Goal: Task Accomplishment & Management: Complete application form

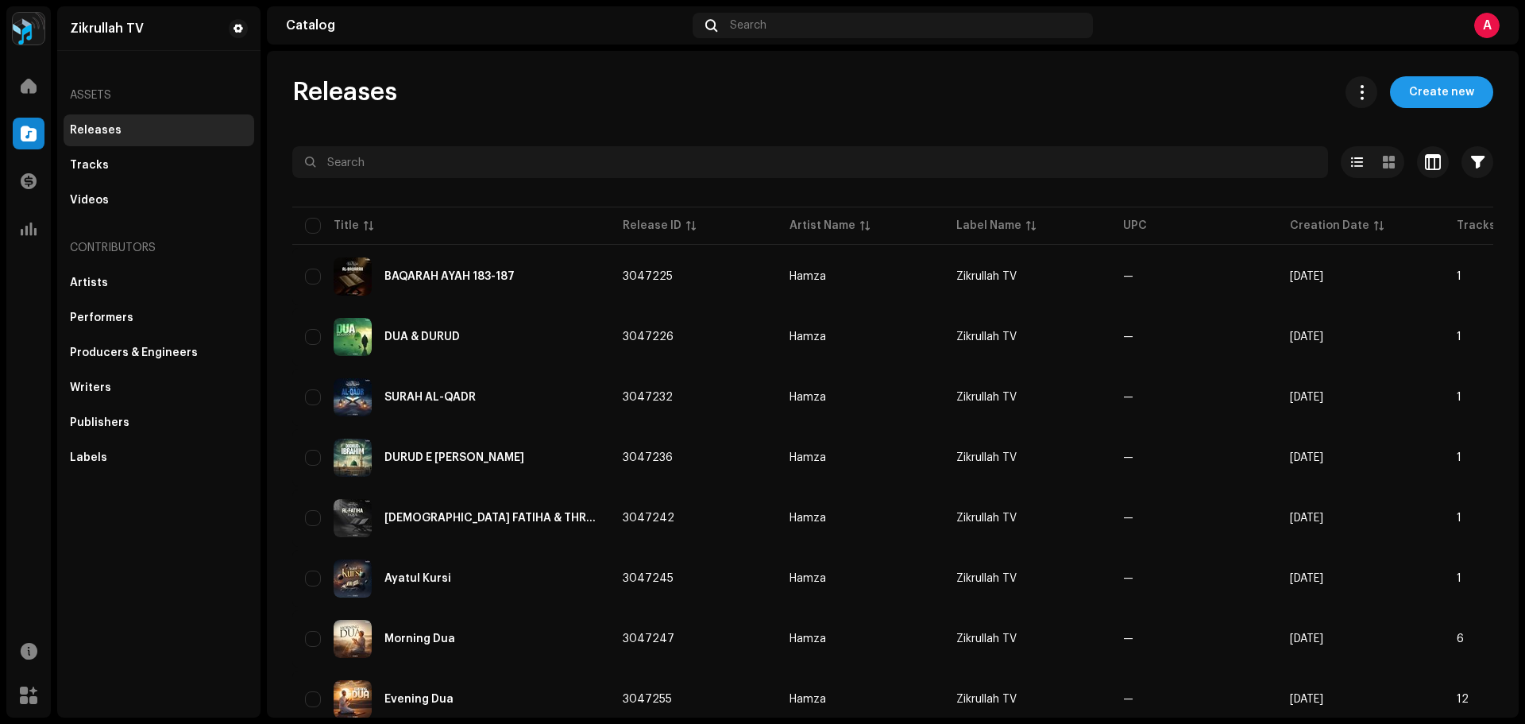
click at [1449, 87] on span "Create new" at bounding box center [1441, 92] width 65 height 32
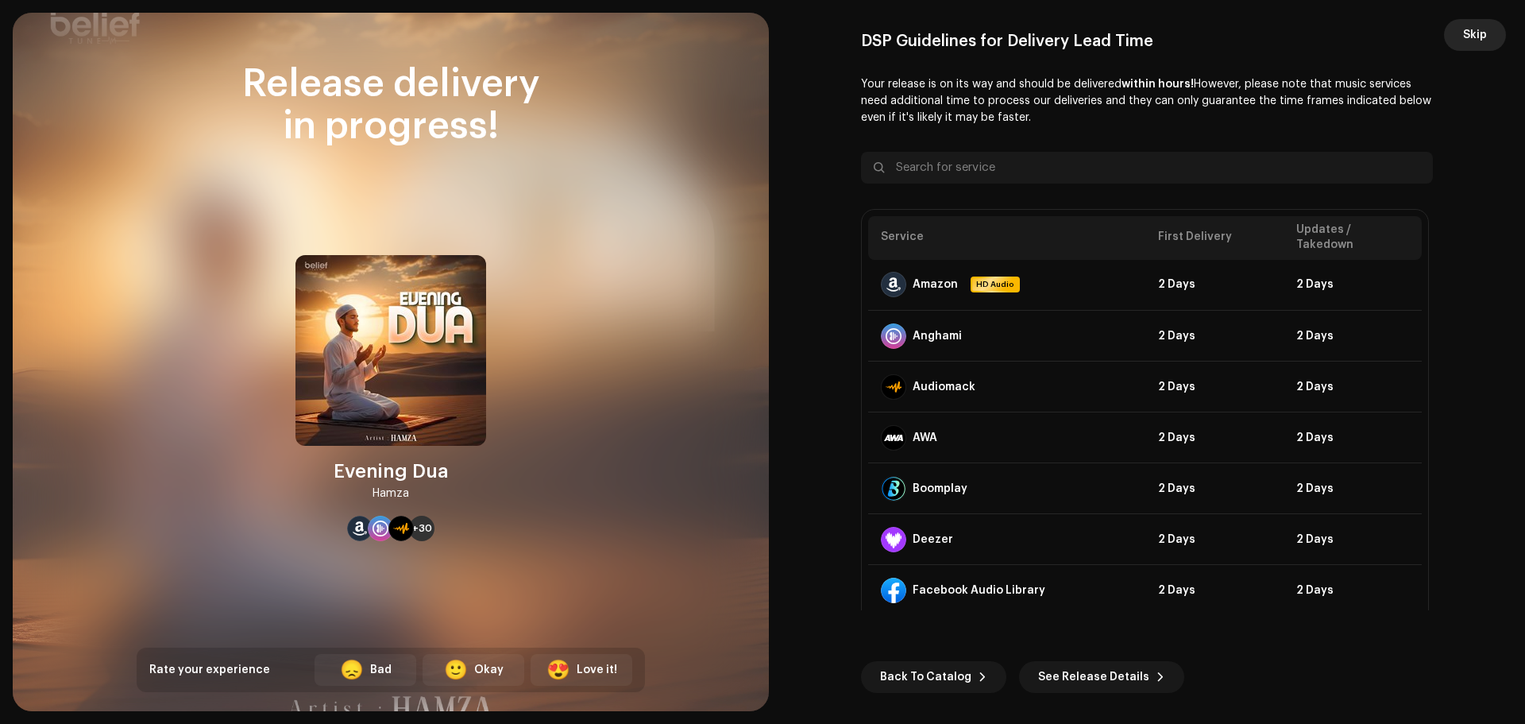
scroll to position [3256, 0]
click at [1482, 33] on span "Skip" at bounding box center [1475, 35] width 24 height 32
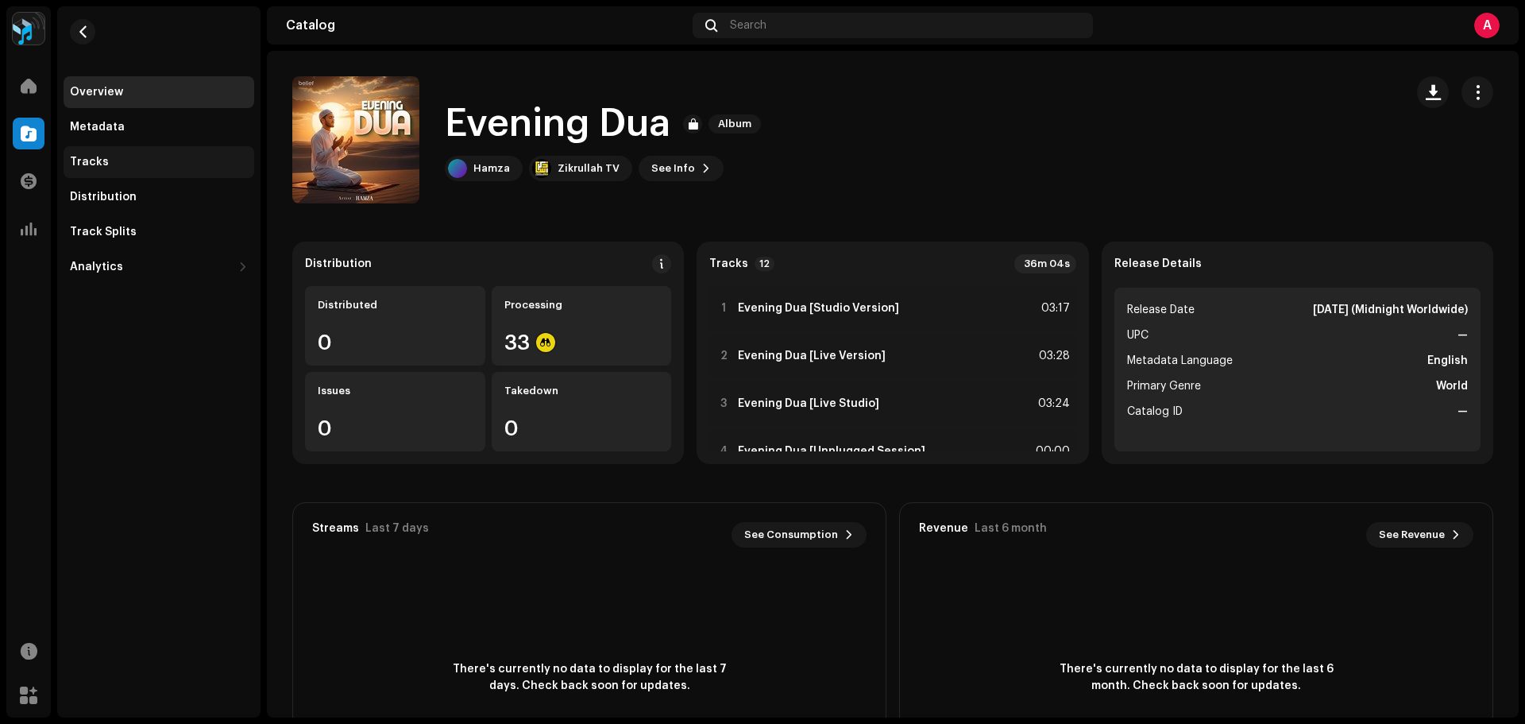
click at [95, 153] on div "Tracks" at bounding box center [159, 162] width 191 height 32
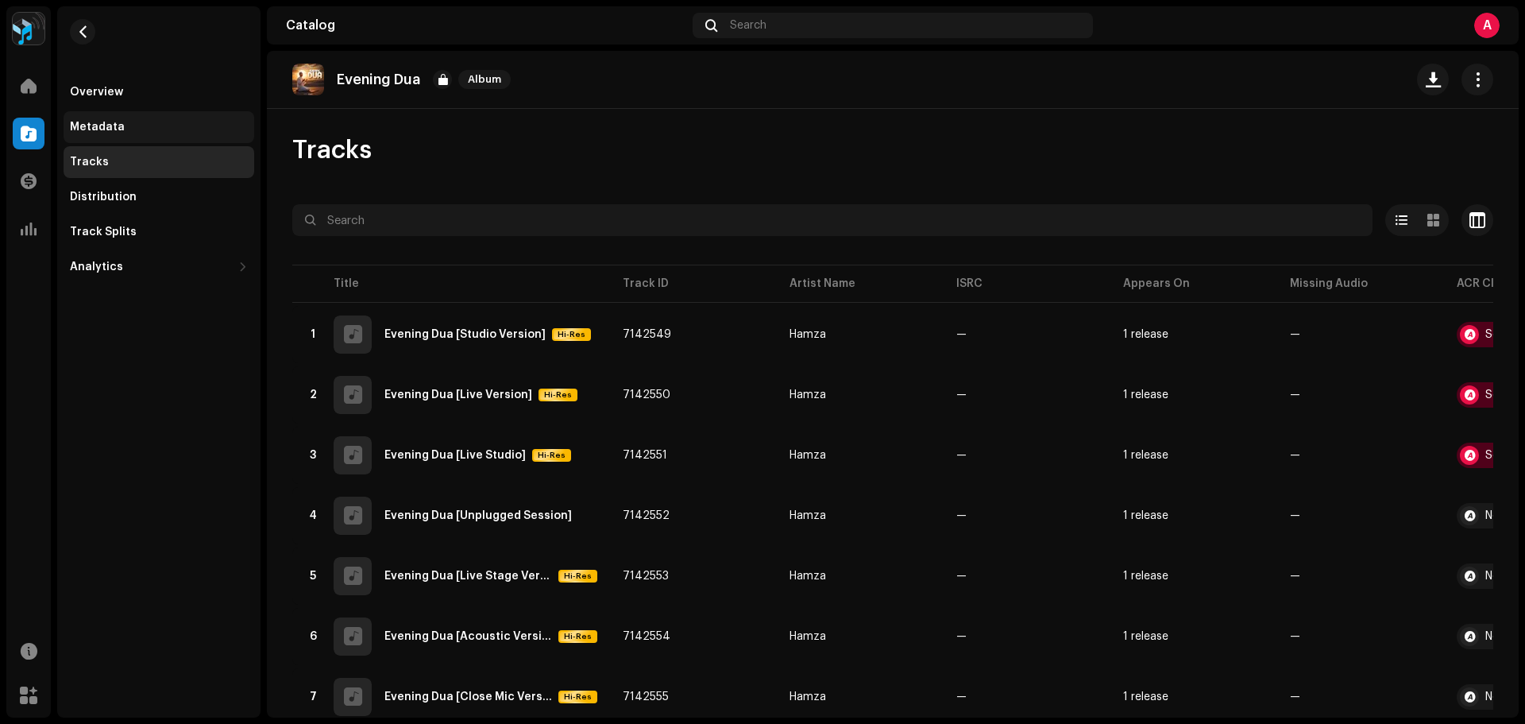
click at [103, 118] on div "Metadata" at bounding box center [159, 127] width 191 height 32
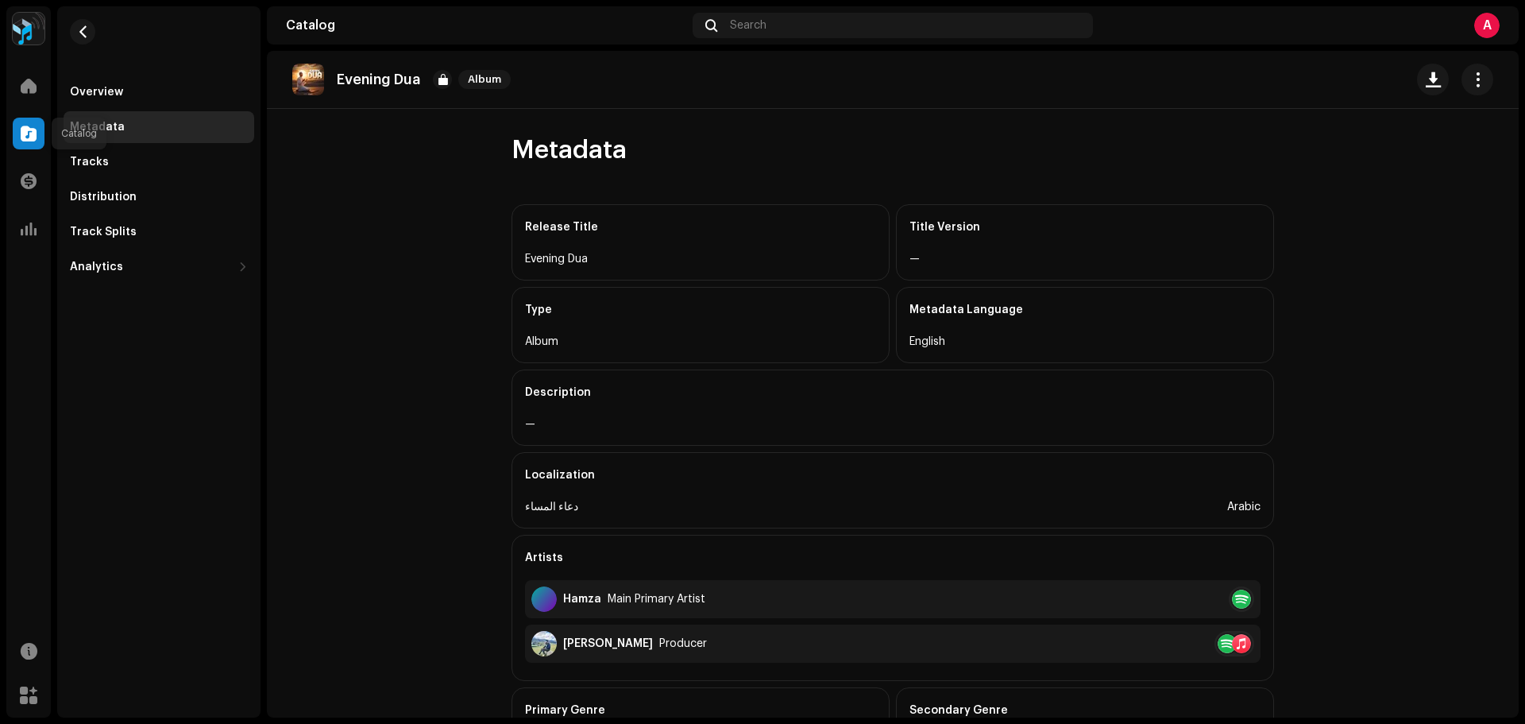
click at [19, 126] on div at bounding box center [29, 134] width 32 height 32
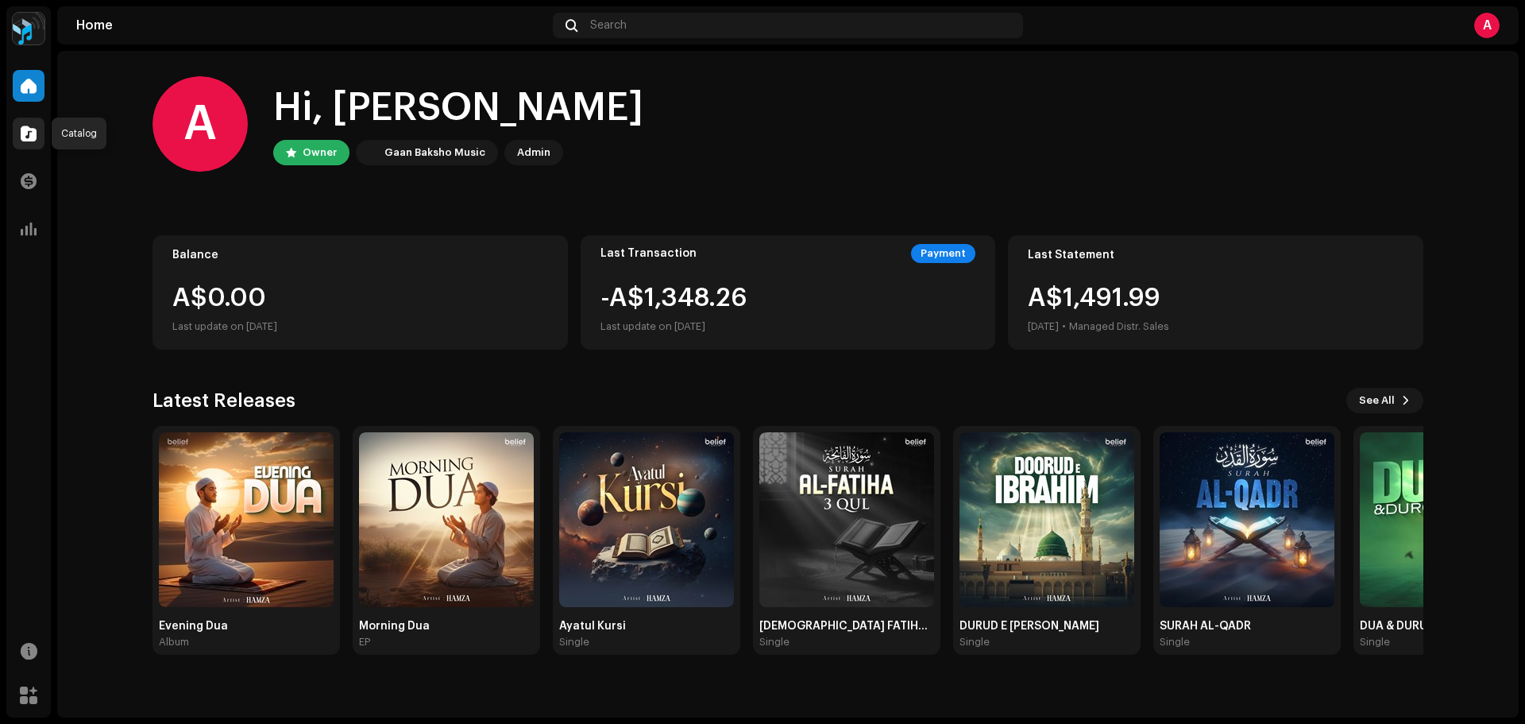
click at [33, 135] on span at bounding box center [29, 133] width 16 height 13
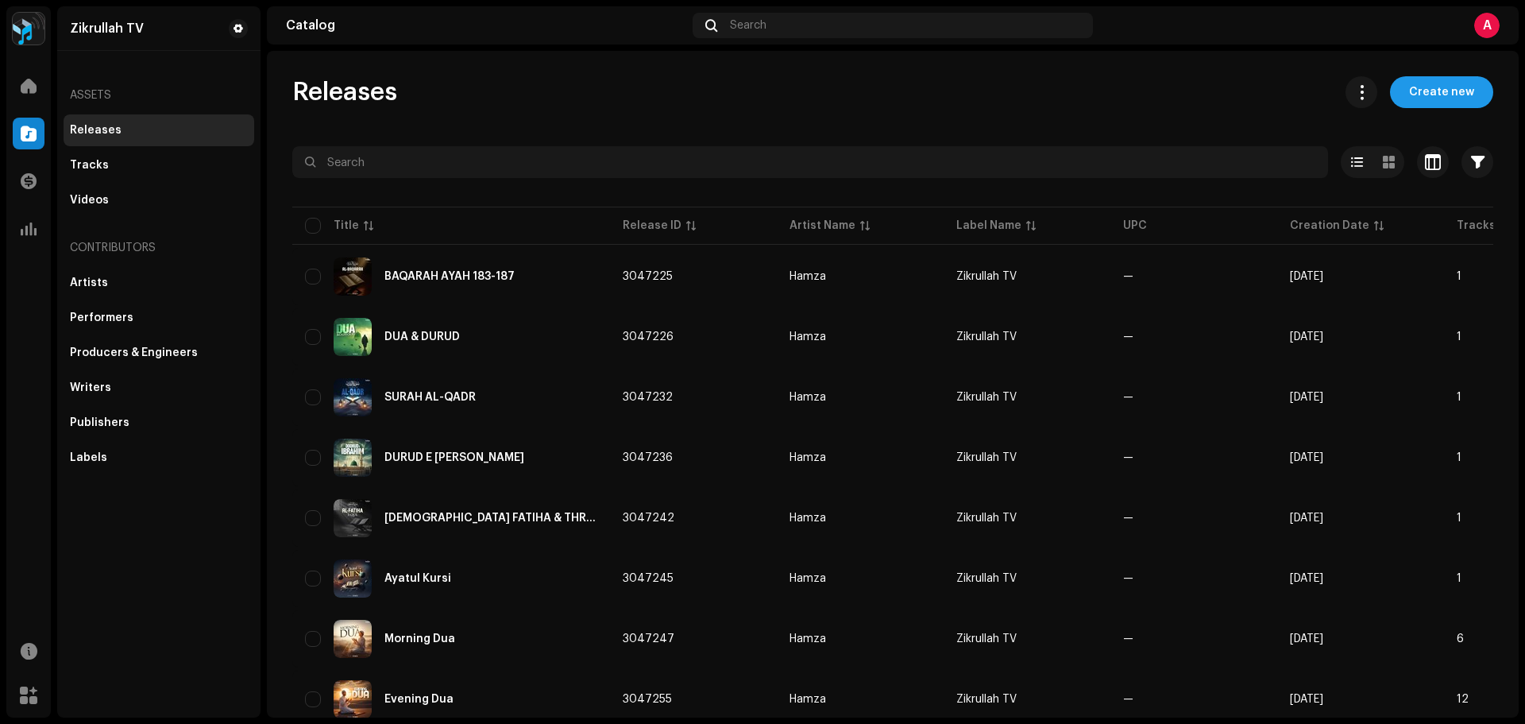
click at [1420, 79] on span "Create new" at bounding box center [1441, 92] width 65 height 32
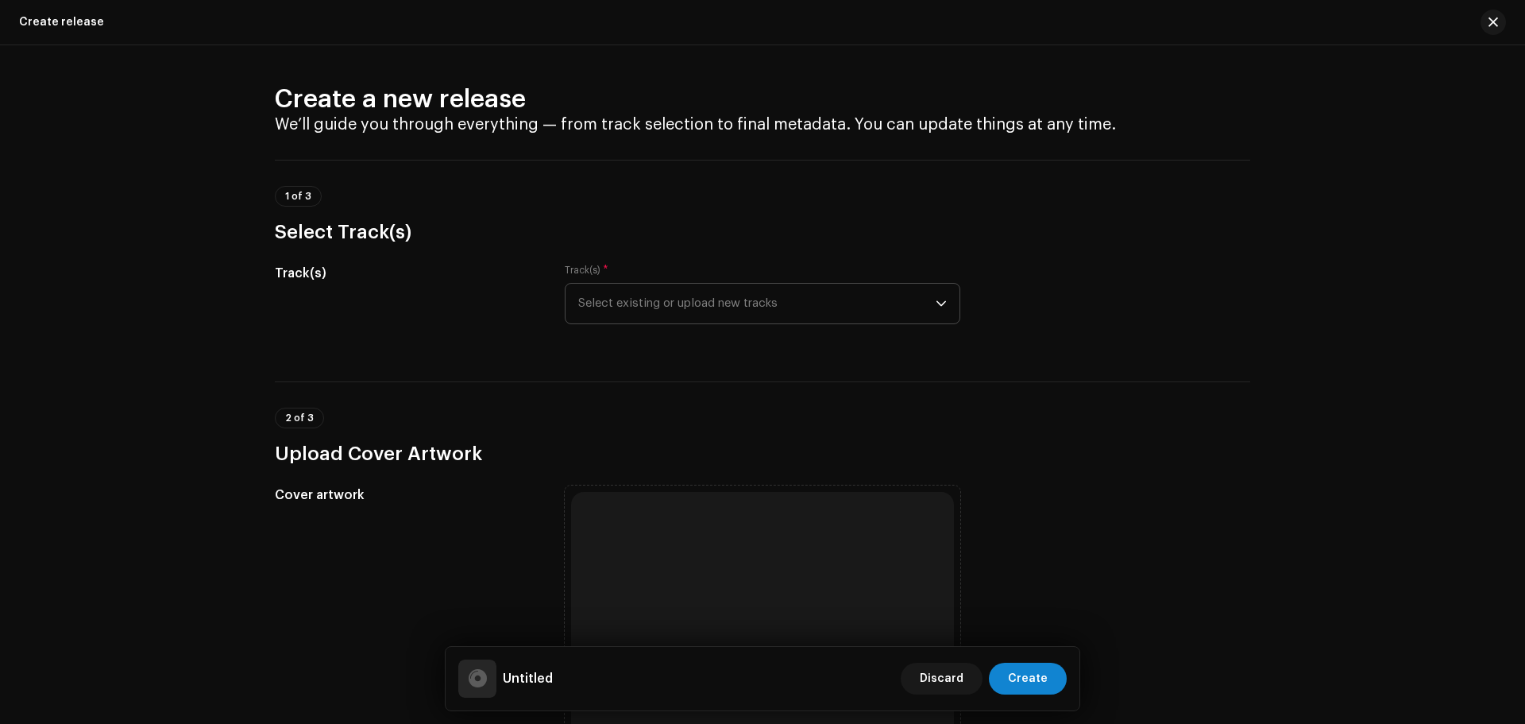
click at [699, 298] on span "Select existing or upload new tracks" at bounding box center [756, 304] width 357 height 40
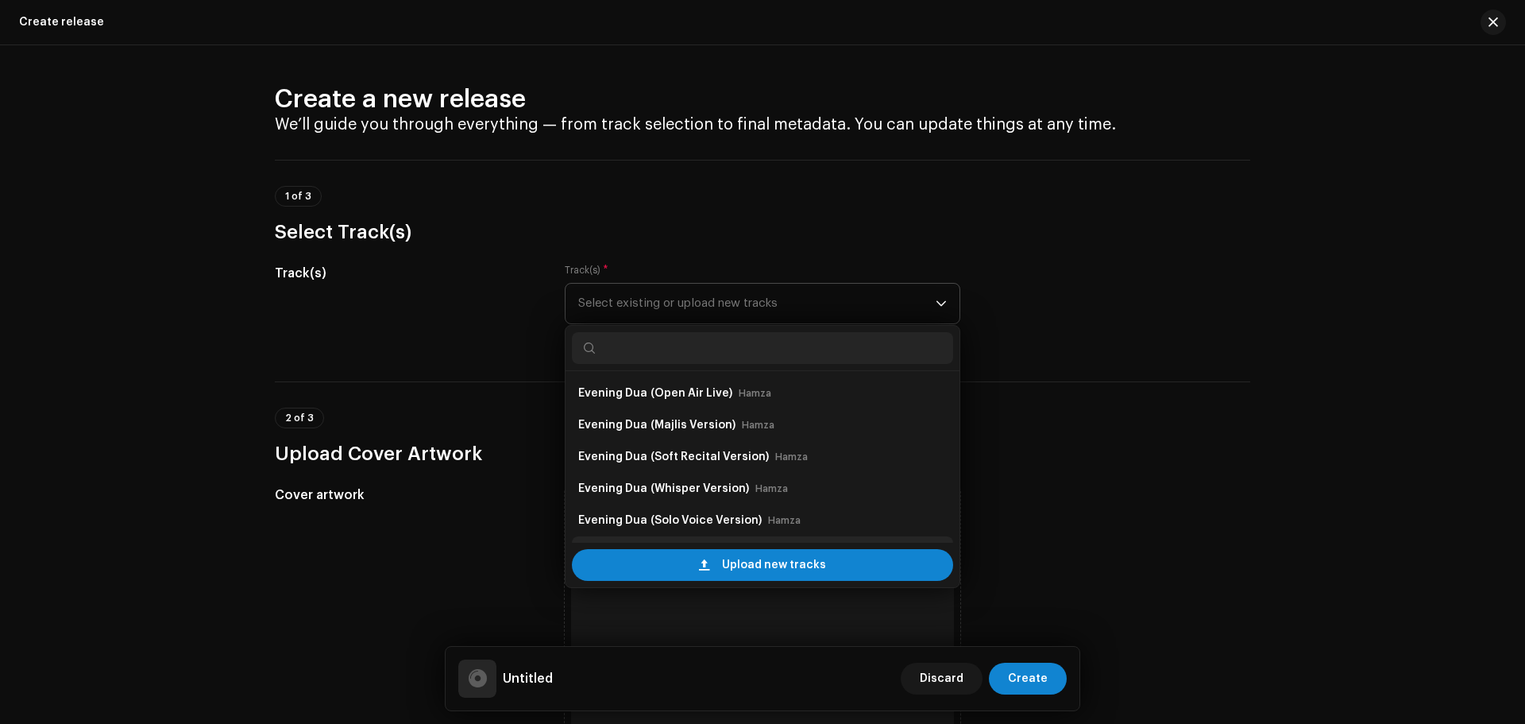
scroll to position [25, 0]
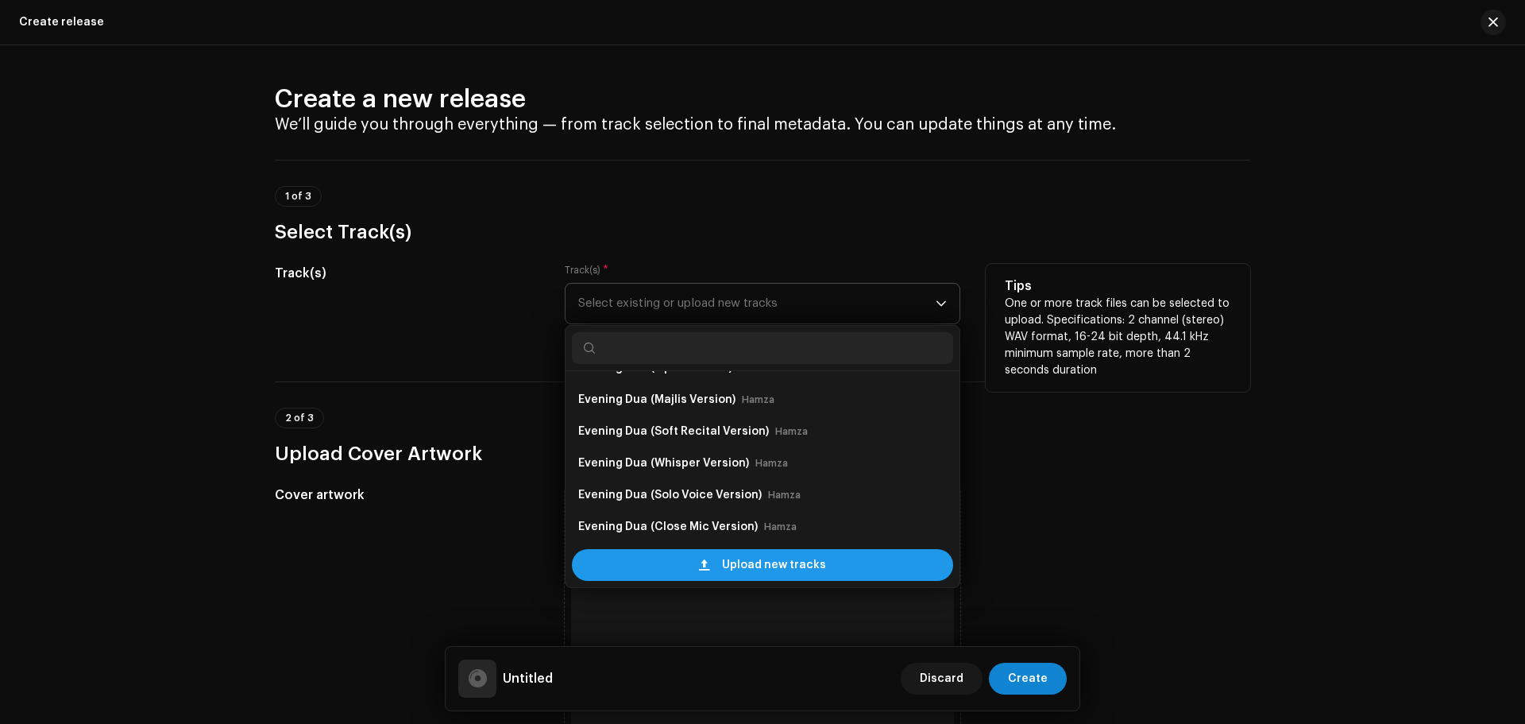
click at [773, 553] on span "Upload new tracks" at bounding box center [774, 565] width 104 height 32
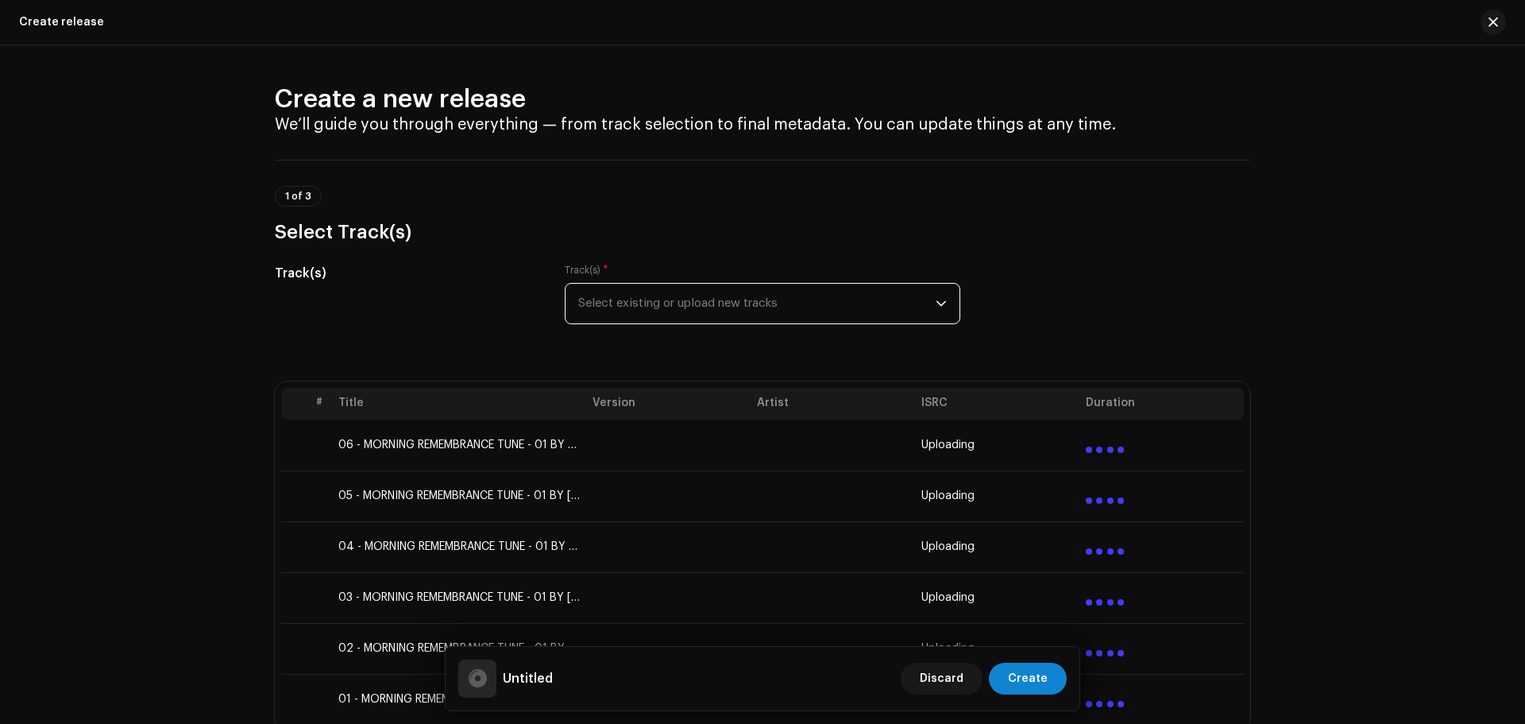
scroll to position [318, 0]
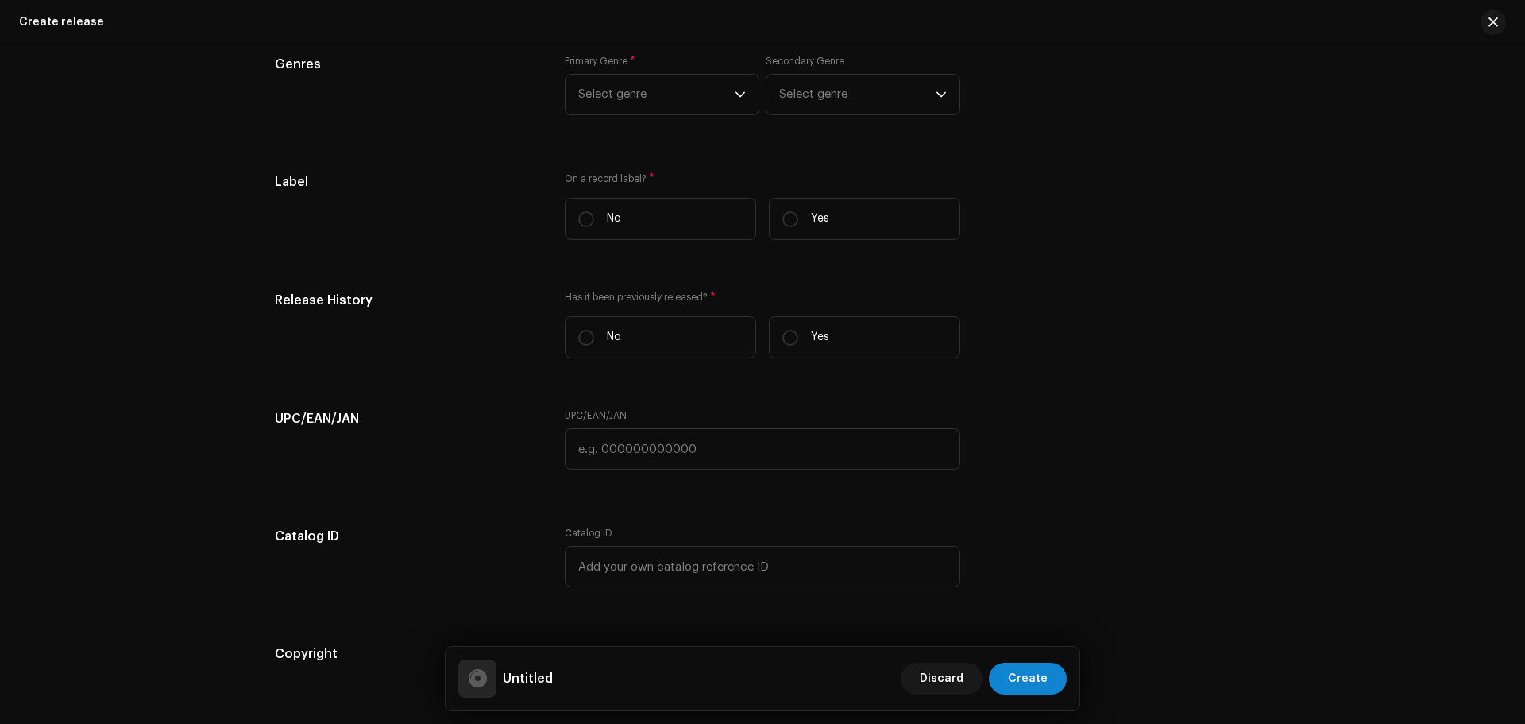
scroll to position [2526, 0]
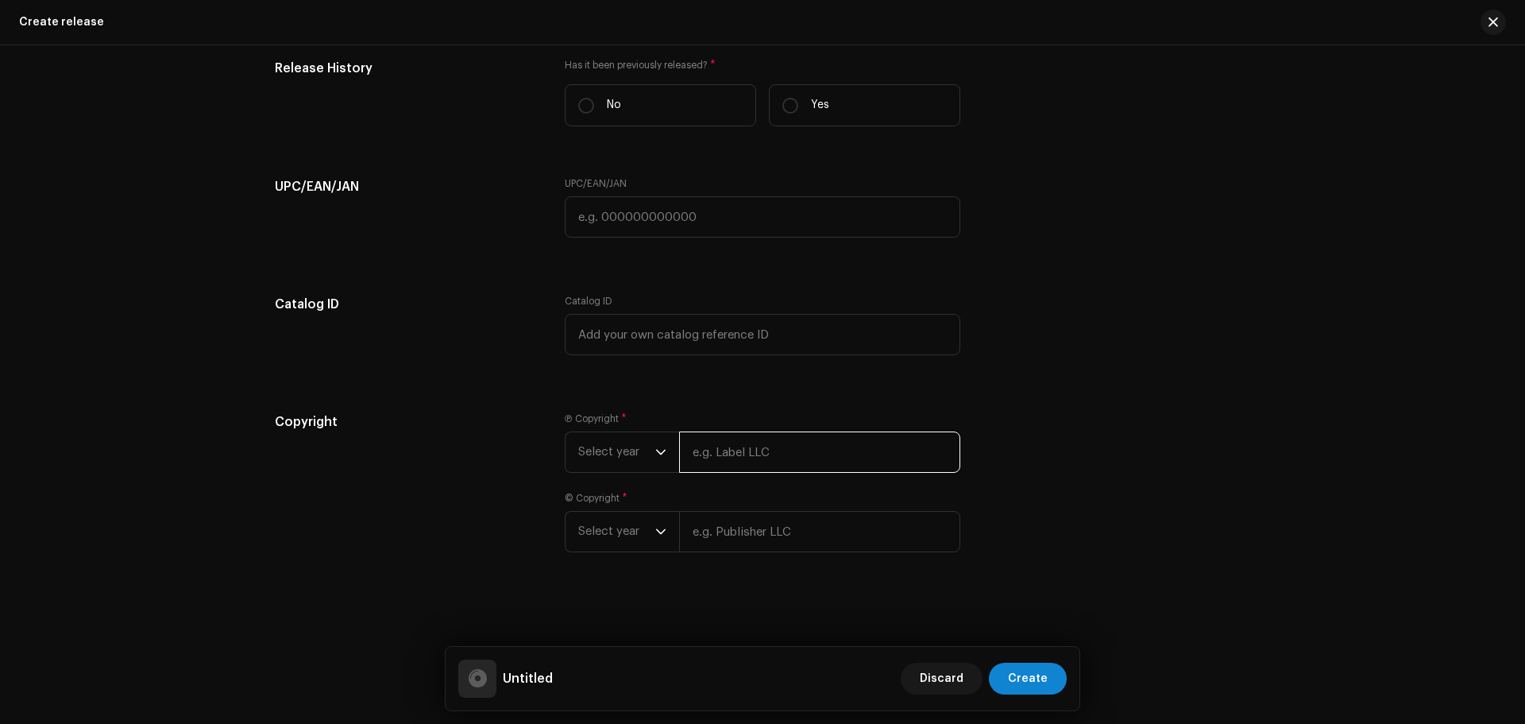
click at [741, 459] on input "text" at bounding box center [819, 451] width 281 height 41
type input "Zikrullah TV"
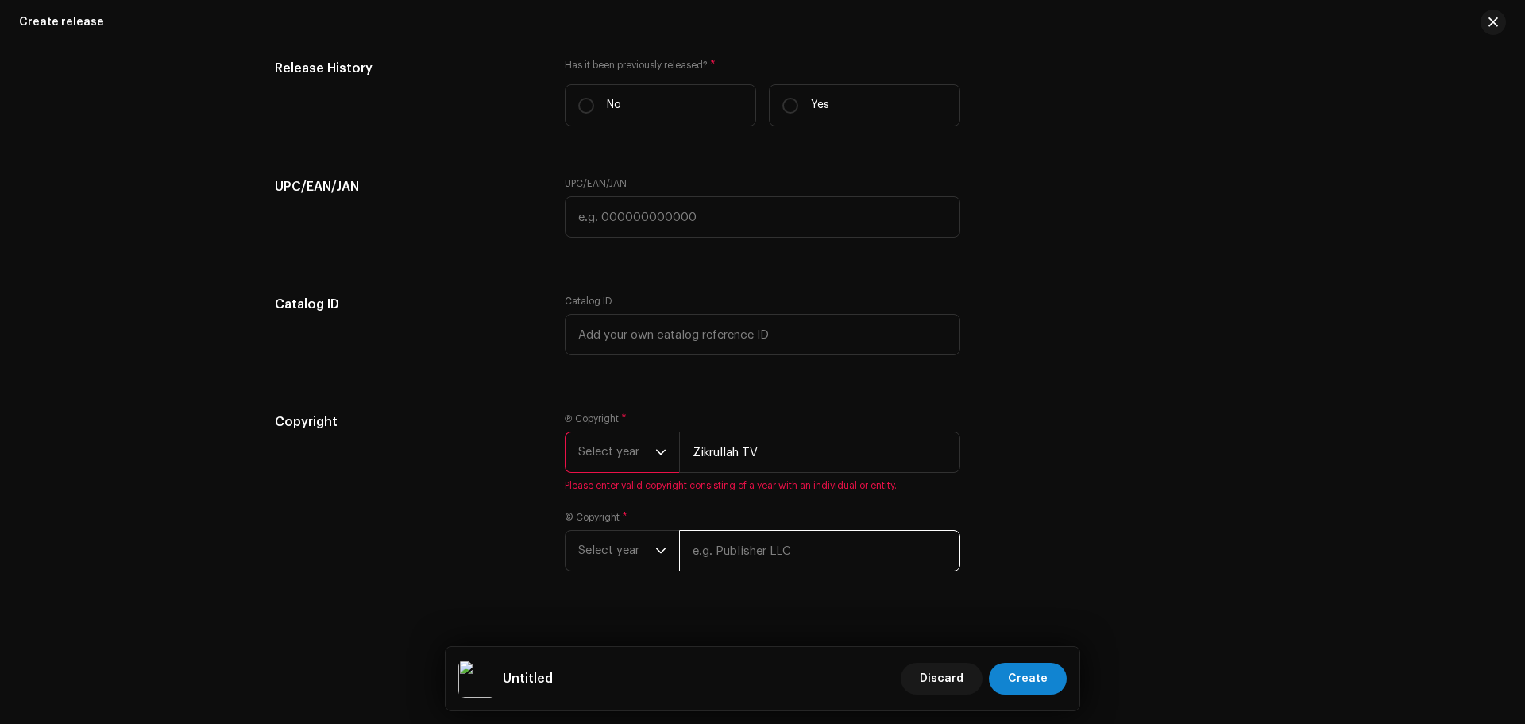
click at [744, 524] on div "© Copyright * Select year" at bounding box center [763, 541] width 396 height 60
paste input "Zikrullah TV"
type input "Zikrullah TV"
click at [606, 545] on span "Select year" at bounding box center [616, 551] width 77 height 40
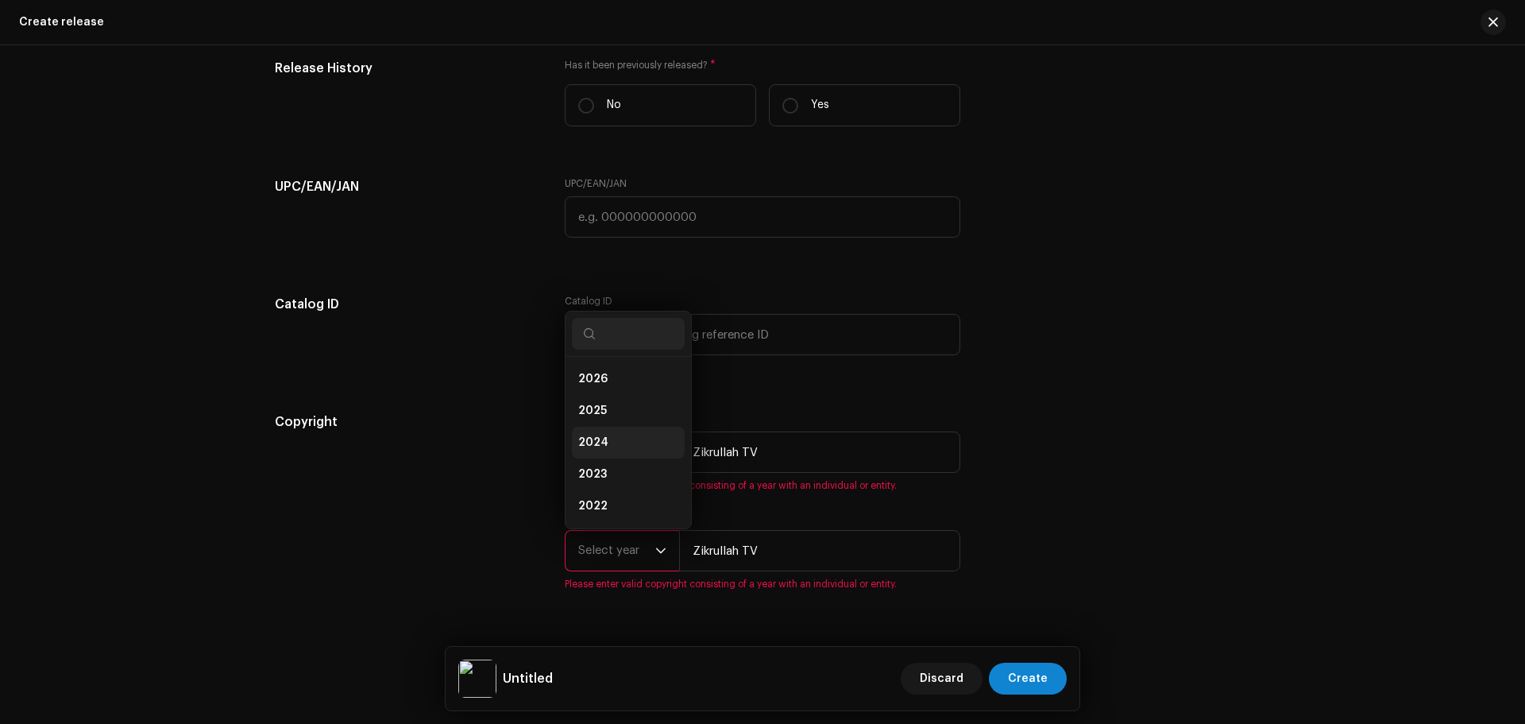
scroll to position [25, 0]
click at [594, 386] on span "2025" at bounding box center [592, 385] width 29 height 16
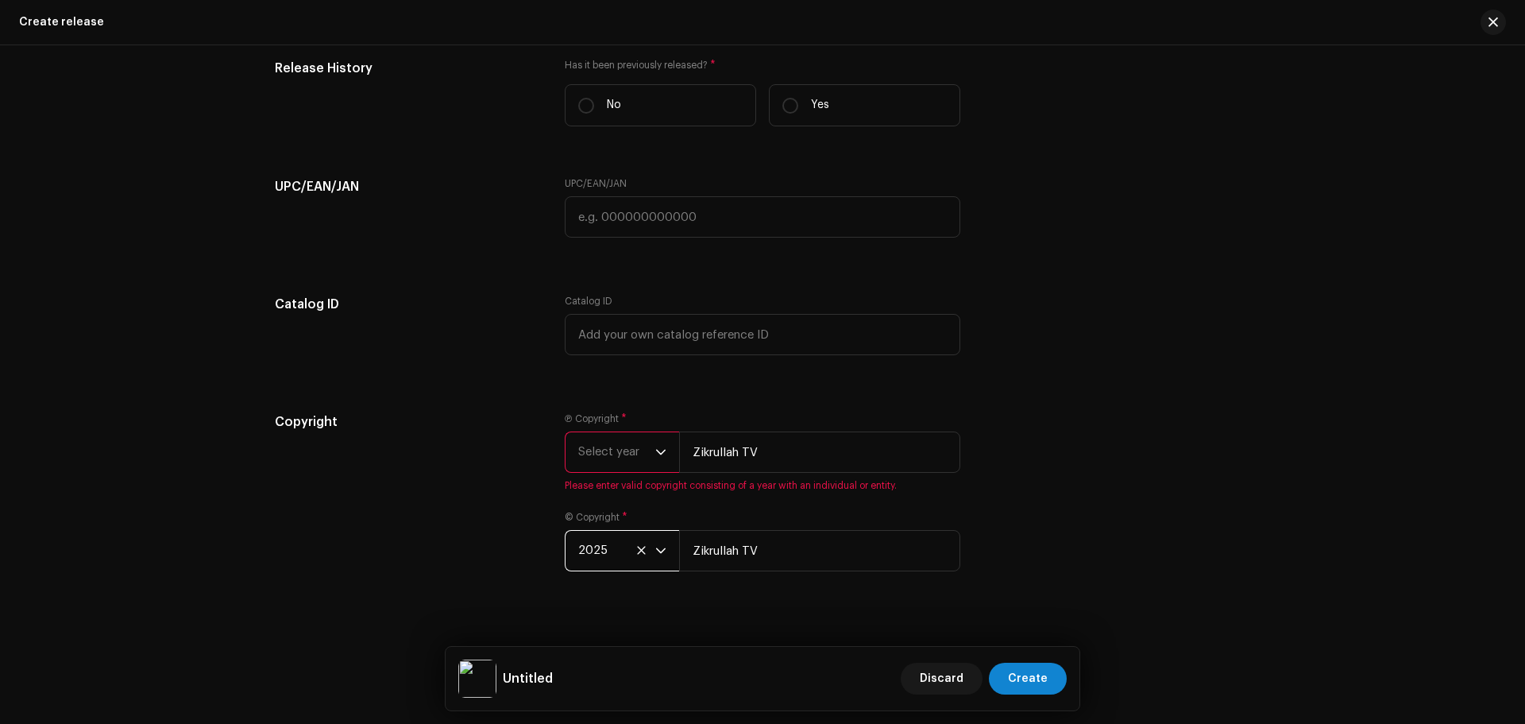
click at [637, 439] on span "Select year" at bounding box center [616, 452] width 77 height 40
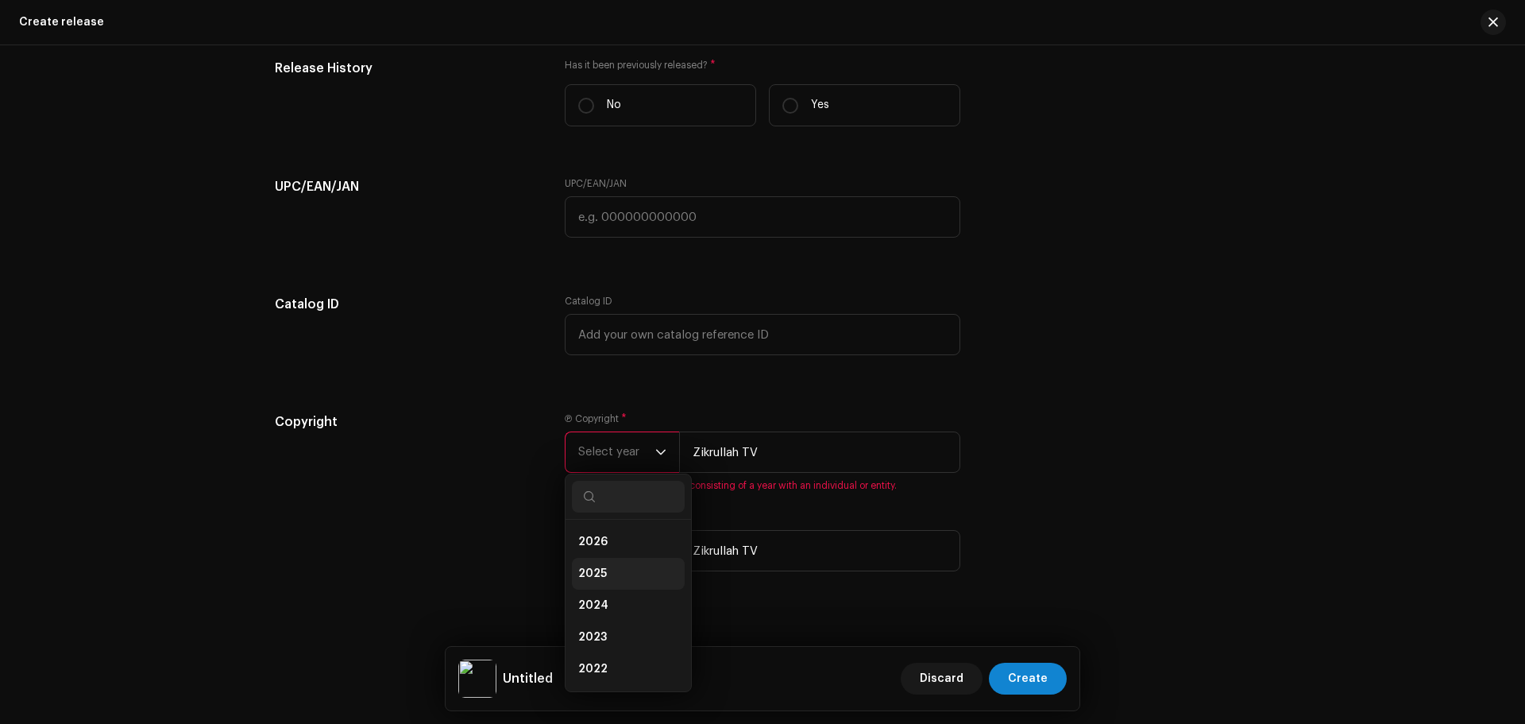
click at [599, 561] on li "2025" at bounding box center [628, 574] width 113 height 32
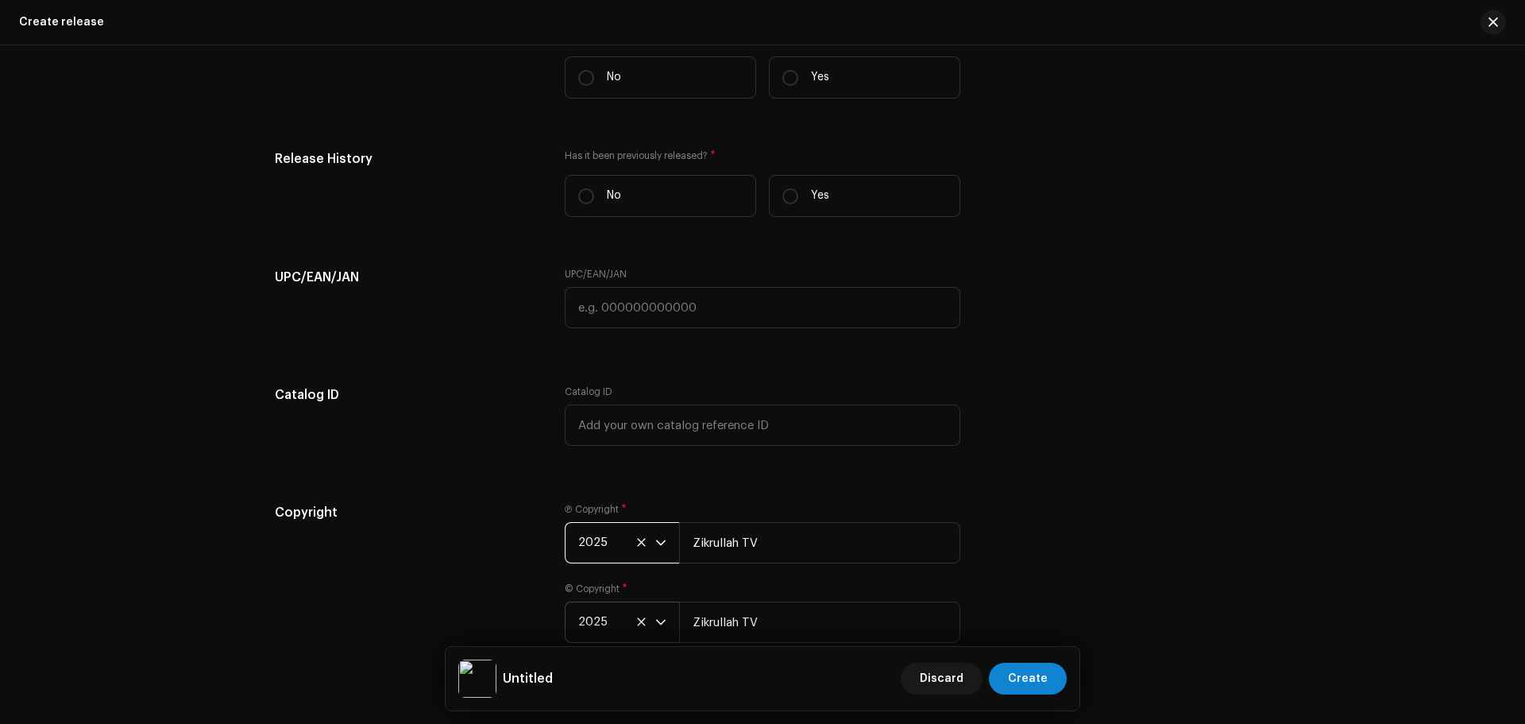
scroll to position [2288, 0]
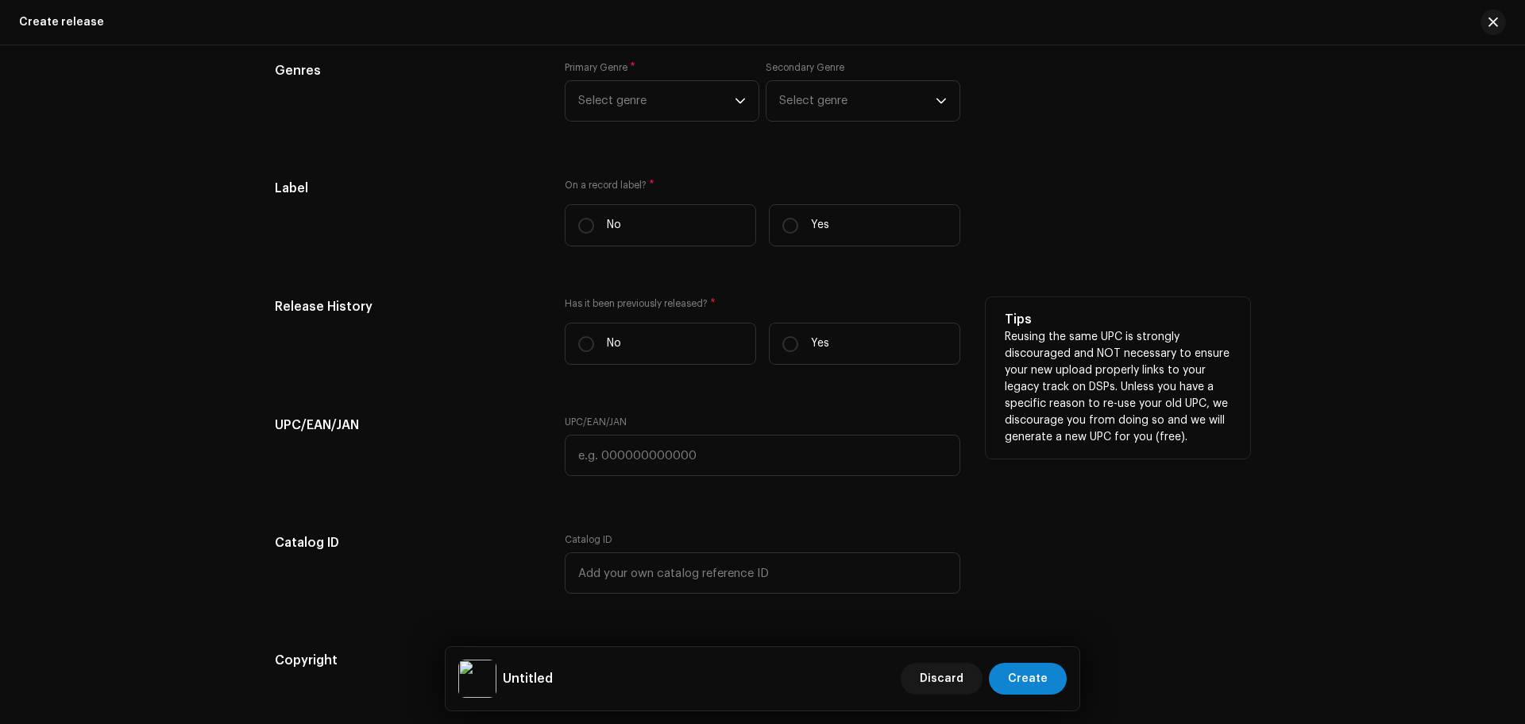
click at [595, 319] on div "Has it been previously released? * No Yes" at bounding box center [763, 337] width 396 height 80
click at [596, 338] on label "No" at bounding box center [660, 343] width 191 height 42
click at [594, 338] on input "No" at bounding box center [586, 344] width 16 height 16
radio input "true"
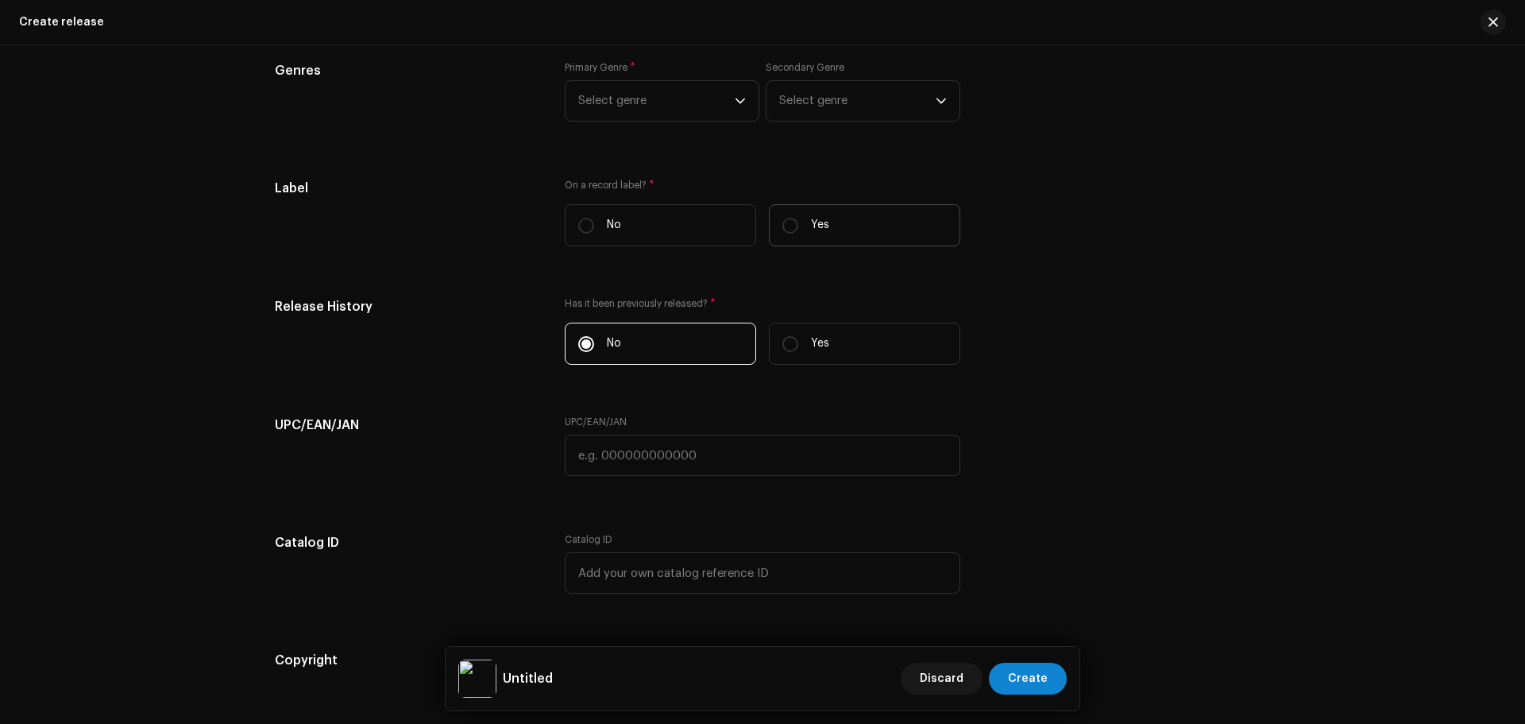
click at [832, 237] on label "Yes" at bounding box center [864, 225] width 191 height 42
click at [798, 233] on input "Yes" at bounding box center [790, 226] width 16 height 16
radio input "true"
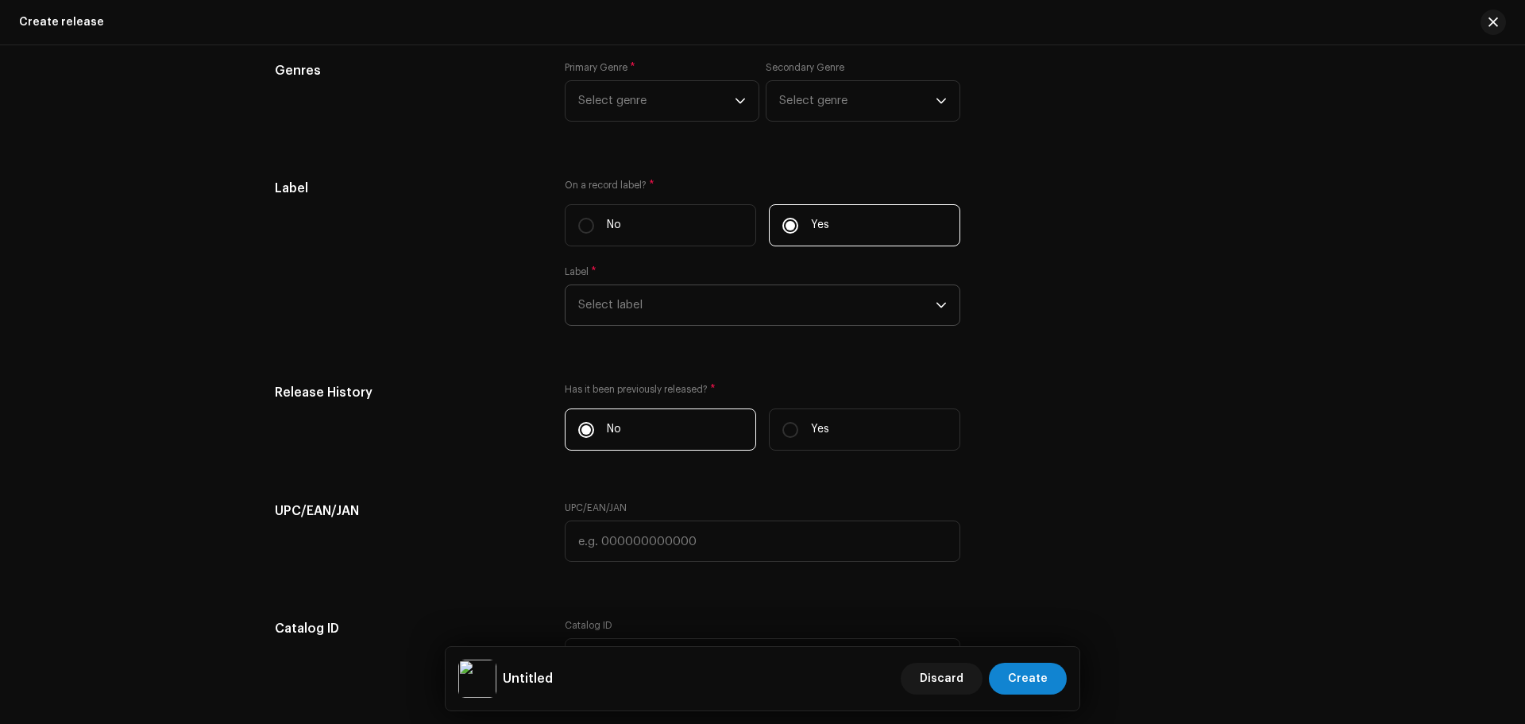
click at [766, 323] on span "Select label" at bounding box center [756, 305] width 357 height 40
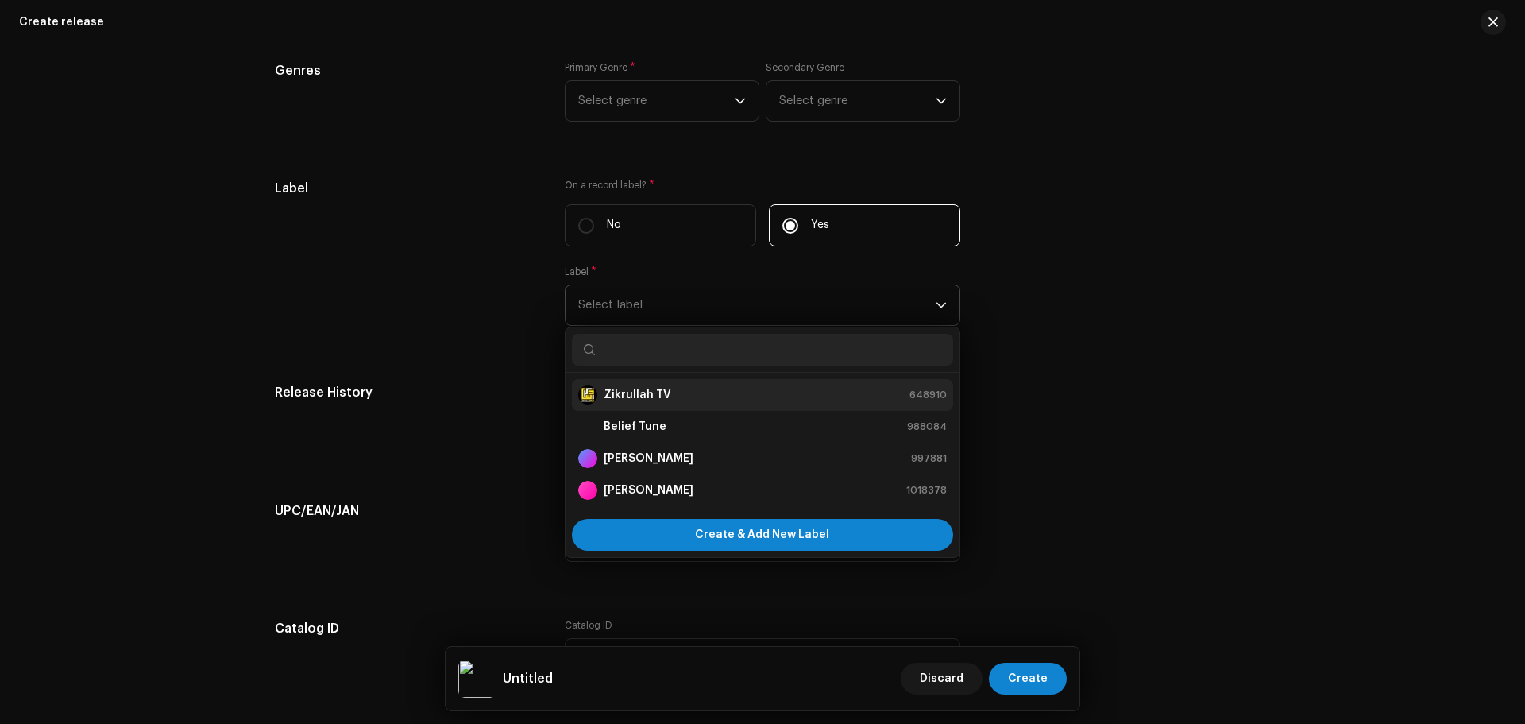
click at [650, 385] on div "Zikrullah TV" at bounding box center [624, 394] width 93 height 19
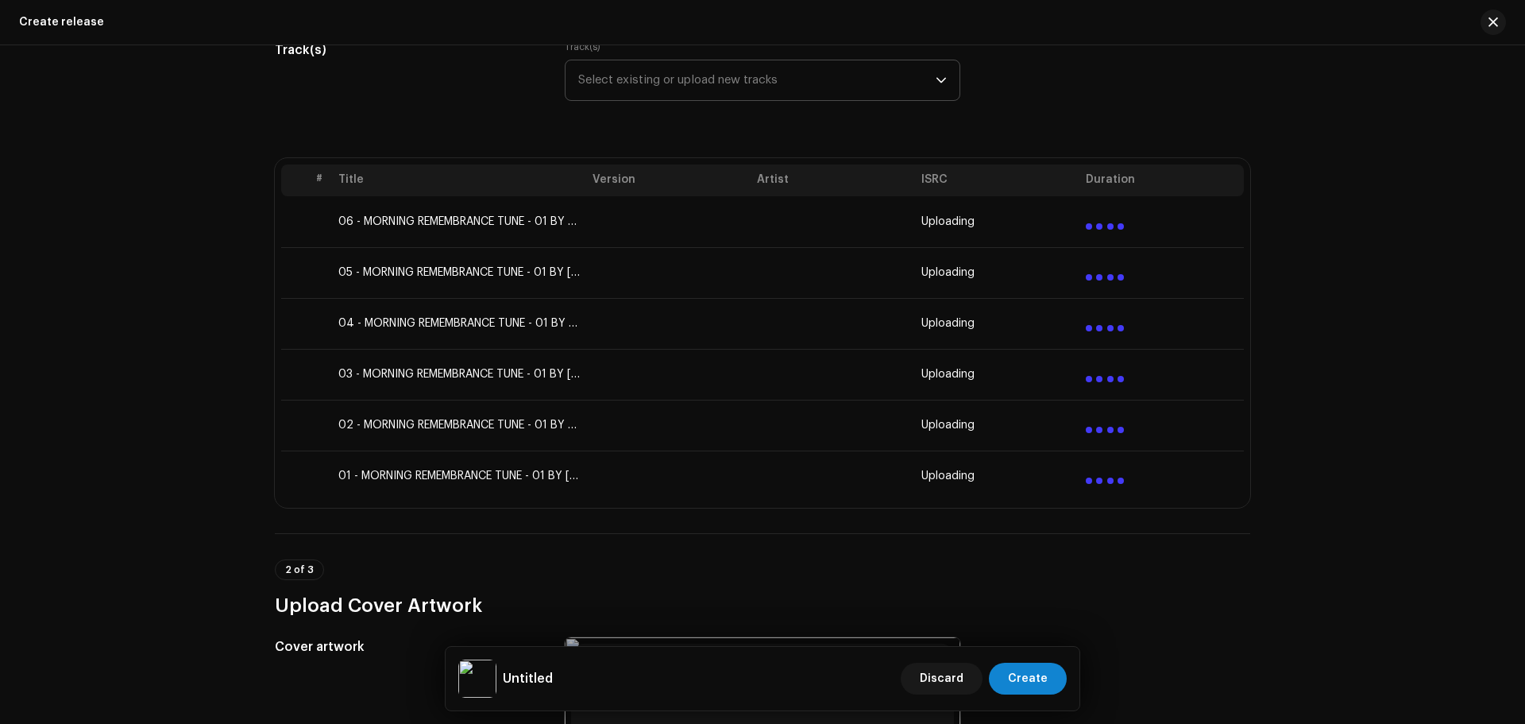
scroll to position [0, 0]
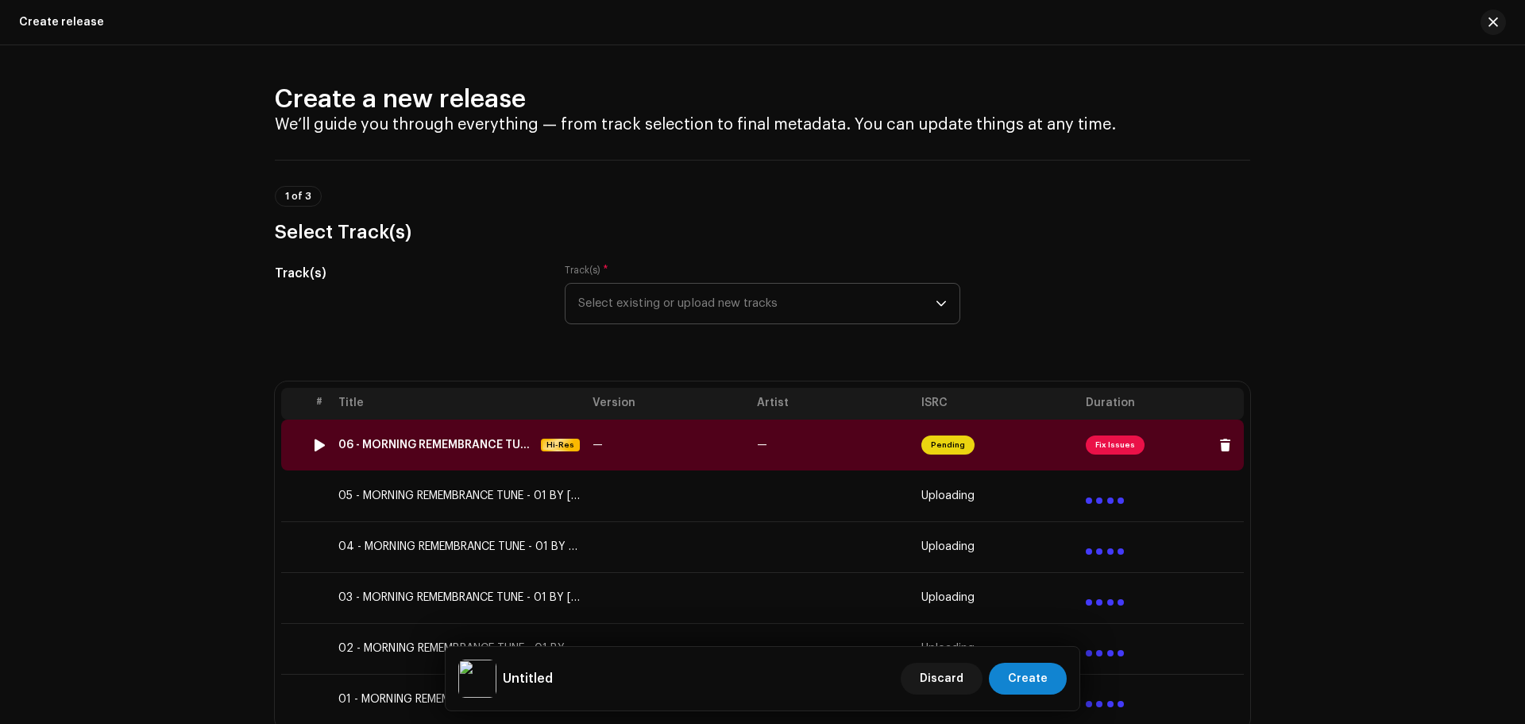
click at [1120, 448] on span "Fix Issues" at bounding box center [1115, 444] width 59 height 19
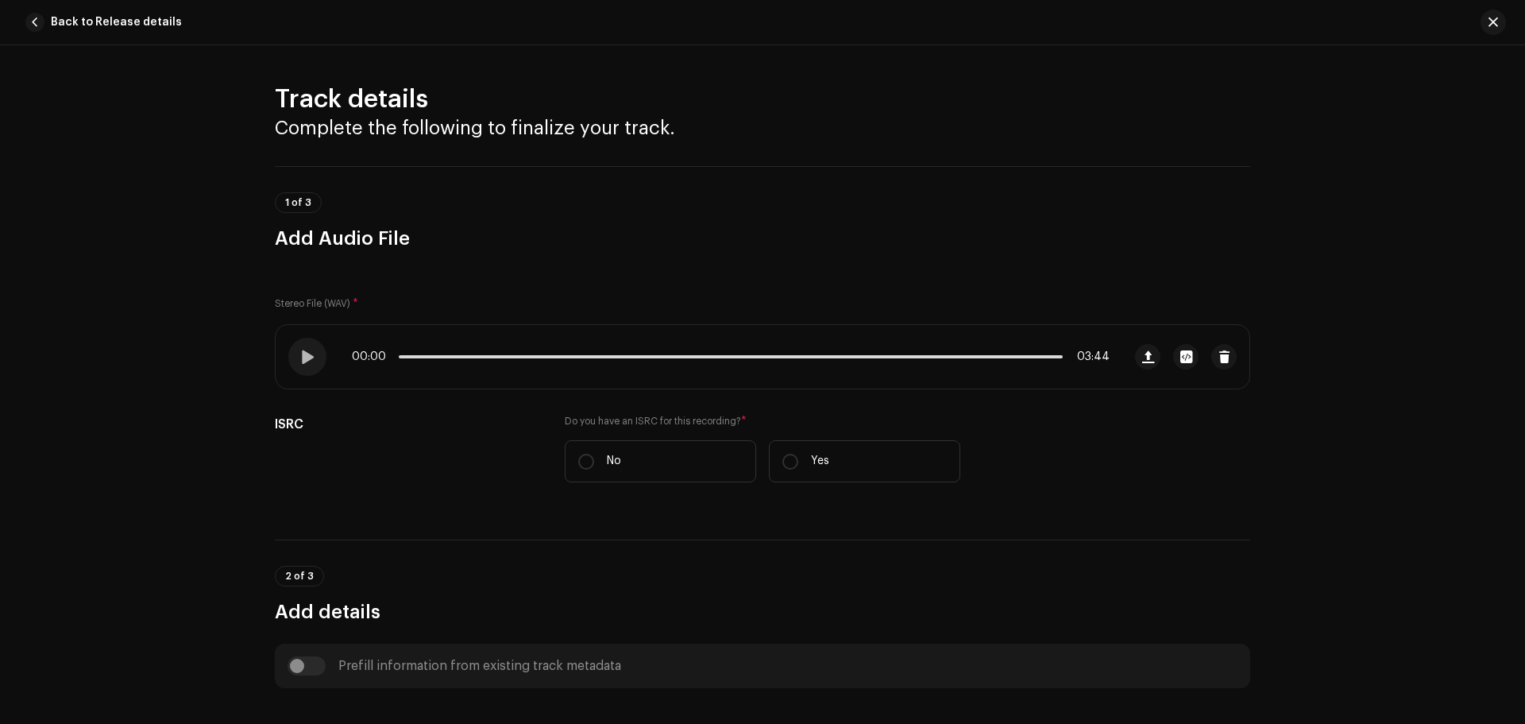
scroll to position [592, 0]
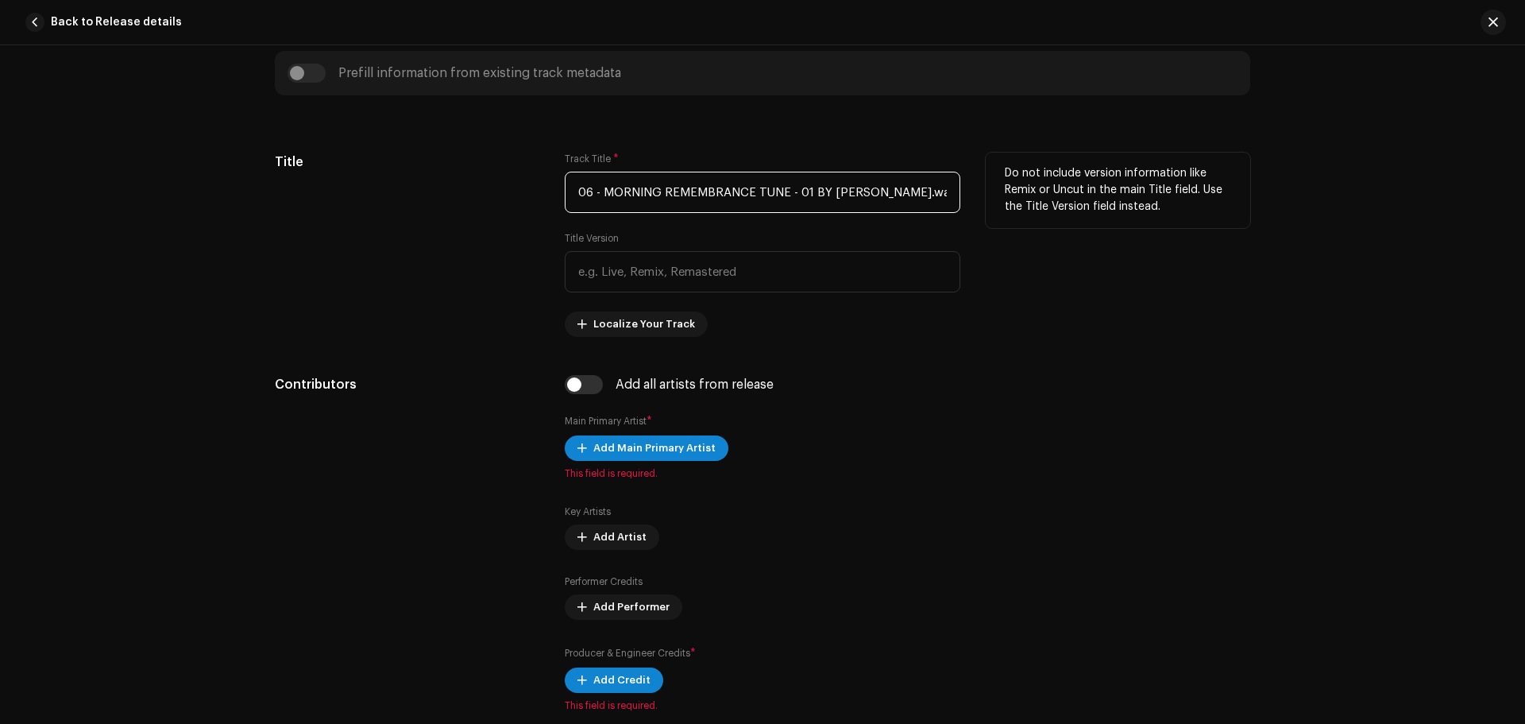
drag, startPoint x: 922, startPoint y: 190, endPoint x: 449, endPoint y: 202, distance: 473.5
click at [449, 202] on div "Title Track Title * 06 - MORNING REMEMBRANCE TUNE - 01 BY [PERSON_NAME].wav Tit…" at bounding box center [762, 244] width 975 height 184
paste input "Morning Dua"
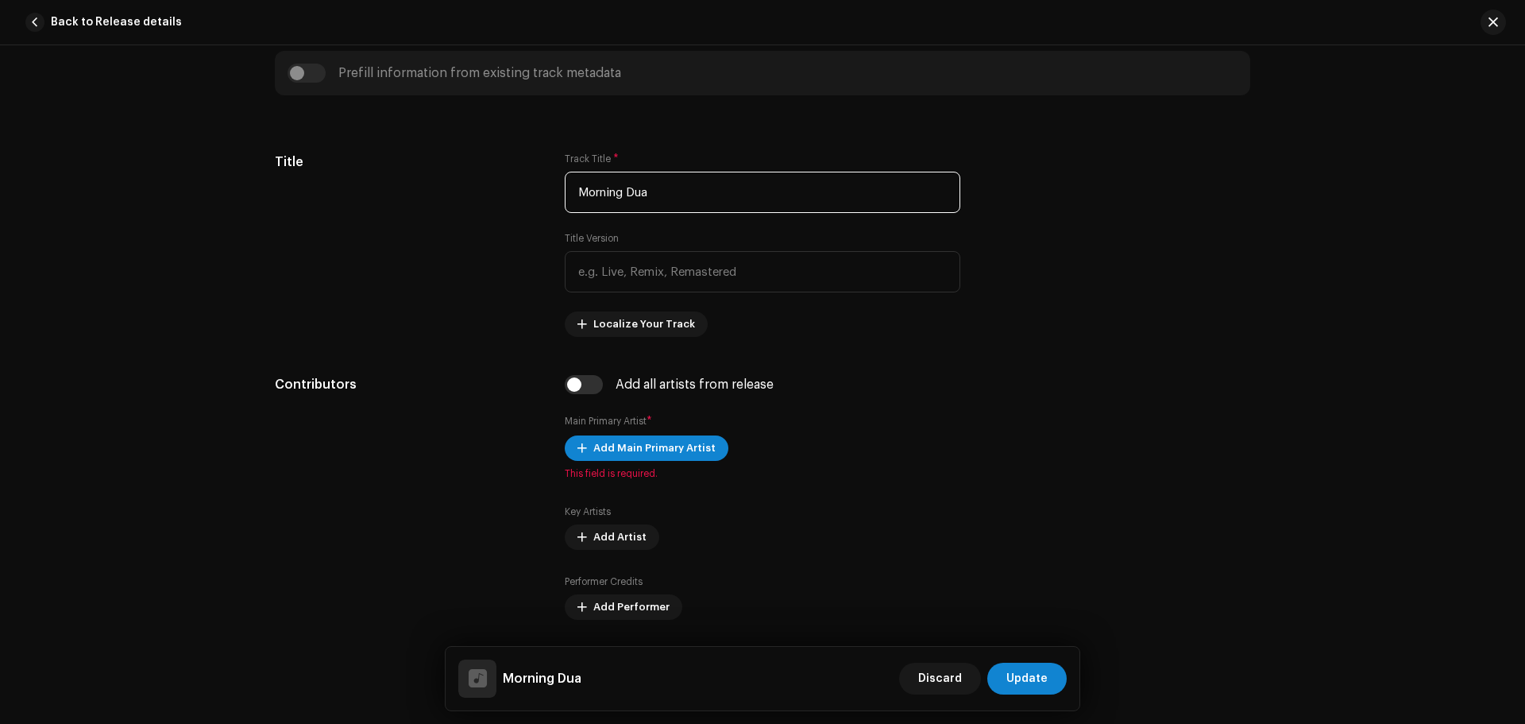
type input "Morning Dua"
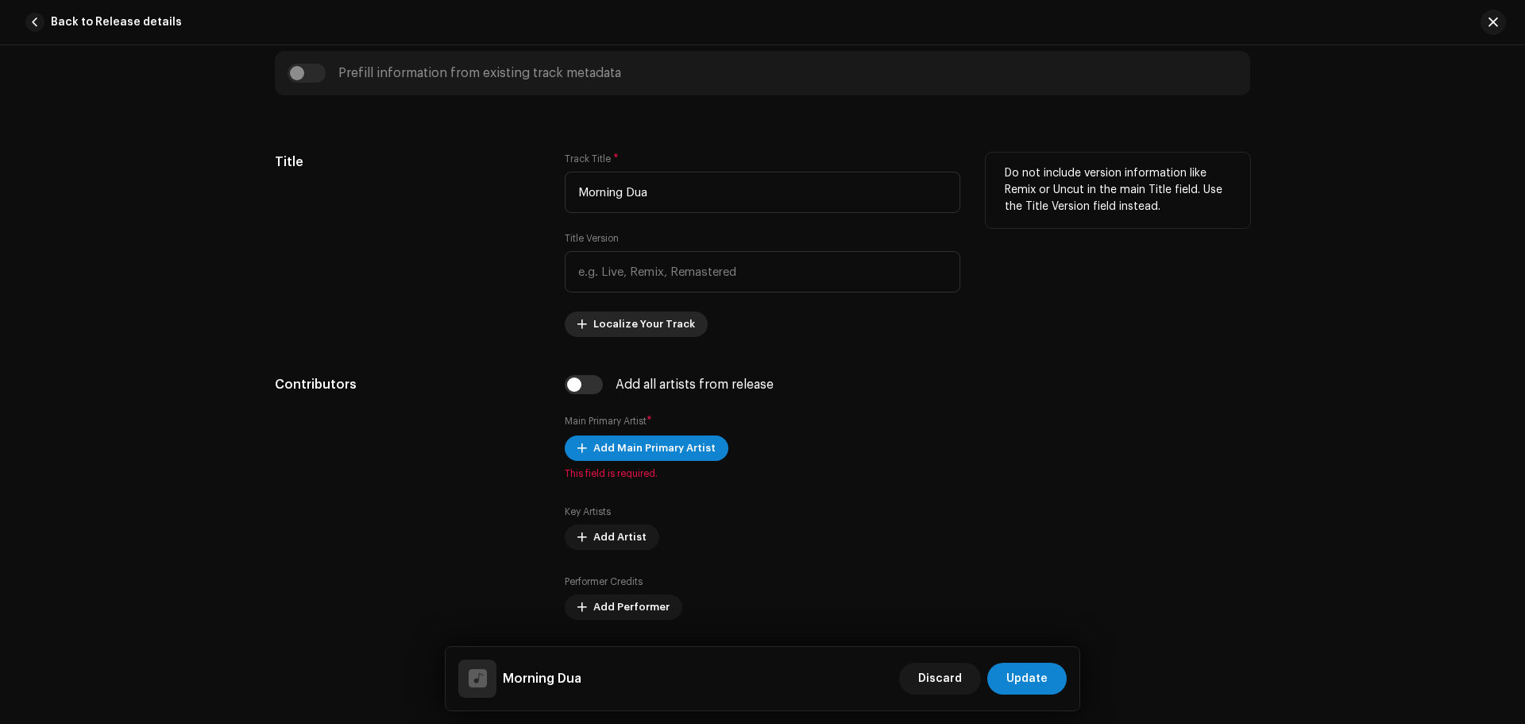
click at [647, 323] on span "Localize Your Track" at bounding box center [644, 324] width 102 height 32
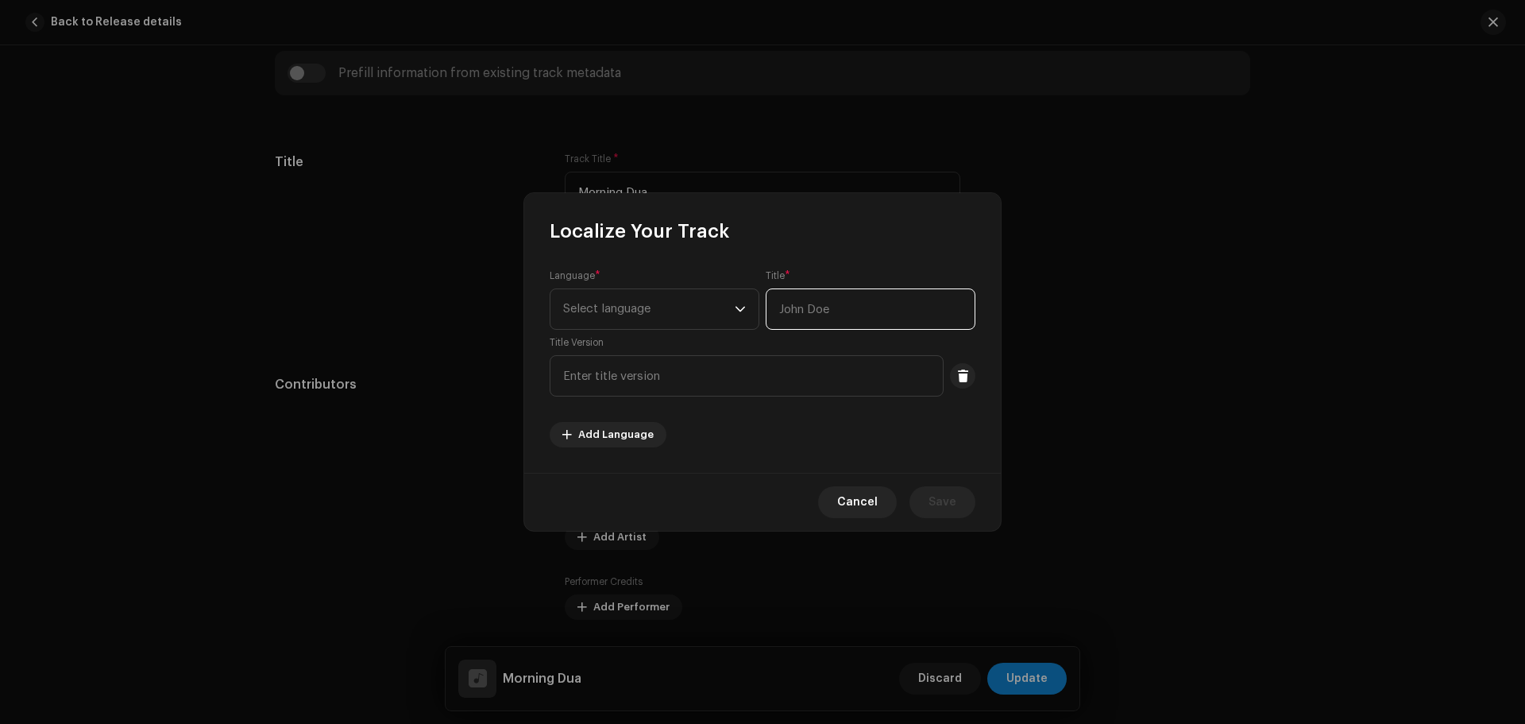
click at [852, 305] on input "text" at bounding box center [871, 308] width 210 height 41
paste input "[DEMOGRAPHIC_DATA] الصباح"
type input "[DEMOGRAPHIC_DATA] الصباح"
click at [622, 315] on span "Select language" at bounding box center [649, 309] width 172 height 40
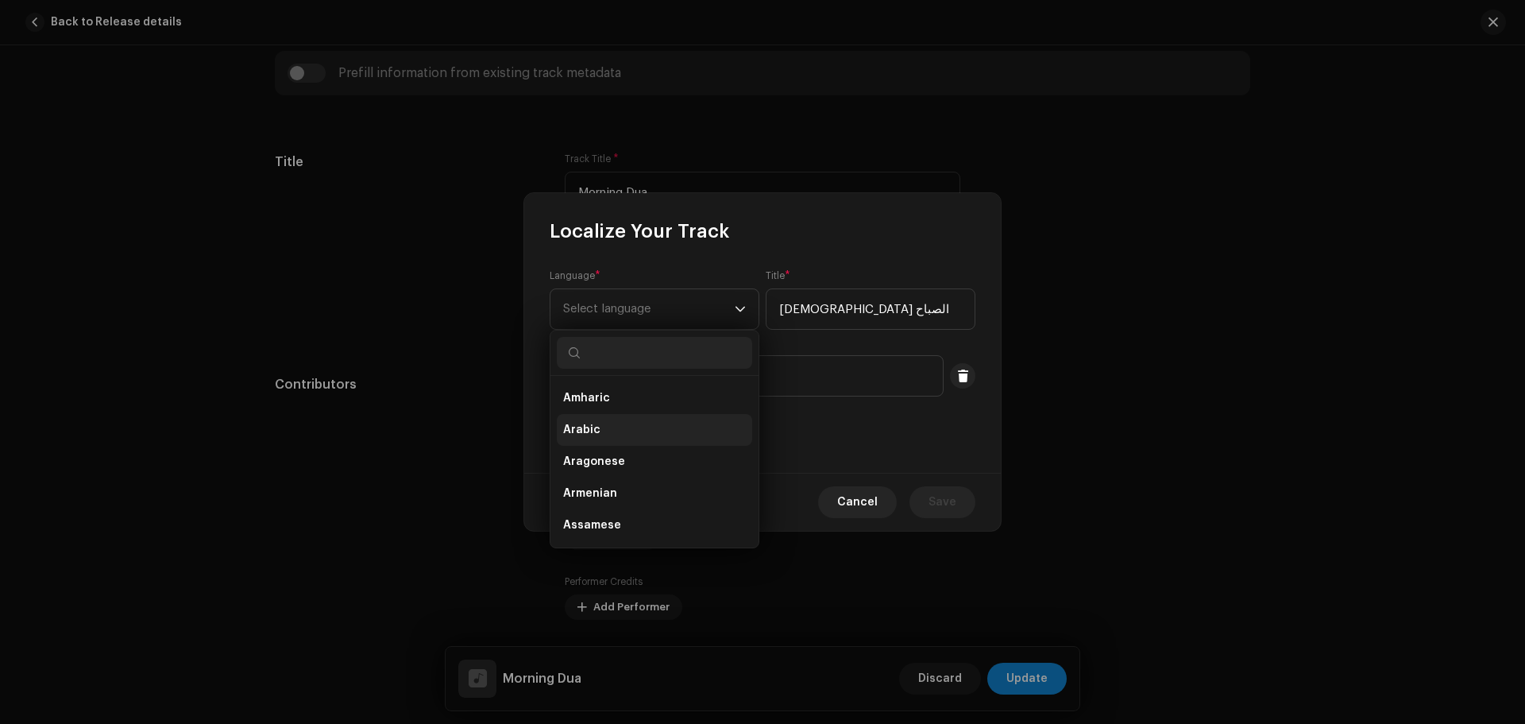
click at [569, 431] on span "Arabic" at bounding box center [581, 430] width 37 height 16
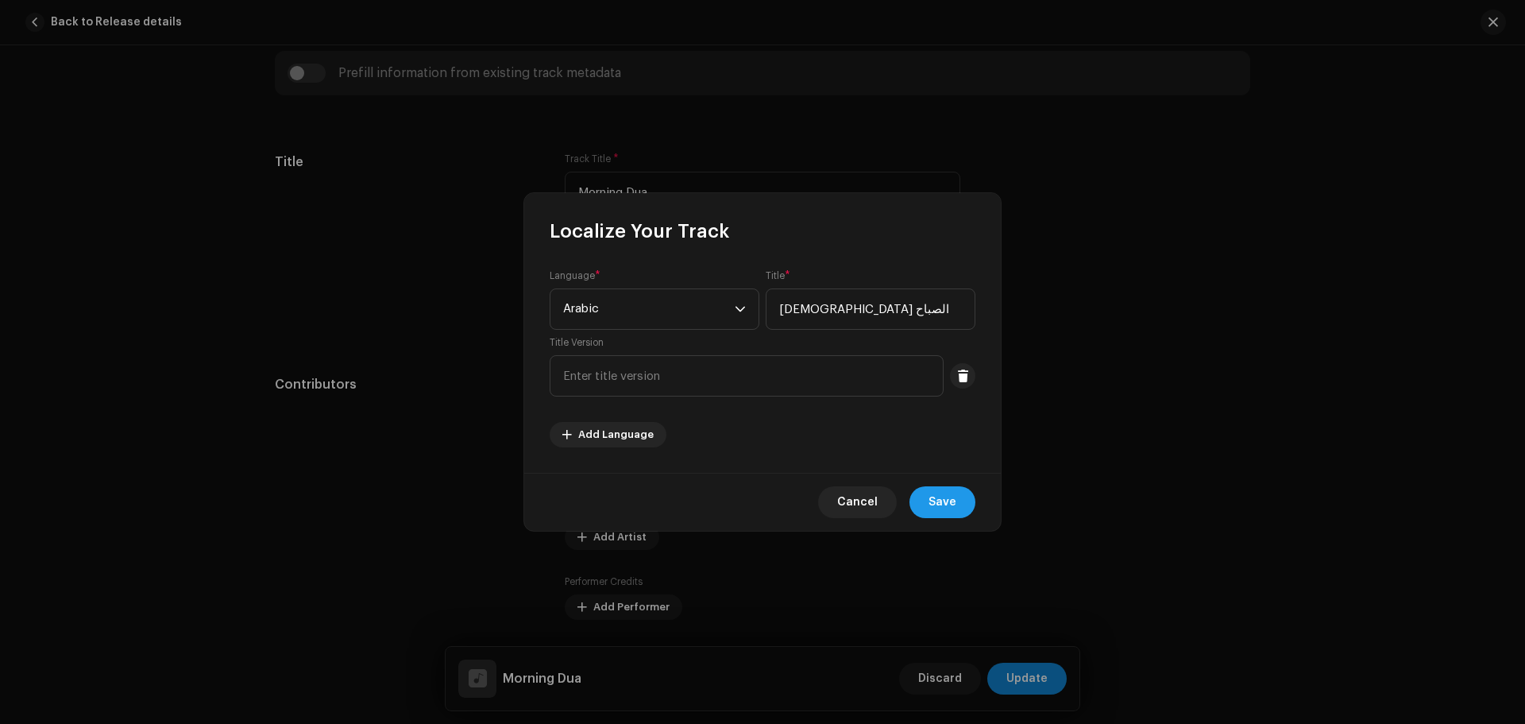
click at [955, 500] on span "Save" at bounding box center [942, 502] width 28 height 32
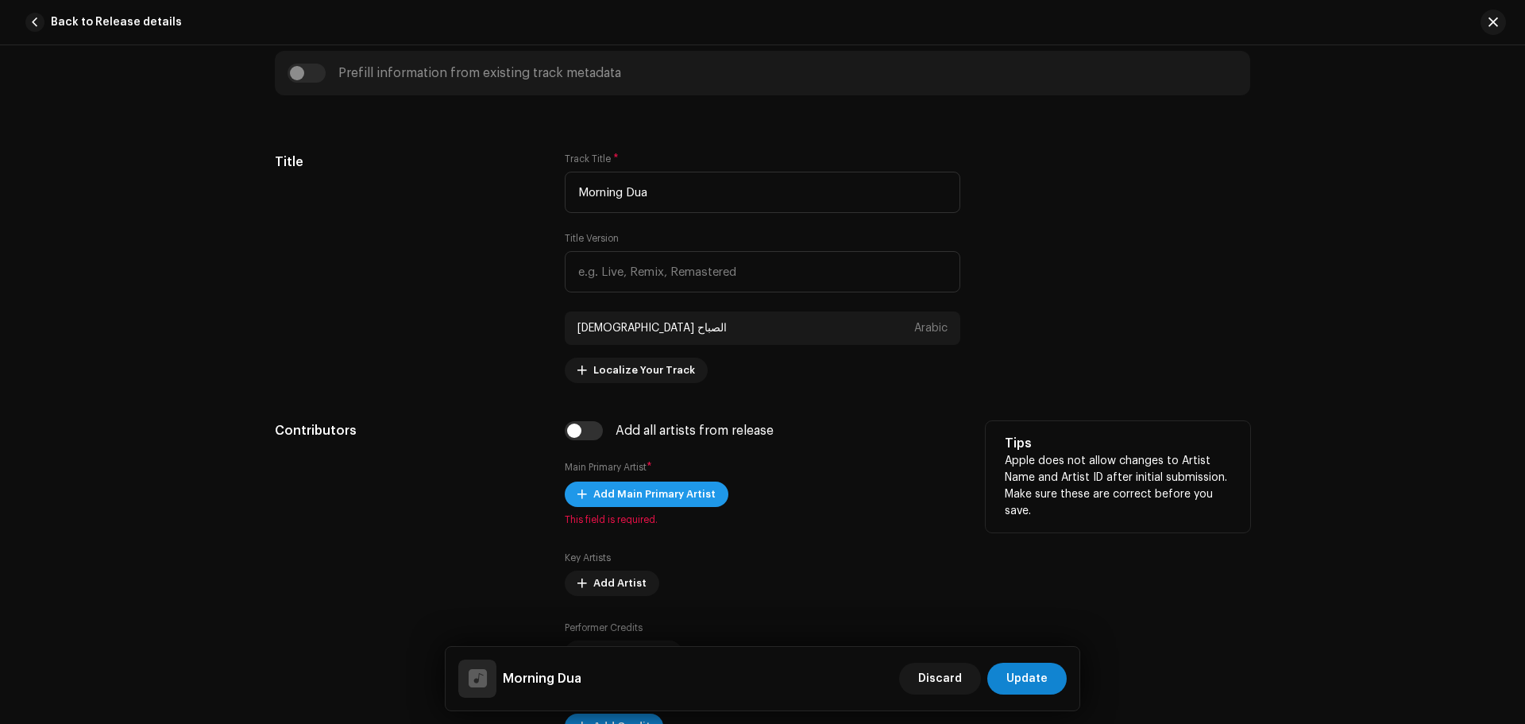
click at [653, 503] on span "Add Main Primary Artist" at bounding box center [654, 494] width 122 height 32
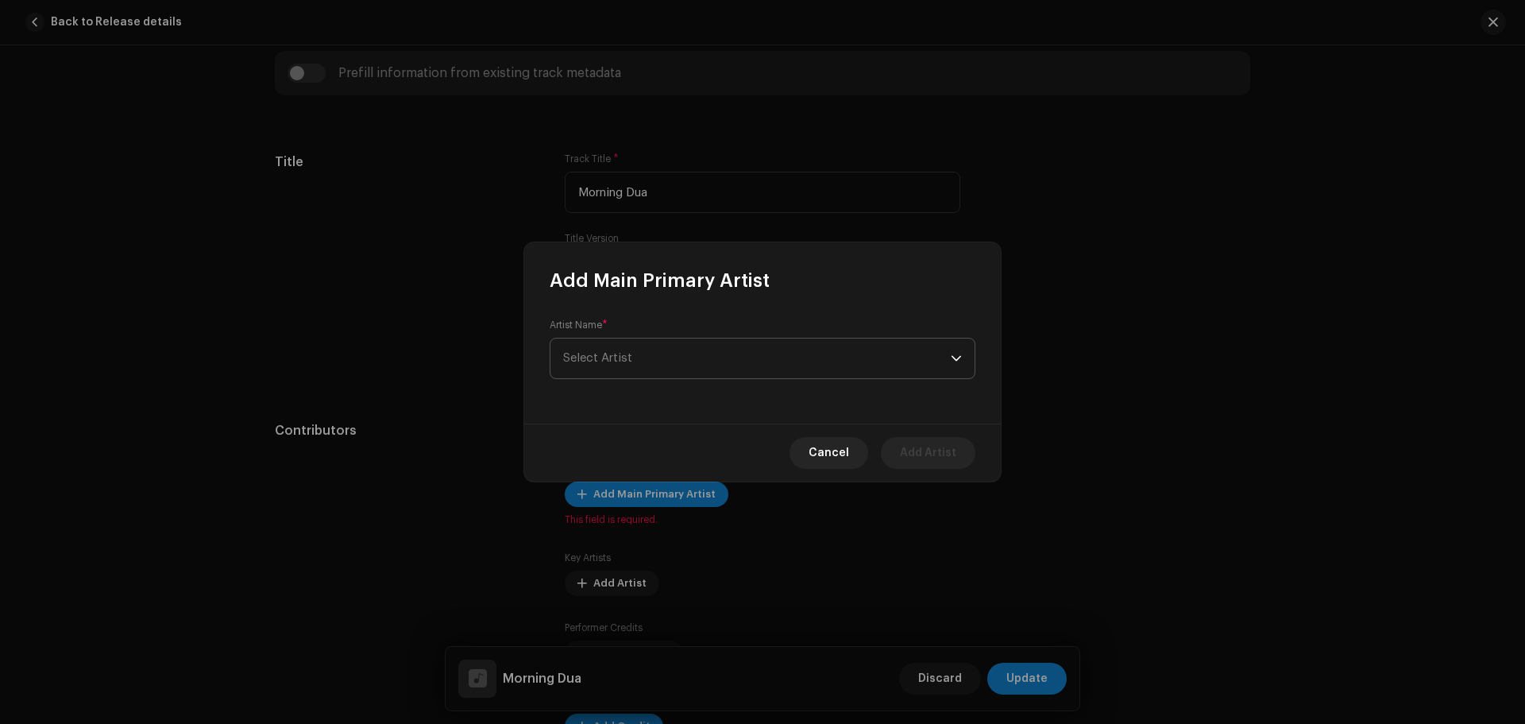
click at [632, 373] on span "Select Artist" at bounding box center [757, 358] width 388 height 40
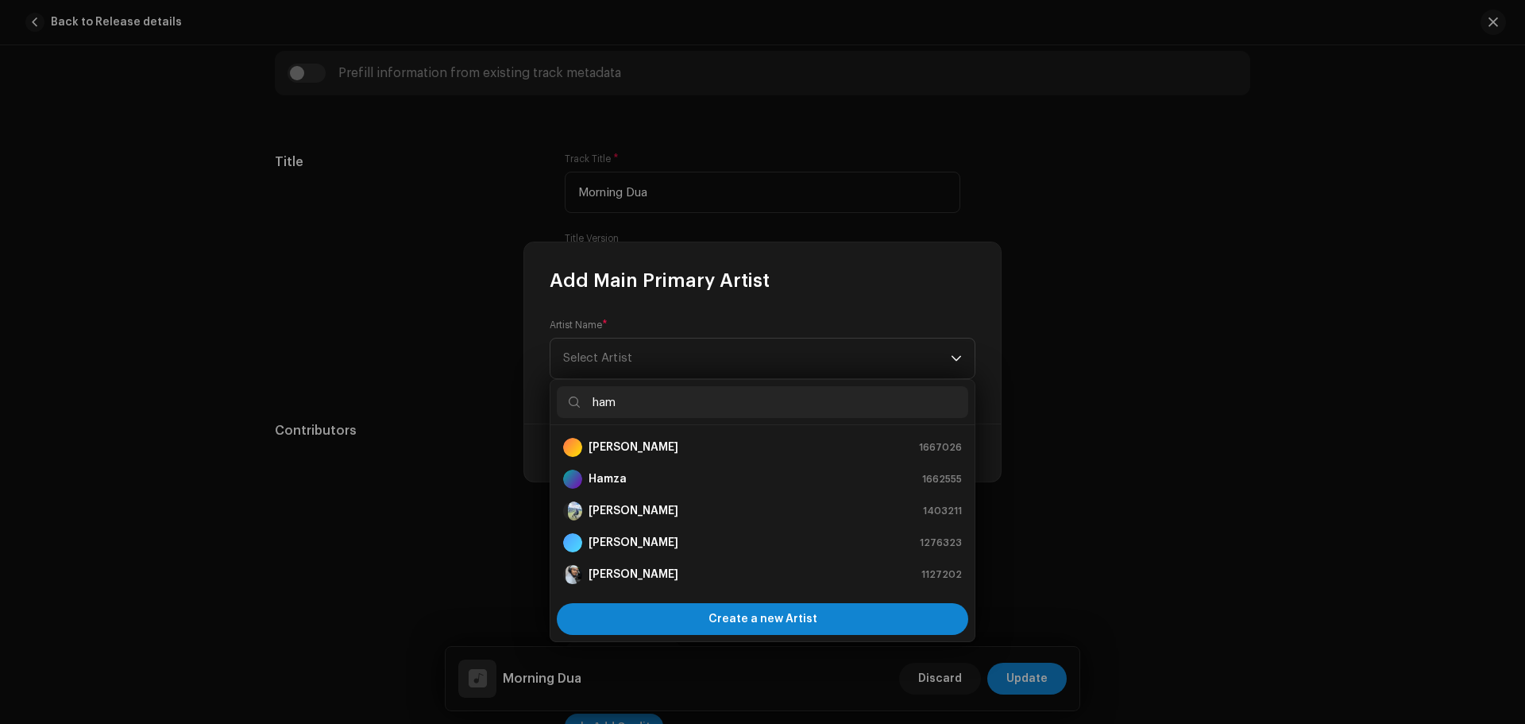
drag, startPoint x: 654, startPoint y: 398, endPoint x: 561, endPoint y: 408, distance: 93.5
click at [561, 408] on input "ham" at bounding box center [762, 402] width 411 height 32
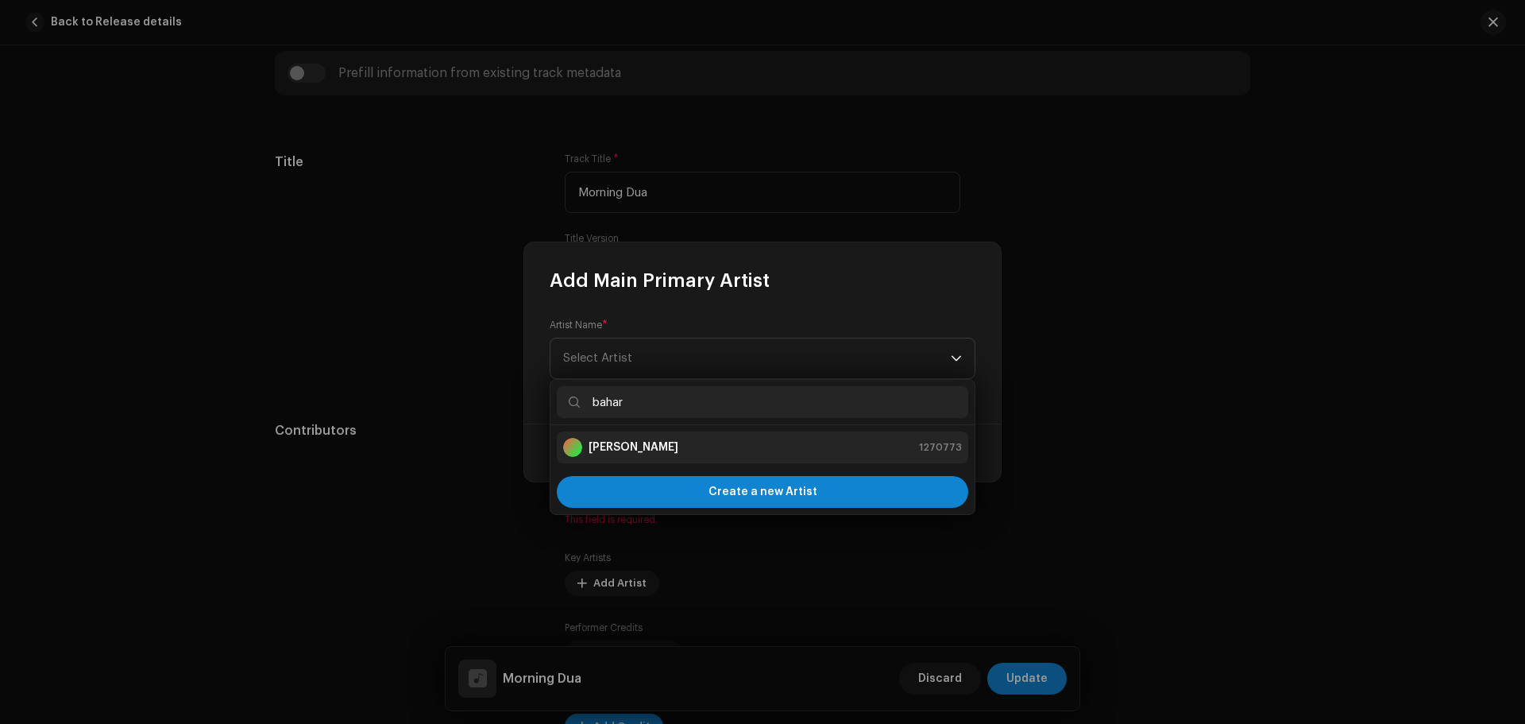
type input "bahar"
click at [647, 447] on strong "[PERSON_NAME]" at bounding box center [633, 447] width 90 height 16
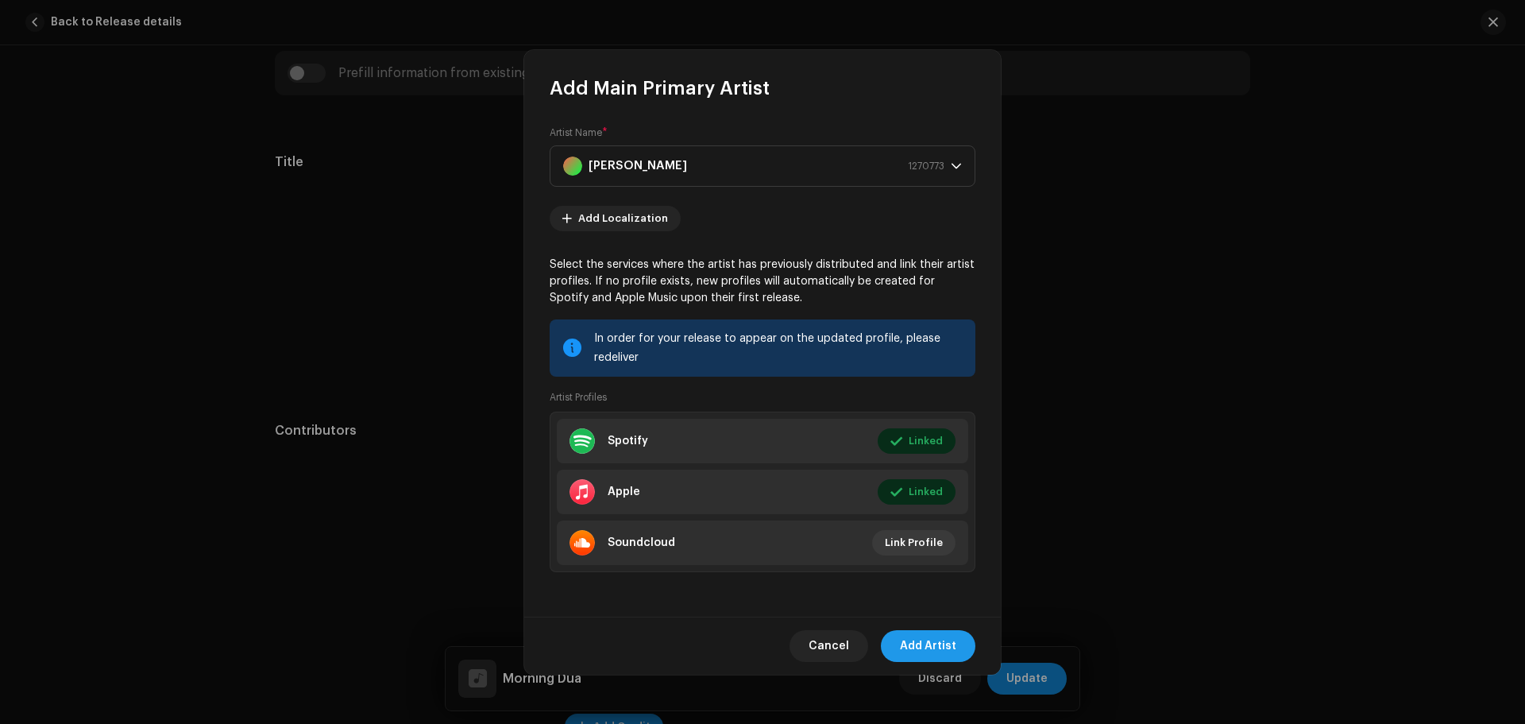
click at [915, 644] on span "Add Artist" at bounding box center [928, 646] width 56 height 32
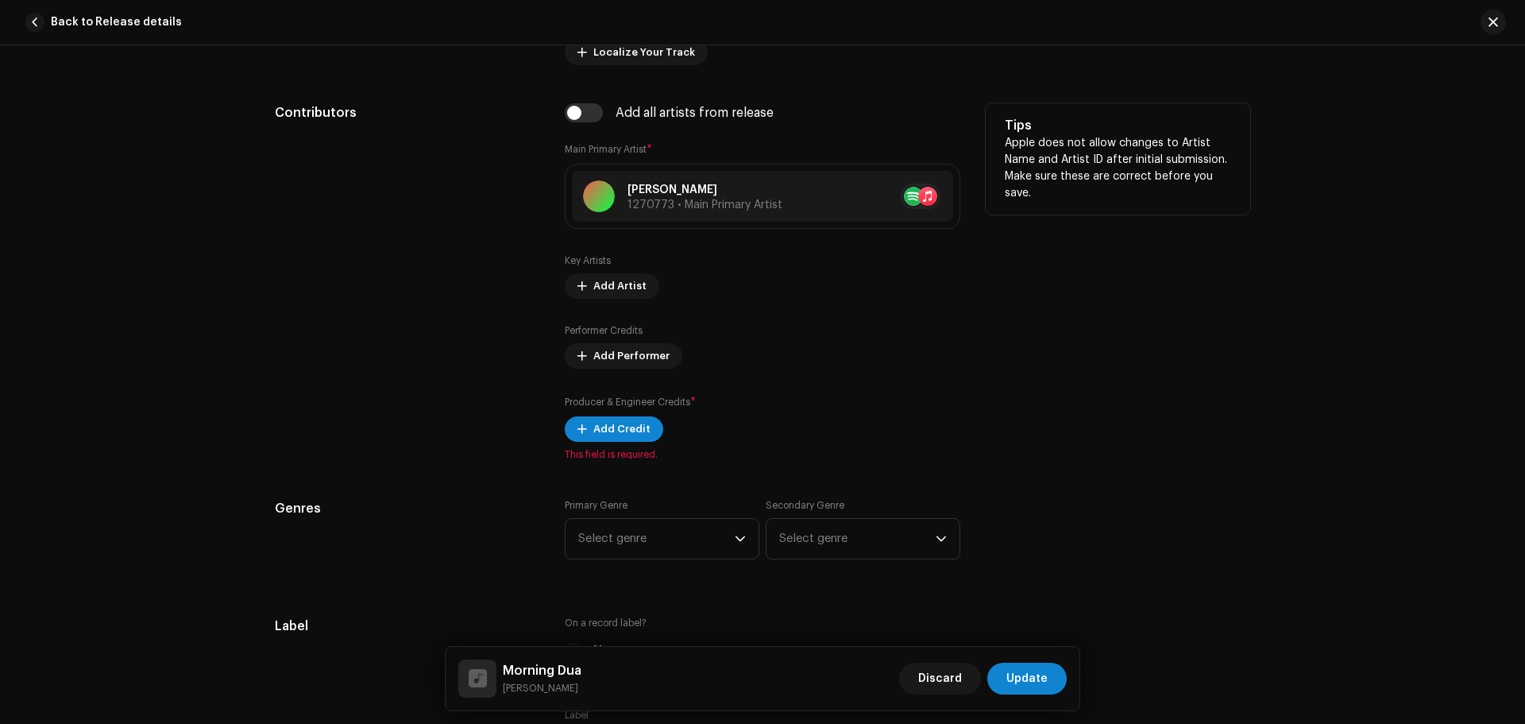
scroll to position [1148, 0]
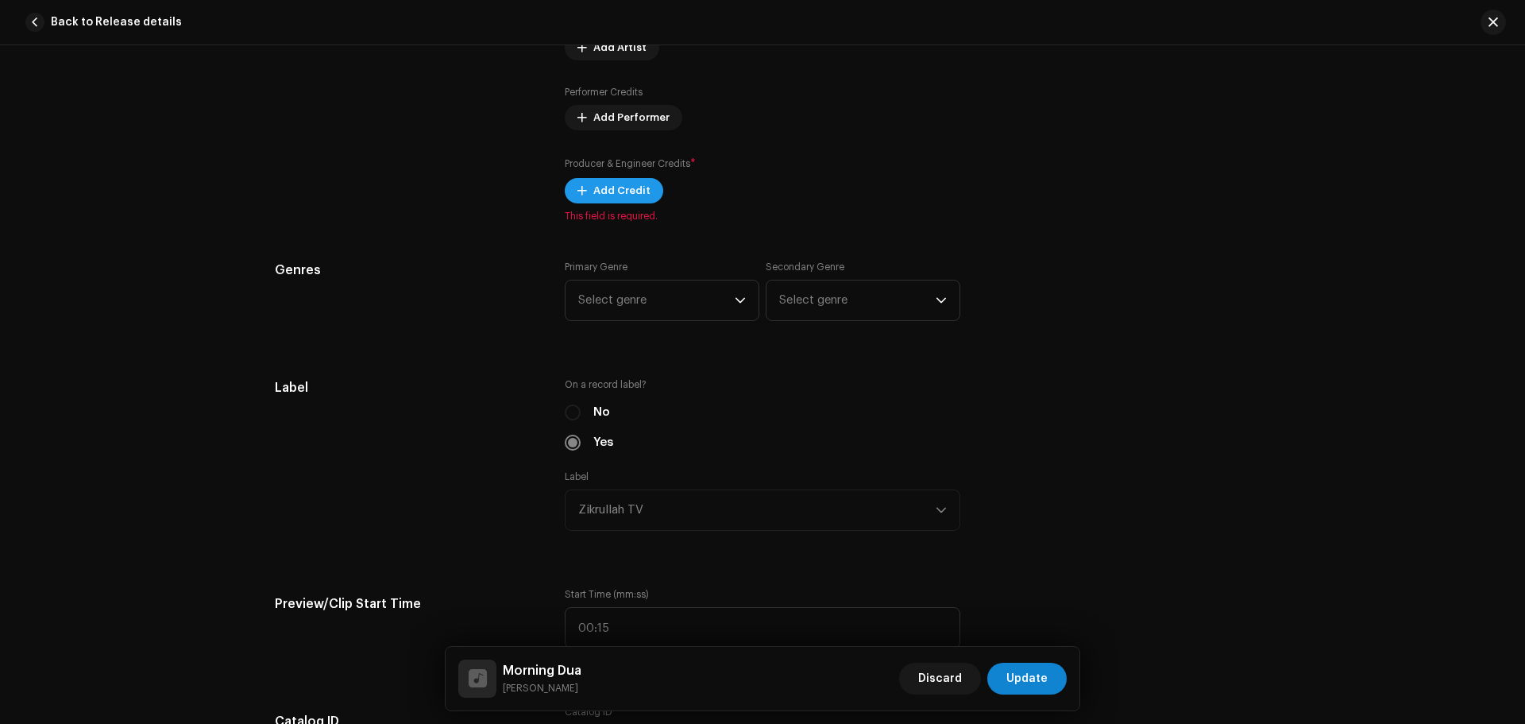
click at [623, 198] on span "Add Credit" at bounding box center [621, 191] width 57 height 32
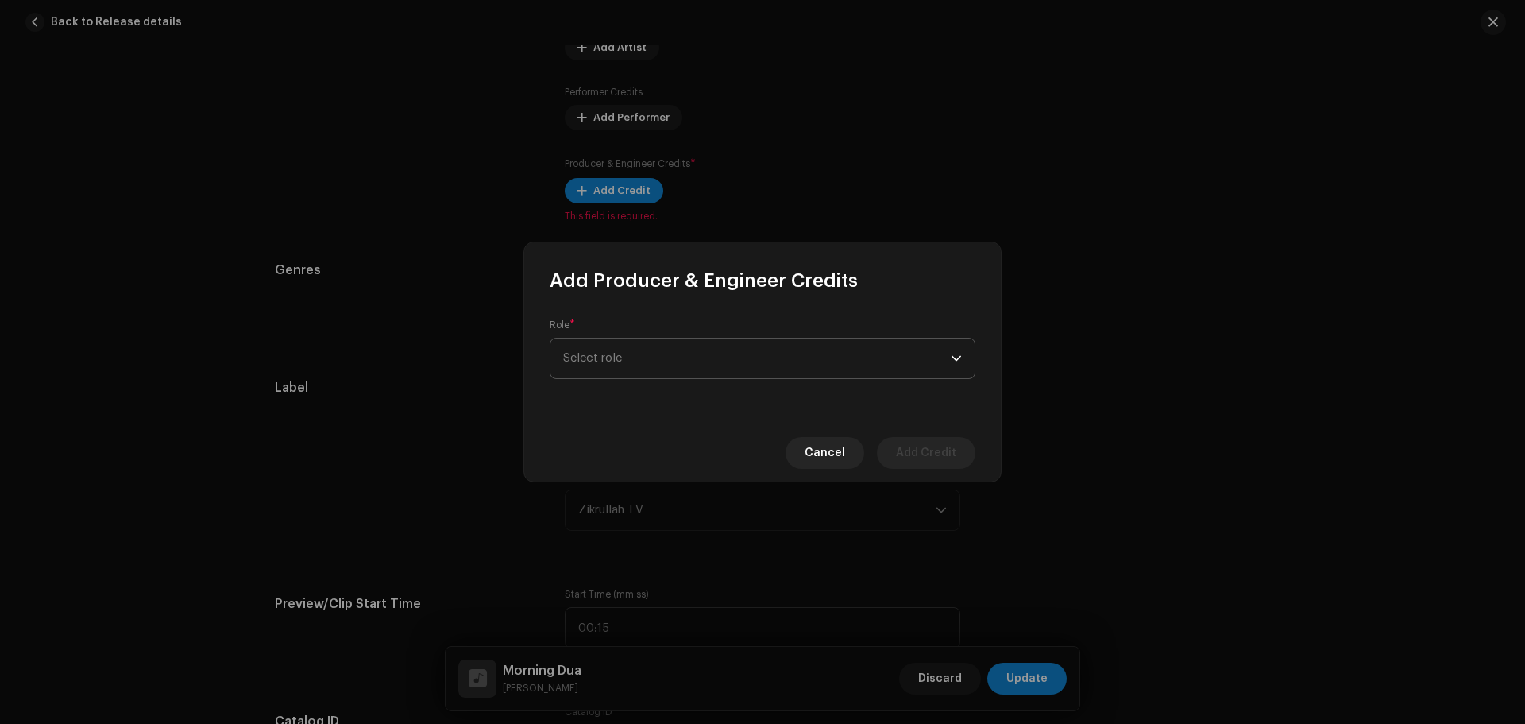
click at [669, 353] on span "Select role" at bounding box center [757, 358] width 388 height 40
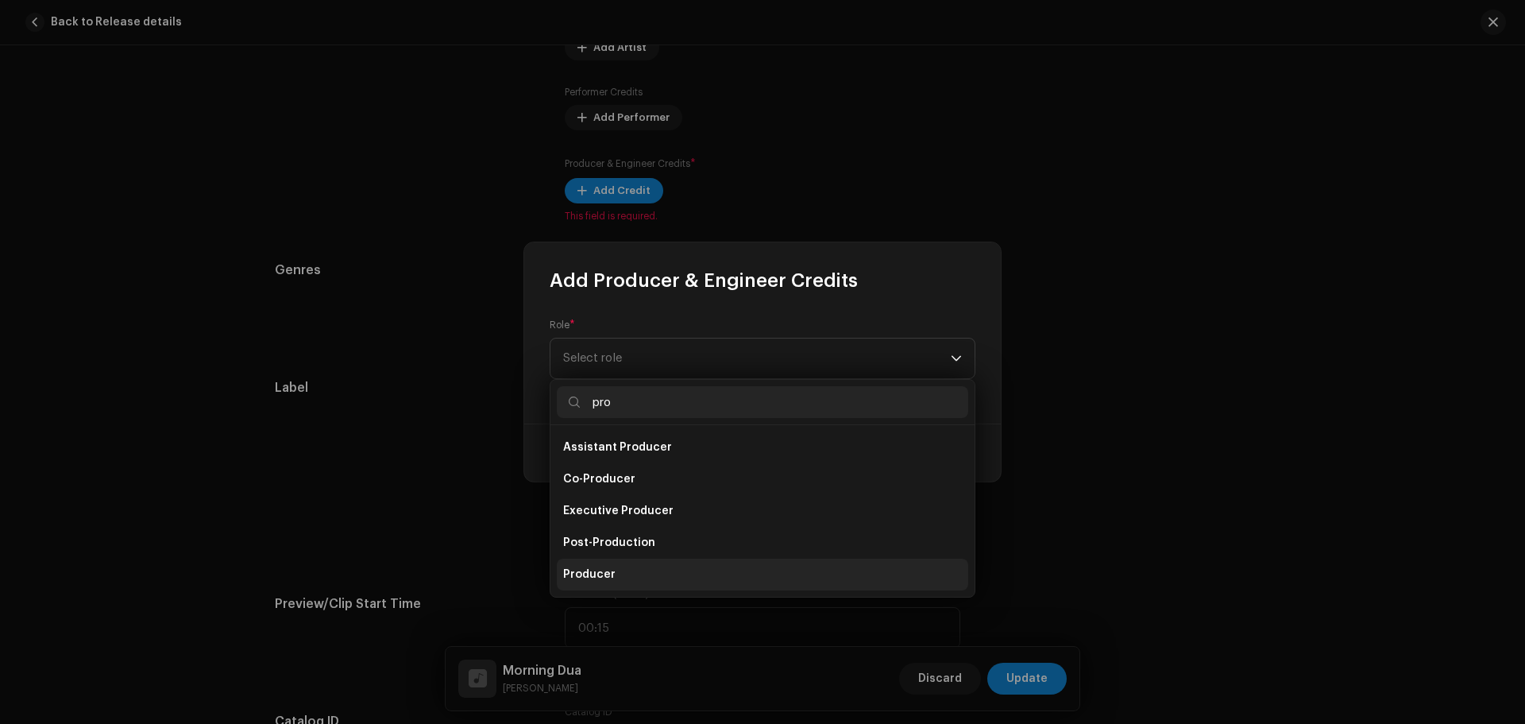
type input "pro"
click at [629, 566] on li "Producer" at bounding box center [762, 574] width 411 height 32
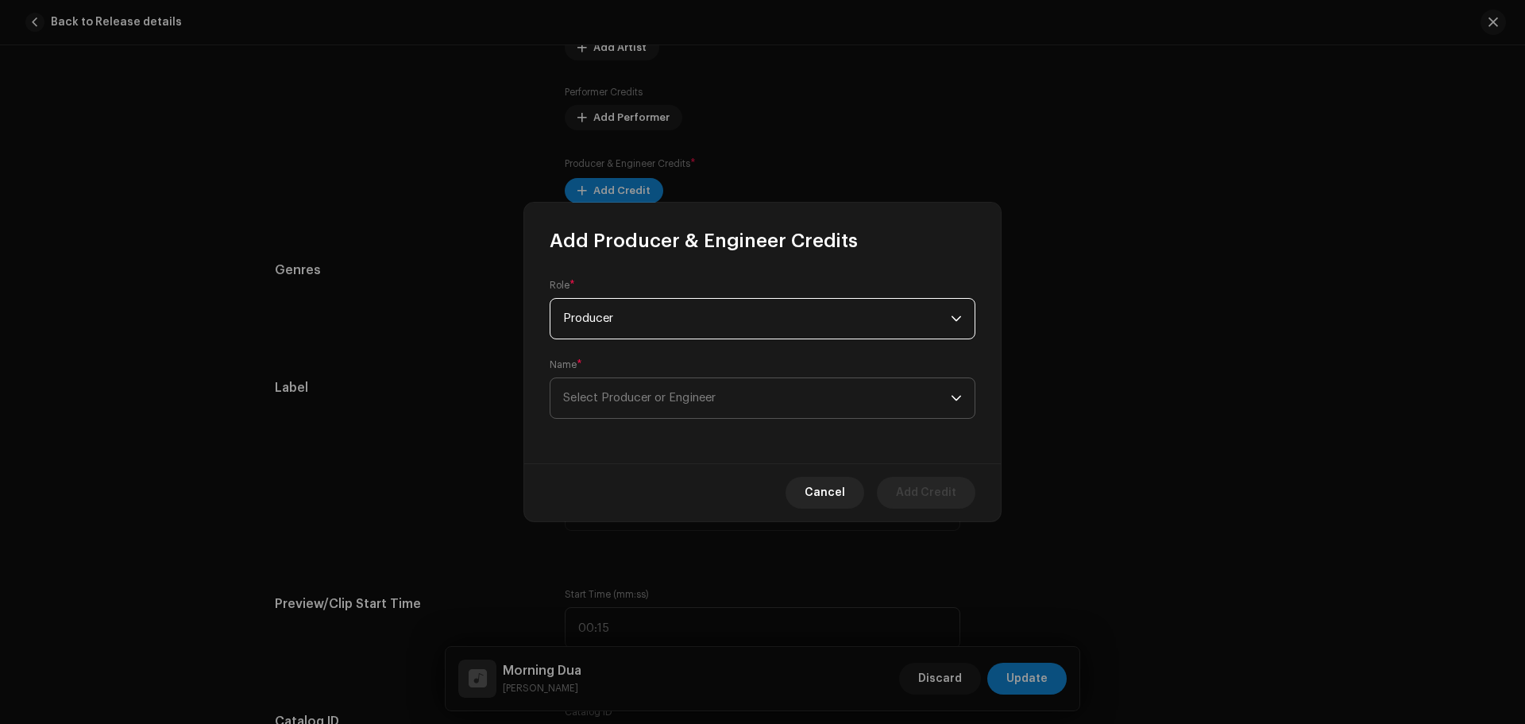
click at [656, 400] on span "Select Producer or Engineer" at bounding box center [639, 398] width 152 height 12
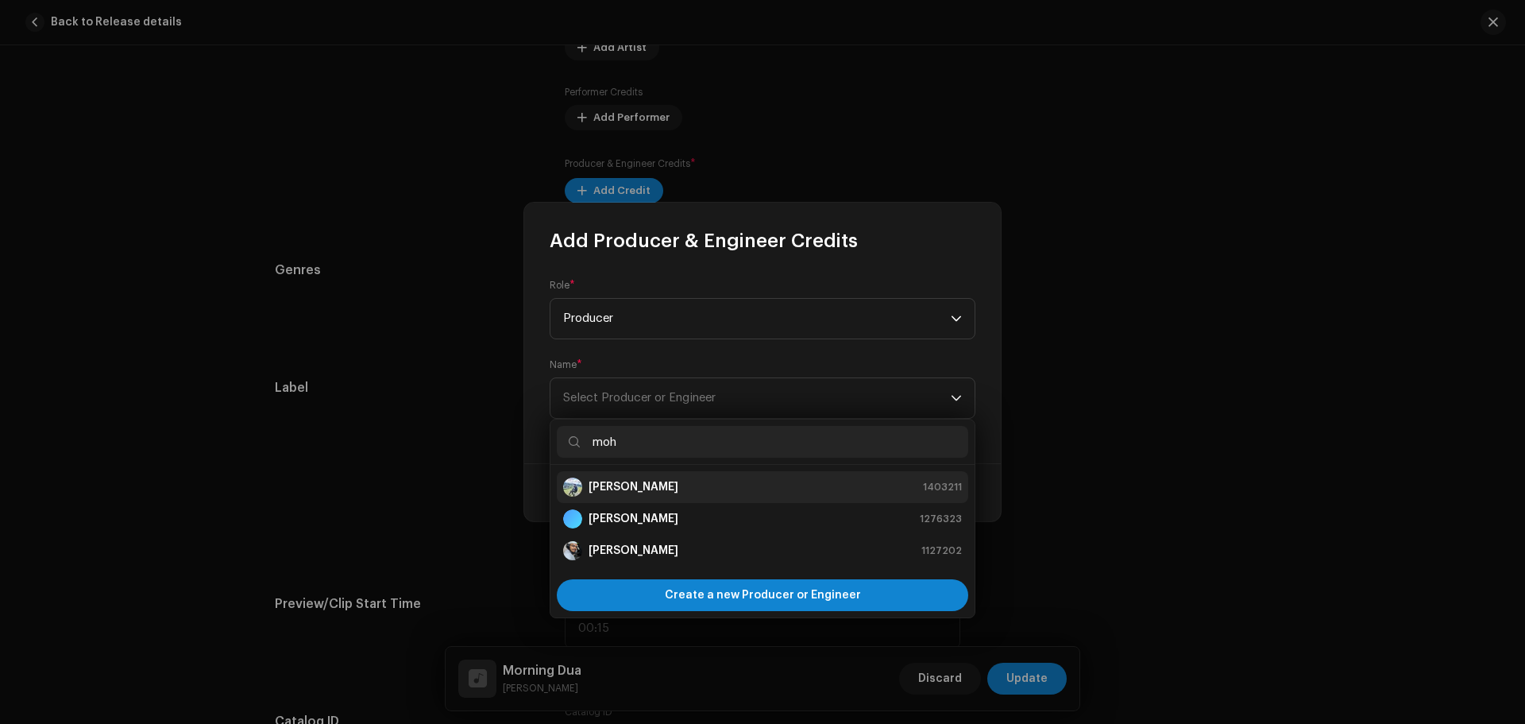
type input "moh"
click at [650, 484] on strong "[PERSON_NAME]" at bounding box center [633, 487] width 90 height 16
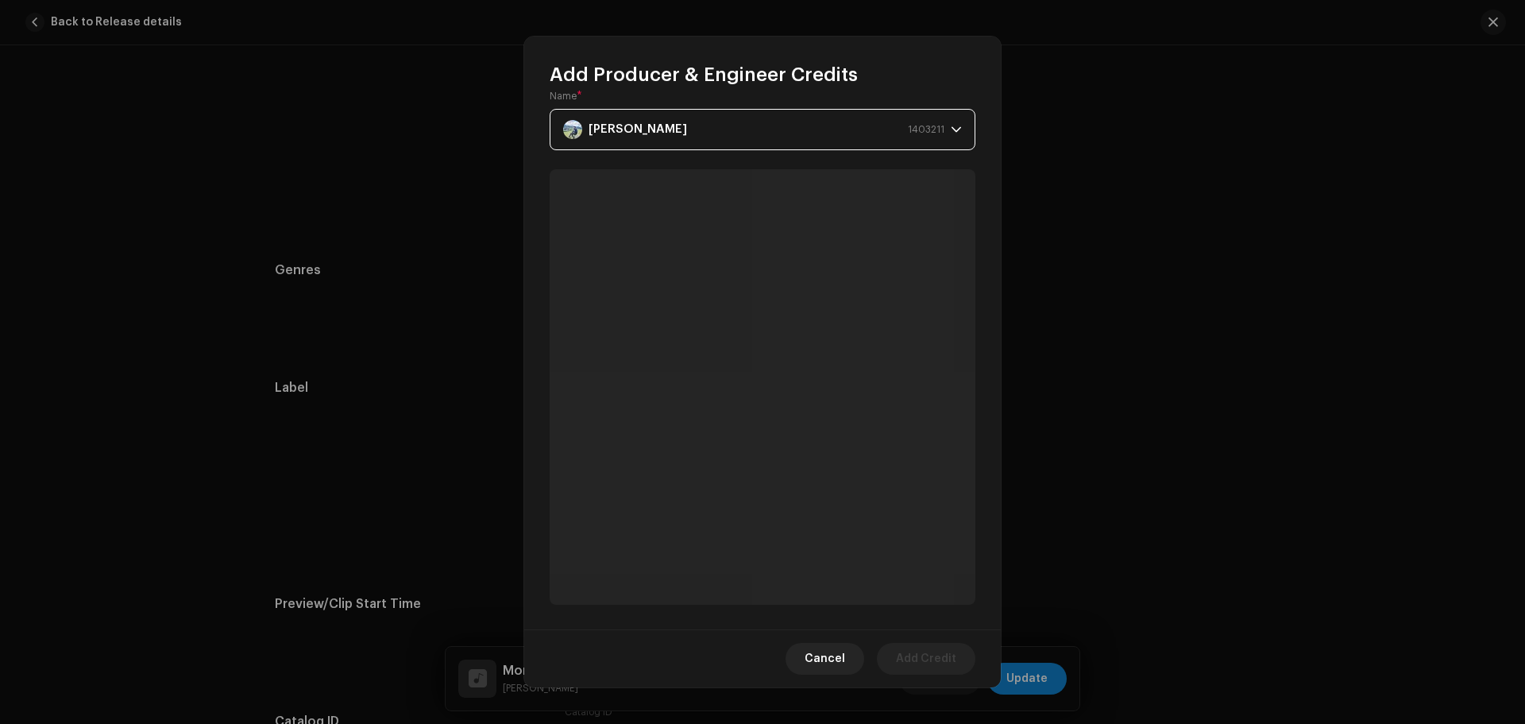
scroll to position [52, 0]
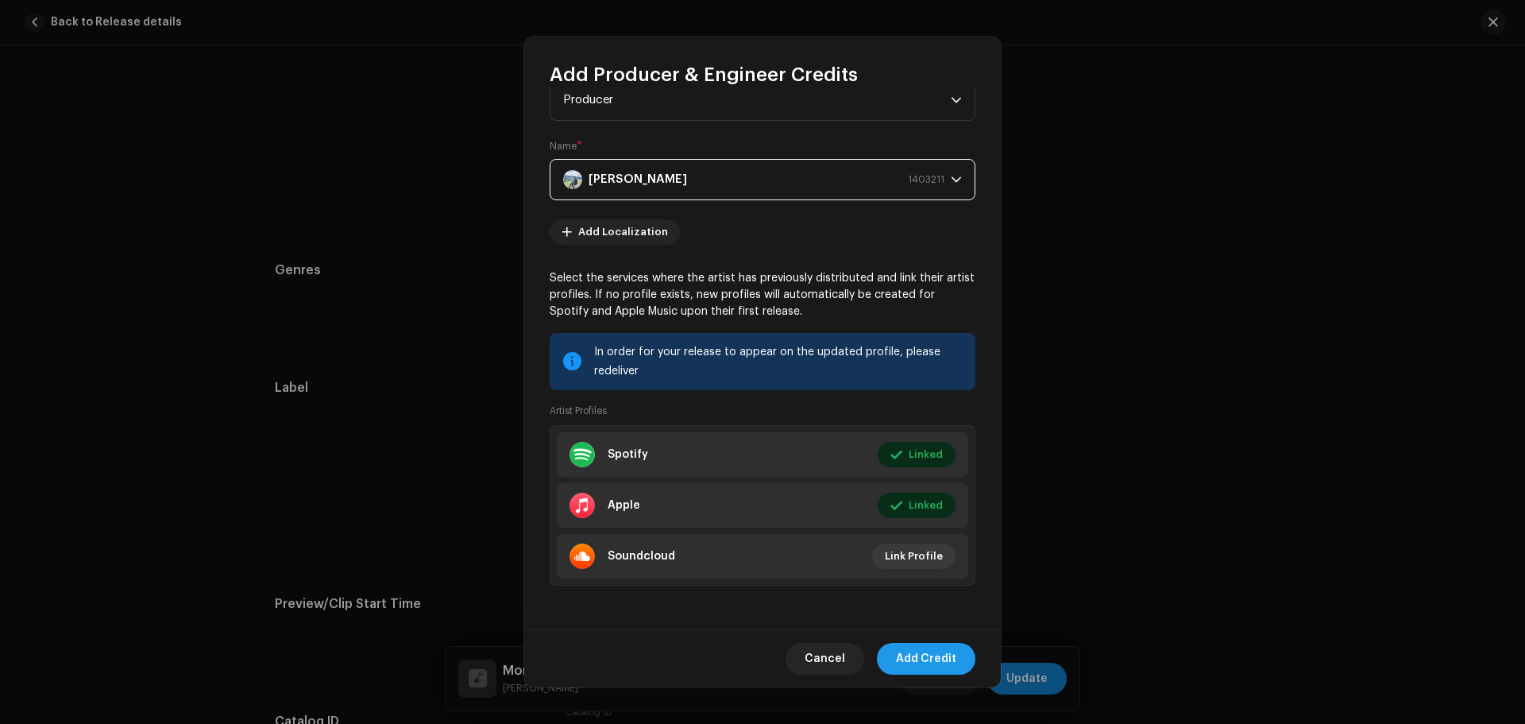
click at [924, 654] on span "Add Credit" at bounding box center [926, 659] width 60 height 32
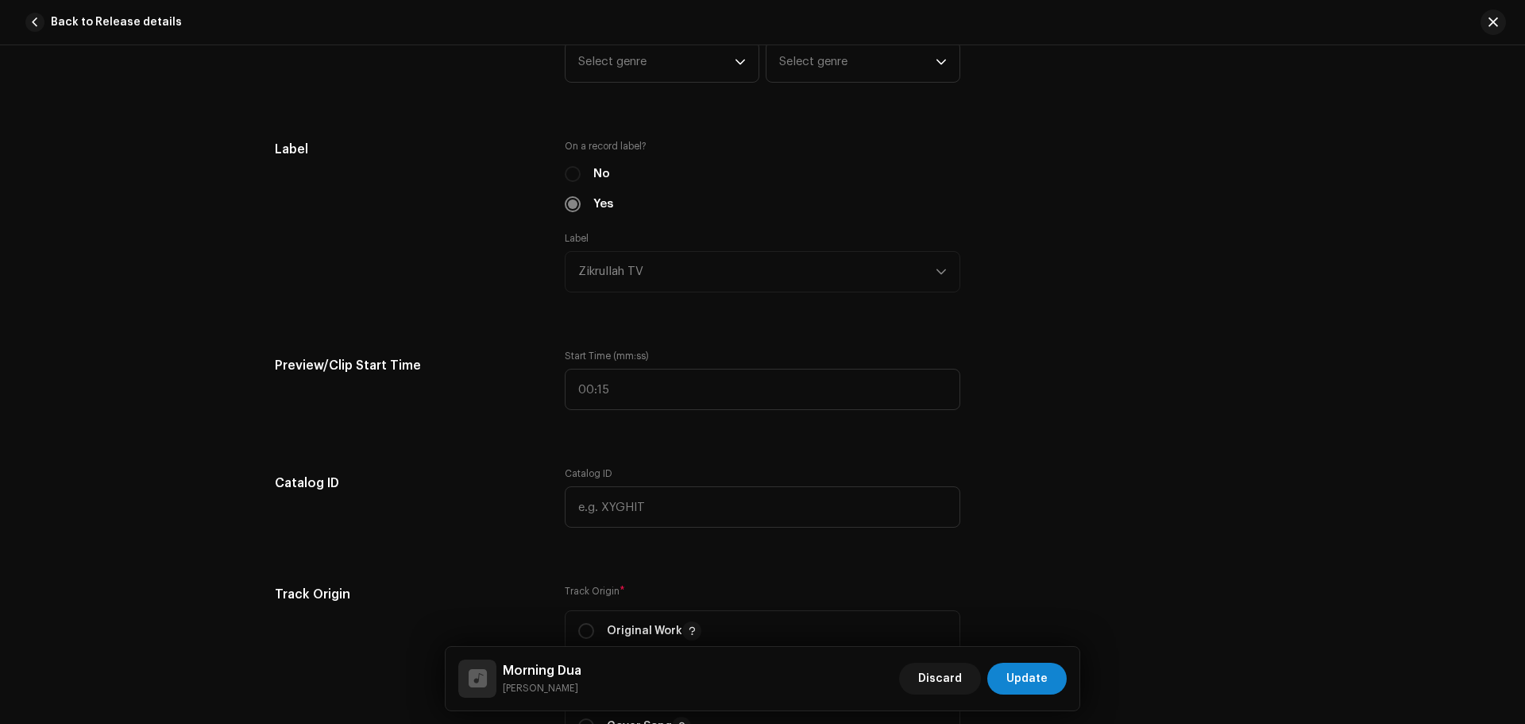
scroll to position [1148, 0]
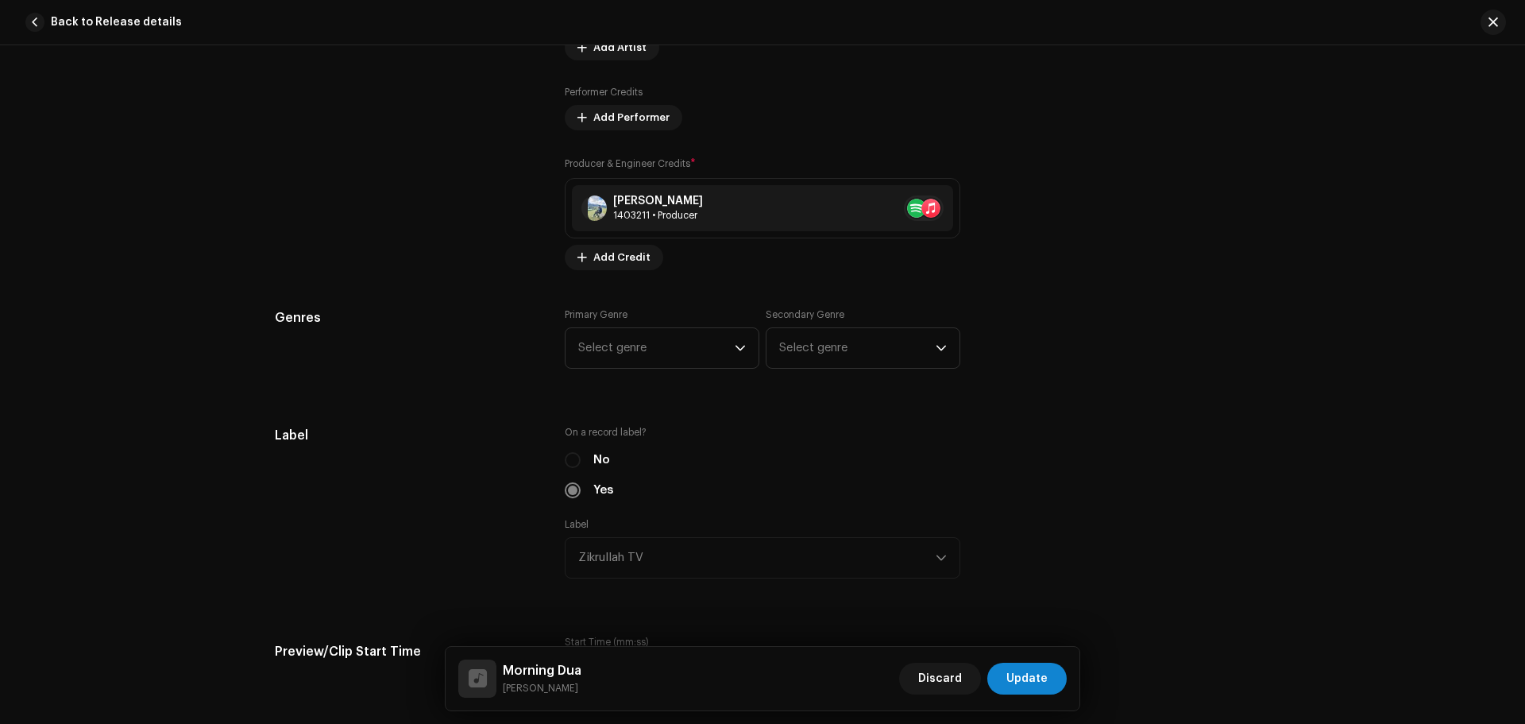
click at [658, 306] on div "Track details Complete the following to finalize your track. 1 of 3 Add Audio F…" at bounding box center [762, 707] width 1026 height 3544
click at [652, 353] on span "Select genre" at bounding box center [656, 348] width 156 height 40
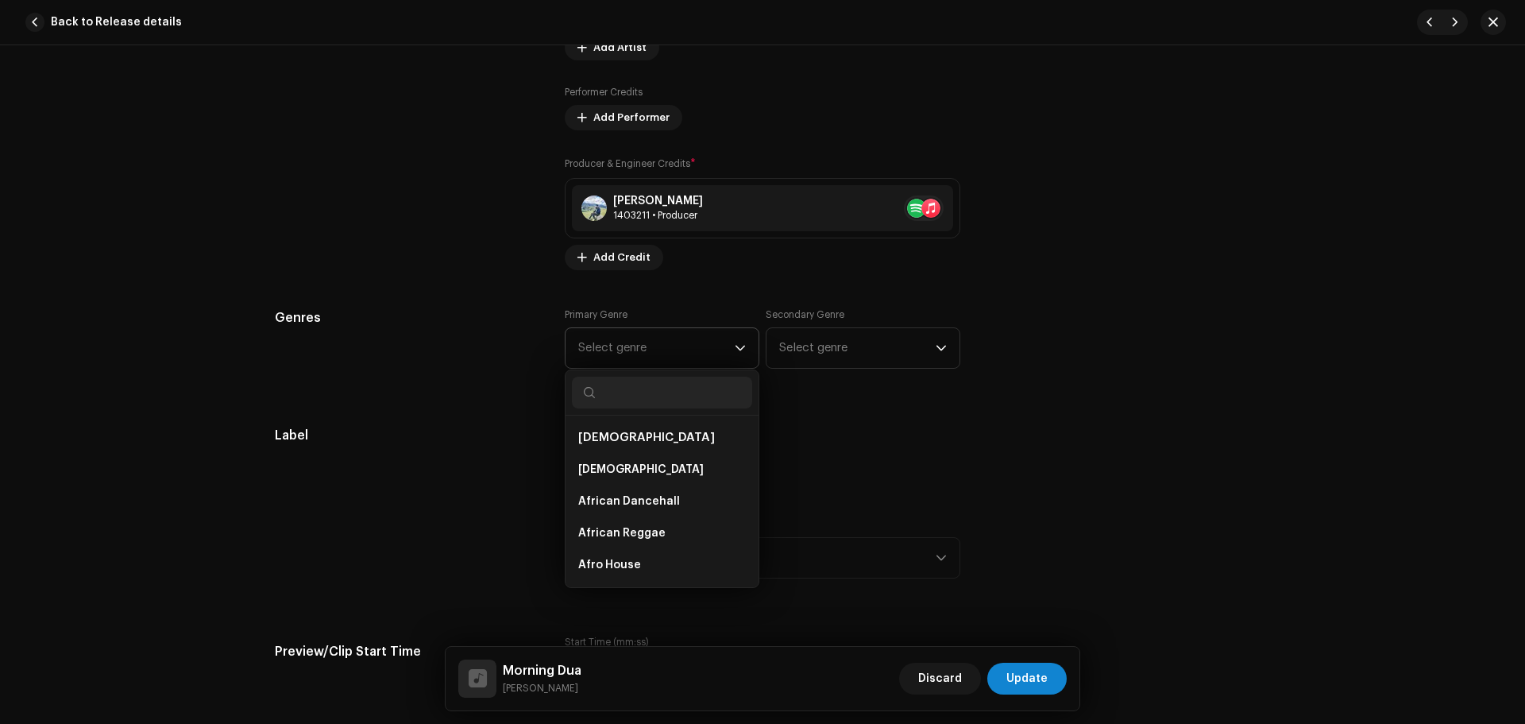
scroll to position [1069, 0]
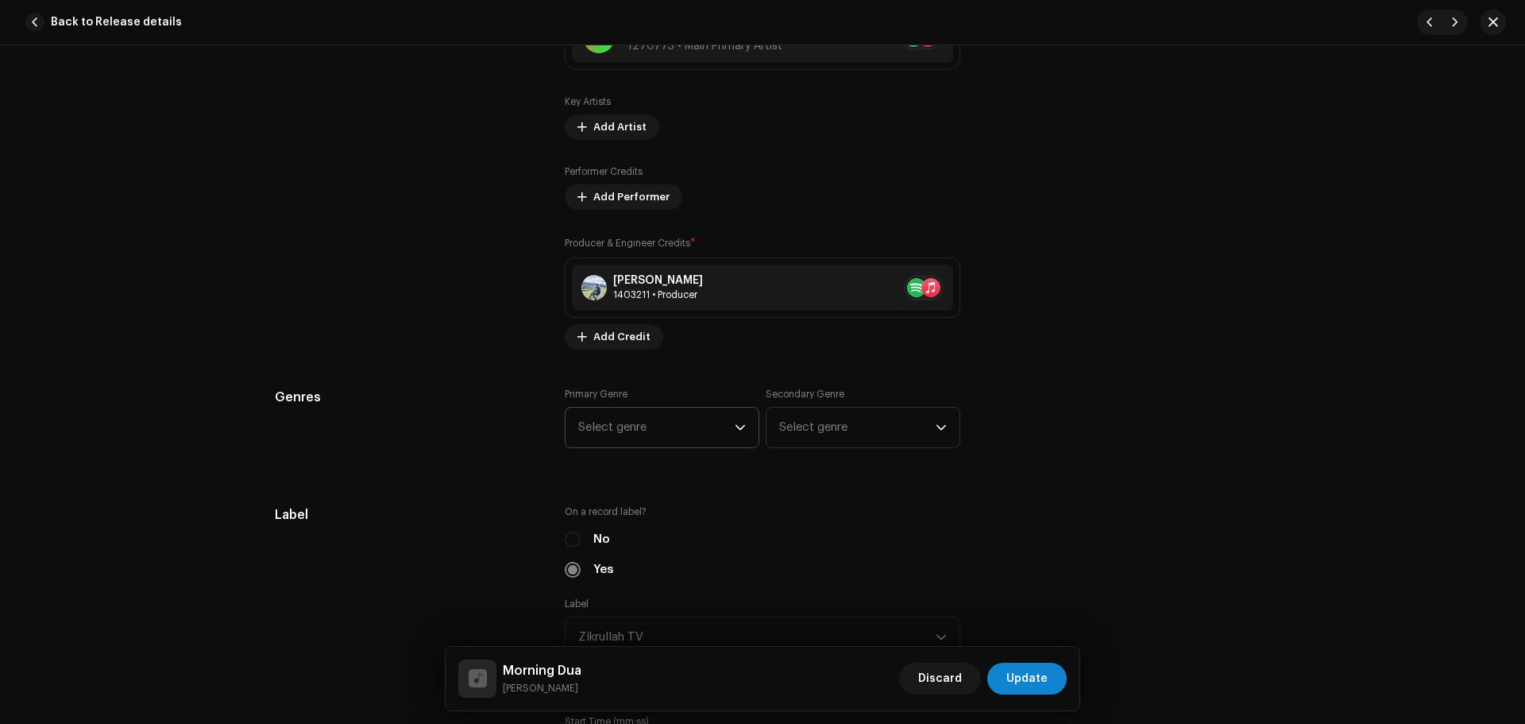
click at [615, 440] on span "Select genre" at bounding box center [656, 427] width 156 height 40
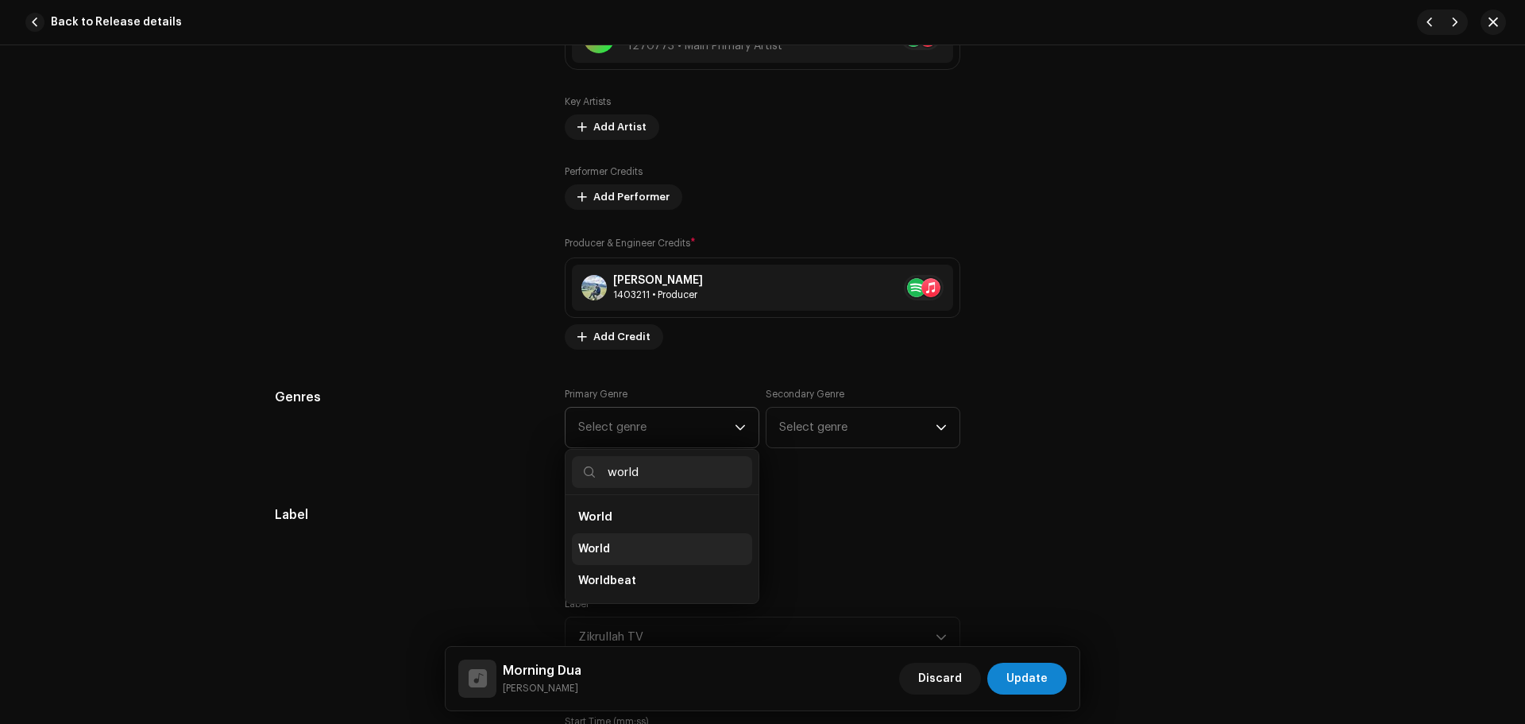
type input "world"
click at [619, 555] on li "World" at bounding box center [662, 549] width 180 height 32
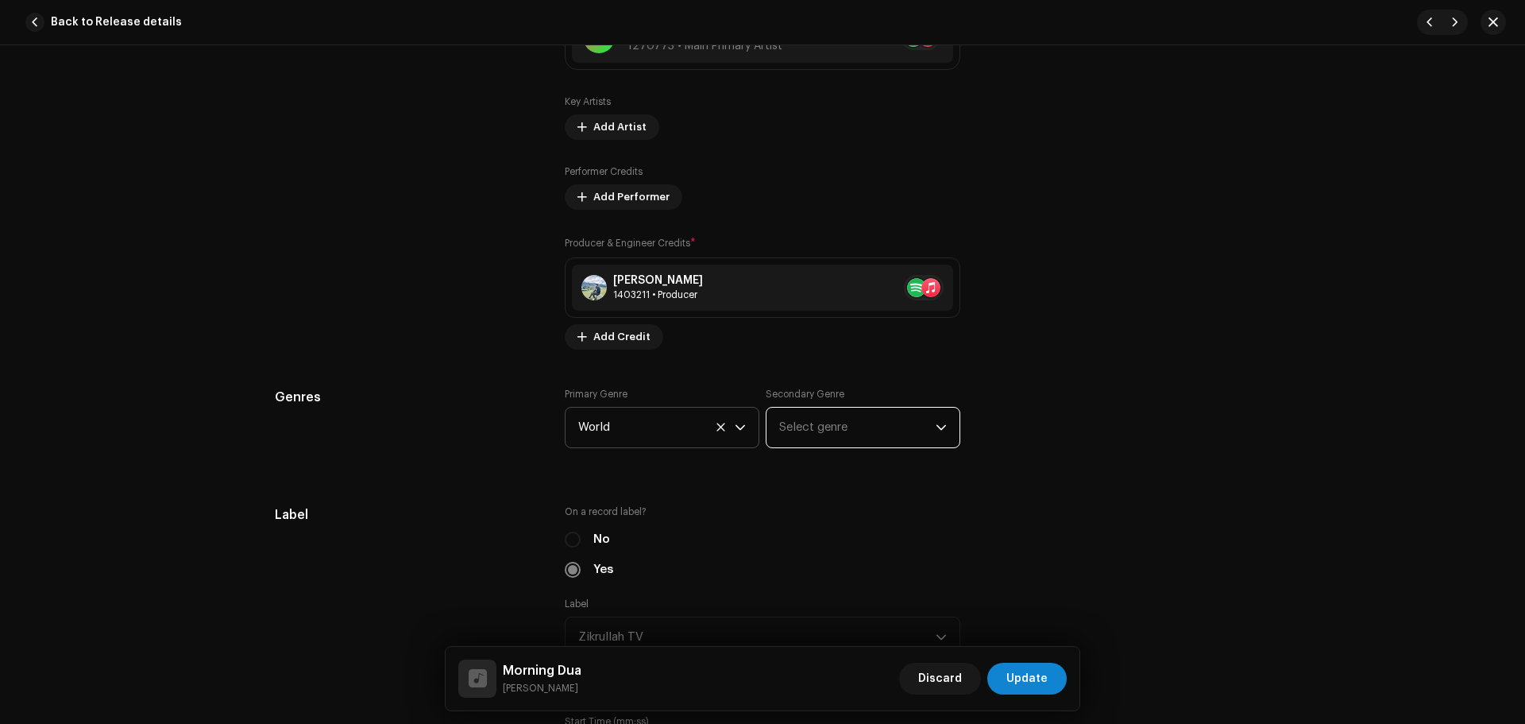
click at [825, 425] on span "Select genre" at bounding box center [857, 427] width 156 height 40
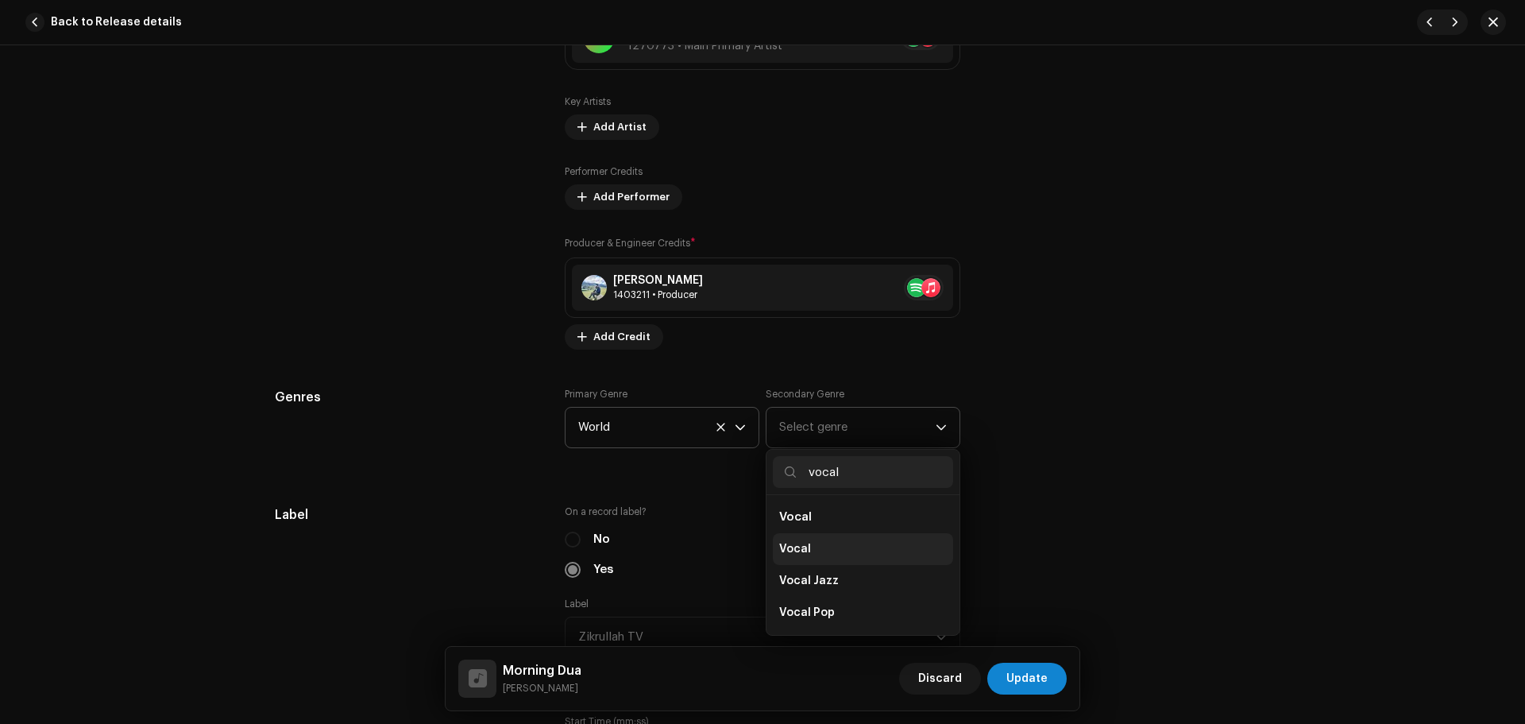
type input "vocal"
click at [791, 536] on li "Vocal" at bounding box center [863, 549] width 180 height 32
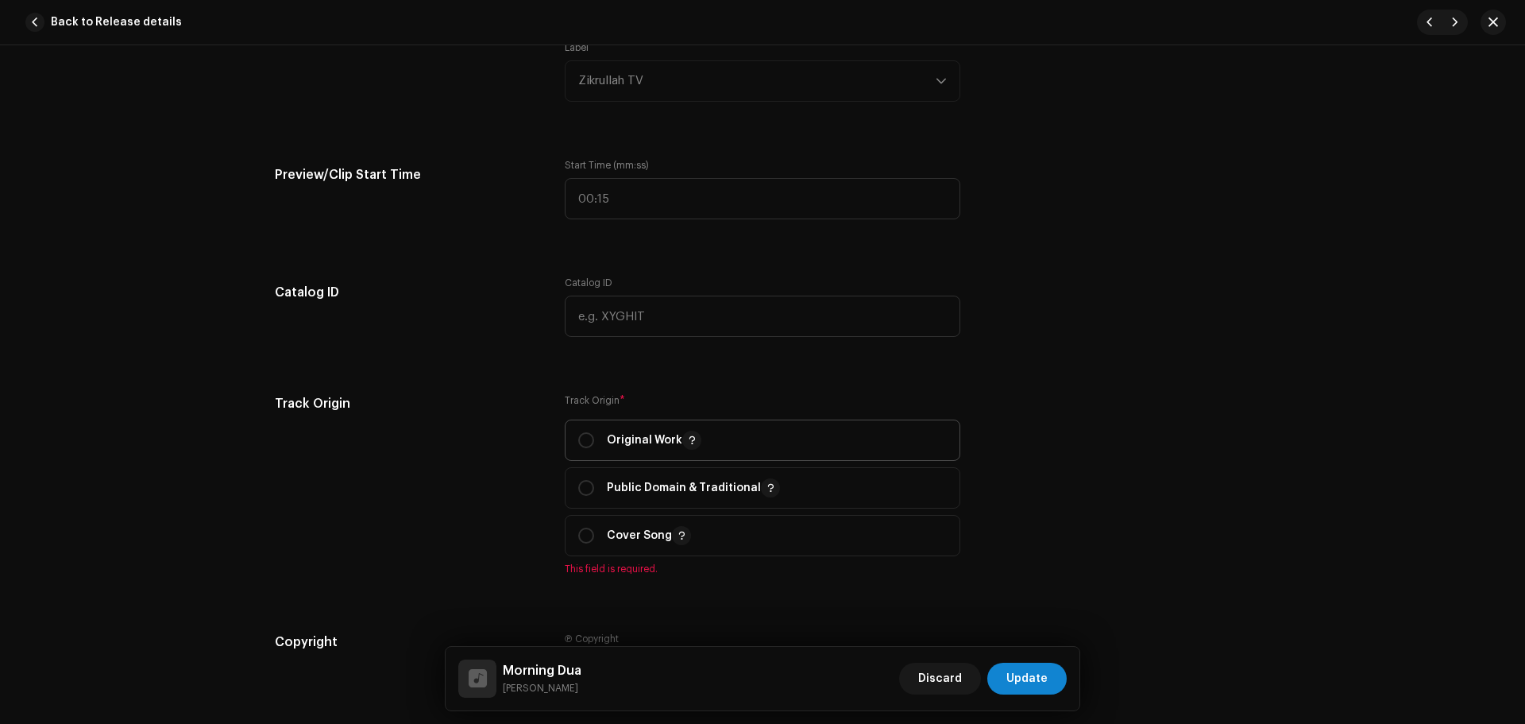
click at [592, 440] on div "Original Work" at bounding box center [639, 439] width 123 height 19
radio input "true"
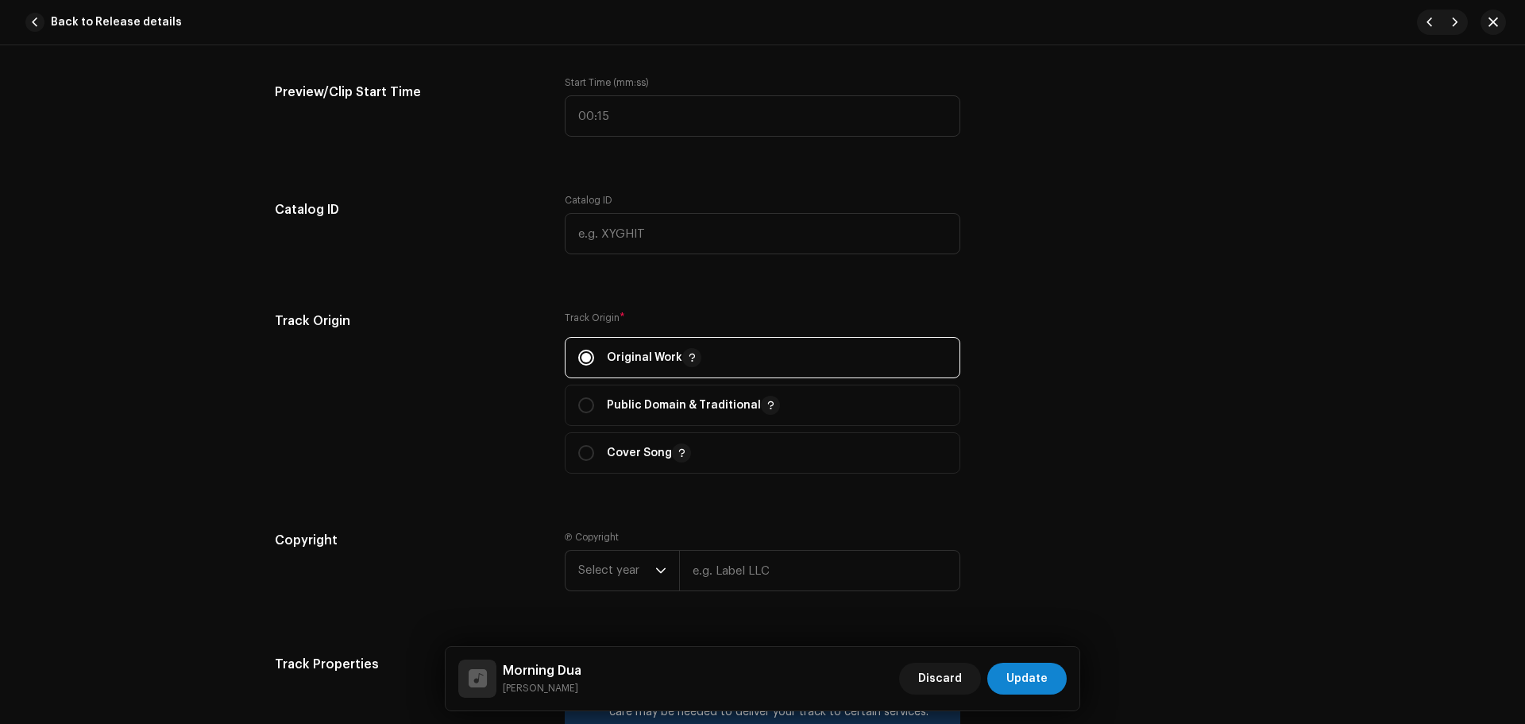
scroll to position [1784, 0]
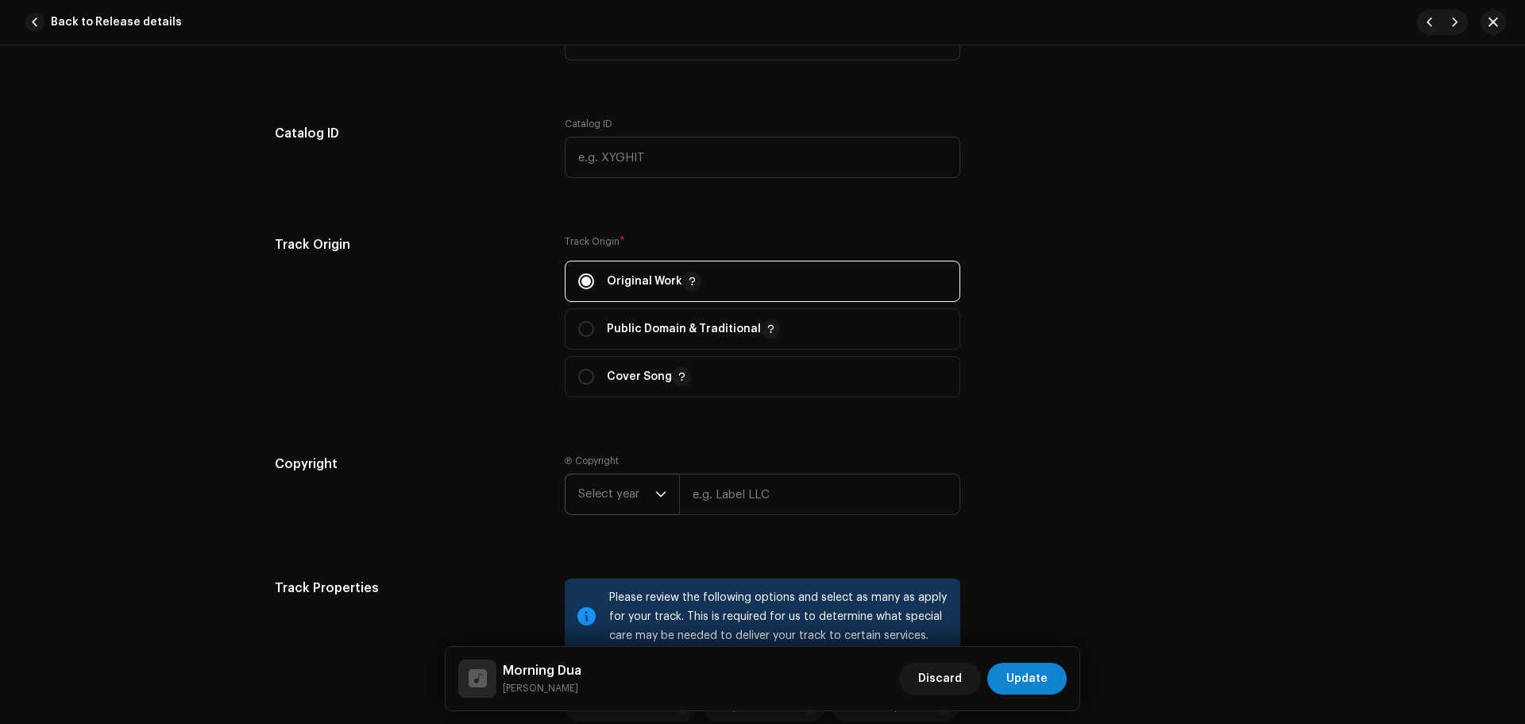
click at [620, 496] on span "Select year" at bounding box center [616, 494] width 77 height 40
click at [601, 345] on li "2025" at bounding box center [628, 354] width 113 height 32
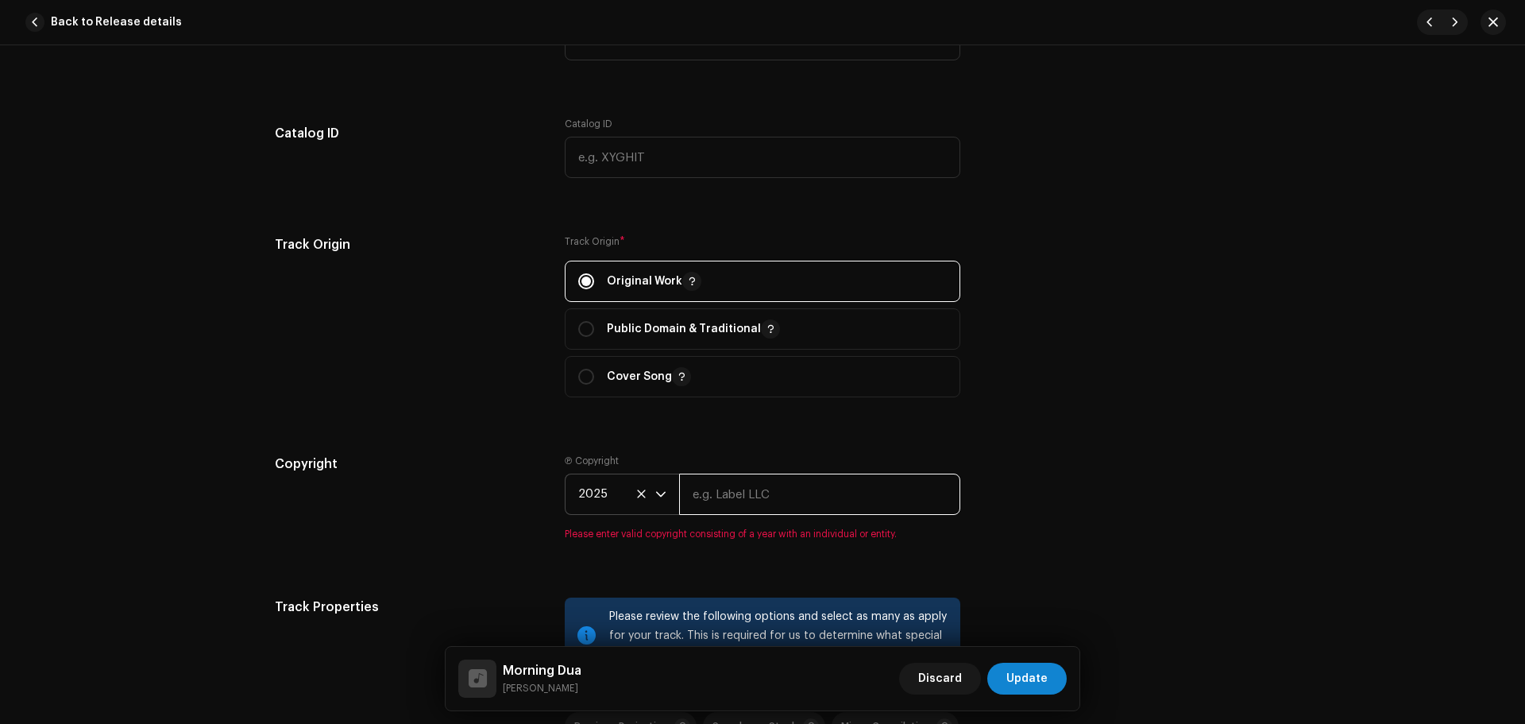
click at [738, 504] on input "text" at bounding box center [819, 493] width 281 height 41
paste input "Zikrullah TV"
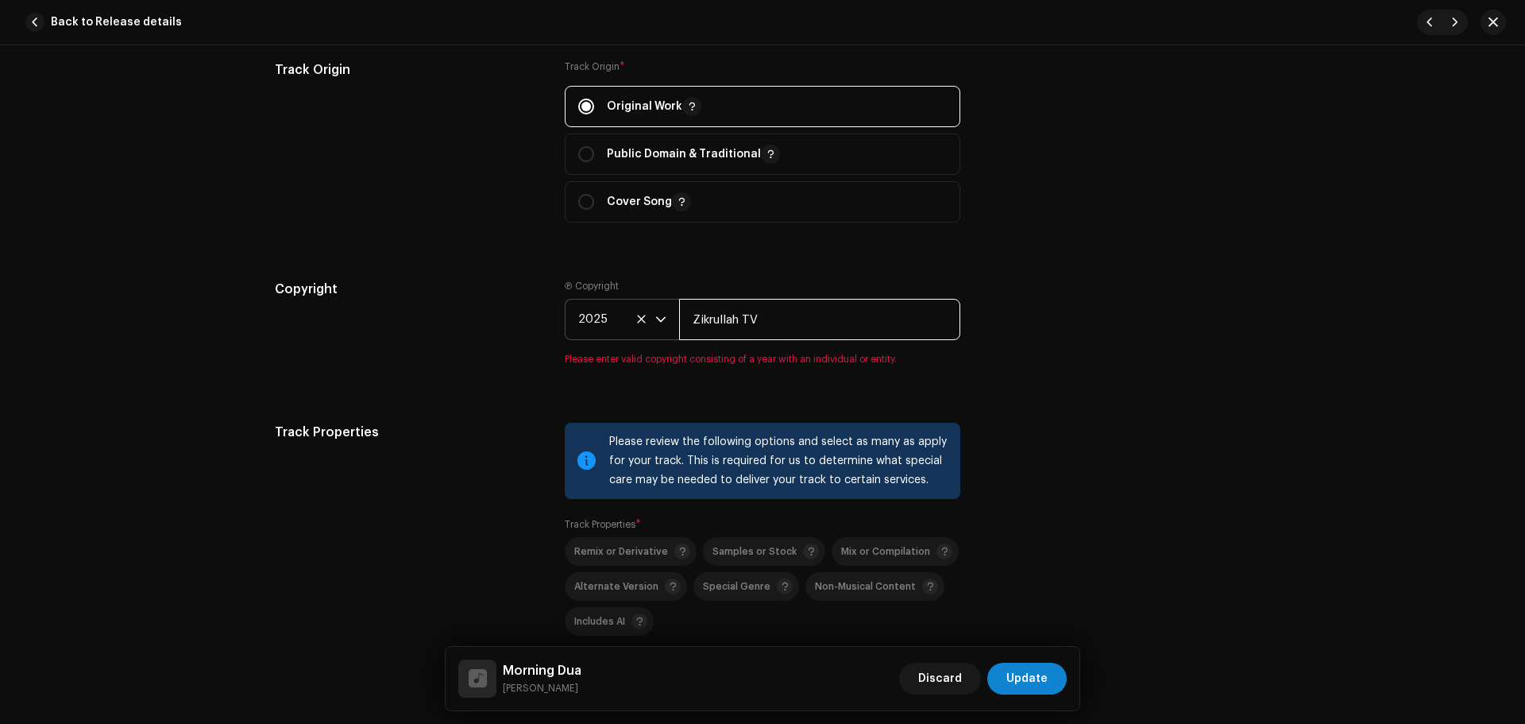
scroll to position [2181, 0]
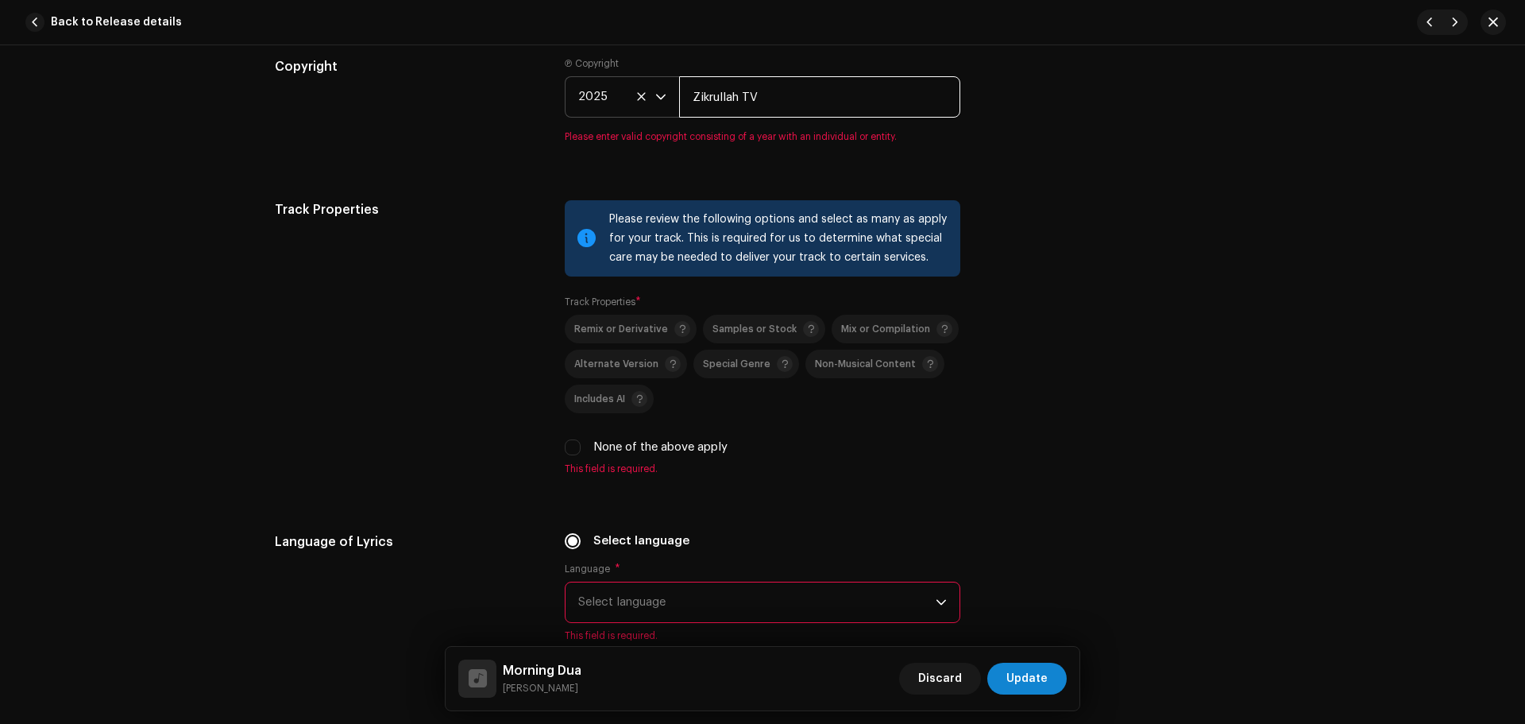
type input "Zikrullah TV"
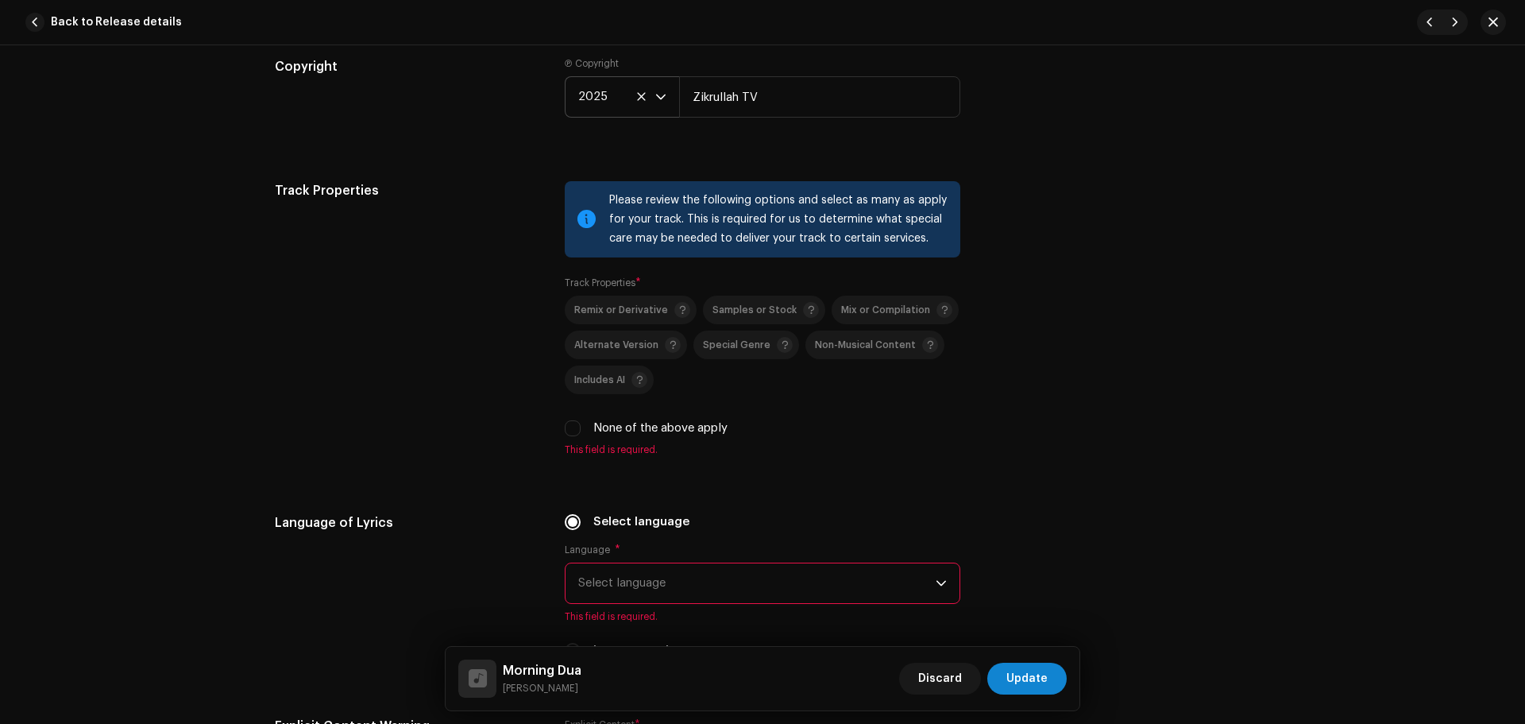
click at [398, 330] on div "Track Properties" at bounding box center [407, 328] width 264 height 294
click at [573, 426] on input "None of the above apply" at bounding box center [573, 428] width 16 height 16
checkbox input "true"
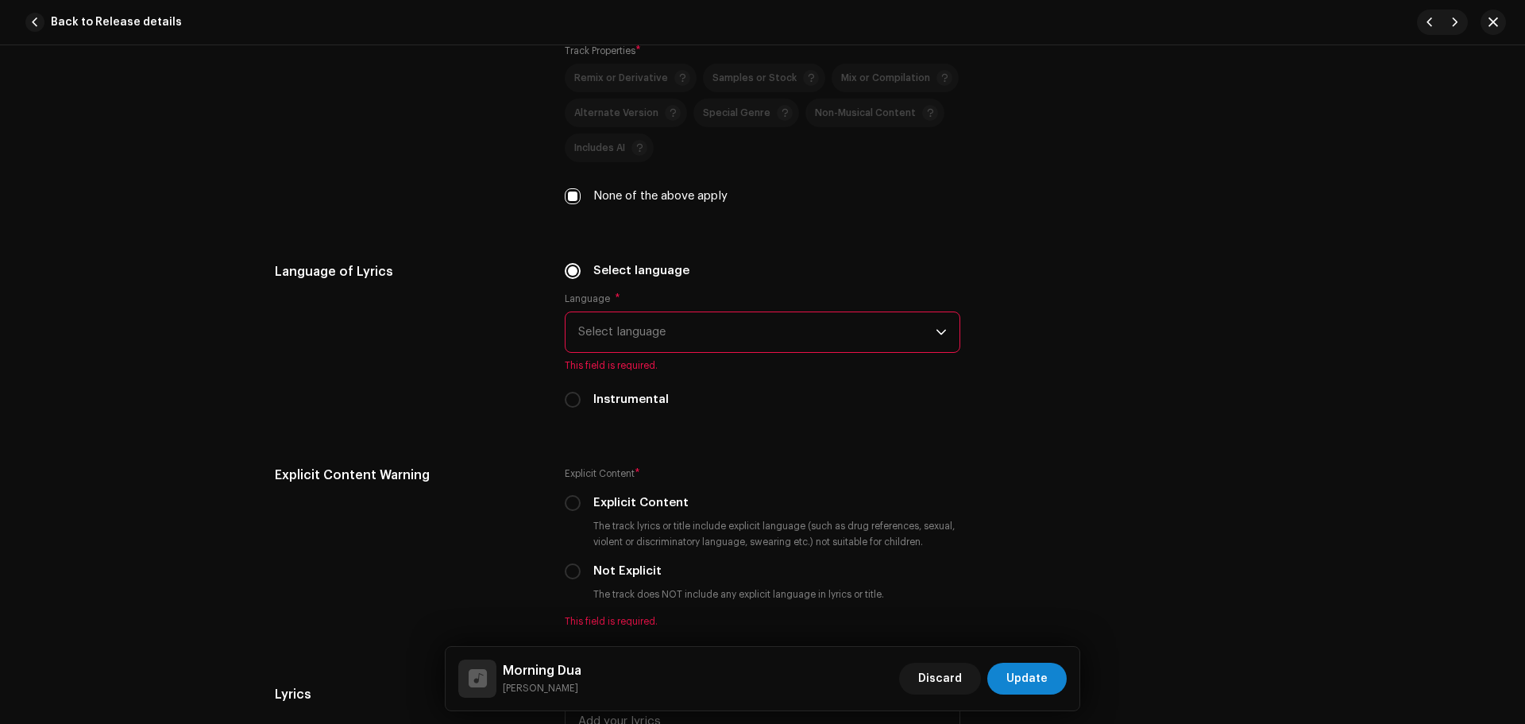
scroll to position [2499, 0]
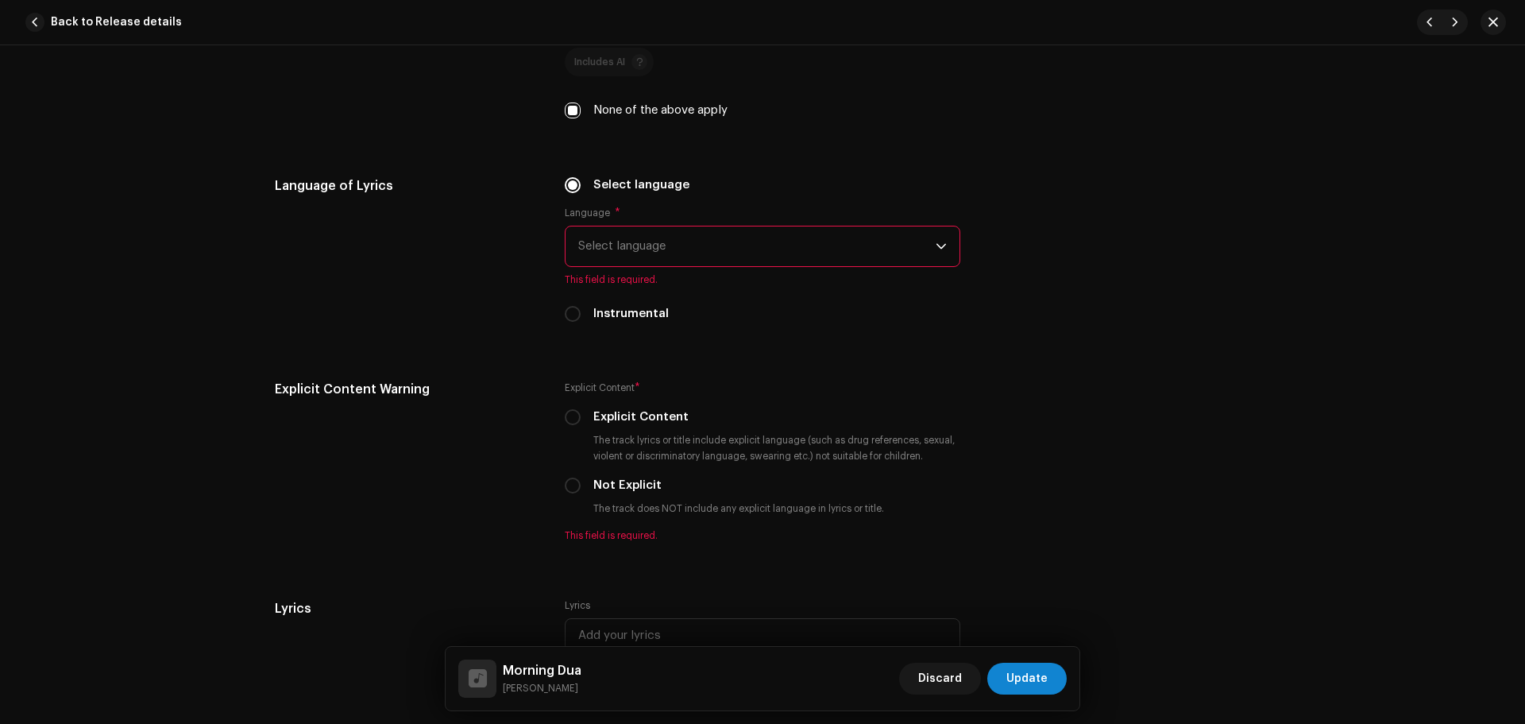
click at [693, 241] on span "Select language" at bounding box center [756, 246] width 357 height 40
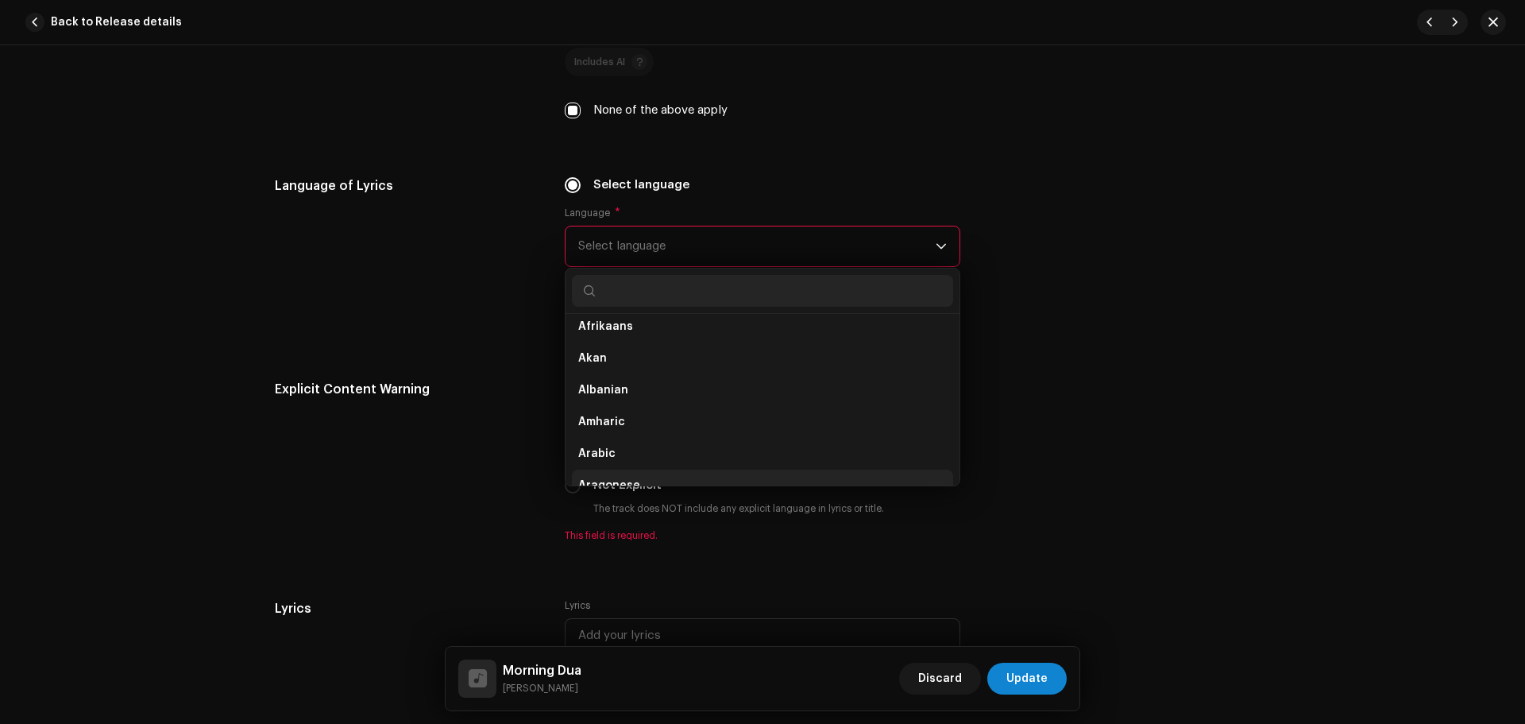
scroll to position [159, 0]
click at [592, 362] on span "Arabic" at bounding box center [596, 368] width 37 height 16
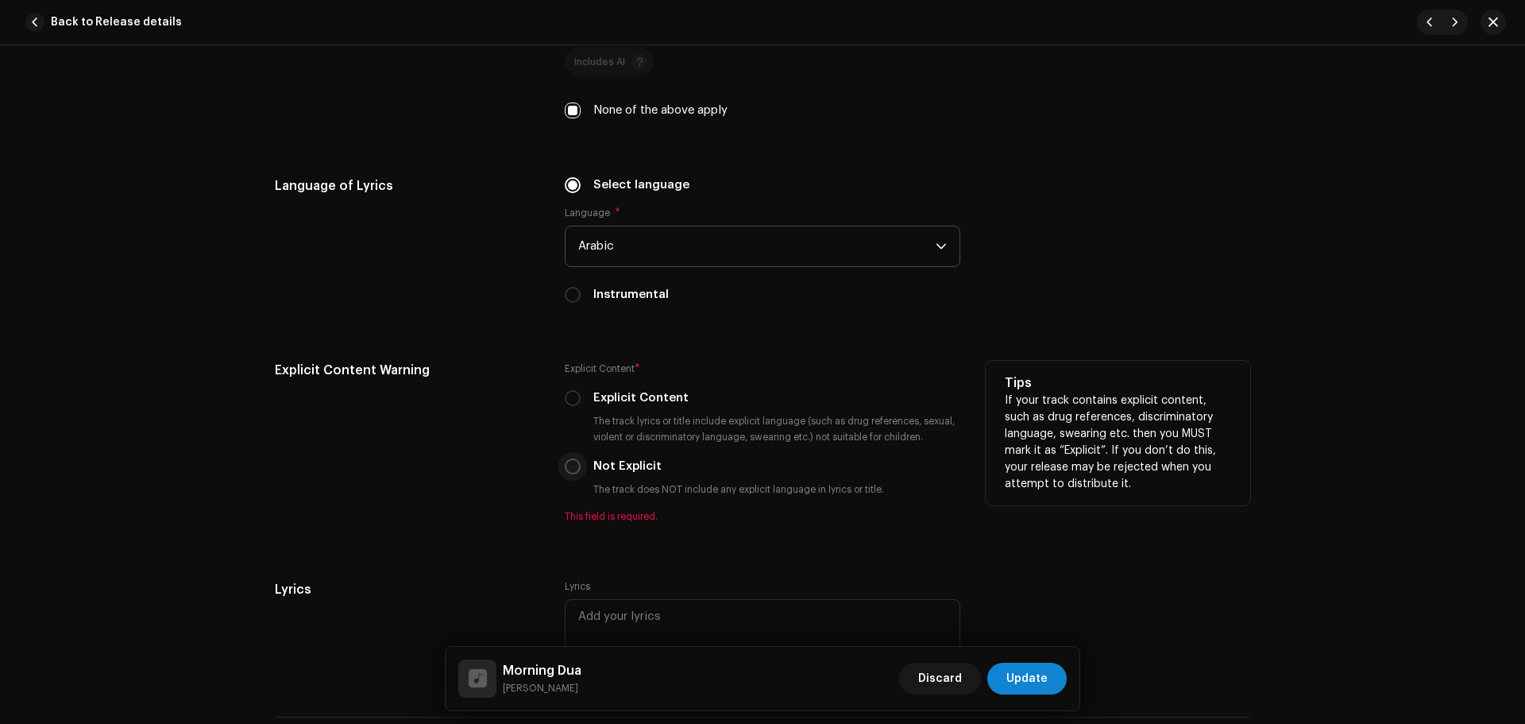
click at [566, 469] on input "Not Explicit" at bounding box center [573, 466] width 16 height 16
radio input "true"
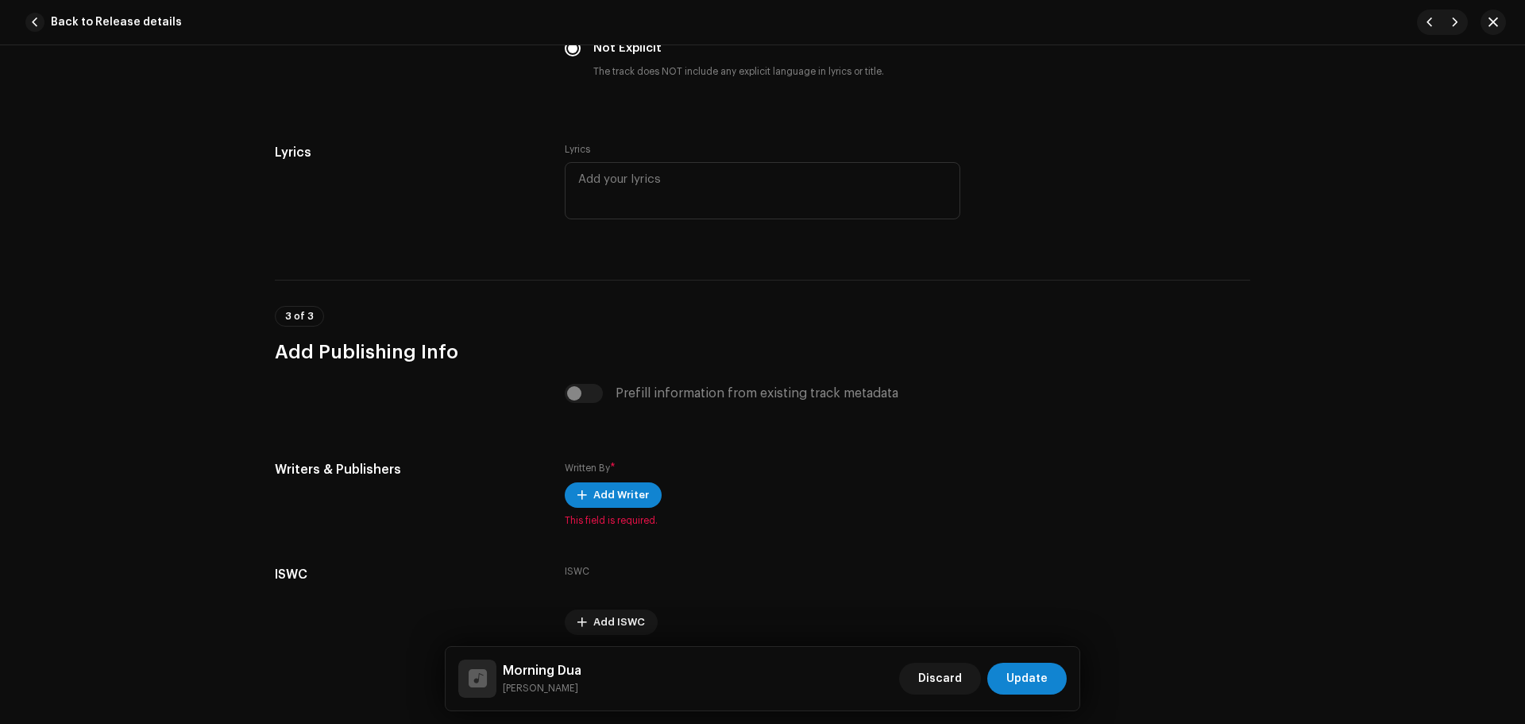
scroll to position [2980, 0]
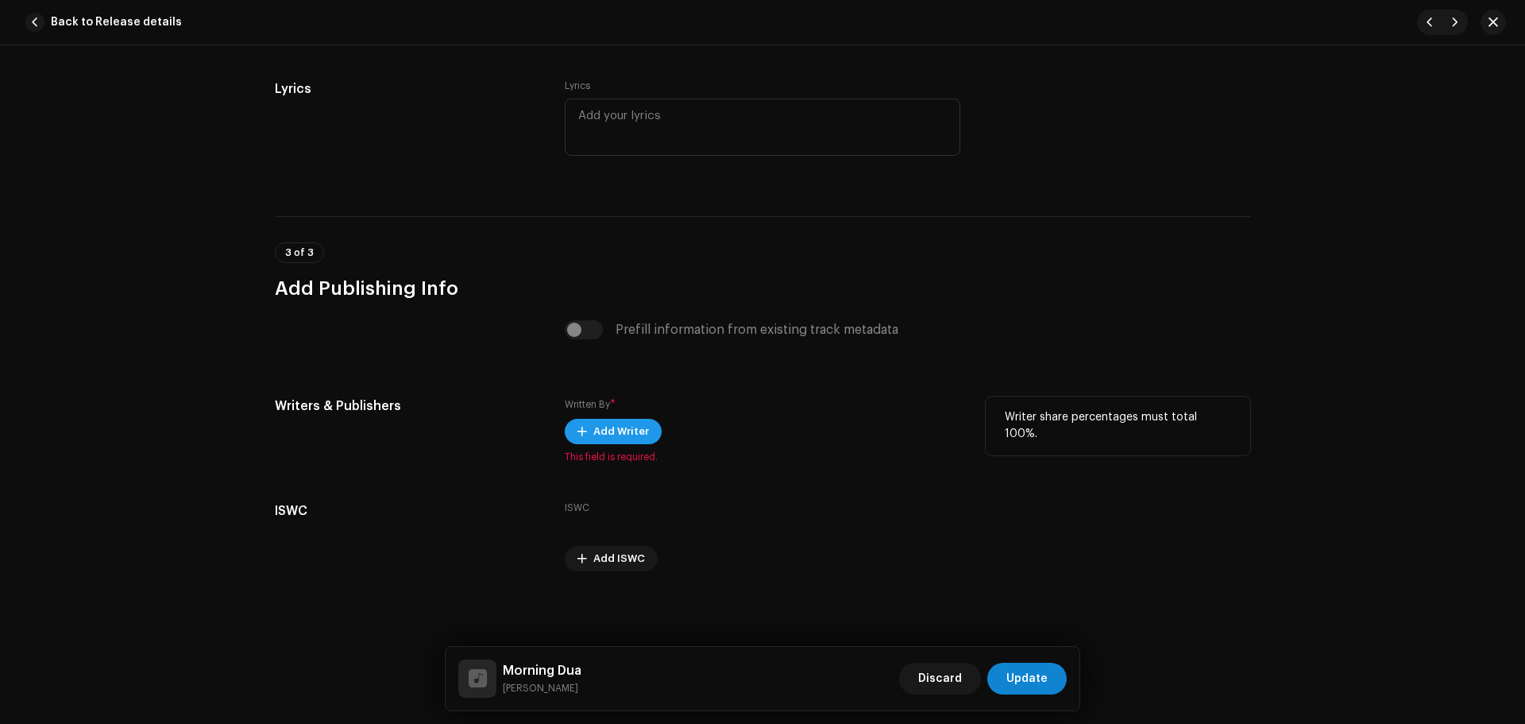
click at [594, 441] on span "Add Writer" at bounding box center [621, 431] width 56 height 32
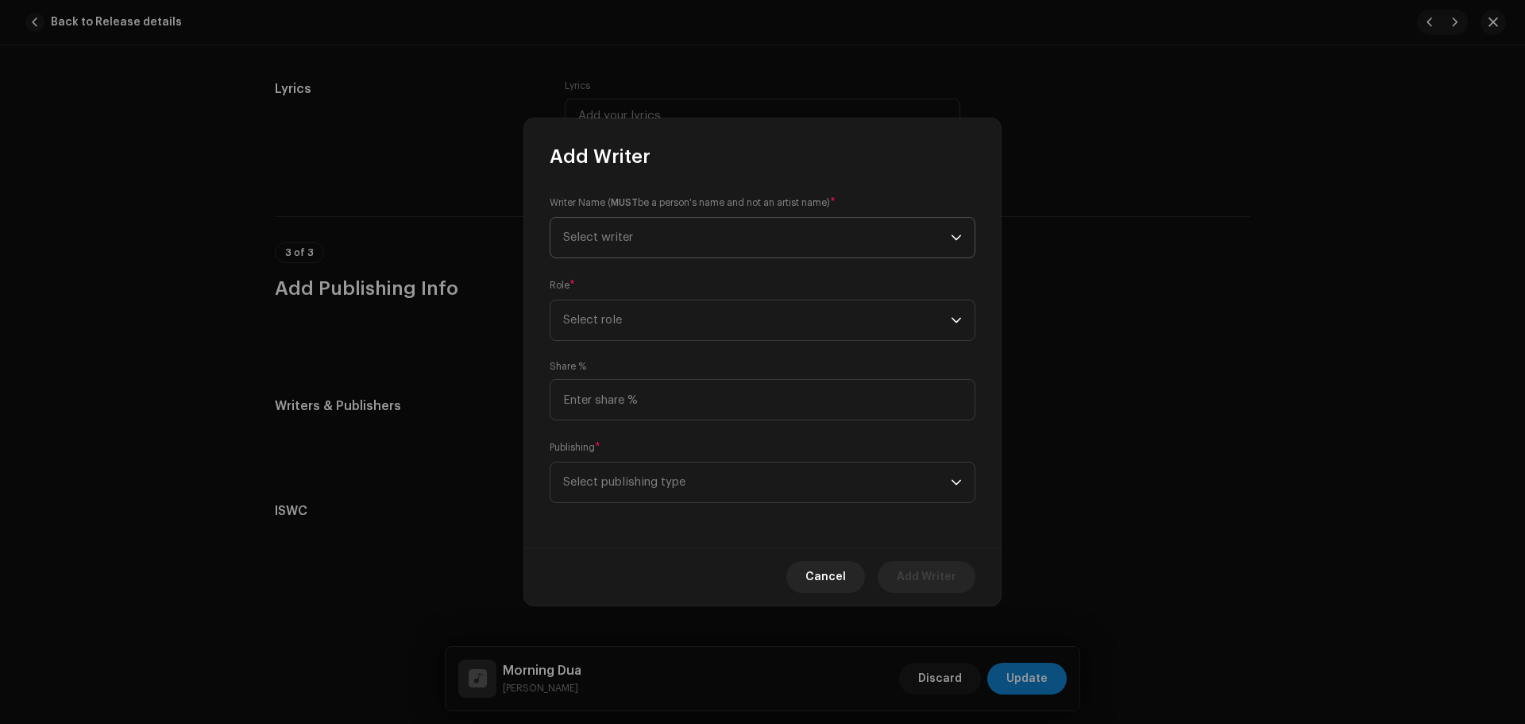
click at [646, 226] on span "Select writer" at bounding box center [757, 238] width 388 height 40
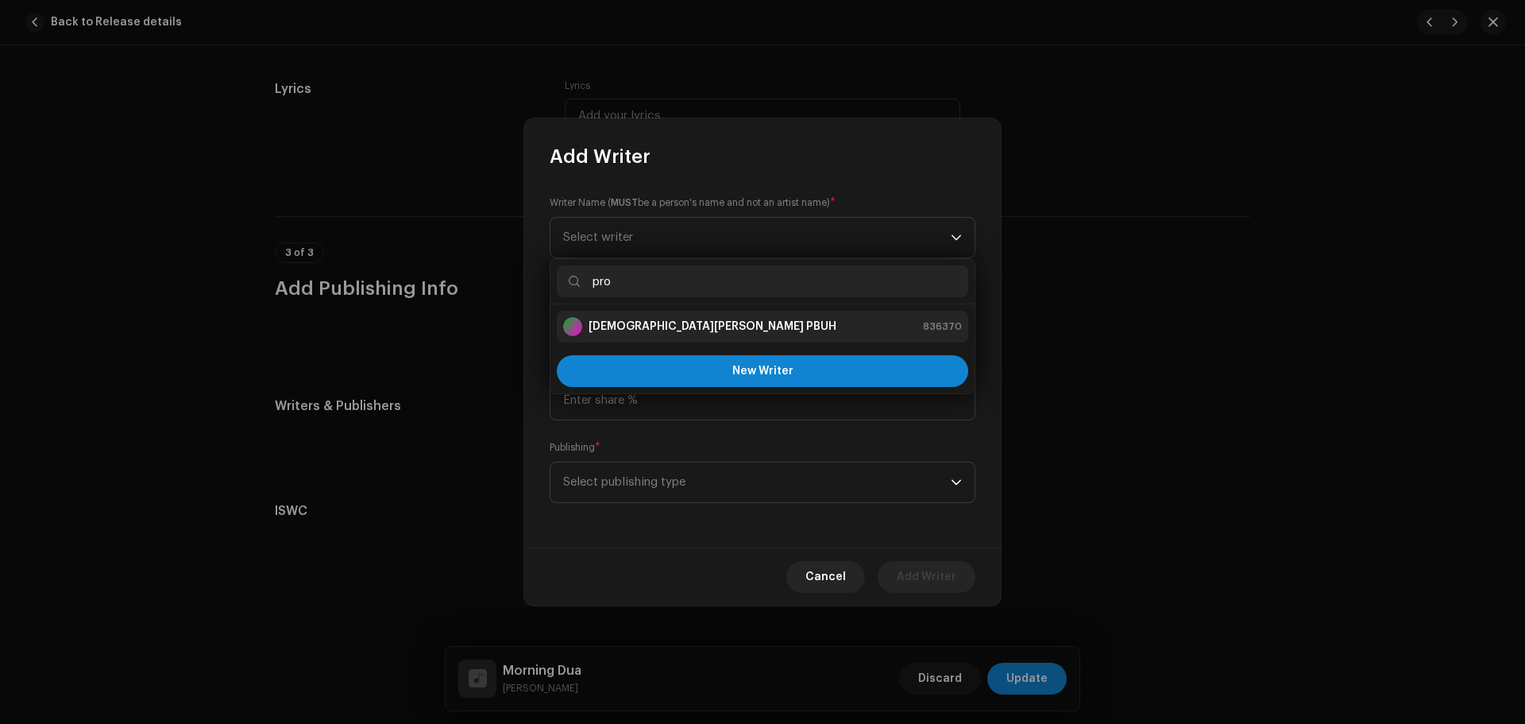
type input "pro"
click at [633, 338] on li "[DEMOGRAPHIC_DATA][PERSON_NAME] PBUH 836370" at bounding box center [762, 327] width 411 height 32
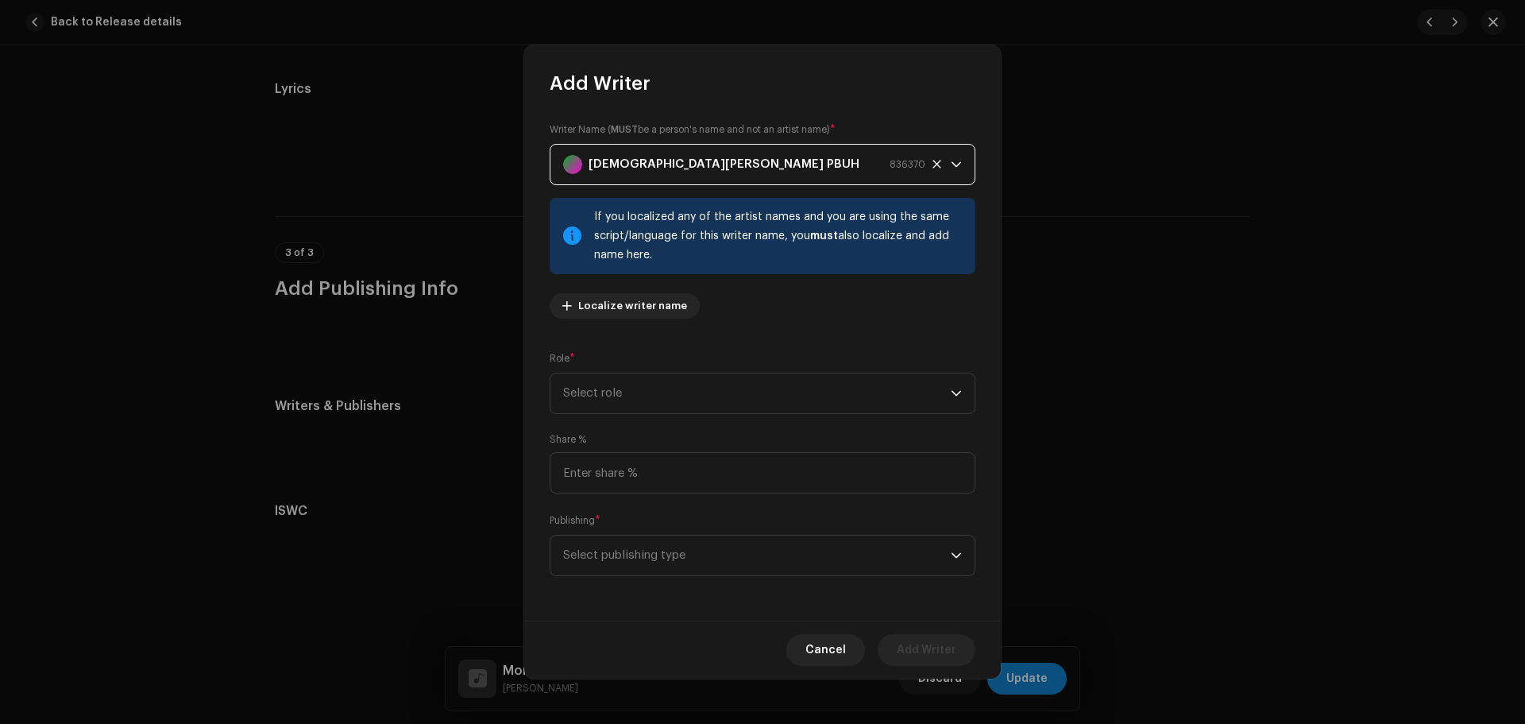
click at [632, 415] on div "Writer Name ( MUST be a person's name and not an artist name) * [DEMOGRAPHIC_DA…" at bounding box center [762, 358] width 477 height 524
click at [635, 393] on span "Select role" at bounding box center [757, 393] width 388 height 40
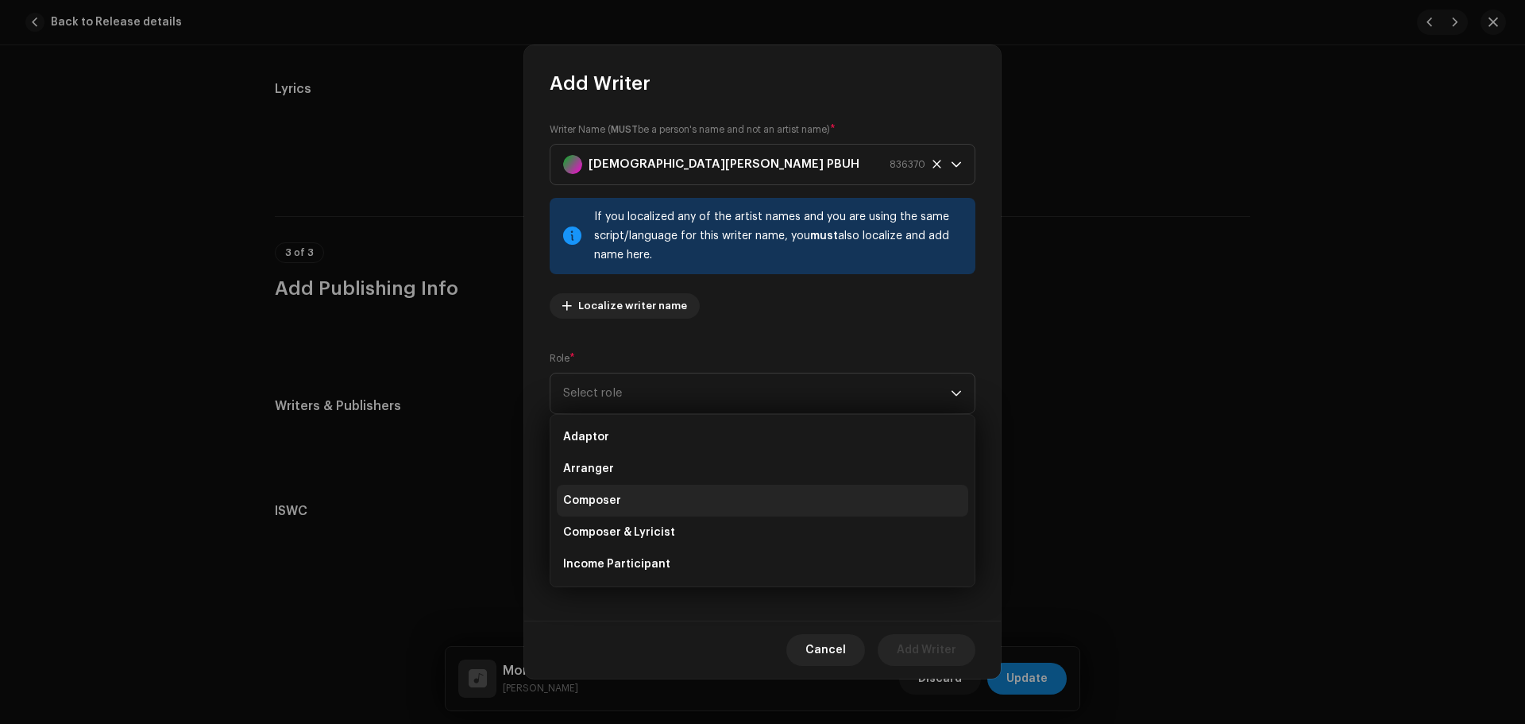
scroll to position [79, 0]
click at [607, 507] on li "Lyricist" at bounding box center [762, 516] width 411 height 32
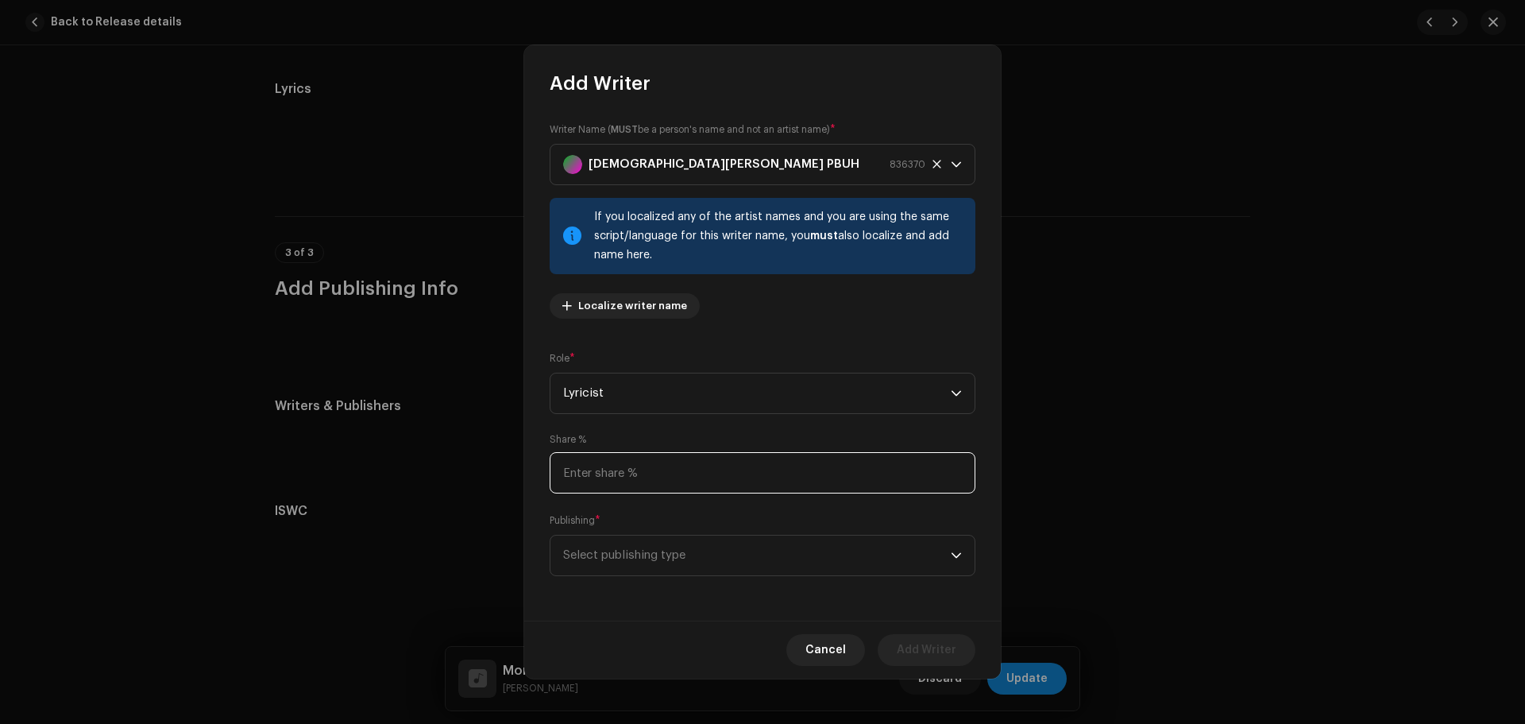
click at [611, 466] on input at bounding box center [763, 472] width 426 height 41
type input "50.00"
click at [634, 557] on span "Select publishing type" at bounding box center [757, 555] width 388 height 40
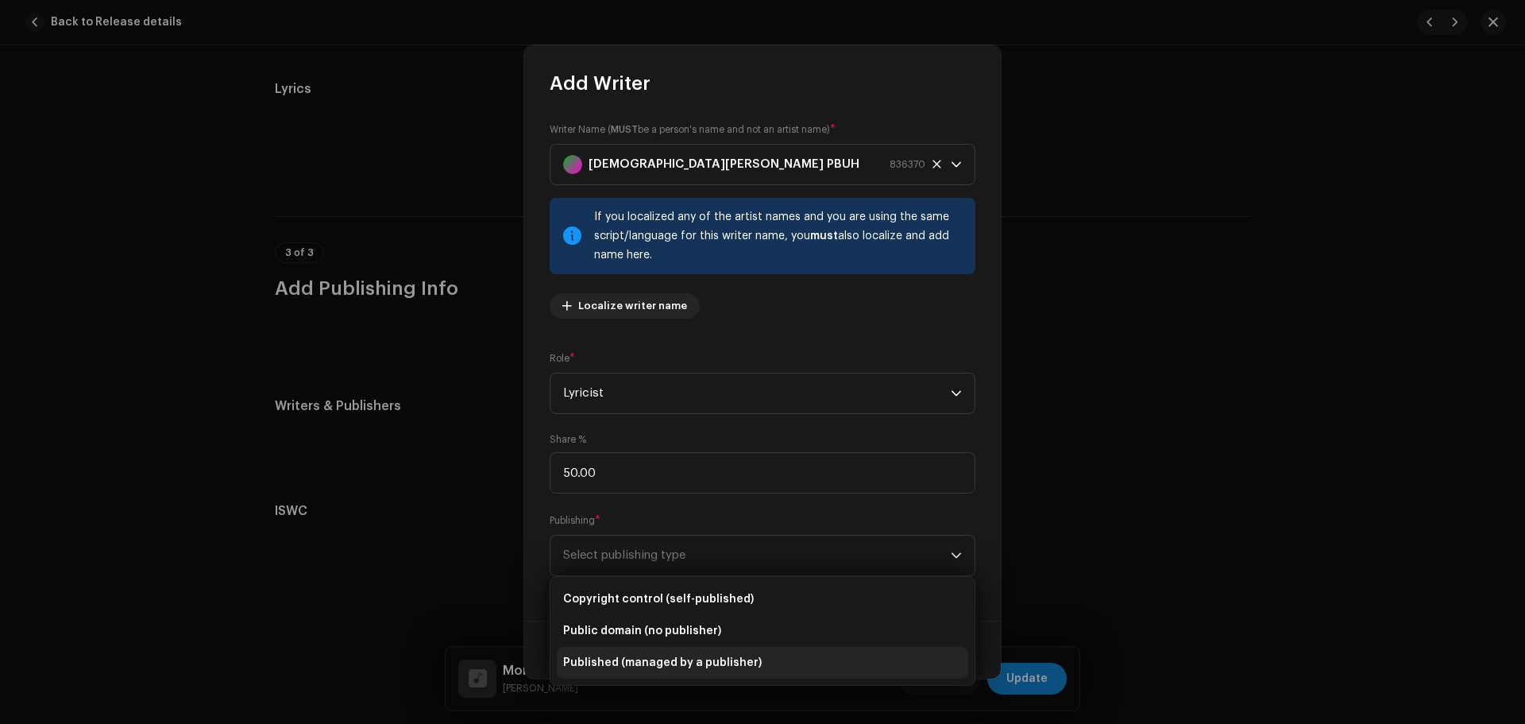
click at [631, 652] on li "Published (managed by a publisher)" at bounding box center [762, 662] width 411 height 32
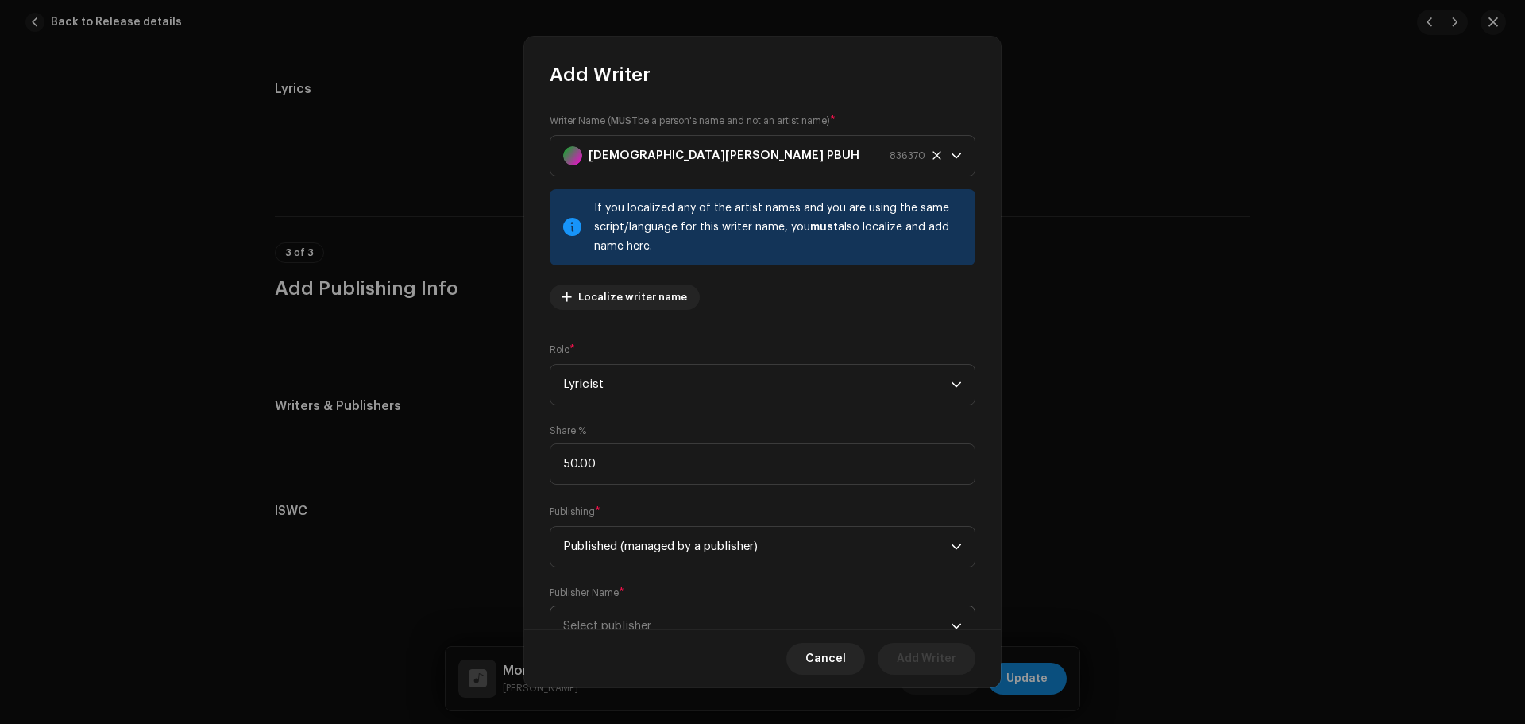
click at [673, 607] on span "Select publisher" at bounding box center [757, 626] width 388 height 40
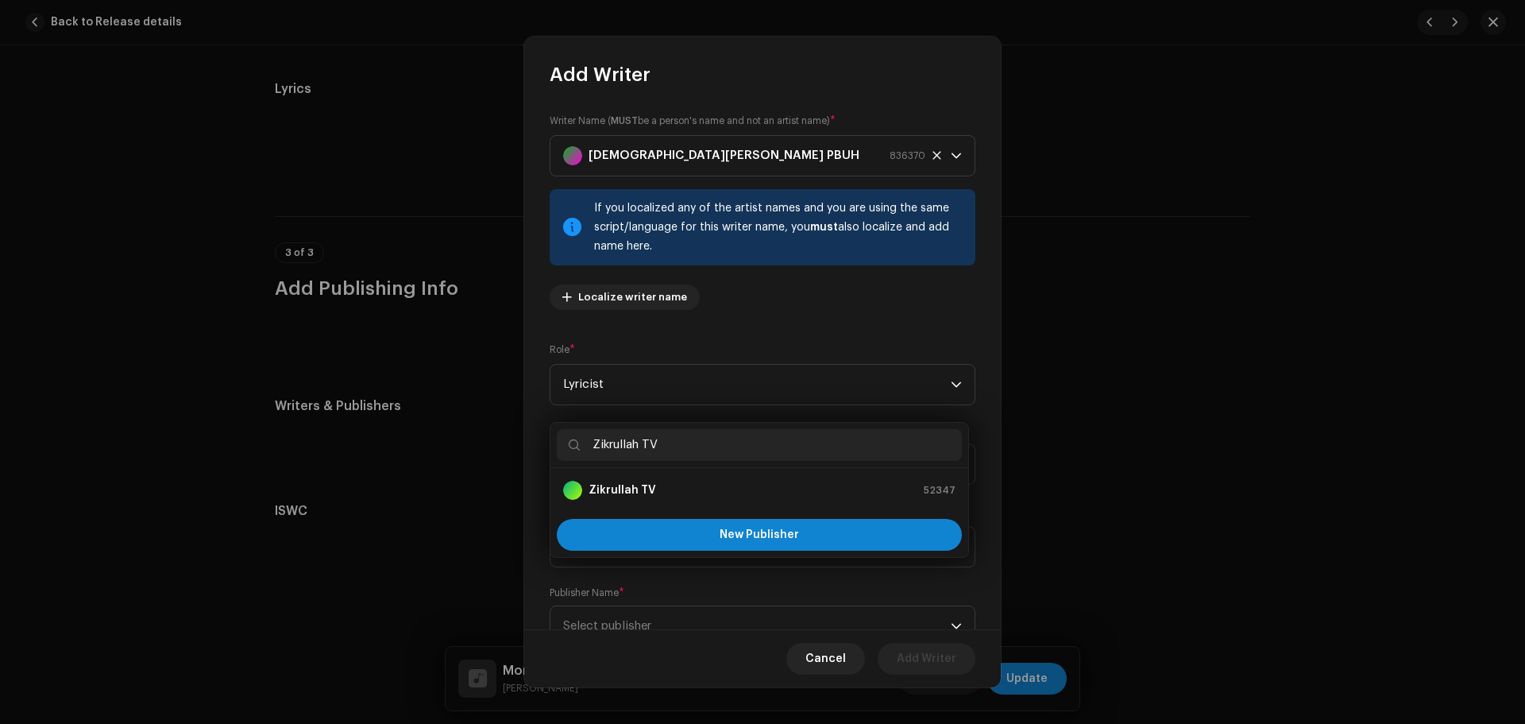
type input "Zikrullah TV"
click at [627, 475] on li "Zikrullah TV 52347" at bounding box center [759, 490] width 405 height 32
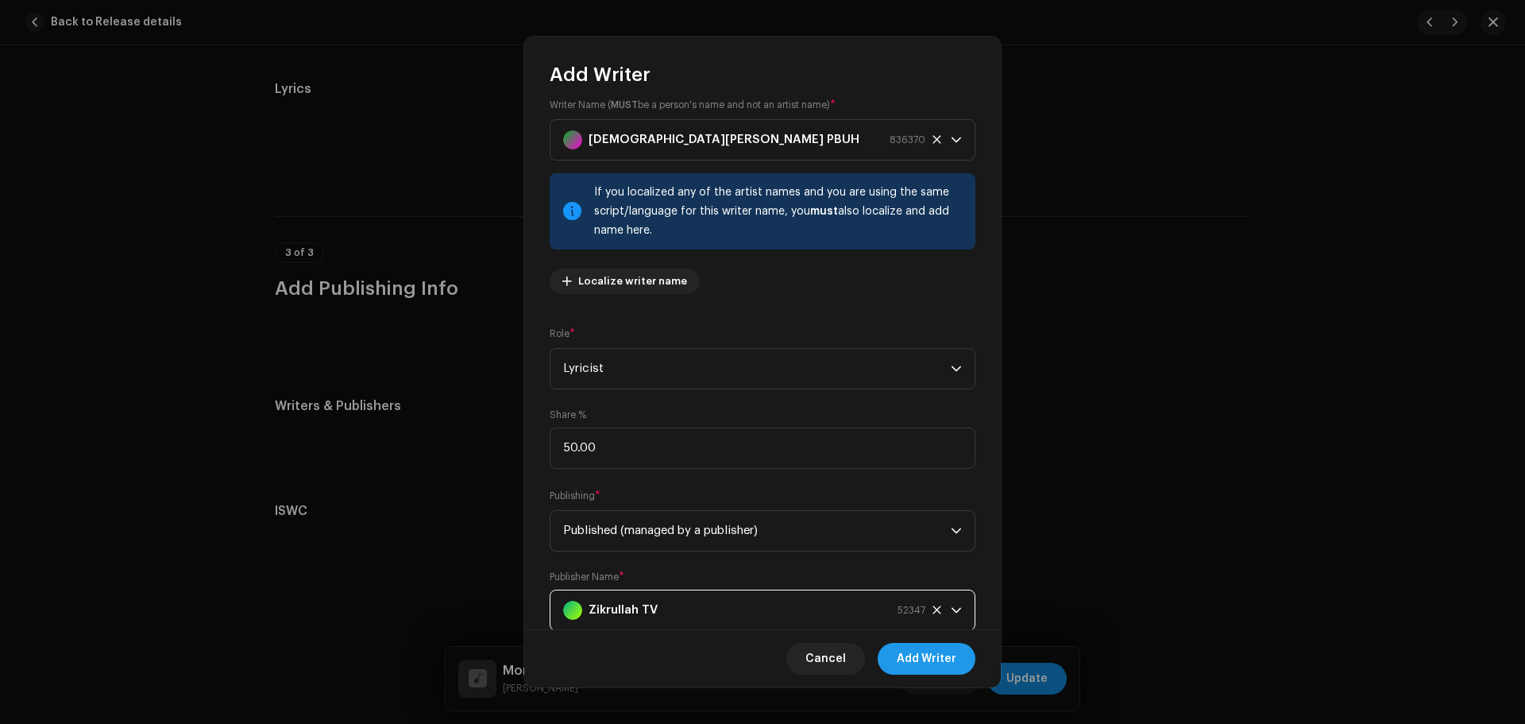
click at [941, 658] on span "Add Writer" at bounding box center [927, 659] width 60 height 32
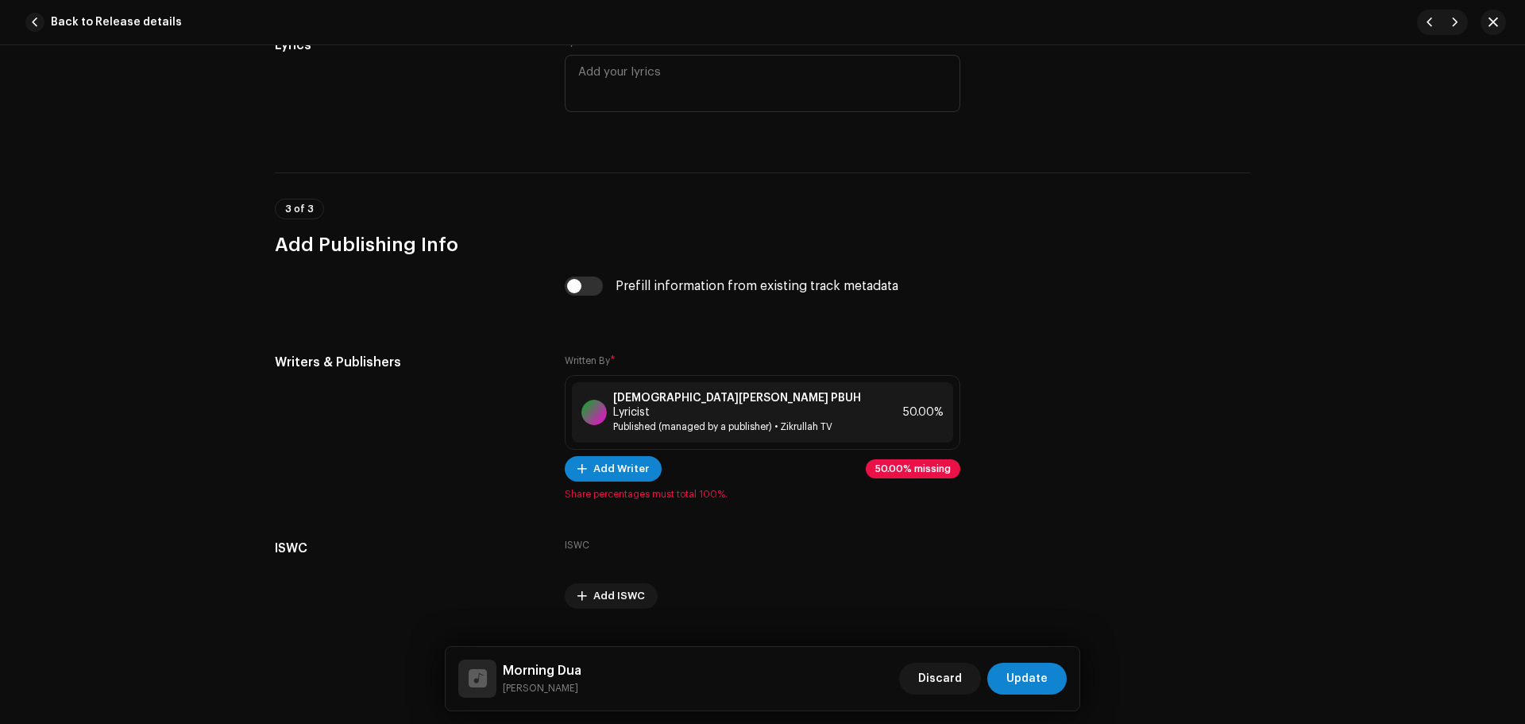
scroll to position [3047, 0]
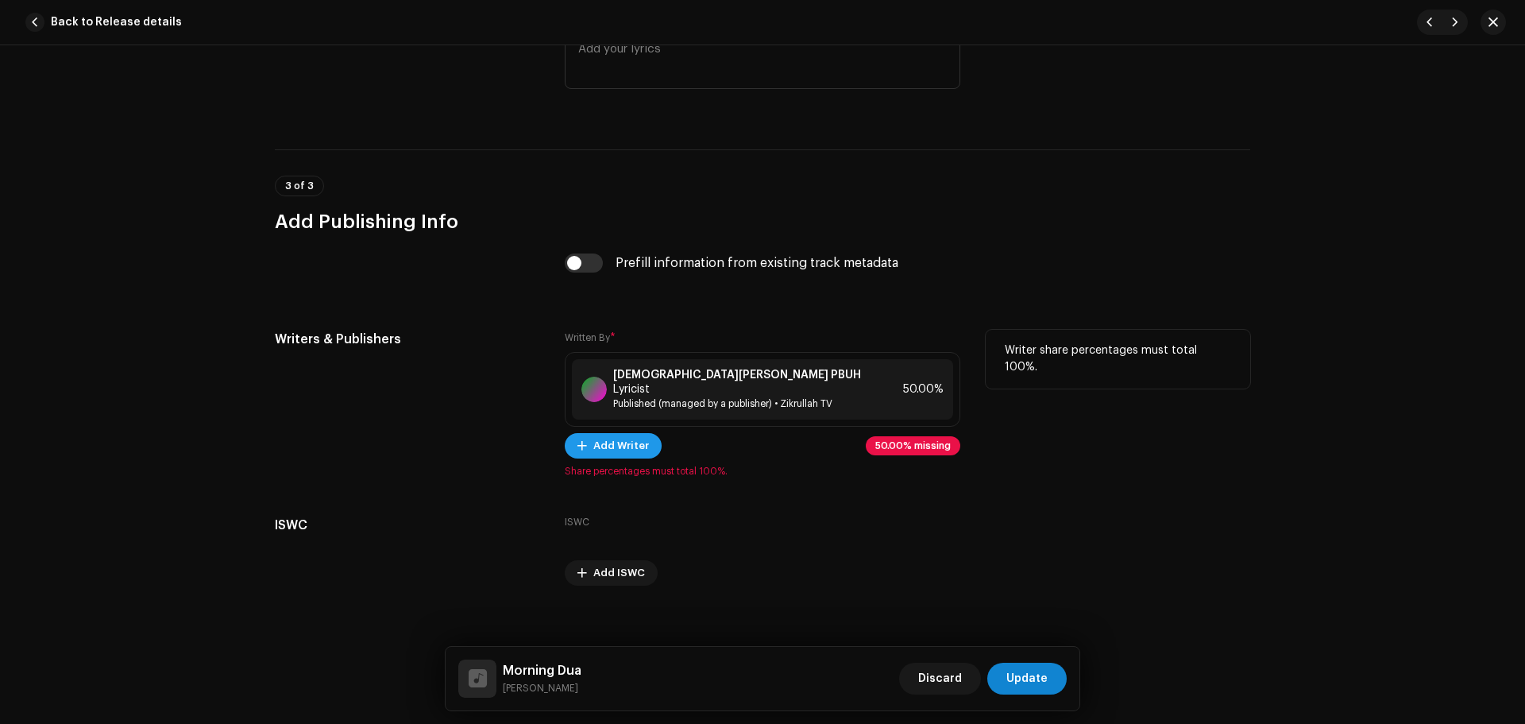
click at [618, 441] on span "Add Writer" at bounding box center [621, 446] width 56 height 32
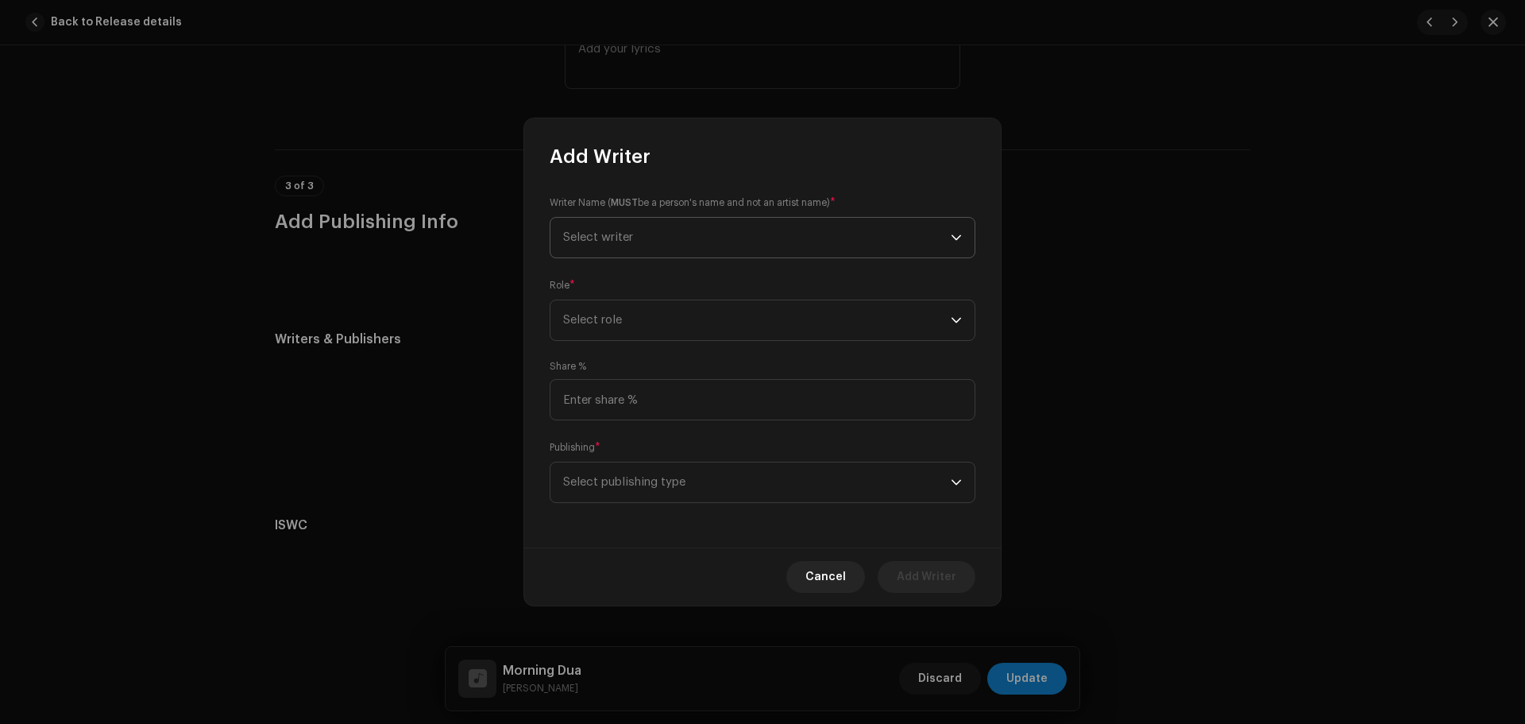
click at [649, 249] on span "Select writer" at bounding box center [757, 238] width 388 height 40
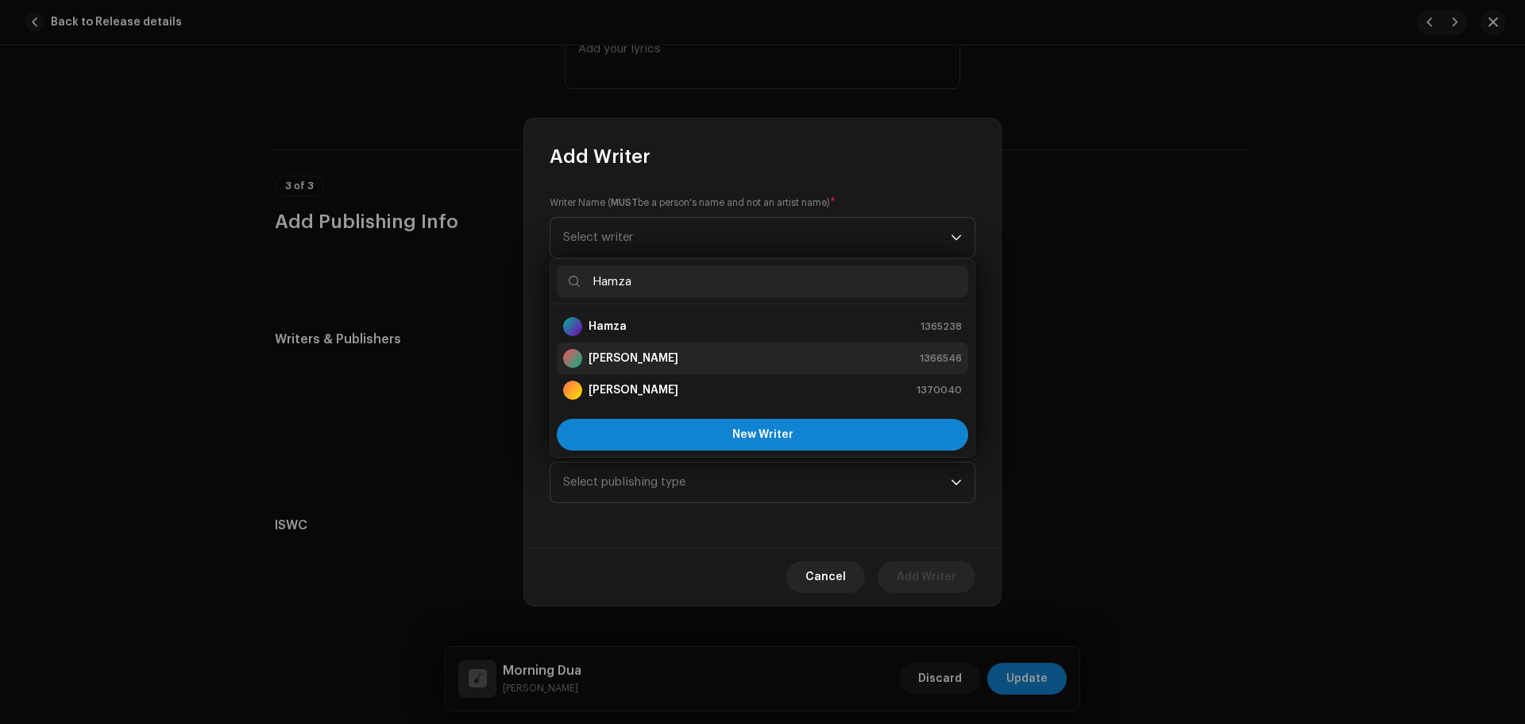
type input "Hamza"
click at [638, 356] on strong "[PERSON_NAME]" at bounding box center [633, 358] width 90 height 16
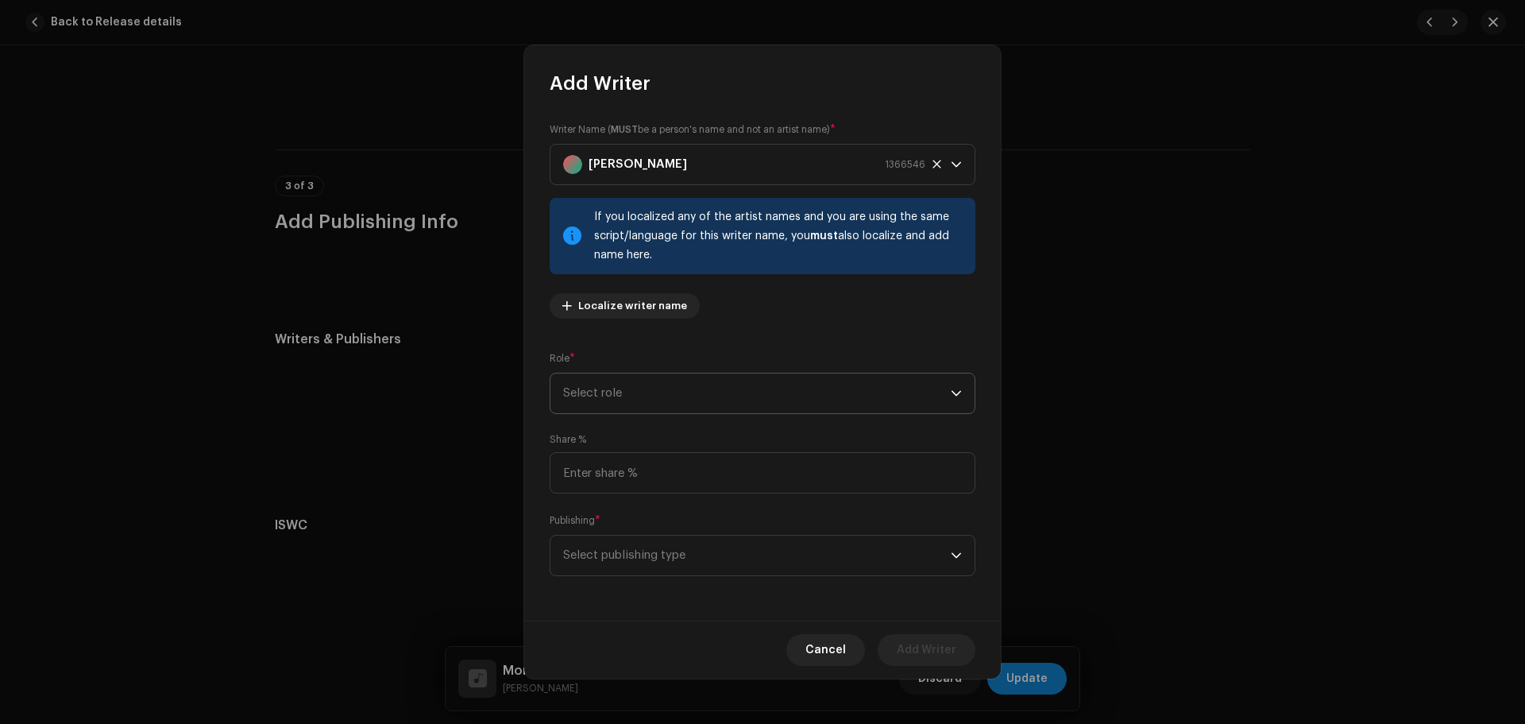
click at [646, 400] on span "Select role" at bounding box center [757, 393] width 388 height 40
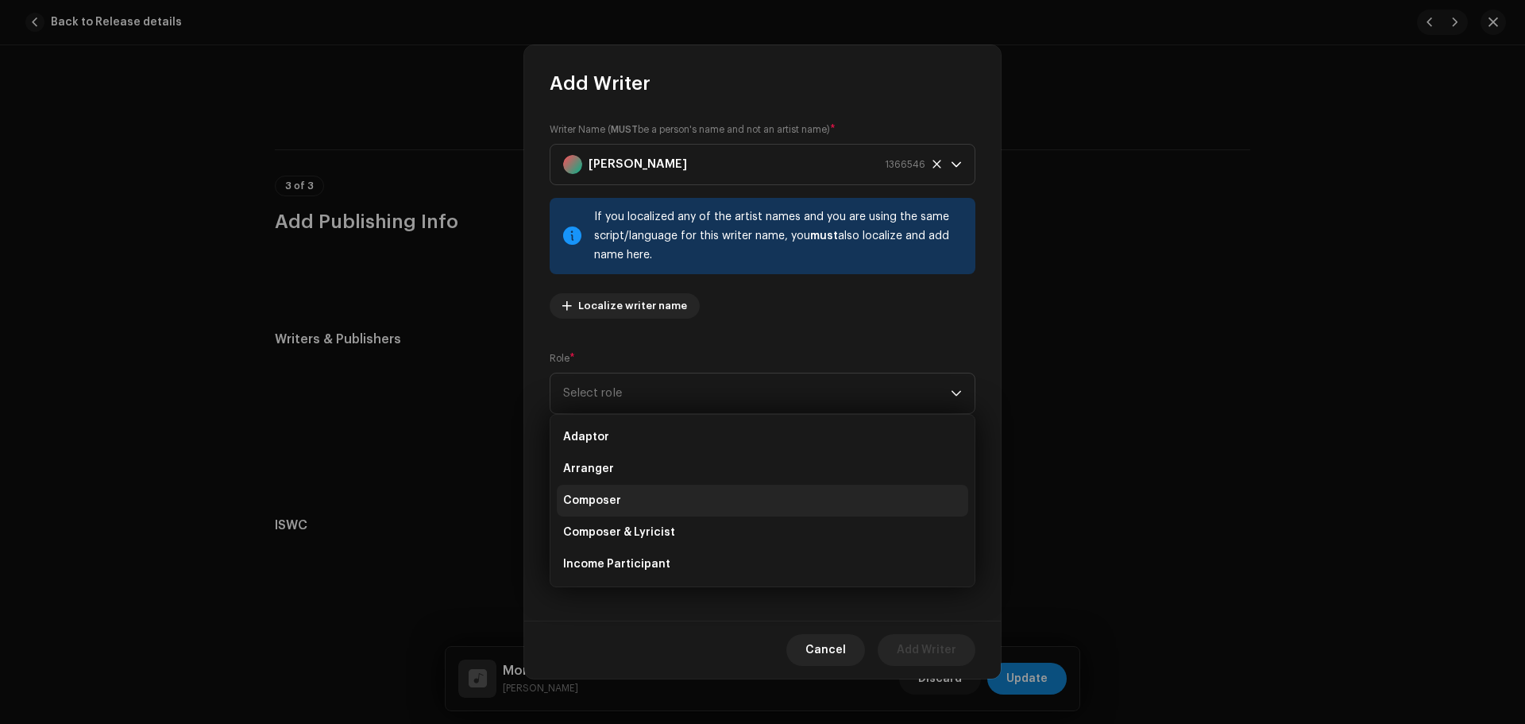
click at [612, 495] on span "Composer" at bounding box center [592, 500] width 58 height 16
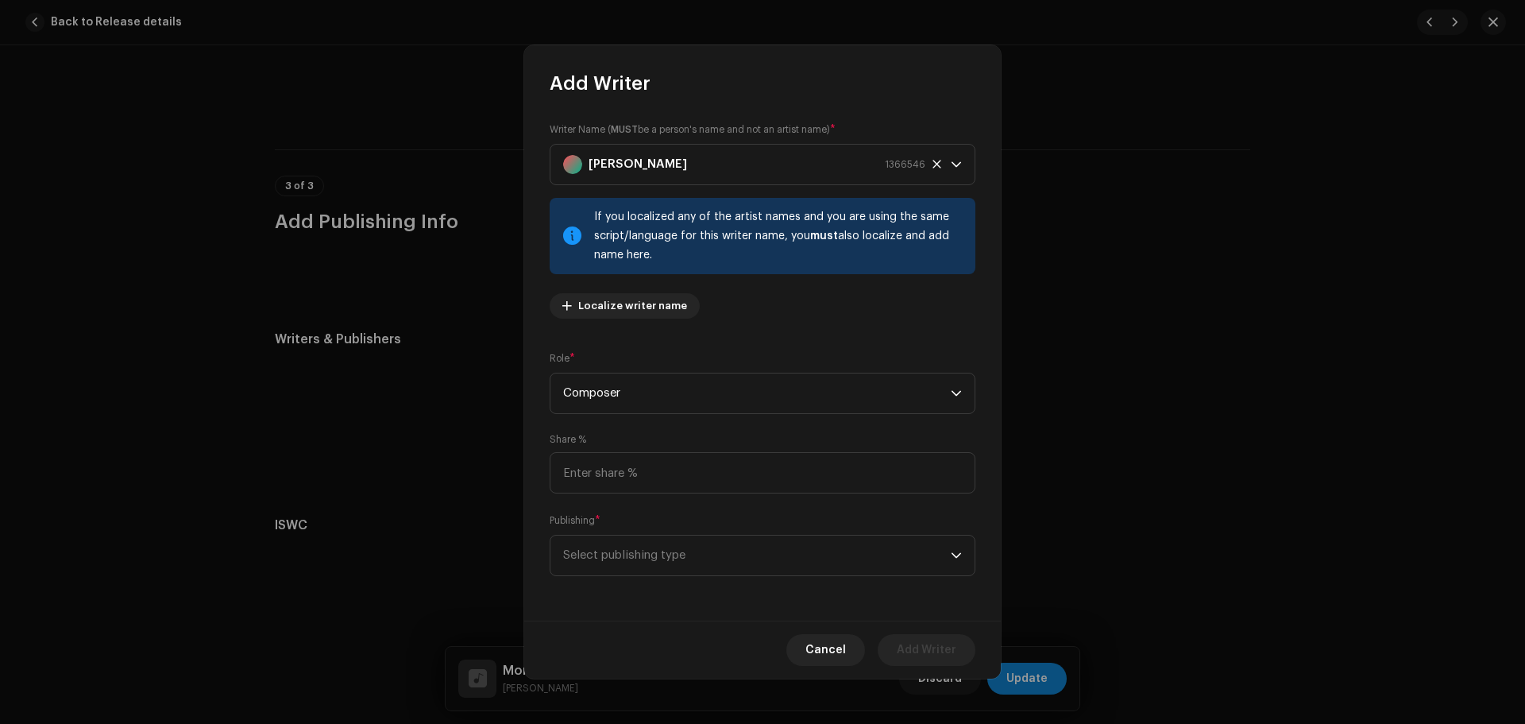
click at [617, 445] on div "Share %" at bounding box center [763, 463] width 426 height 60
click at [614, 468] on input at bounding box center [763, 472] width 426 height 41
type input "50.00"
click at [630, 559] on span "Select publishing type" at bounding box center [757, 555] width 388 height 40
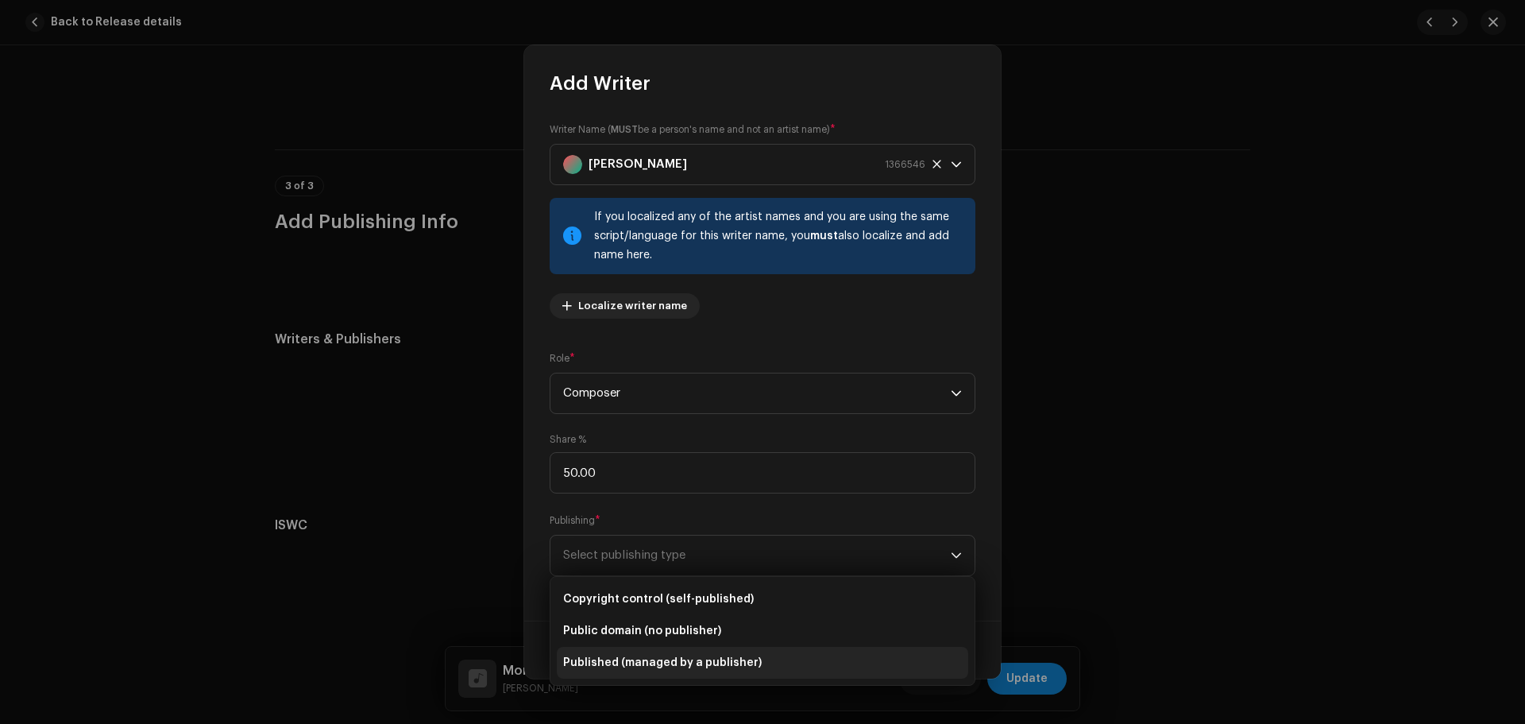
click at [656, 658] on span "Published (managed by a publisher)" at bounding box center [662, 662] width 199 height 16
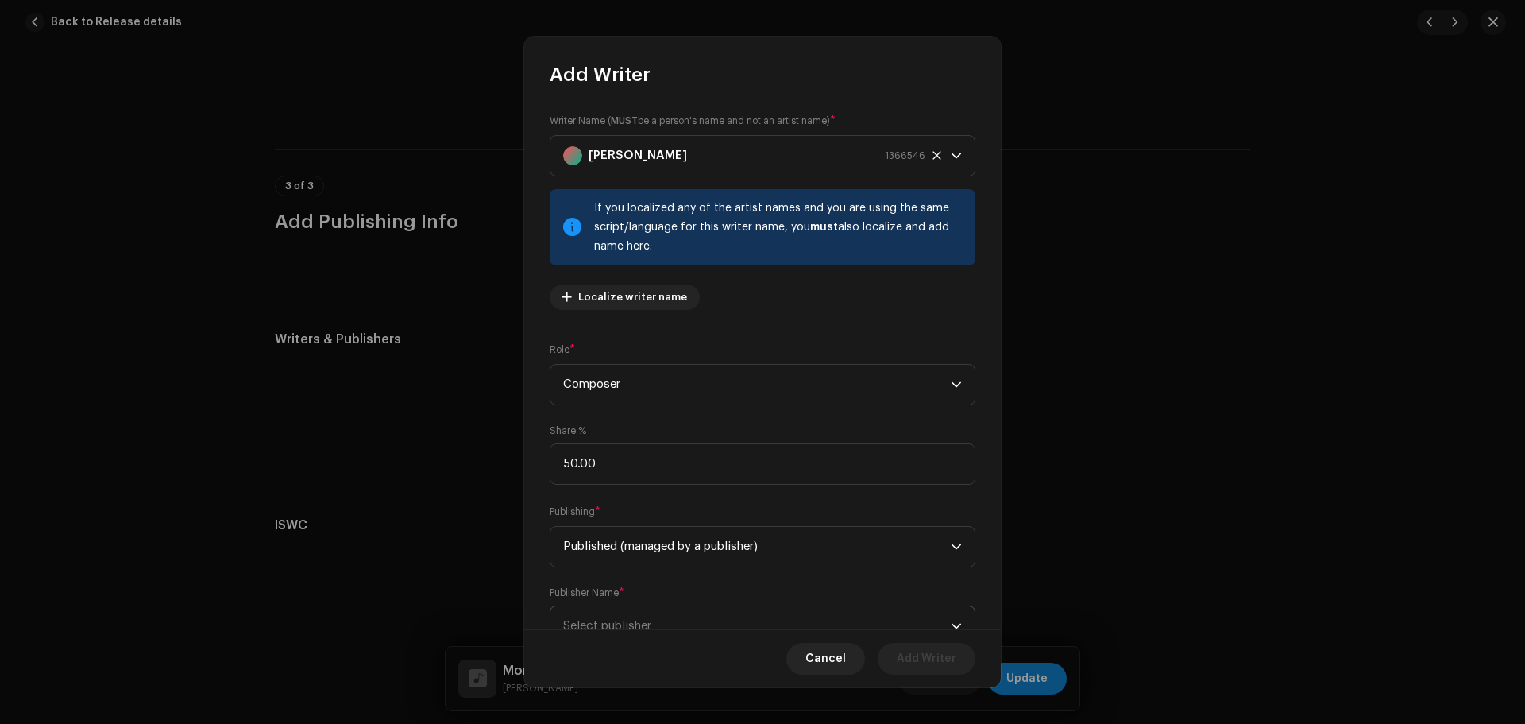
click at [655, 619] on span "Select publisher" at bounding box center [757, 626] width 388 height 40
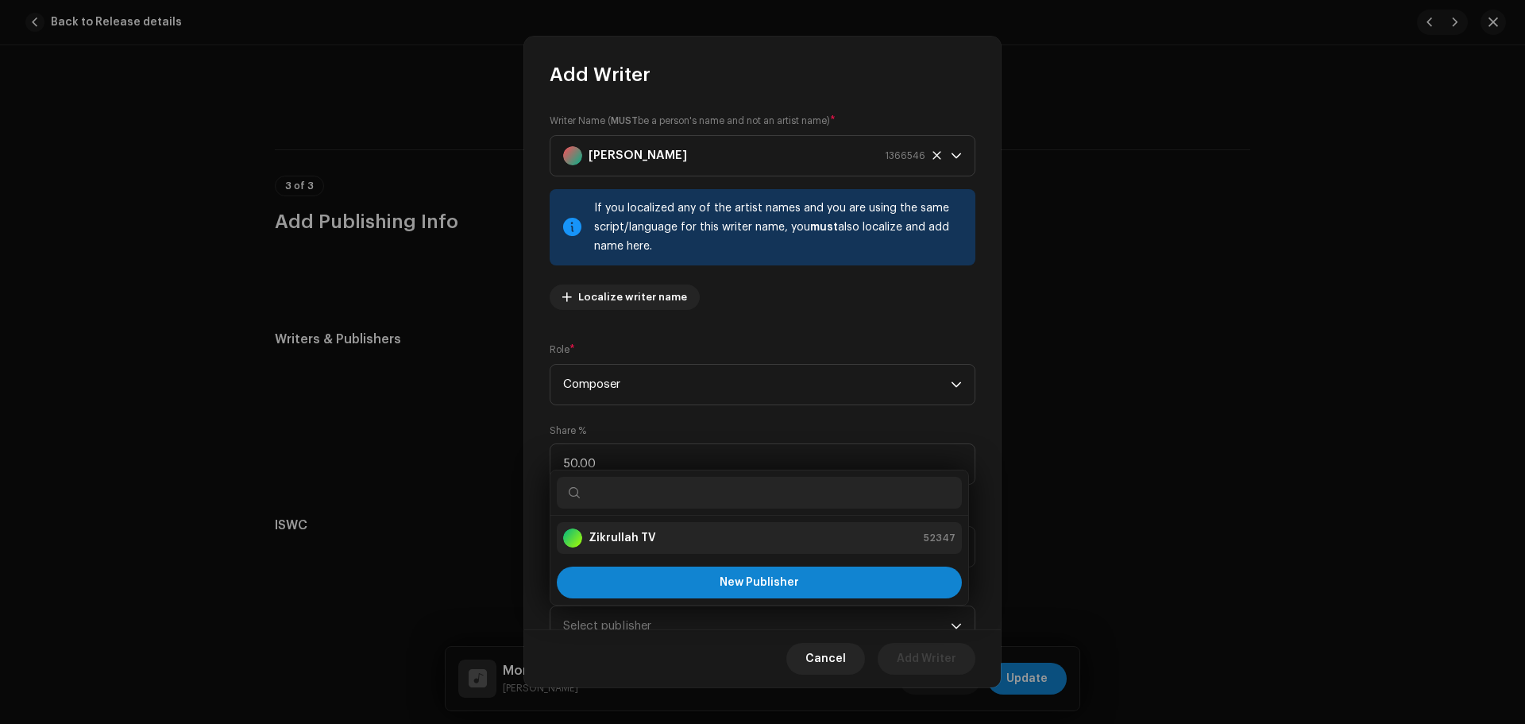
click at [639, 542] on strong "Zikrullah TV" at bounding box center [622, 538] width 68 height 16
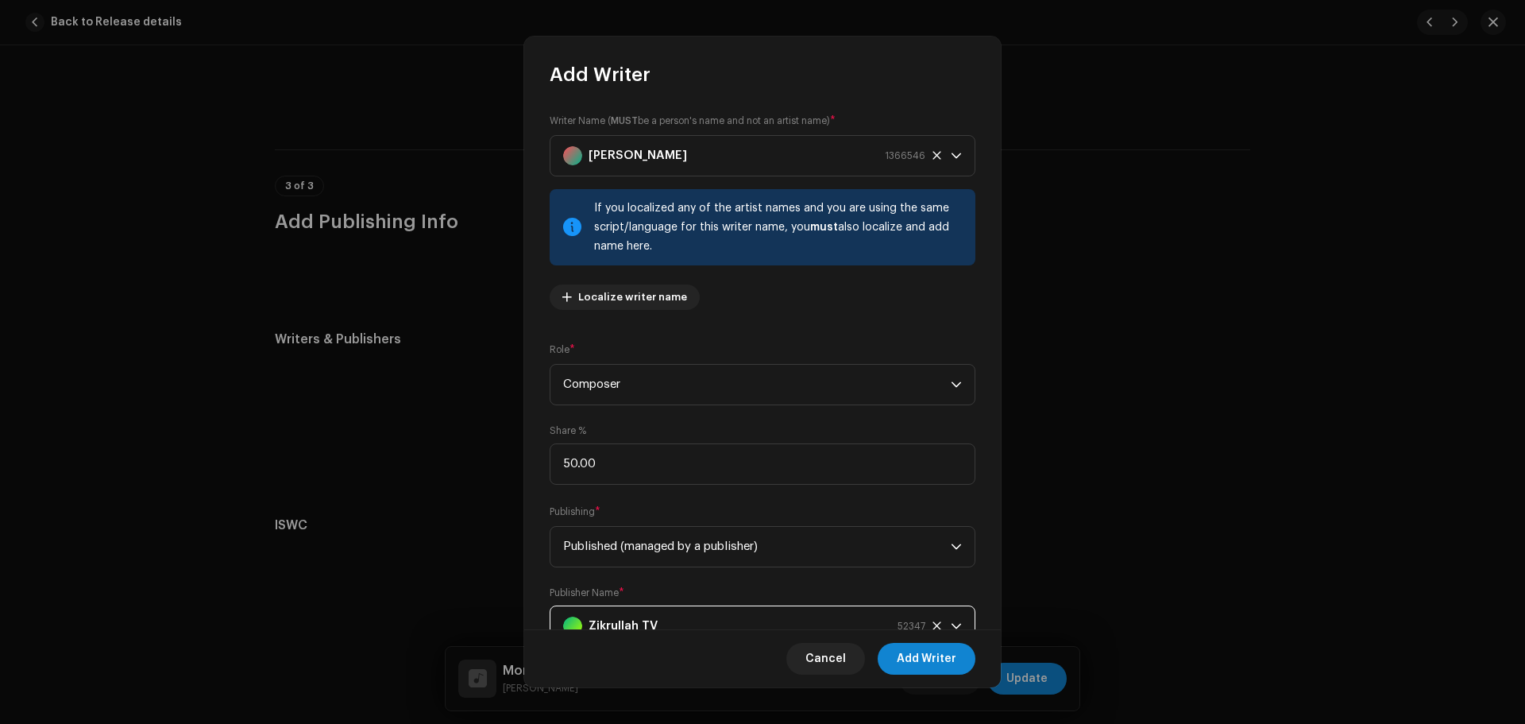
scroll to position [16, 0]
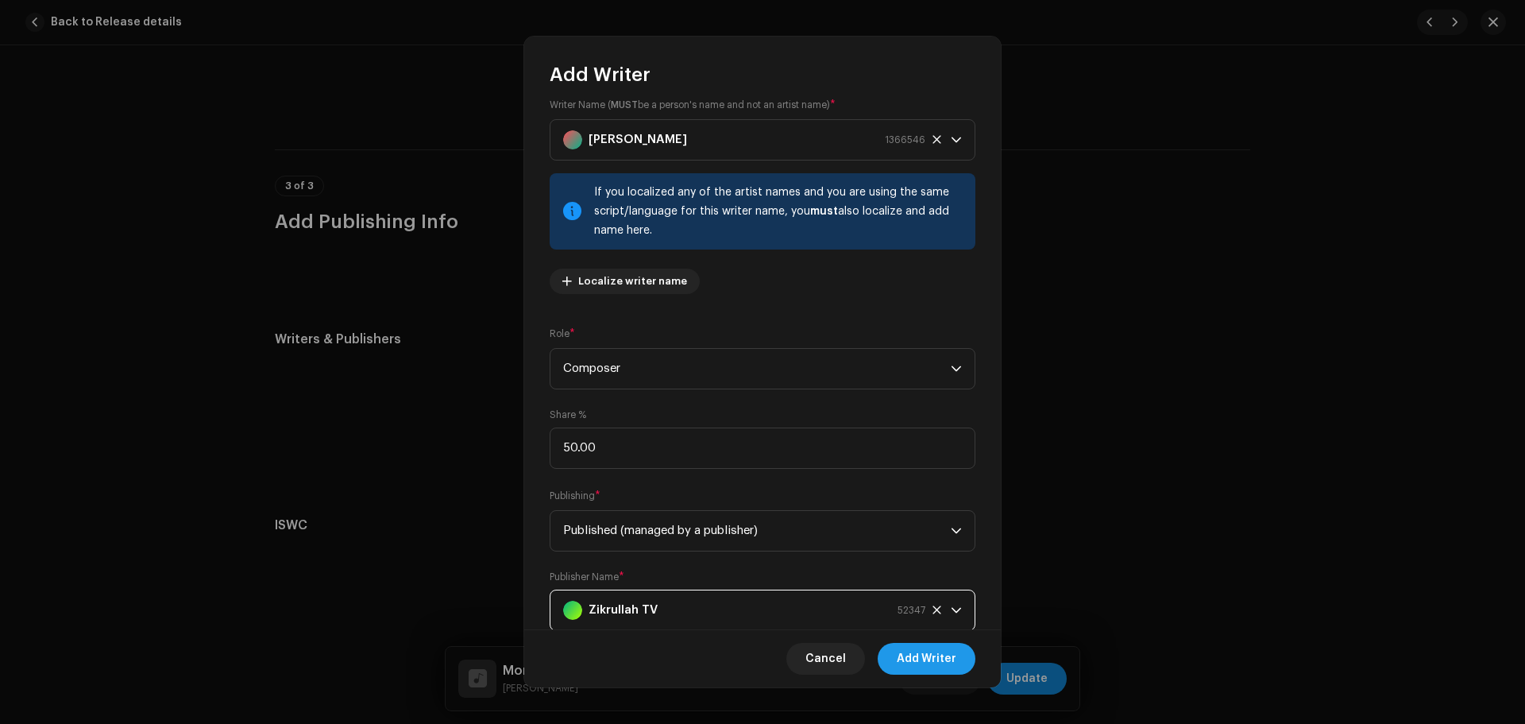
click at [946, 654] on span "Add Writer" at bounding box center [927, 659] width 60 height 32
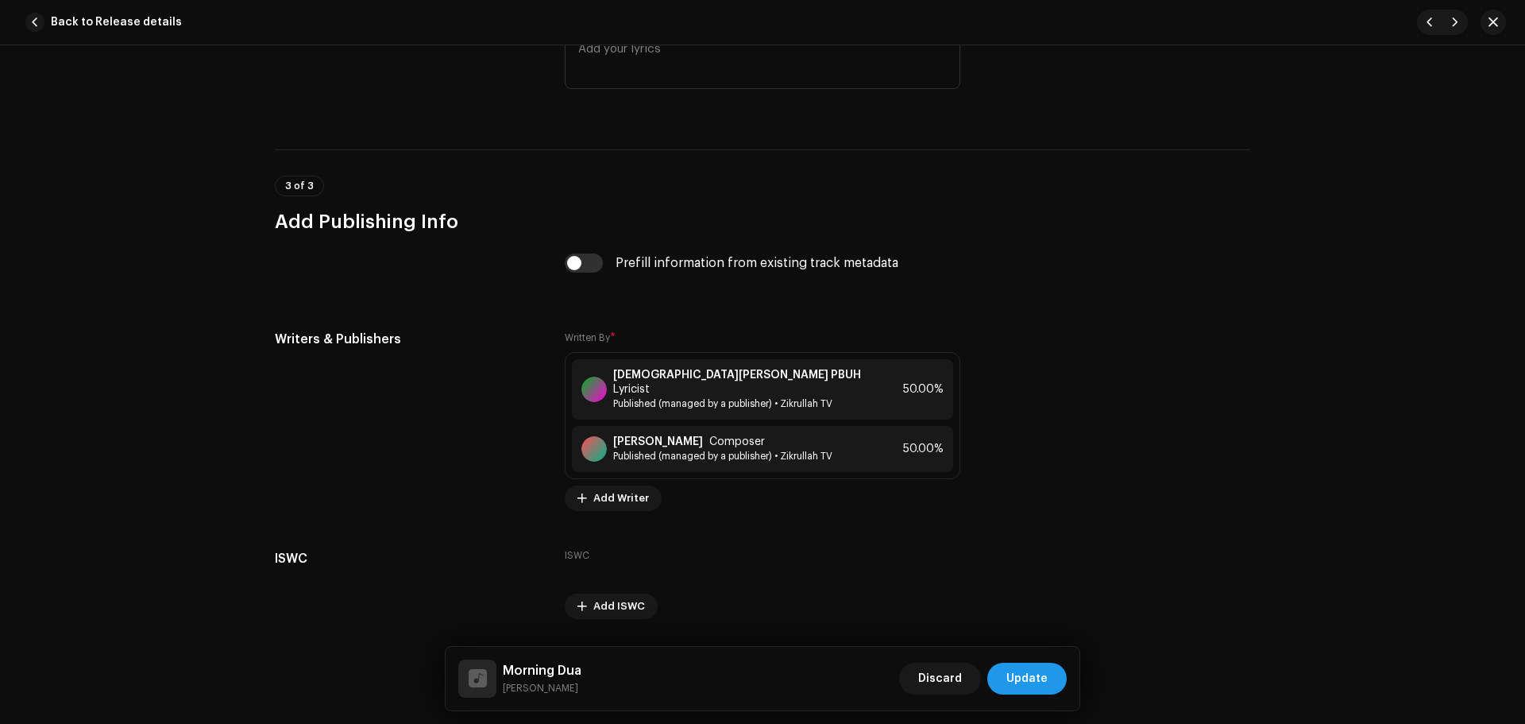
click at [1044, 679] on span "Update" at bounding box center [1026, 678] width 41 height 32
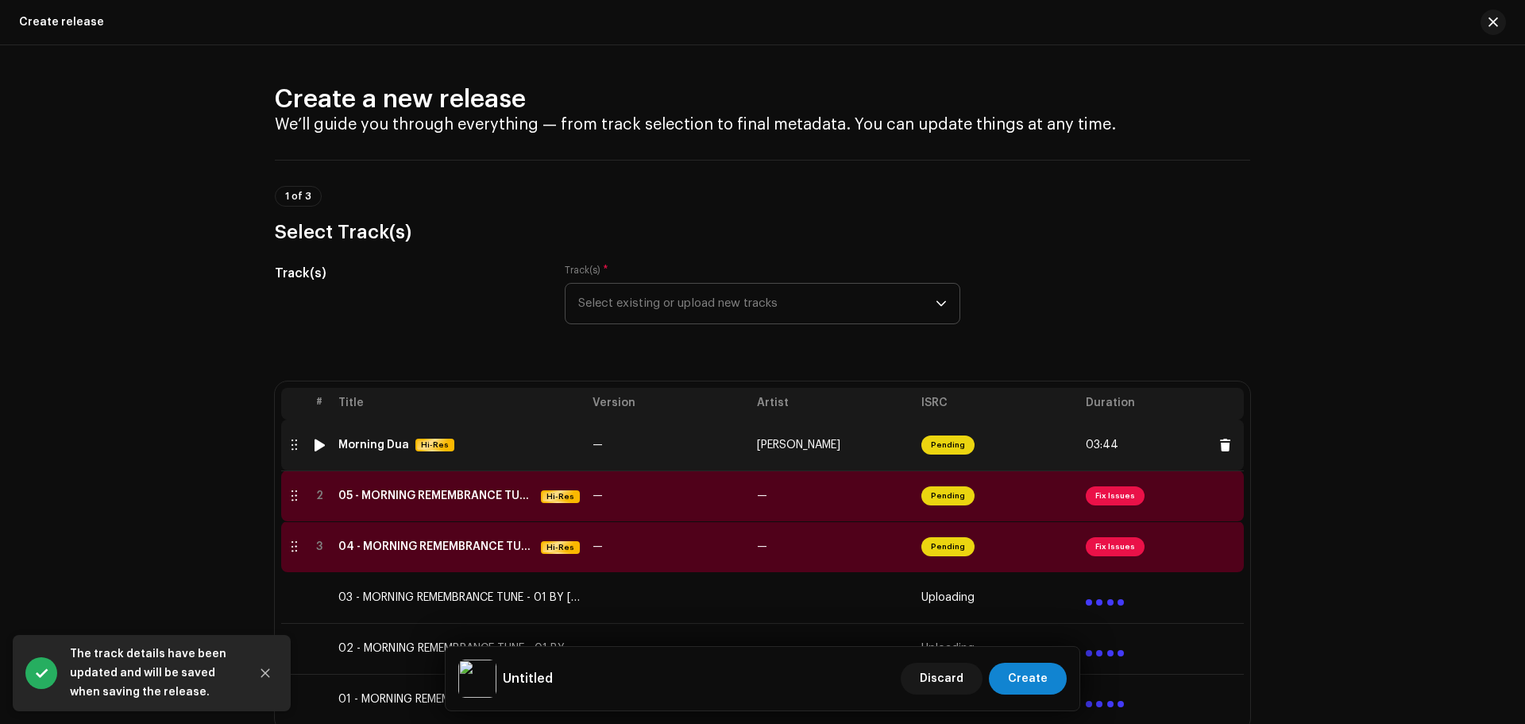
click at [700, 437] on td "—" at bounding box center [668, 444] width 164 height 51
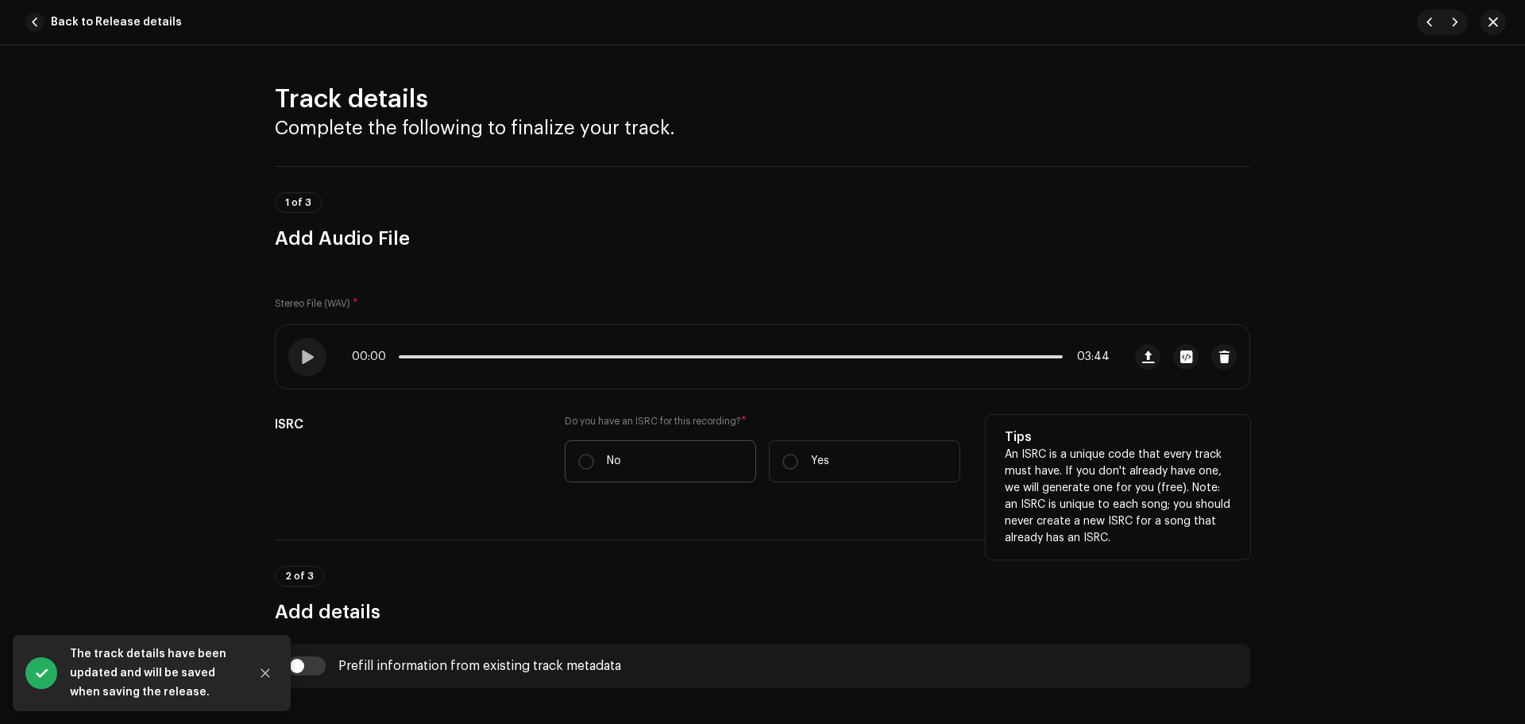
click at [597, 450] on label "No" at bounding box center [660, 461] width 191 height 42
click at [594, 453] on input "No" at bounding box center [586, 461] width 16 height 16
radio input "true"
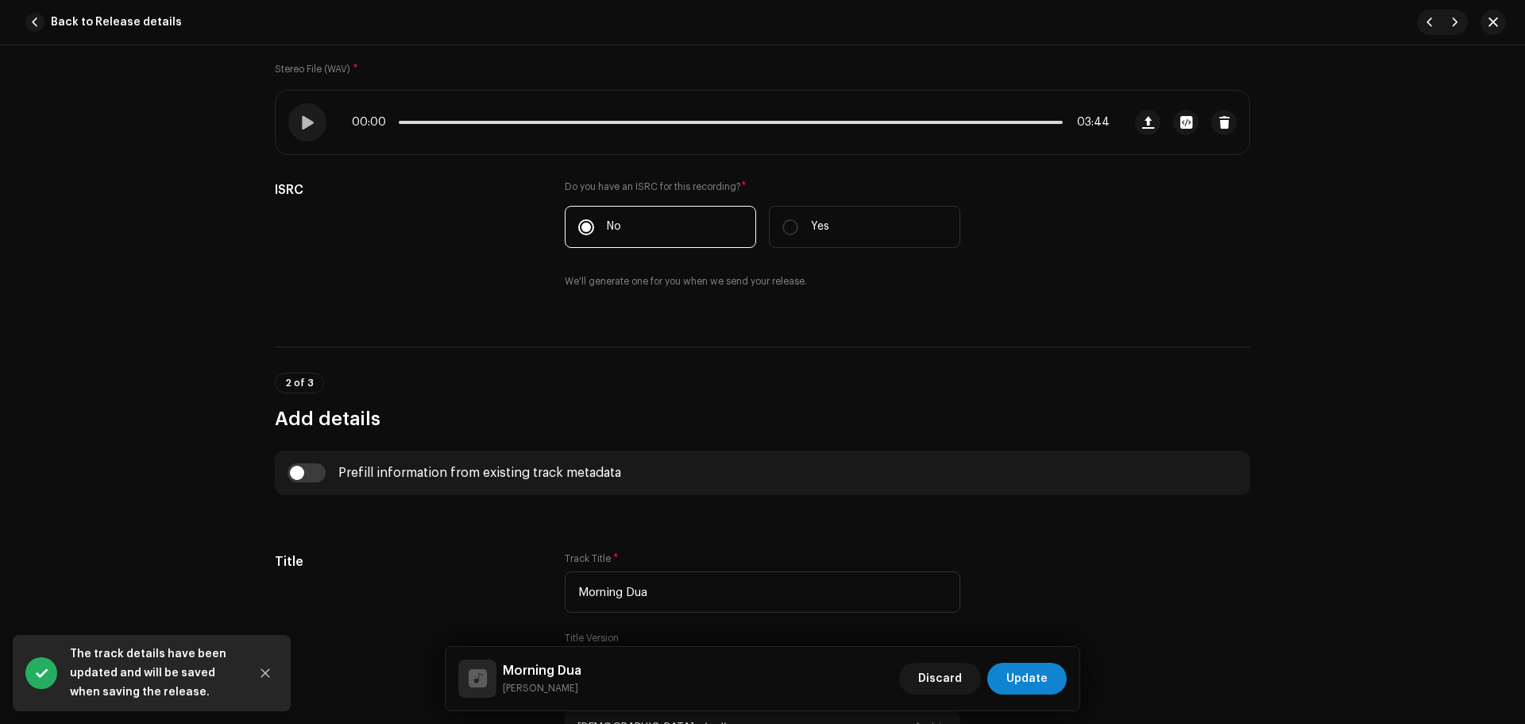
scroll to position [397, 0]
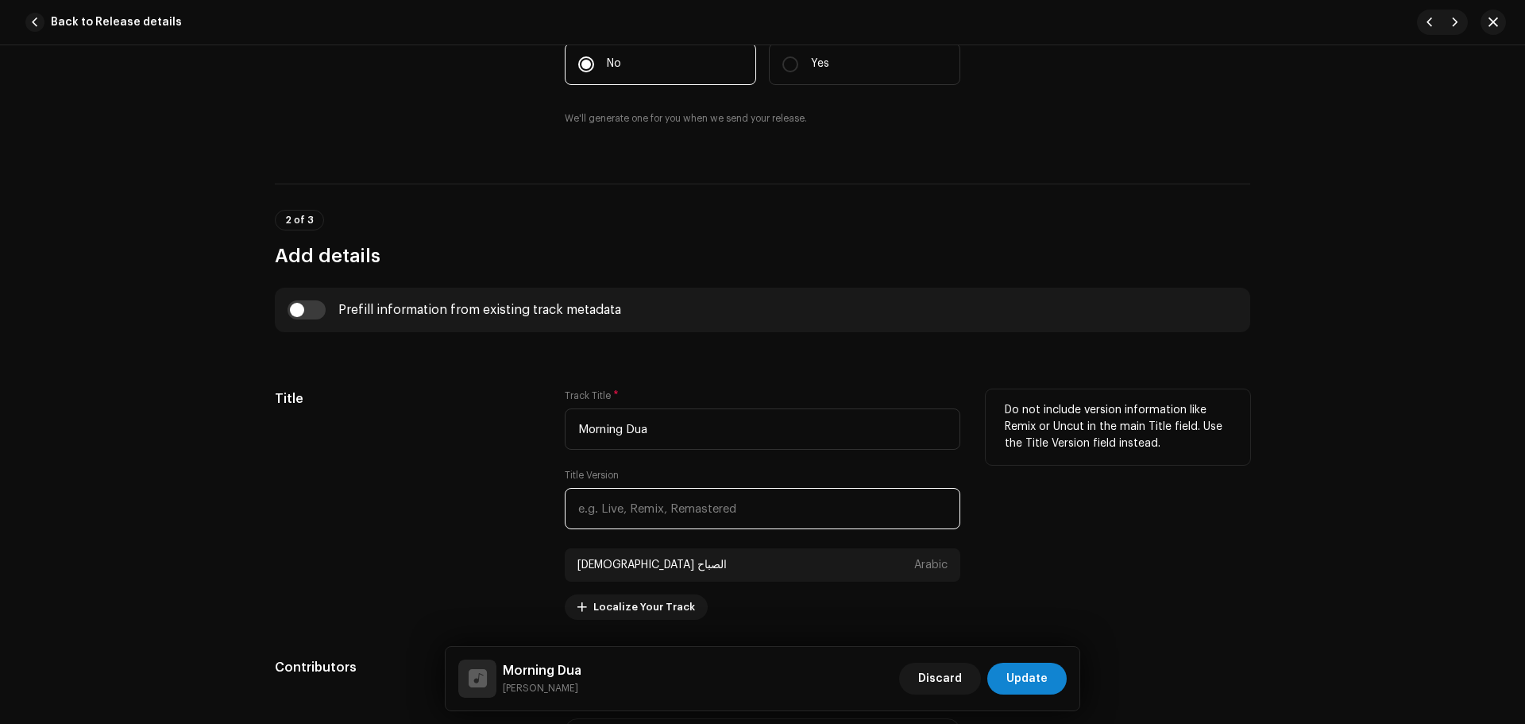
click at [633, 513] on input "text" at bounding box center [763, 508] width 396 height 41
paste input "Studio Version"
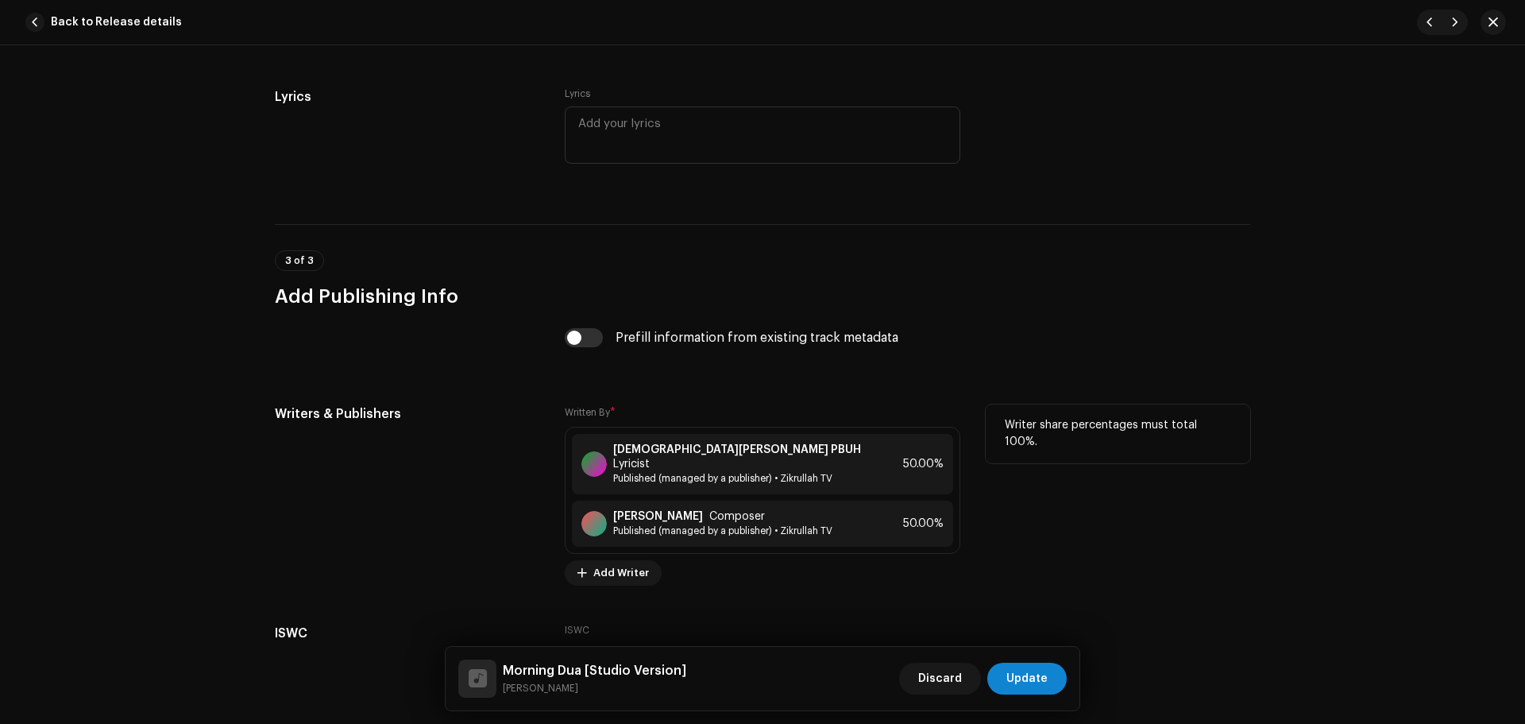
scroll to position [3121, 0]
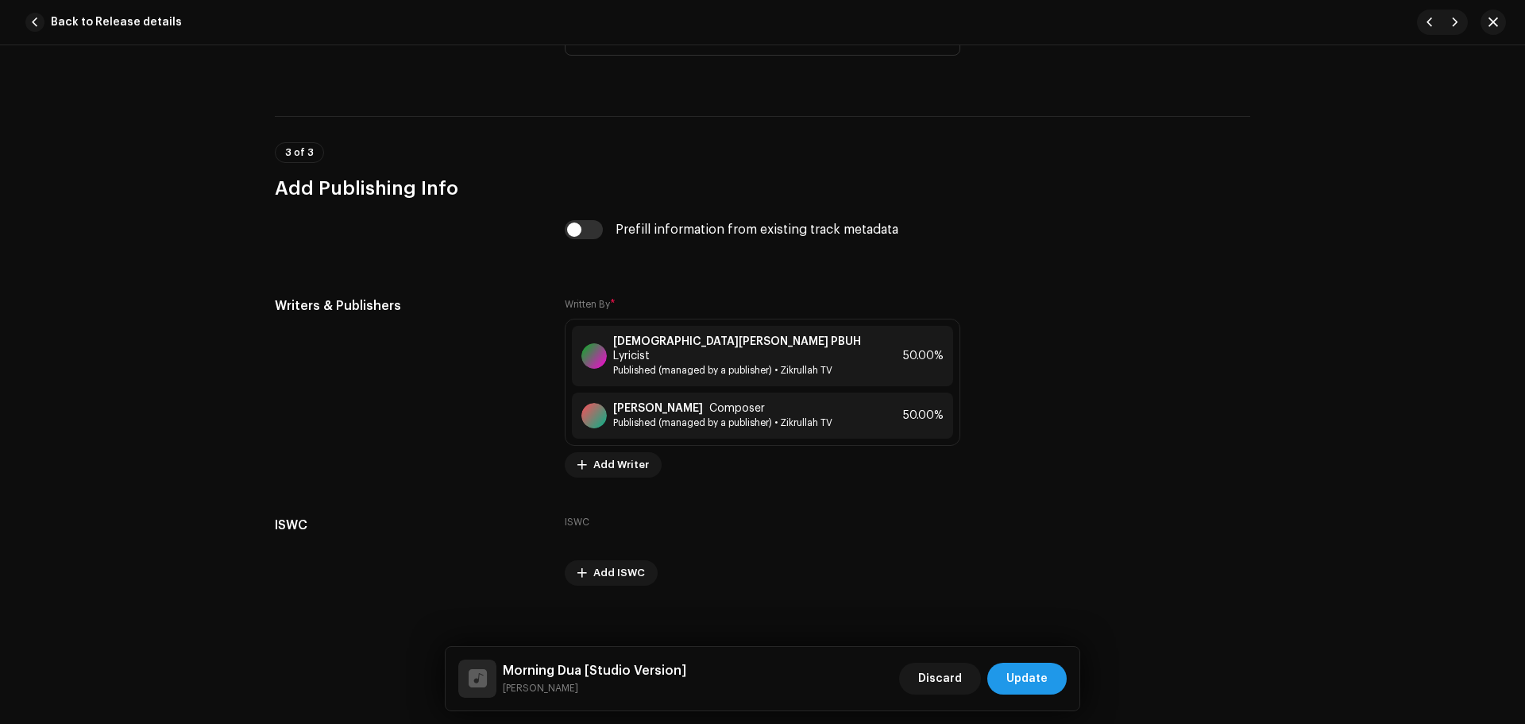
type input "Studio Version"
click at [1040, 670] on span "Update" at bounding box center [1026, 678] width 41 height 32
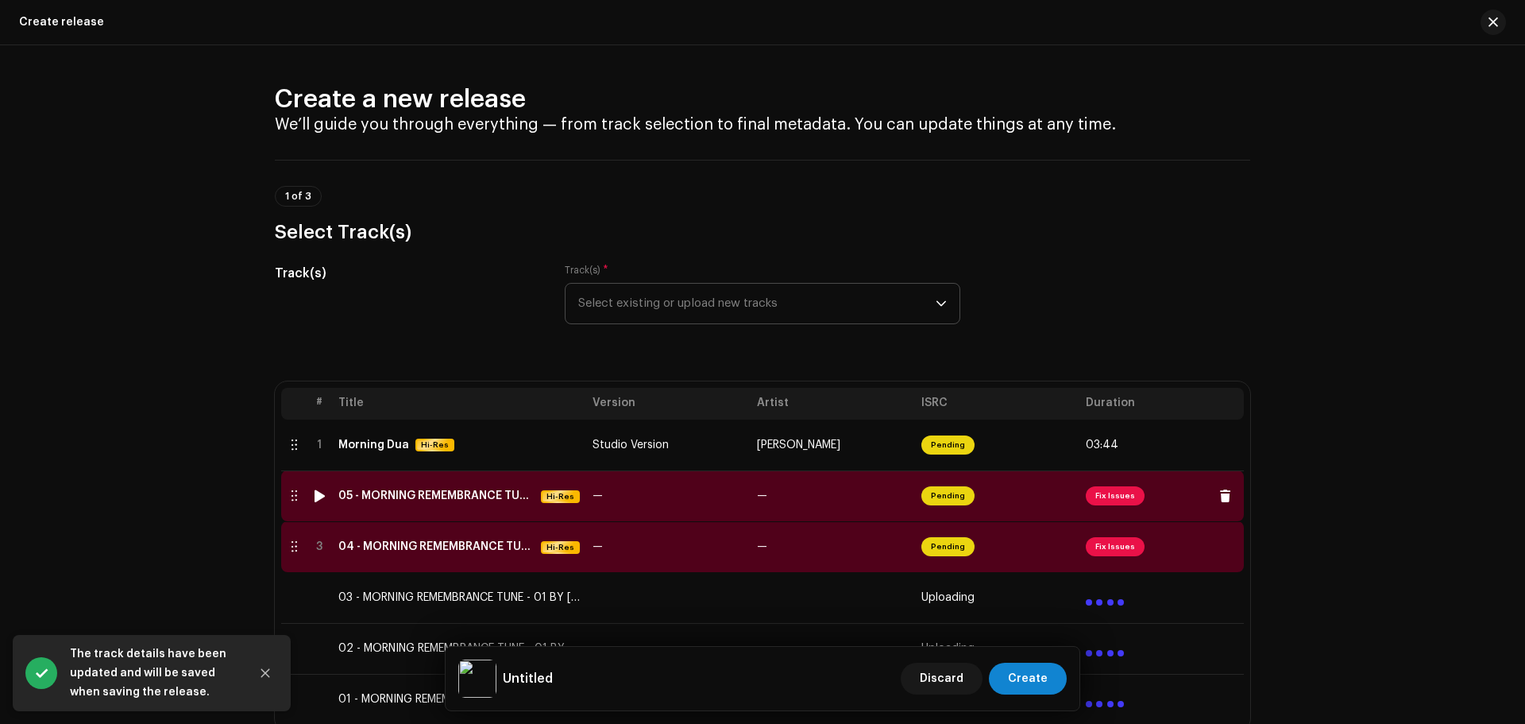
click at [649, 489] on td "—" at bounding box center [668, 495] width 164 height 51
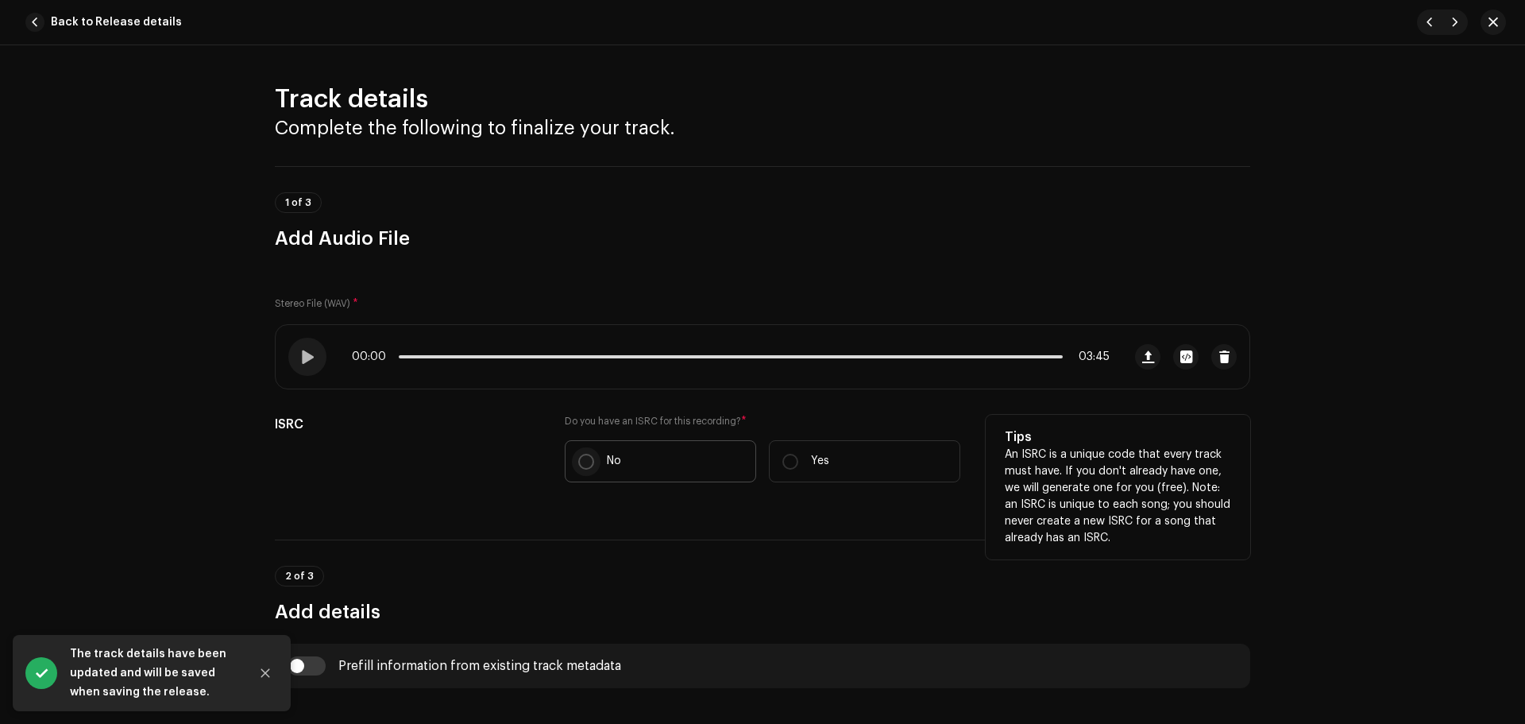
click at [588, 453] on p-radiobutton at bounding box center [586, 461] width 16 height 16
click at [588, 453] on input "No" at bounding box center [586, 461] width 16 height 16
radio input "true"
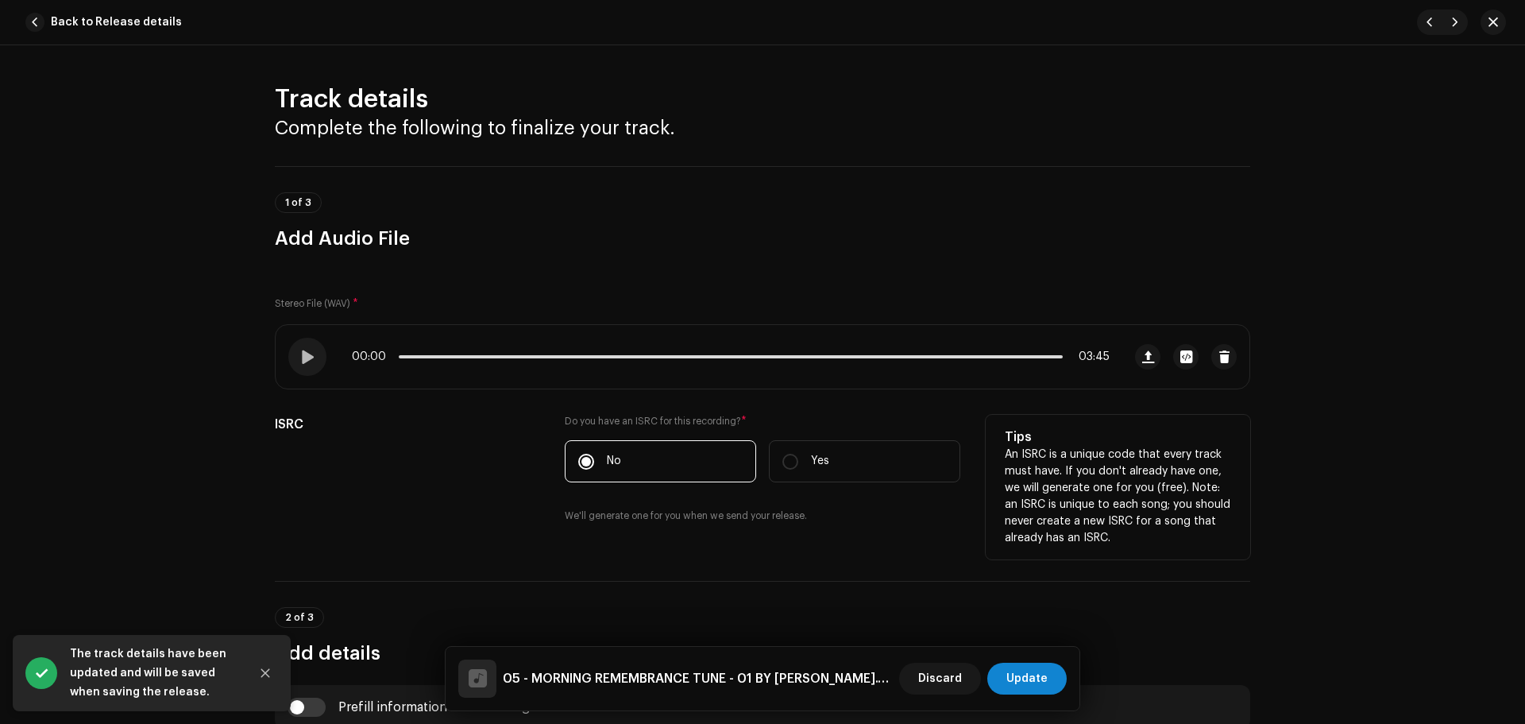
scroll to position [477, 0]
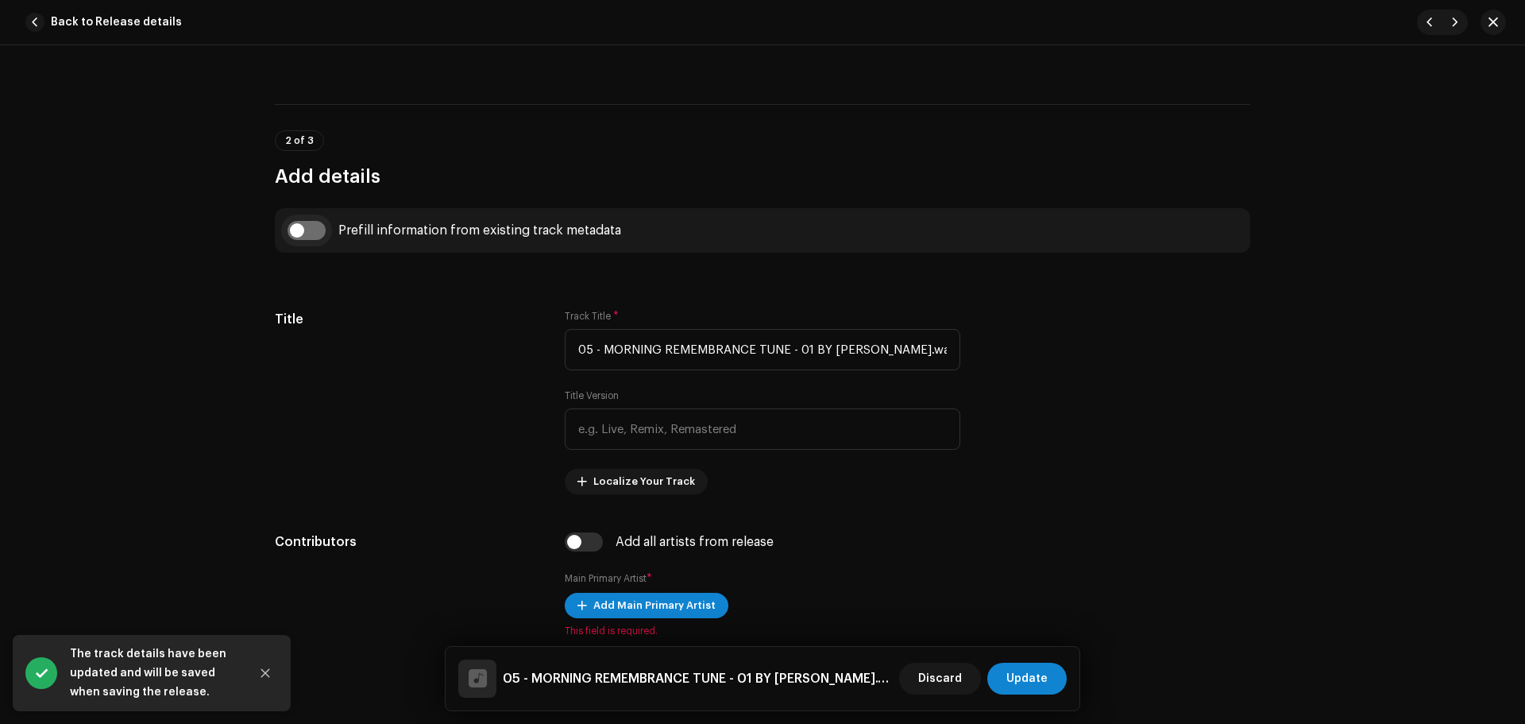
click at [296, 232] on input "checkbox" at bounding box center [306, 230] width 38 height 19
checkbox input "true"
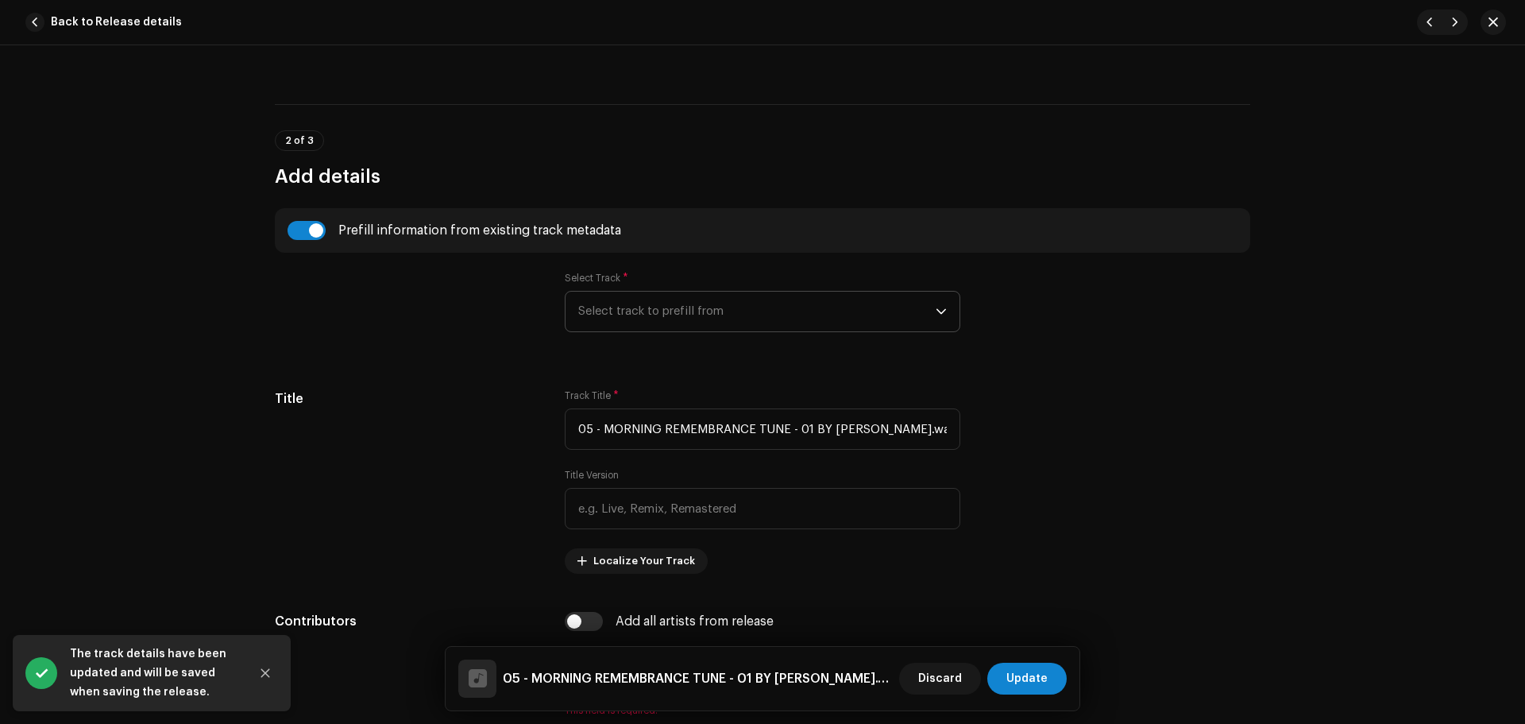
click at [747, 307] on span "Select track to prefill from" at bounding box center [756, 311] width 357 height 40
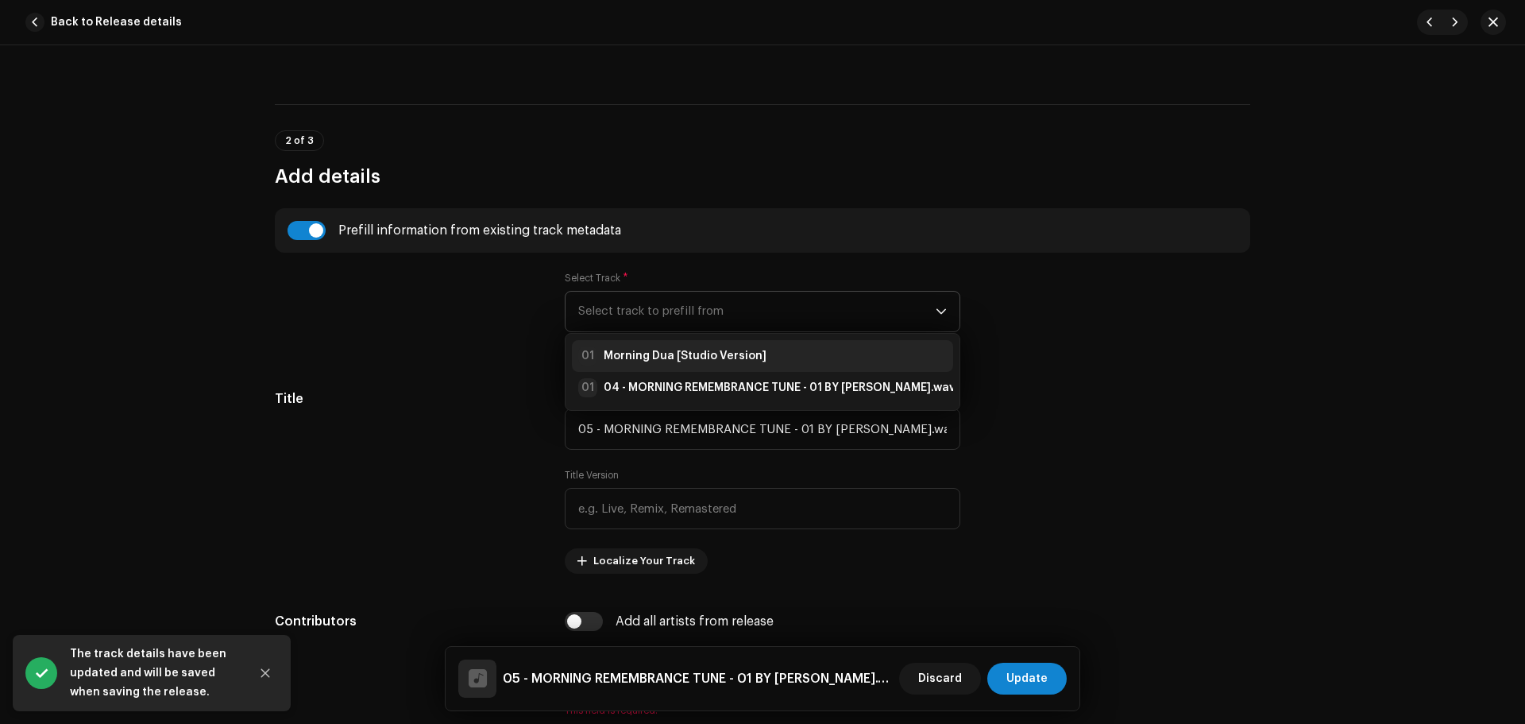
click at [719, 350] on strong "Morning Dua [Studio Version]" at bounding box center [685, 356] width 163 height 16
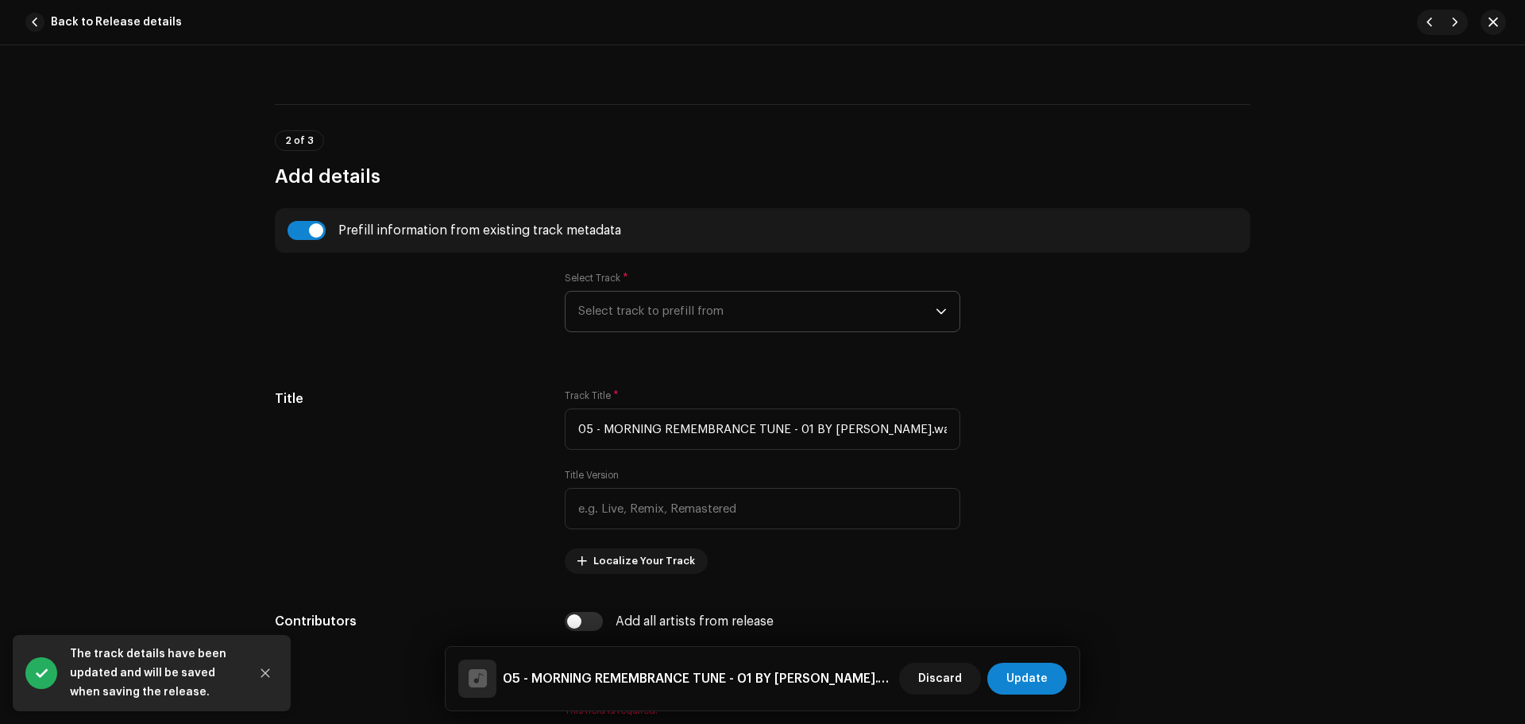
type input "Morning Dua"
type input "Studio Version"
radio input "true"
type input "Zikrullah TV"
checkbox input "true"
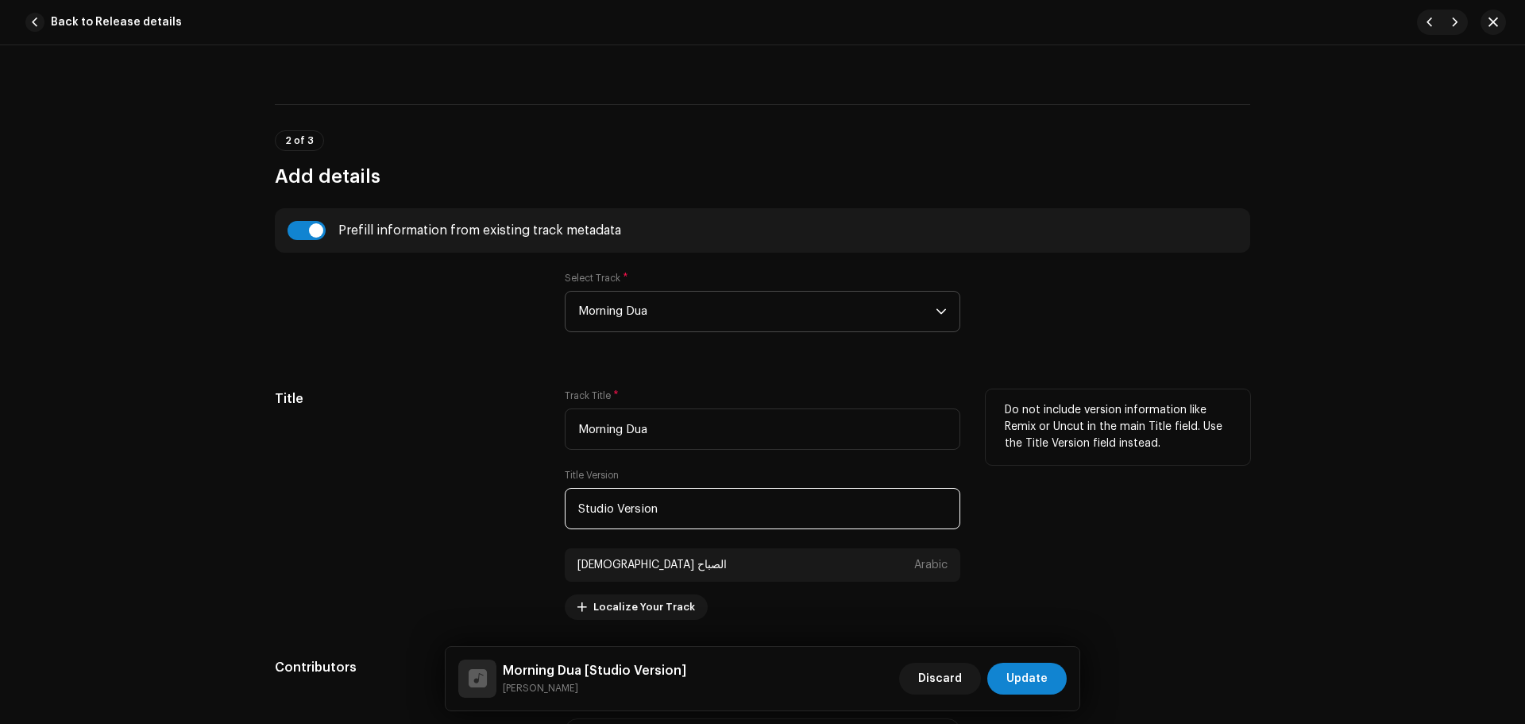
drag, startPoint x: 611, startPoint y: 510, endPoint x: 515, endPoint y: 517, distance: 96.4
click at [515, 517] on div "Title Track Title * Morning Dua Title Version Studio Version دعاء الصباح Arabic…" at bounding box center [762, 504] width 975 height 230
type input "Live Version"
click at [457, 480] on div "Title" at bounding box center [407, 504] width 264 height 230
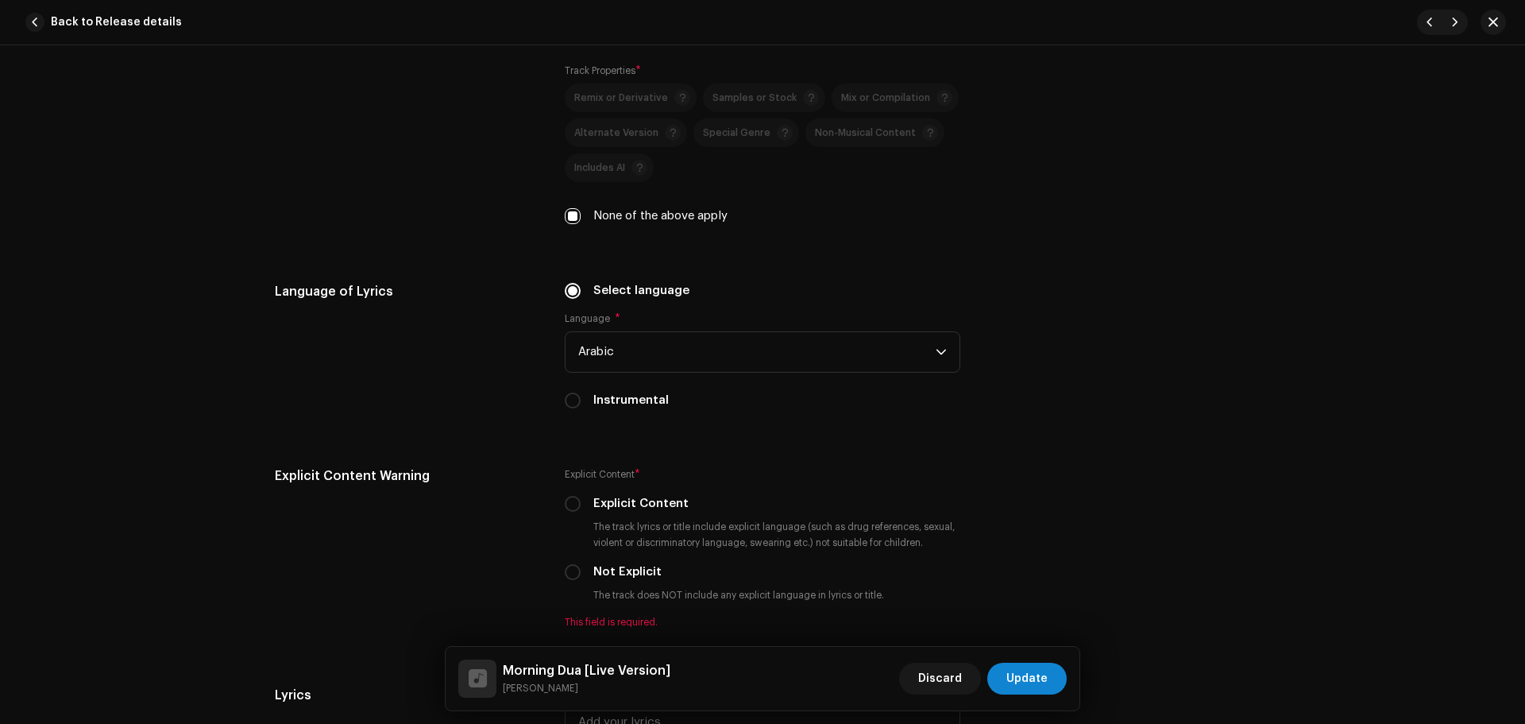
scroll to position [2700, 0]
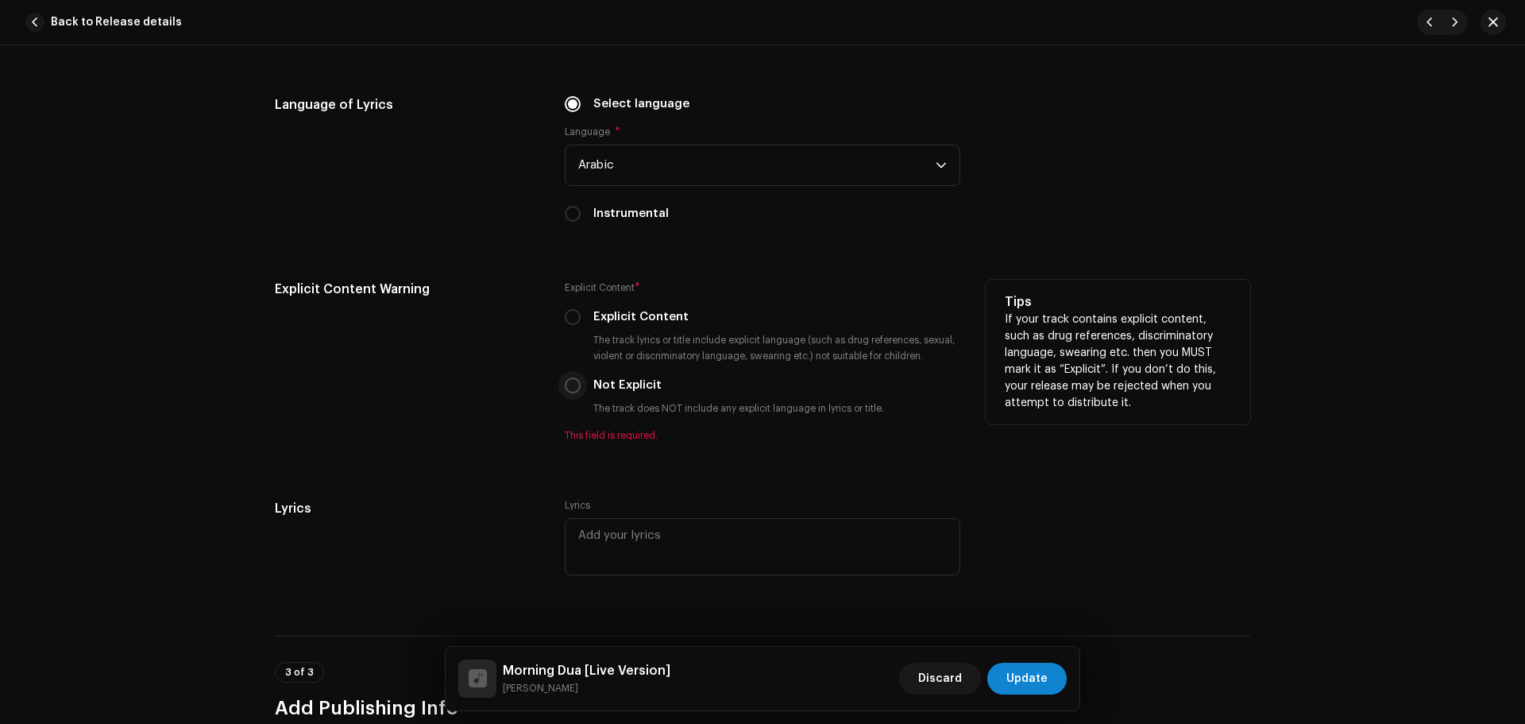
click at [569, 384] on input "Not Explicit" at bounding box center [573, 385] width 16 height 16
radio input "true"
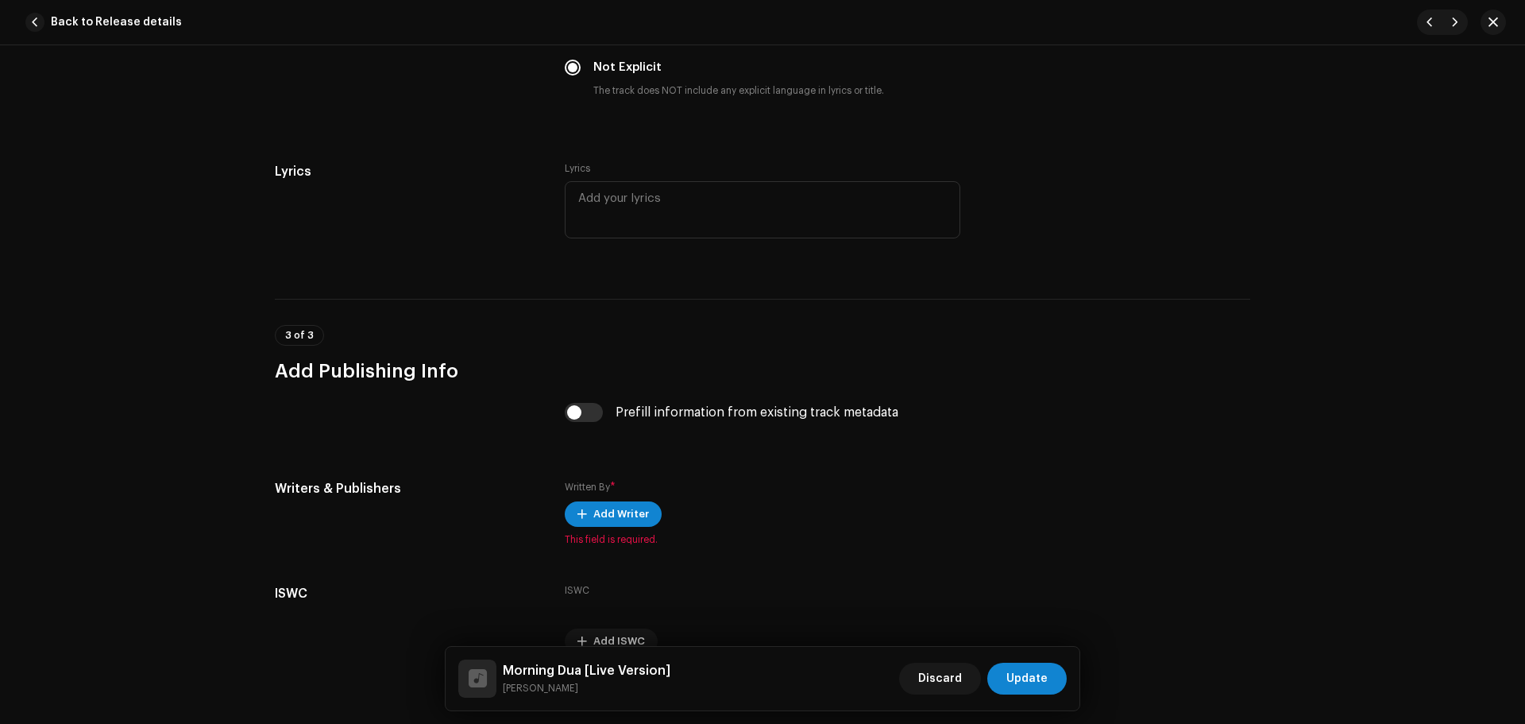
scroll to position [3097, 0]
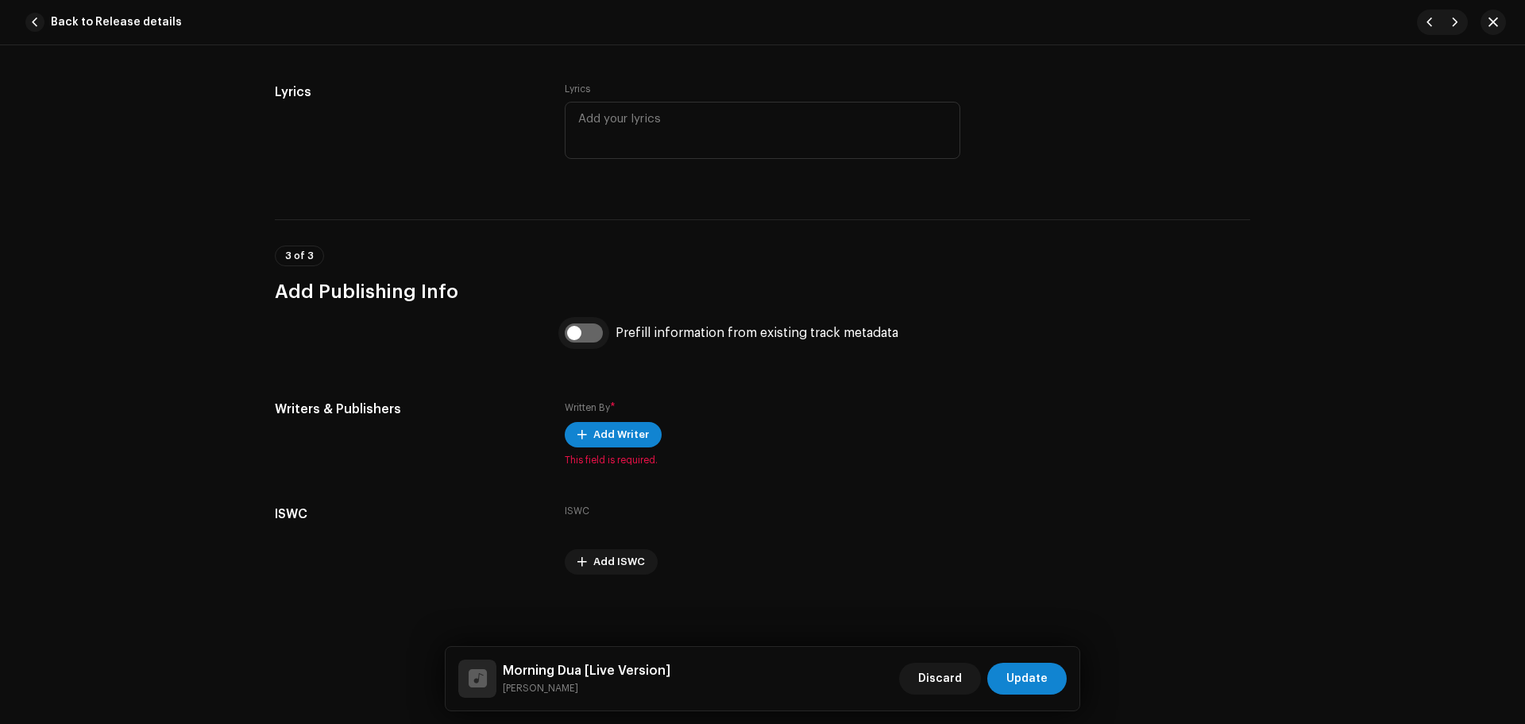
click at [582, 339] on input "checkbox" at bounding box center [584, 332] width 38 height 19
checkbox input "true"
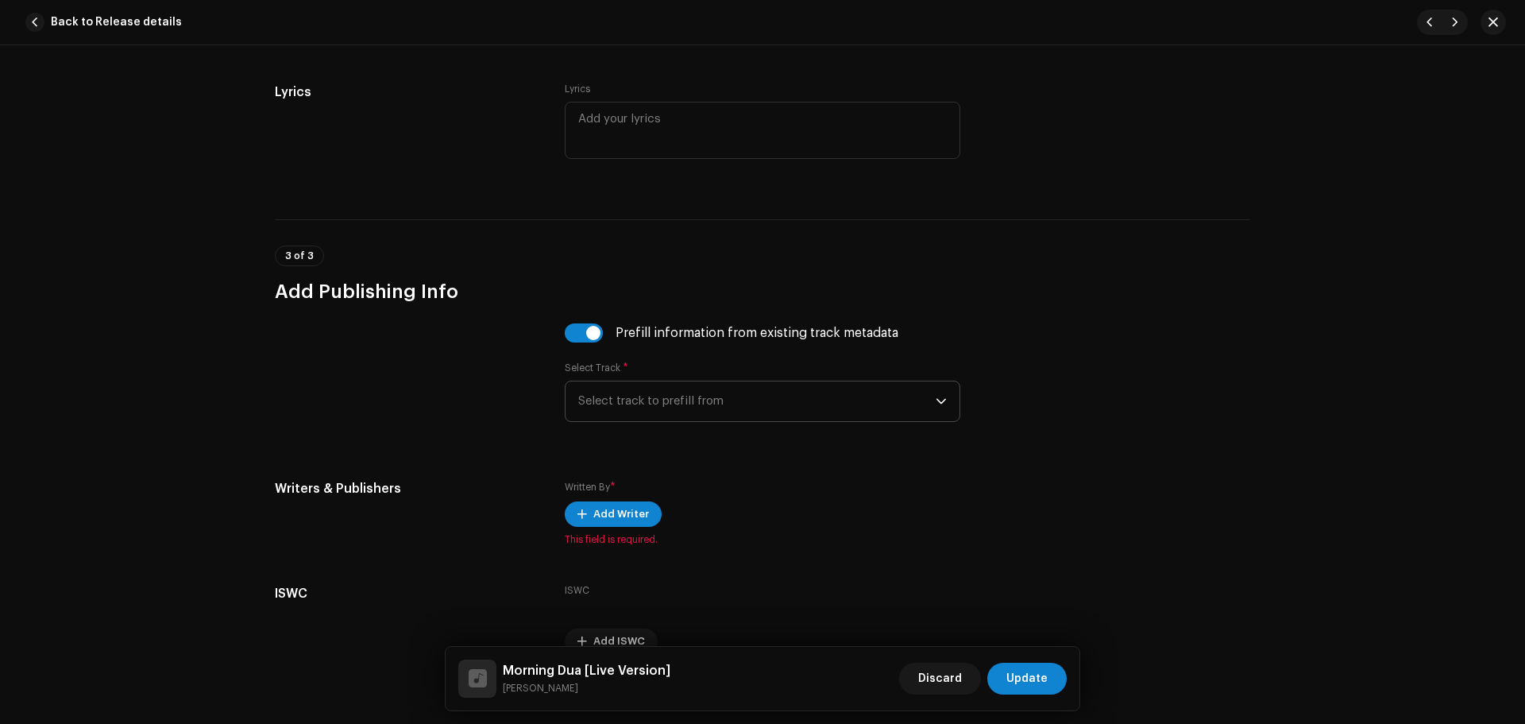
click at [639, 384] on span "Select track to prefill from" at bounding box center [756, 401] width 357 height 40
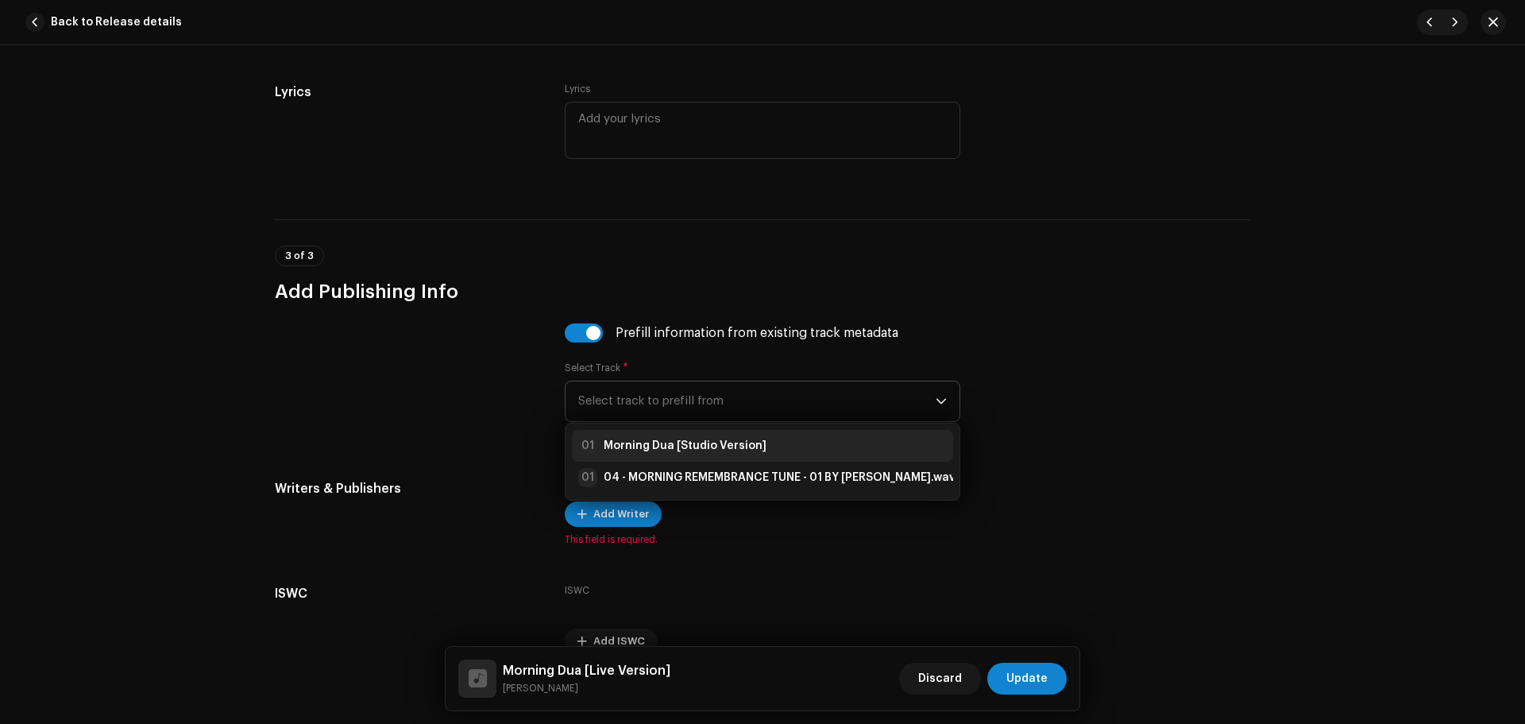
click at [660, 439] on strong "Morning Dua [Studio Version]" at bounding box center [685, 446] width 163 height 16
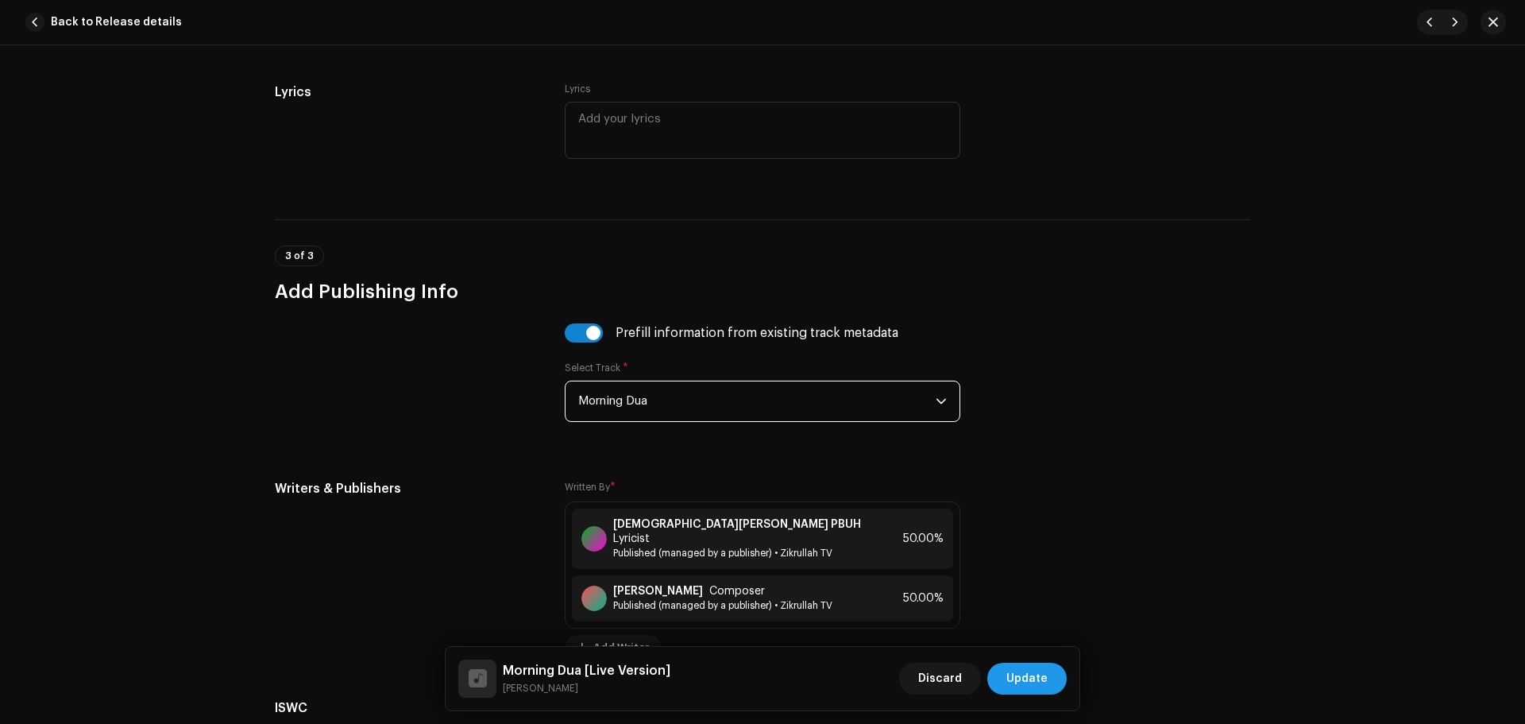
click at [1026, 693] on span "Update" at bounding box center [1026, 678] width 41 height 32
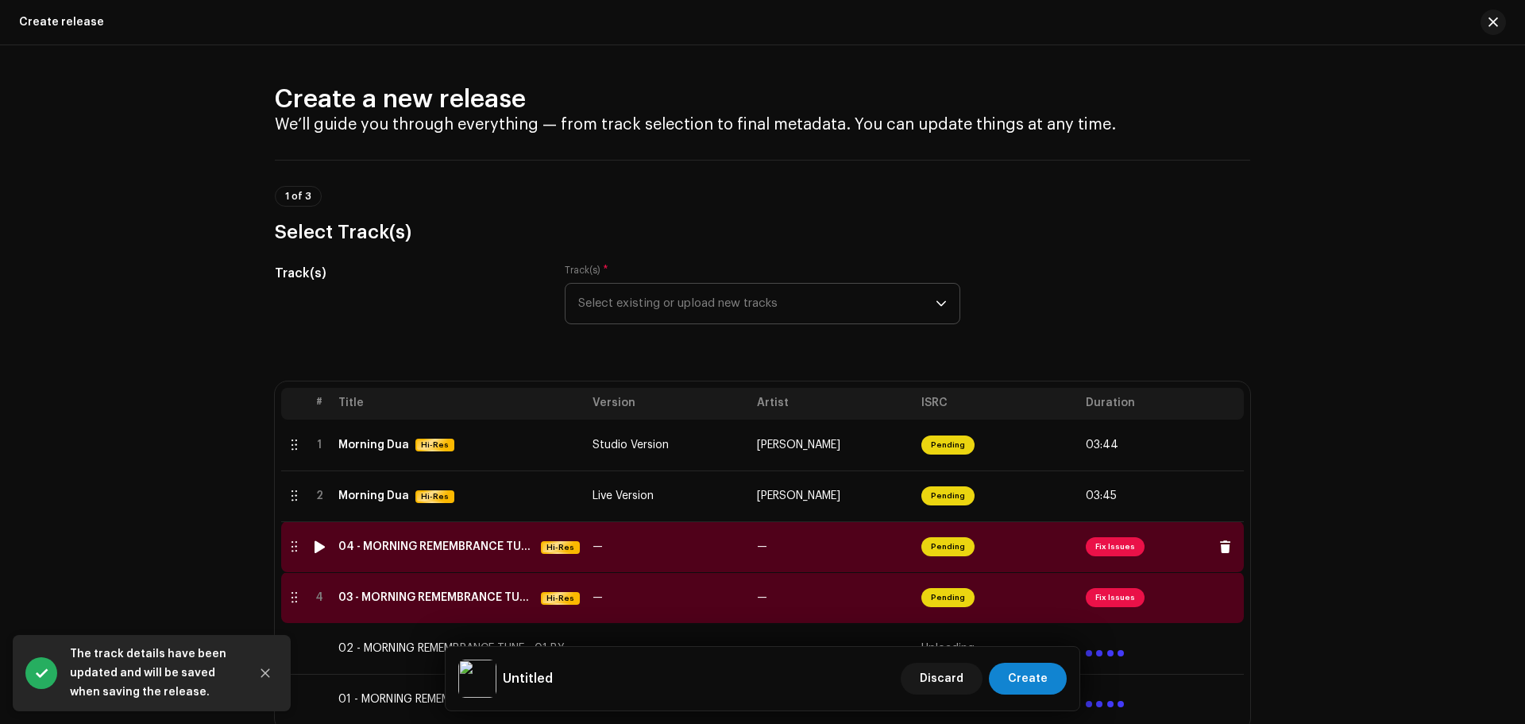
click at [1090, 550] on span "Fix Issues" at bounding box center [1115, 546] width 59 height 19
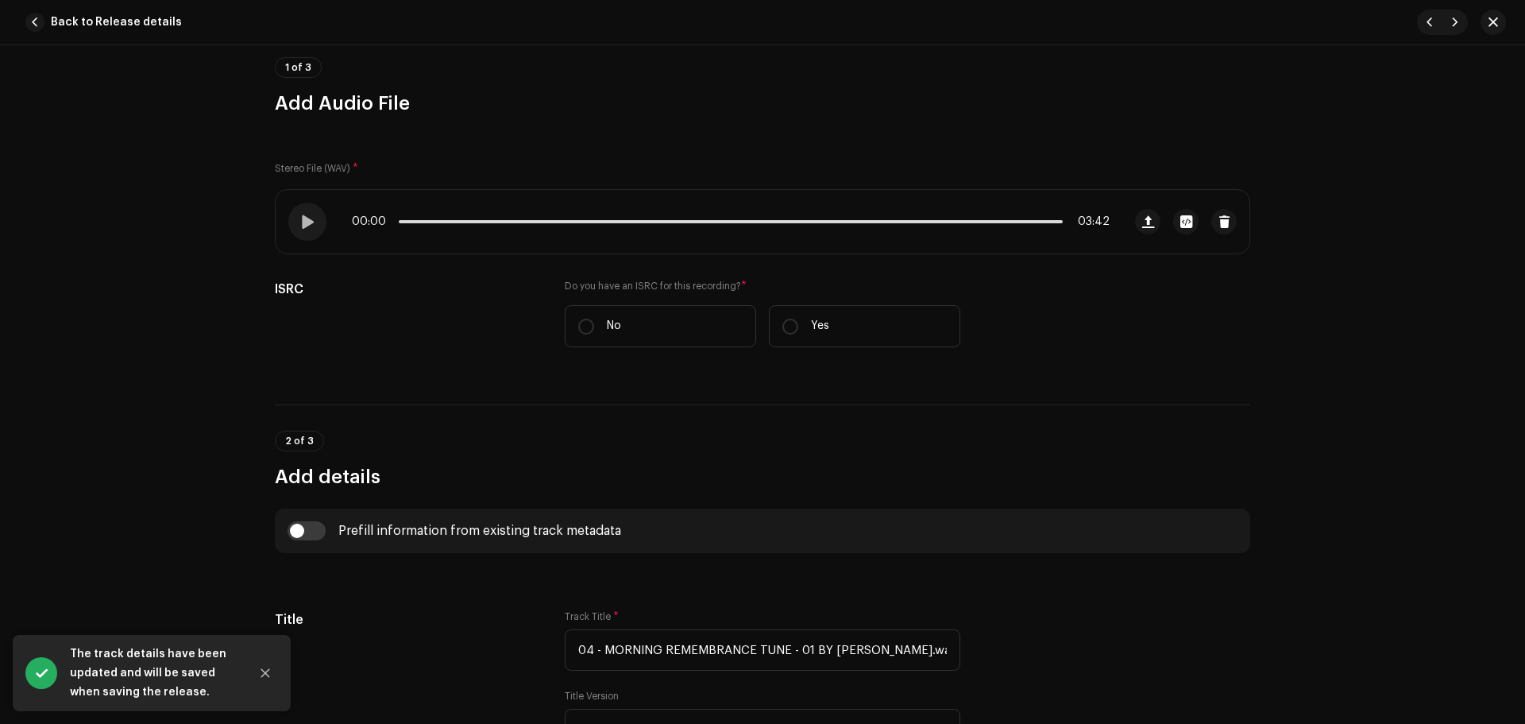
scroll to position [318, 0]
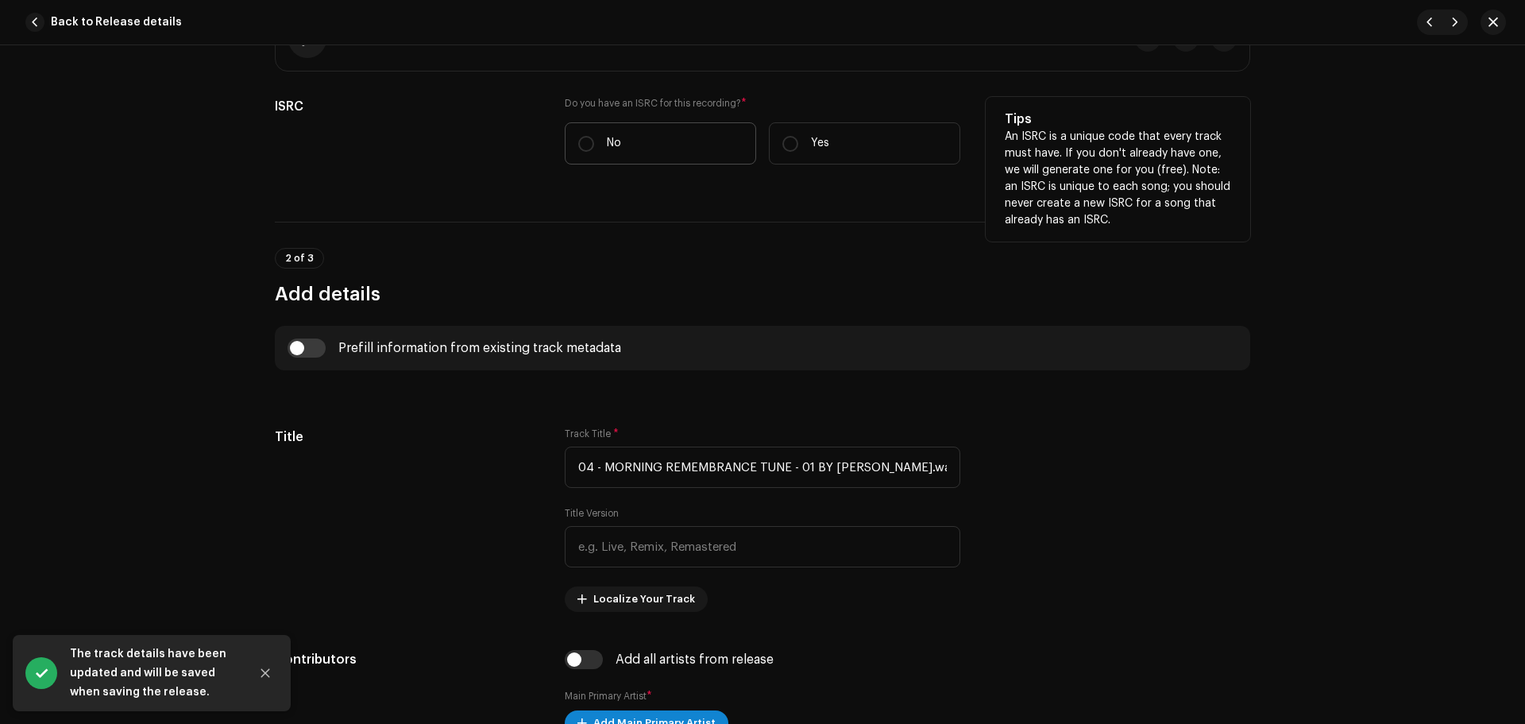
click at [576, 133] on label "No" at bounding box center [660, 143] width 191 height 42
click at [578, 136] on input "No" at bounding box center [586, 144] width 16 height 16
radio input "true"
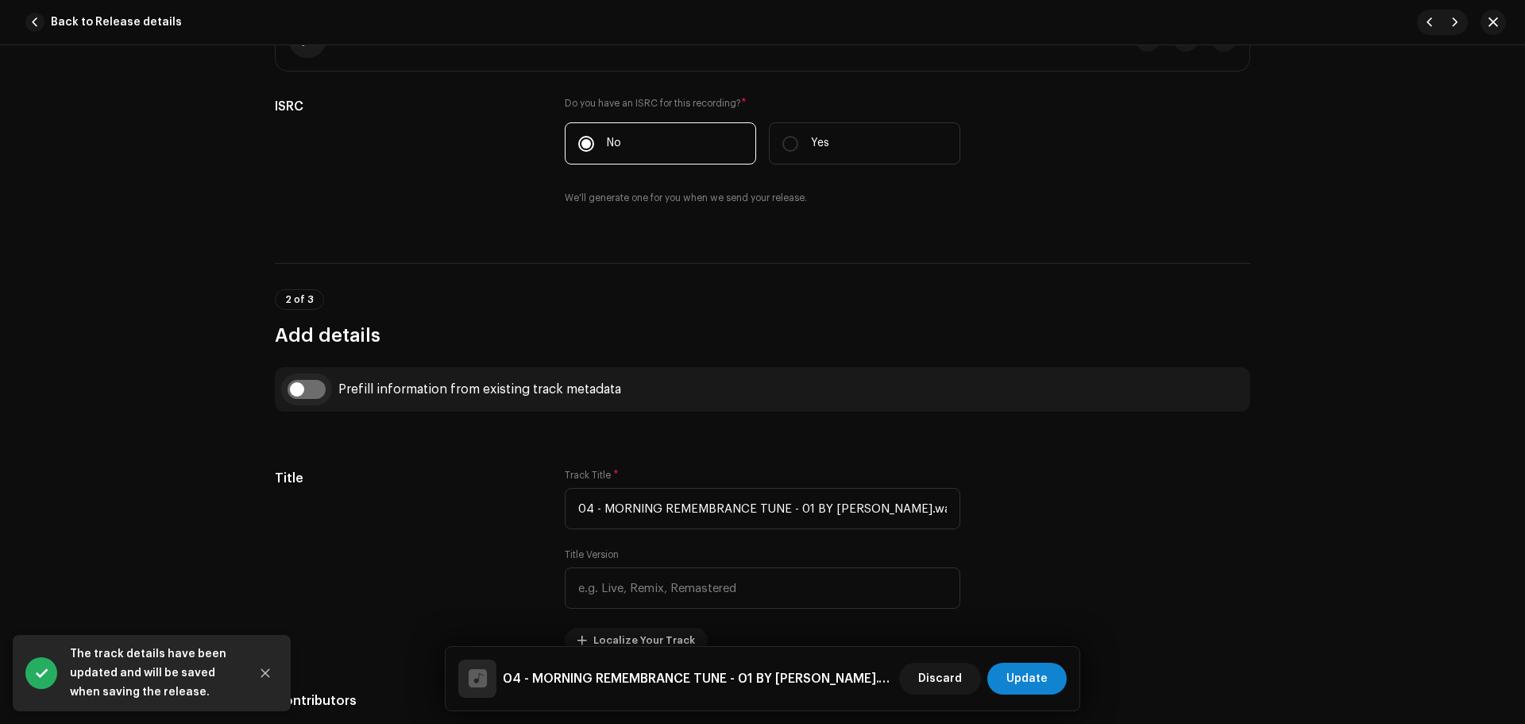
click at [296, 392] on input "checkbox" at bounding box center [306, 389] width 38 height 19
checkbox input "true"
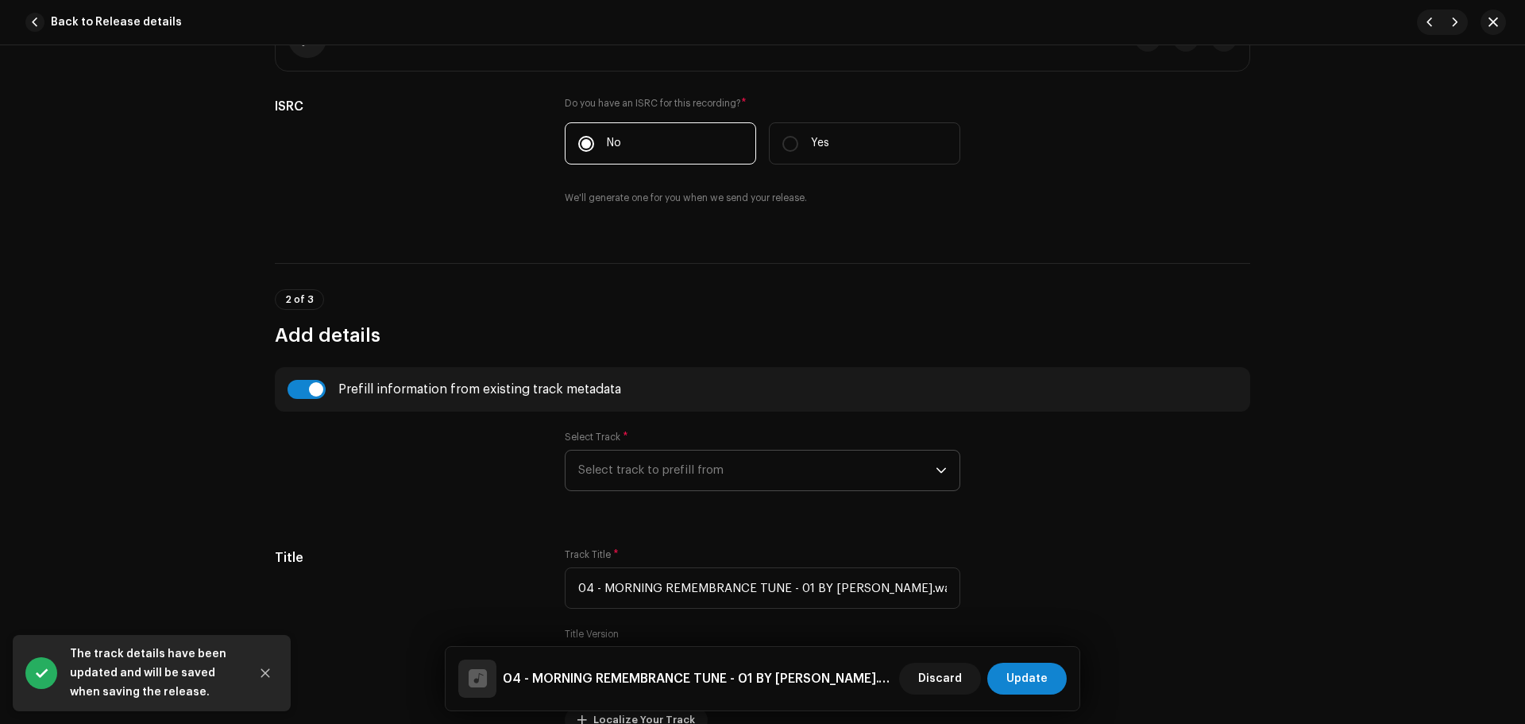
click at [743, 477] on span "Select track to prefill from" at bounding box center [756, 470] width 357 height 40
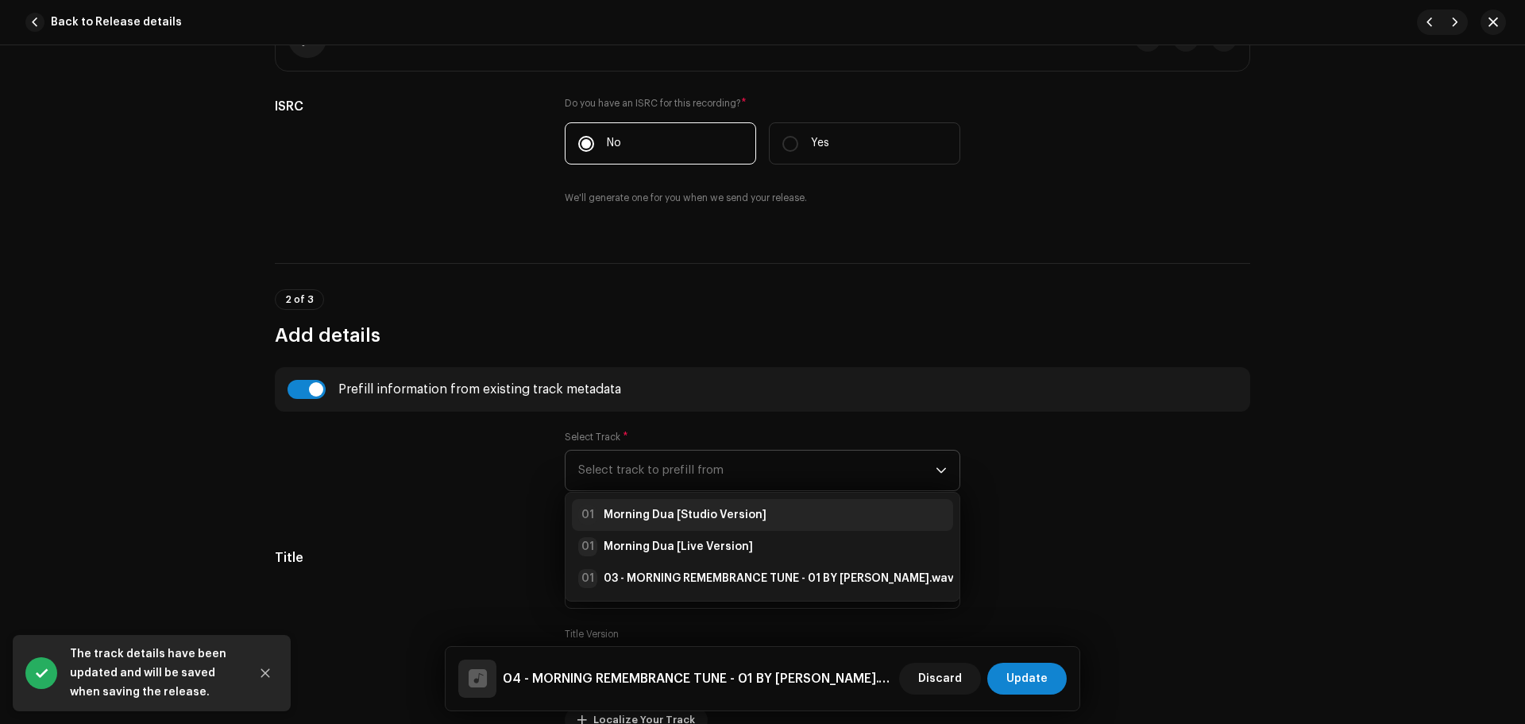
click at [704, 500] on li "01 Morning Dua [Studio Version]" at bounding box center [762, 515] width 381 height 32
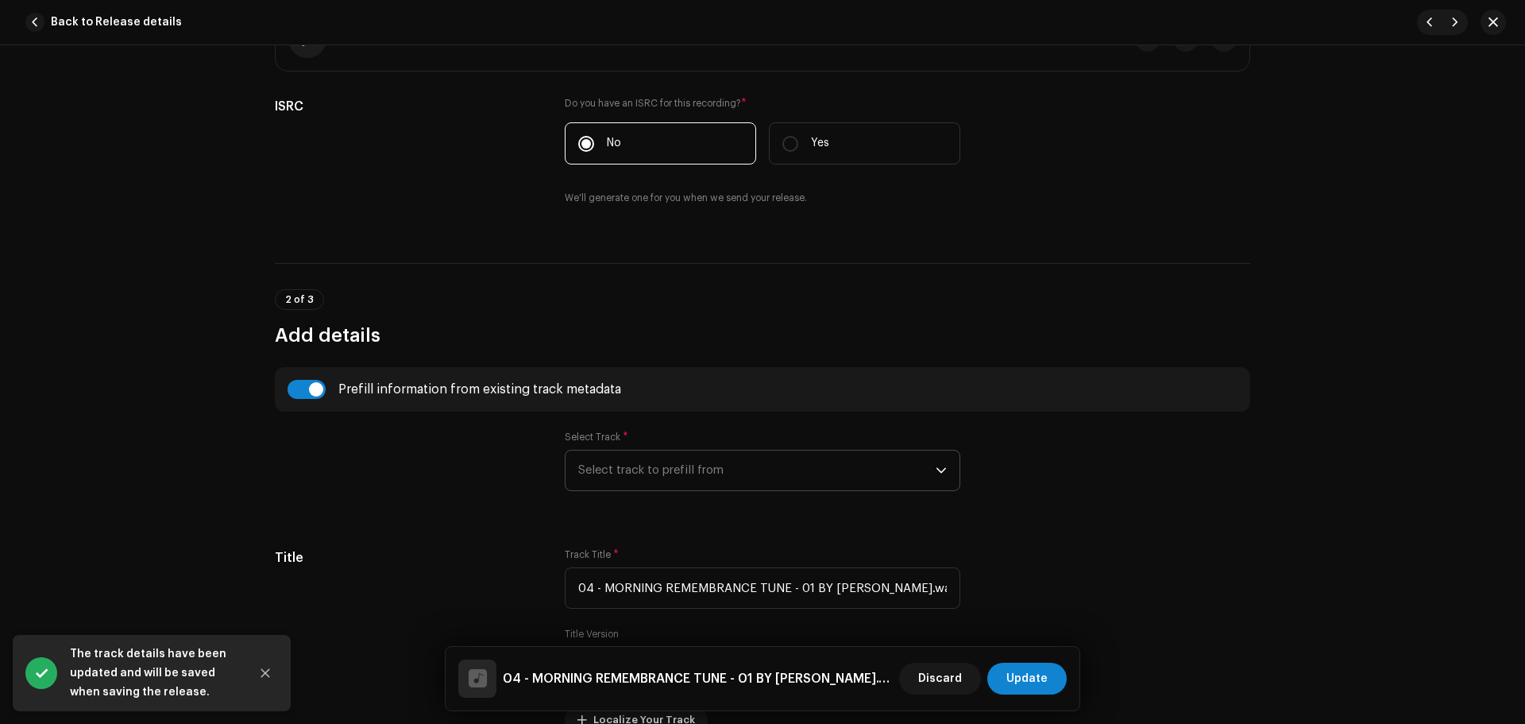
type input "Morning Dua"
type input "Studio Version"
radio input "true"
type input "Zikrullah TV"
checkbox input "true"
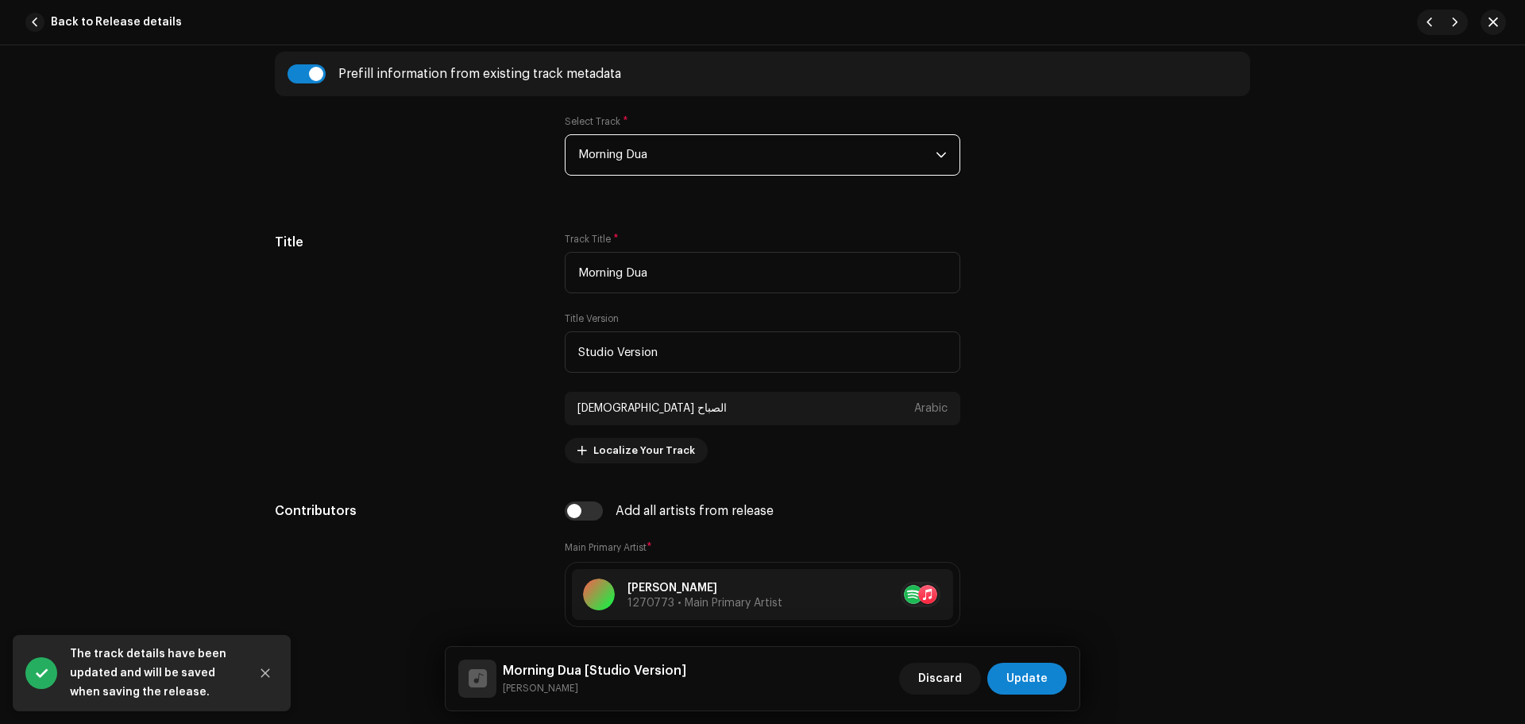
scroll to position [635, 0]
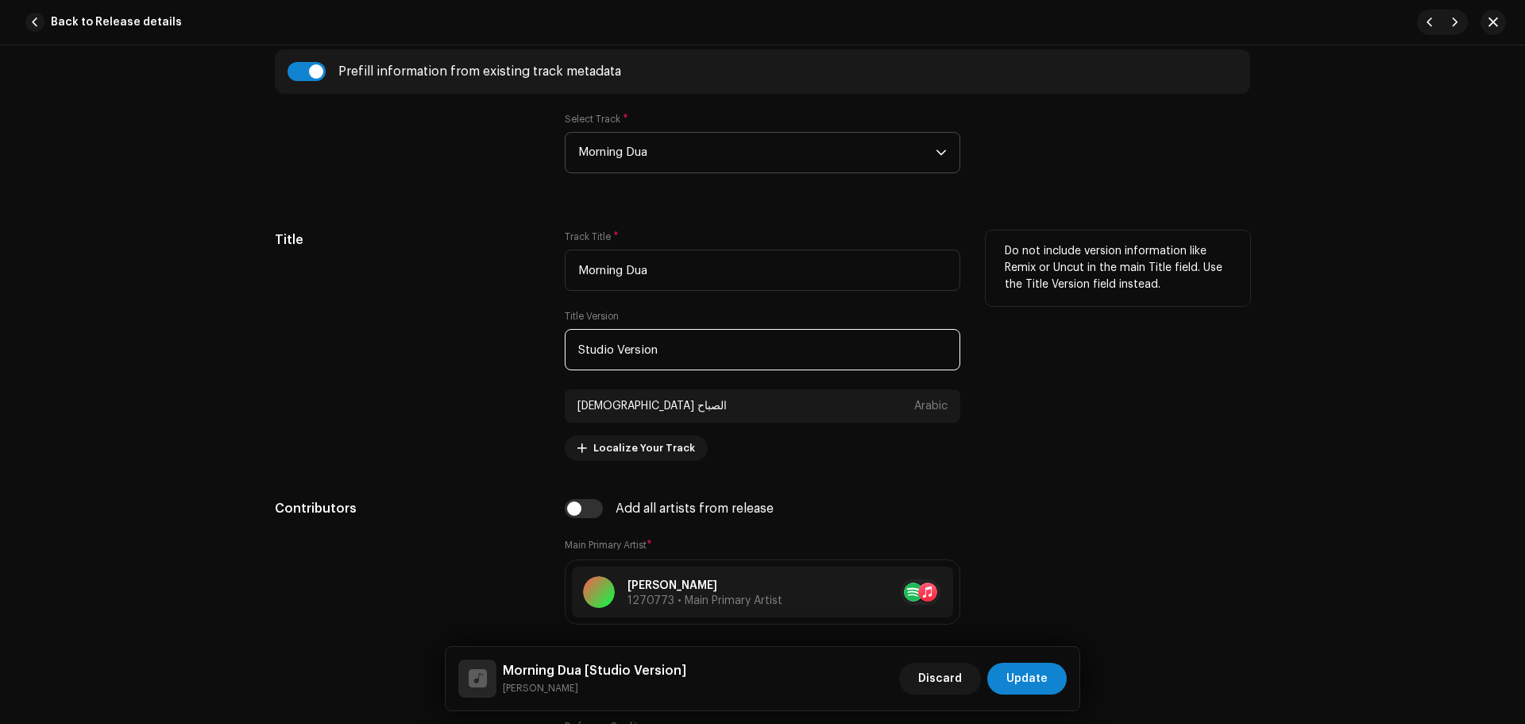
drag, startPoint x: 703, startPoint y: 345, endPoint x: 372, endPoint y: 360, distance: 330.7
click at [372, 360] on div "Title Track Title * Morning Dua Title Version Studio Version دعاء الصباح Arabic…" at bounding box center [762, 345] width 975 height 230
paste input "Live Studio"
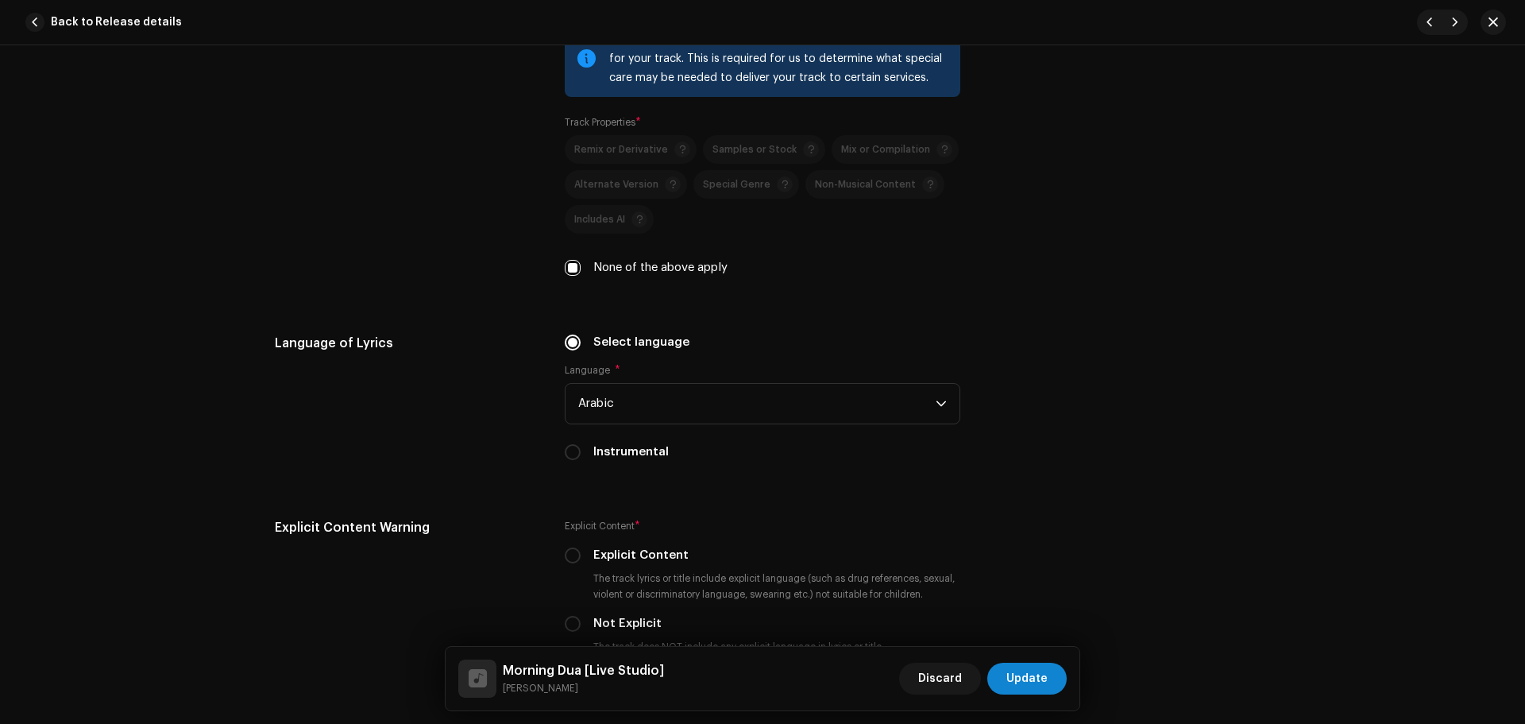
scroll to position [2859, 0]
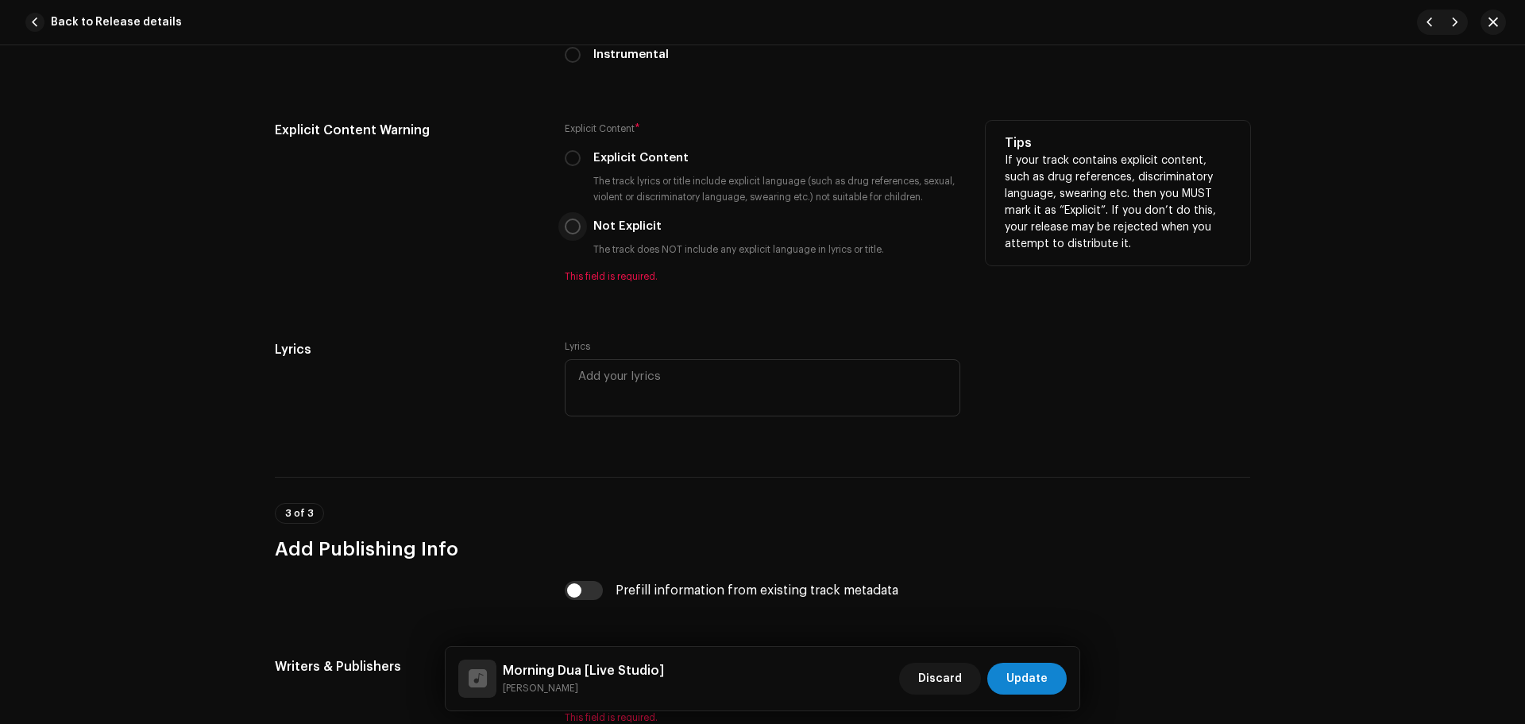
type input "Live Studio"
click at [569, 223] on input "Not Explicit" at bounding box center [573, 226] width 16 height 16
radio input "true"
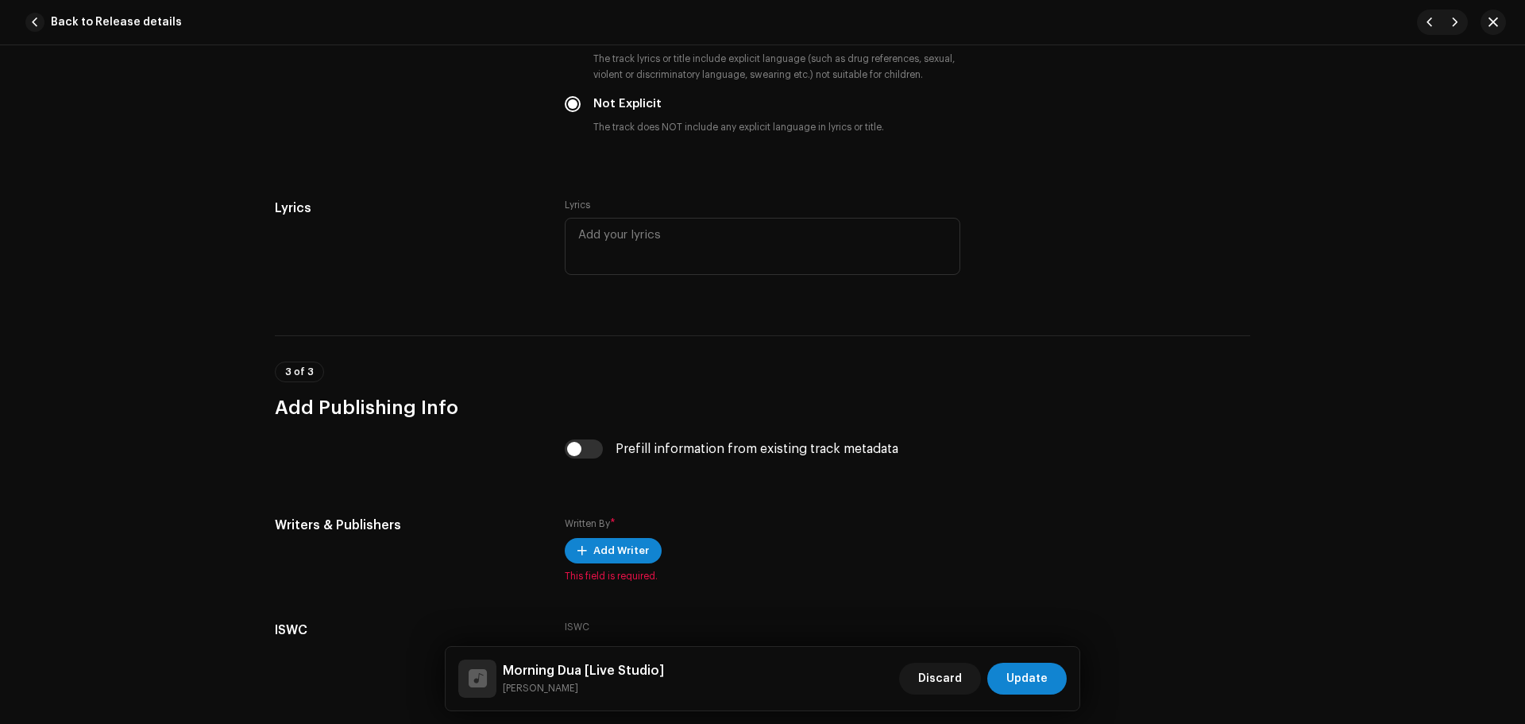
scroll to position [3101, 0]
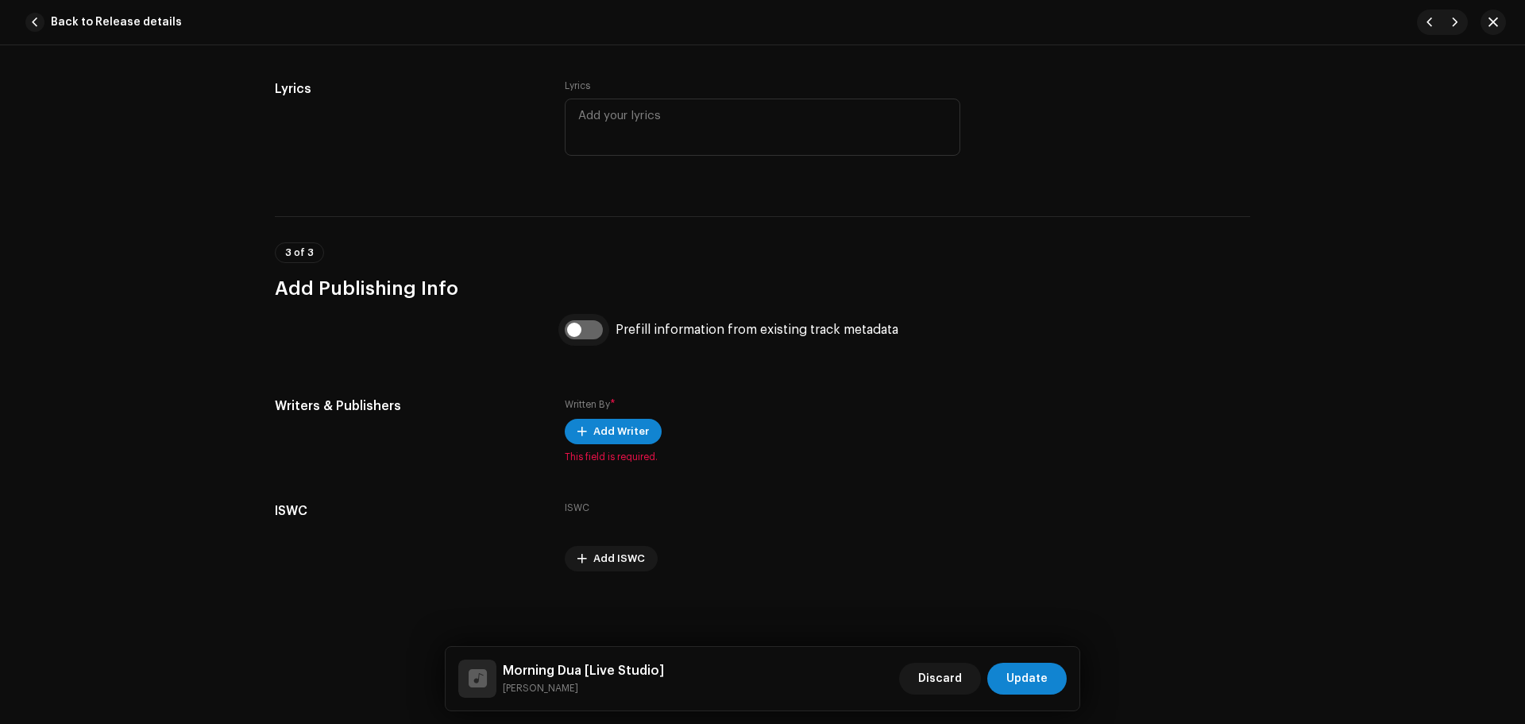
click at [592, 322] on input "checkbox" at bounding box center [584, 329] width 38 height 19
checkbox input "true"
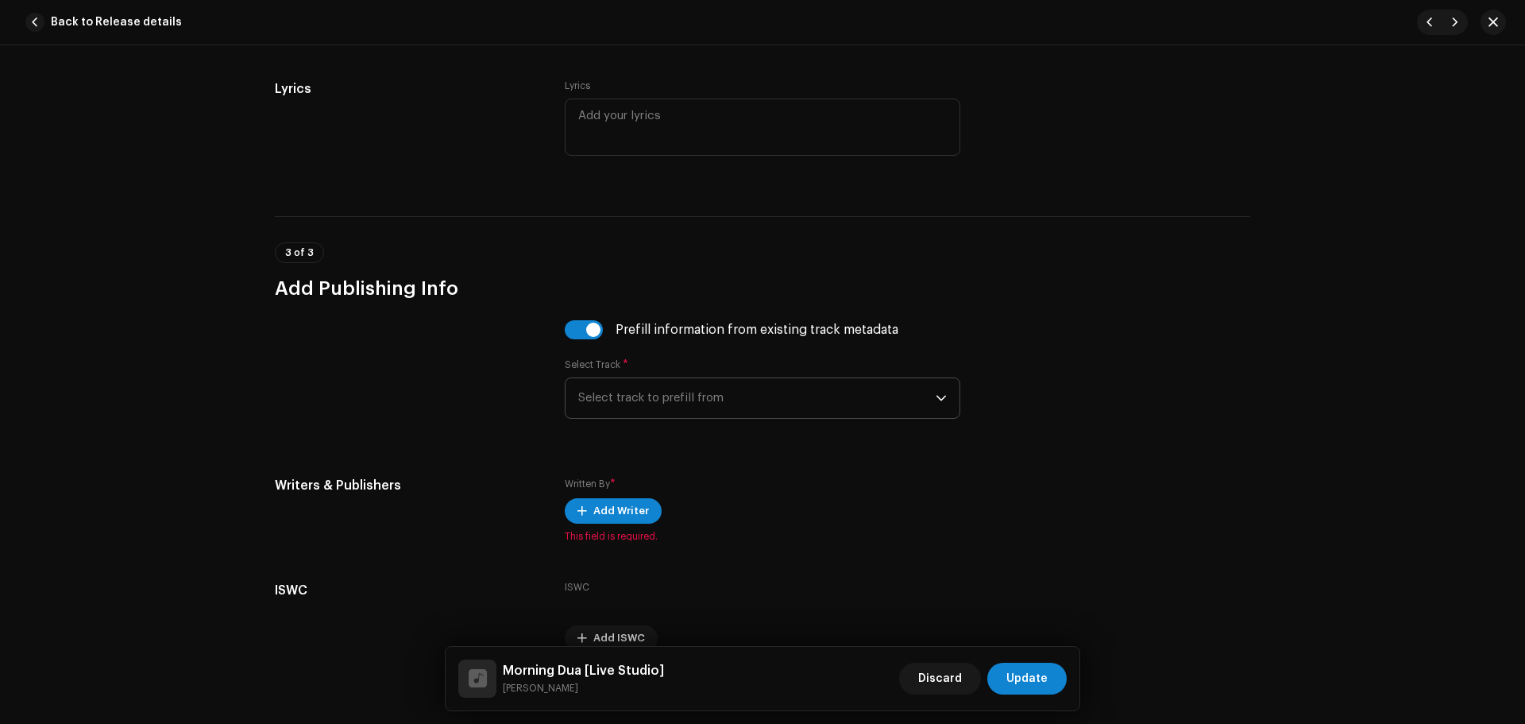
click at [731, 399] on span "Select track to prefill from" at bounding box center [756, 398] width 357 height 40
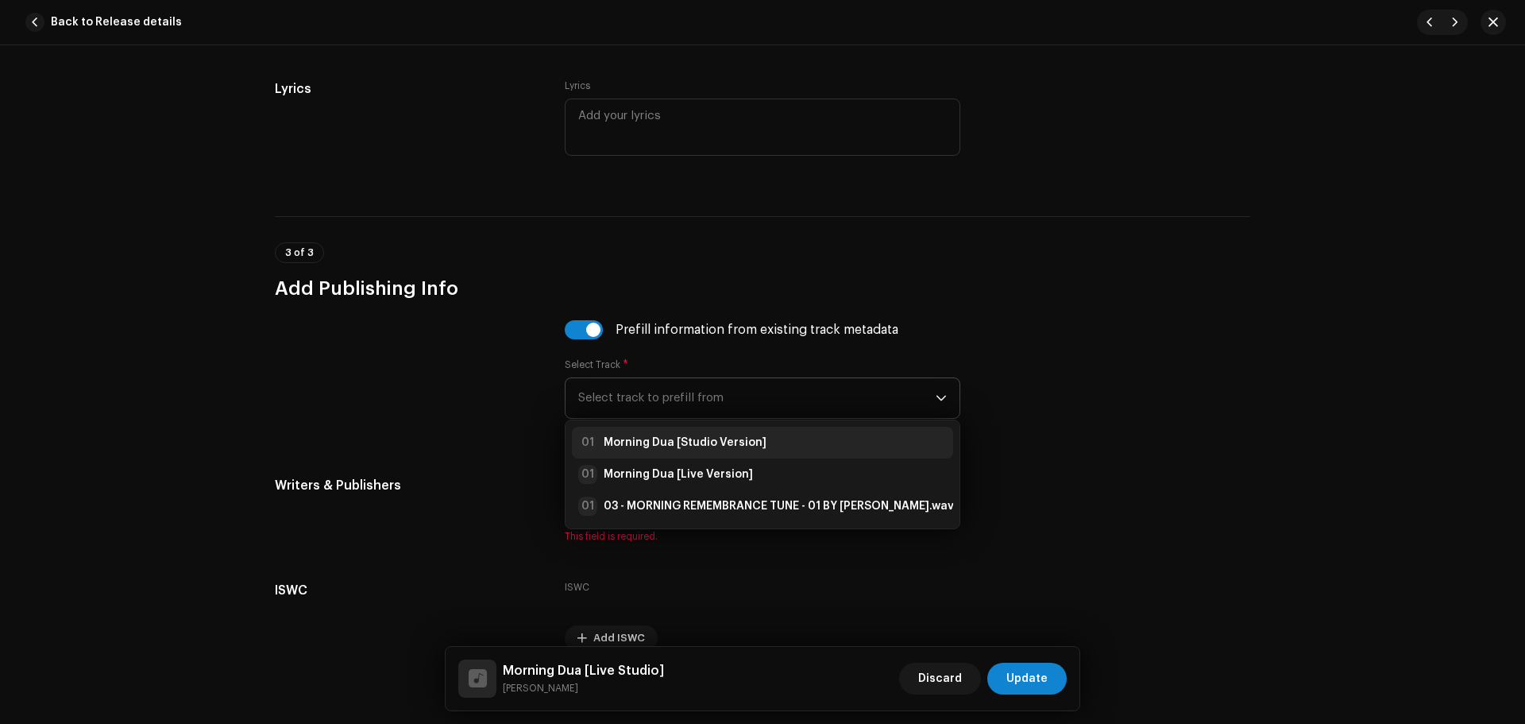
click at [741, 450] on div "01 Morning Dua [Studio Version]" at bounding box center [672, 442] width 188 height 19
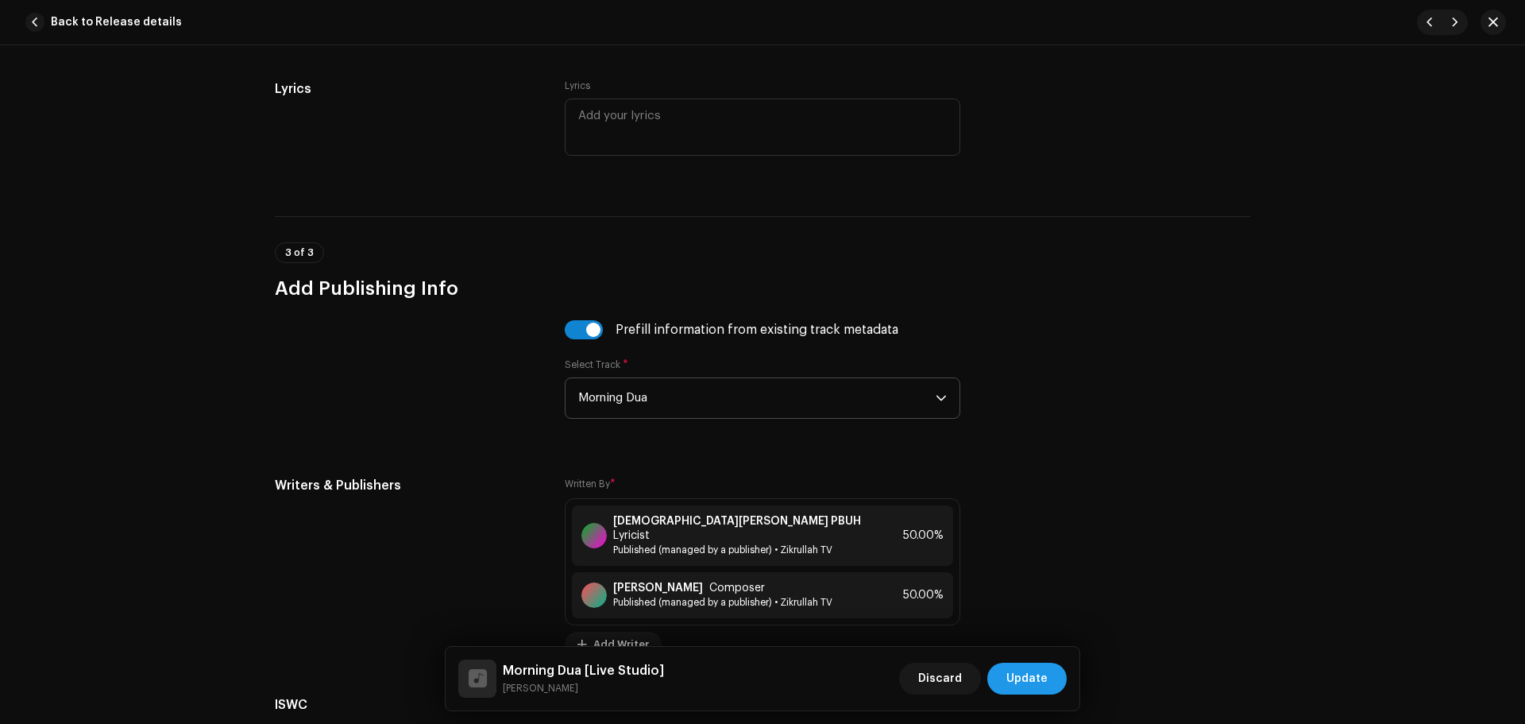
click at [1040, 668] on span "Update" at bounding box center [1026, 678] width 41 height 32
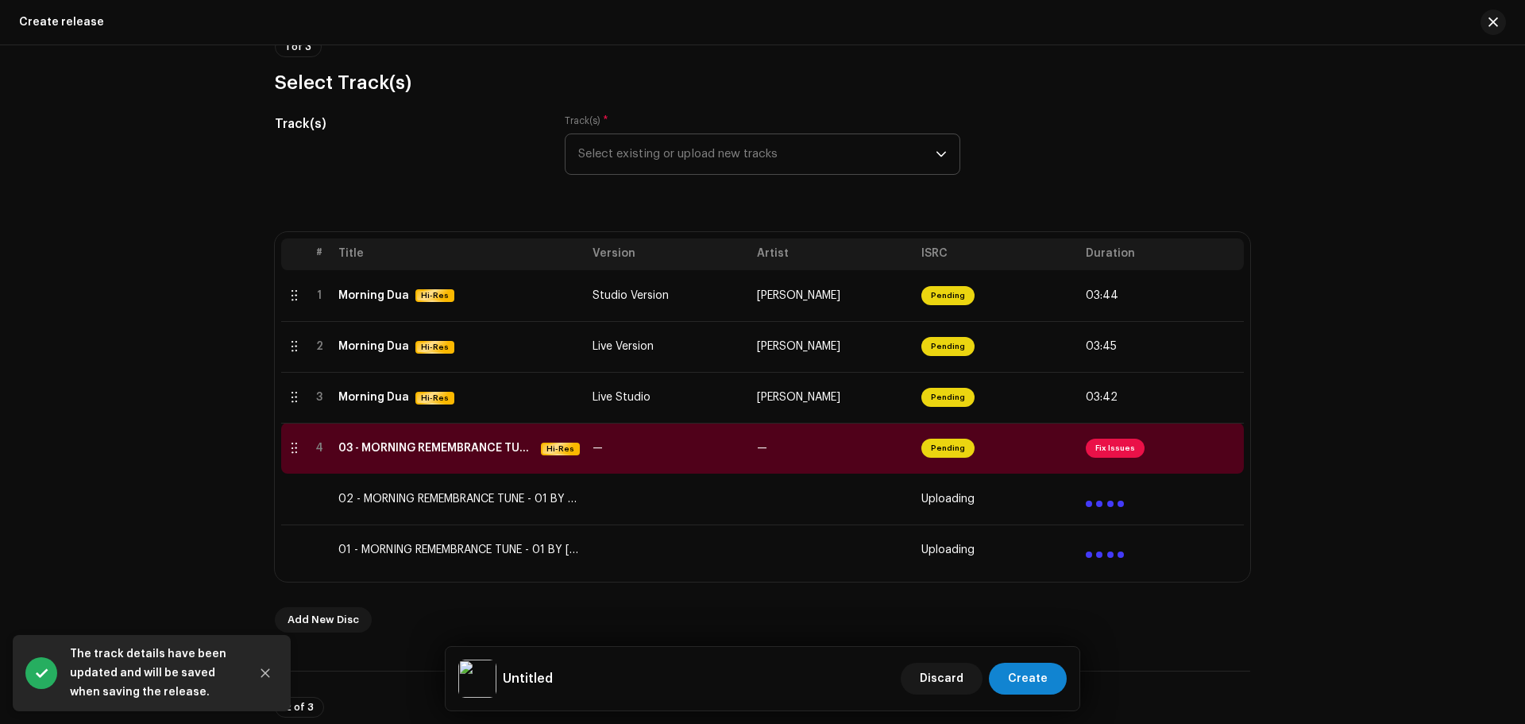
scroll to position [318, 0]
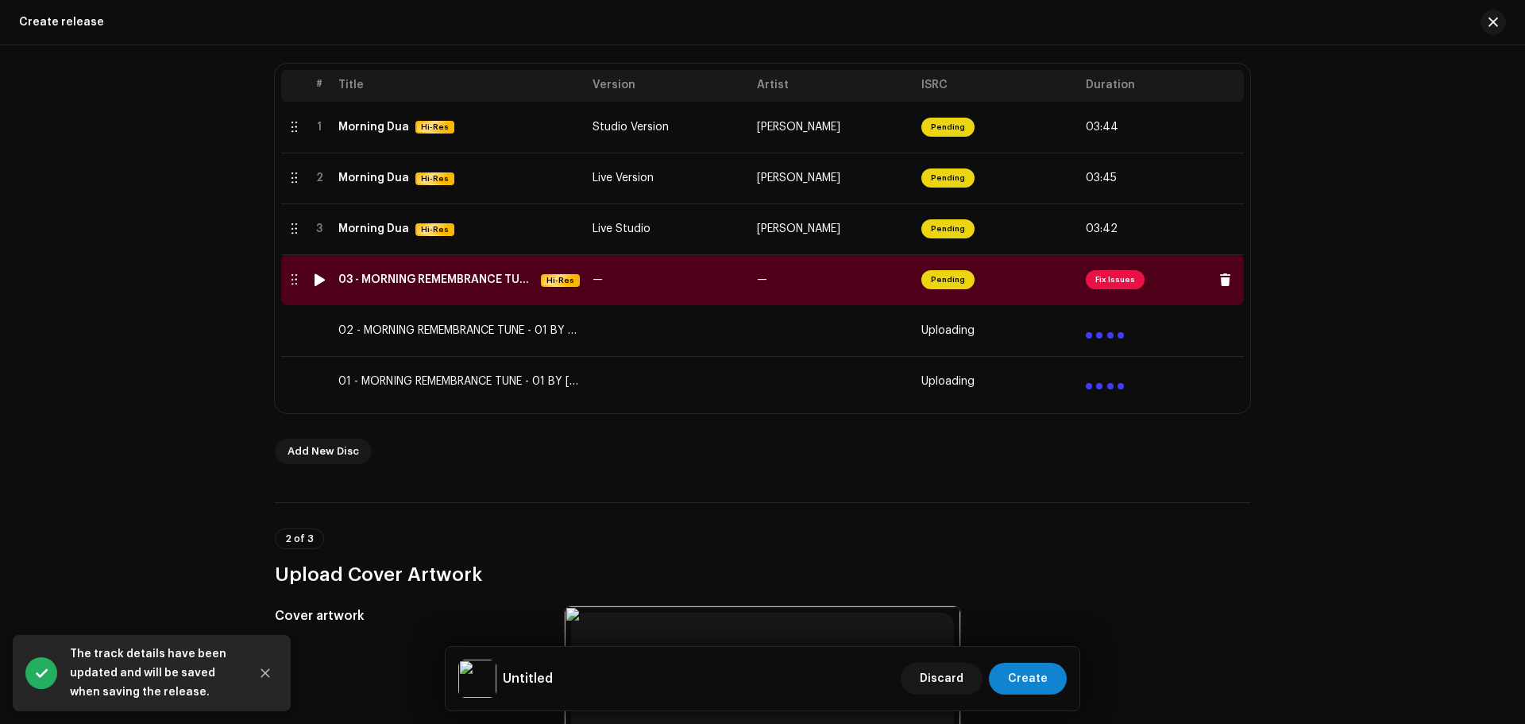
click at [1114, 281] on span "Fix Issues" at bounding box center [1115, 279] width 59 height 19
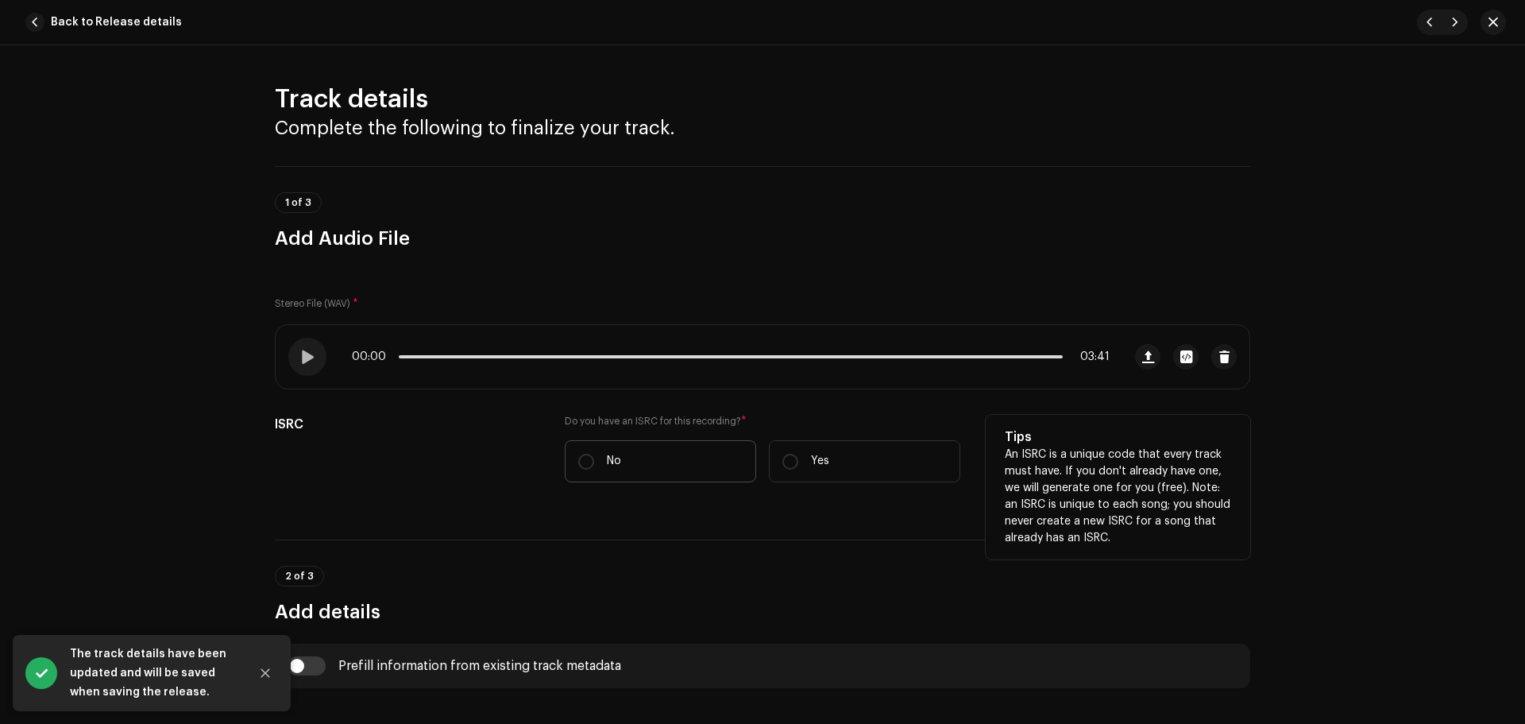
click at [566, 457] on label "No" at bounding box center [660, 461] width 191 height 42
click at [578, 457] on input "No" at bounding box center [586, 461] width 16 height 16
radio input "true"
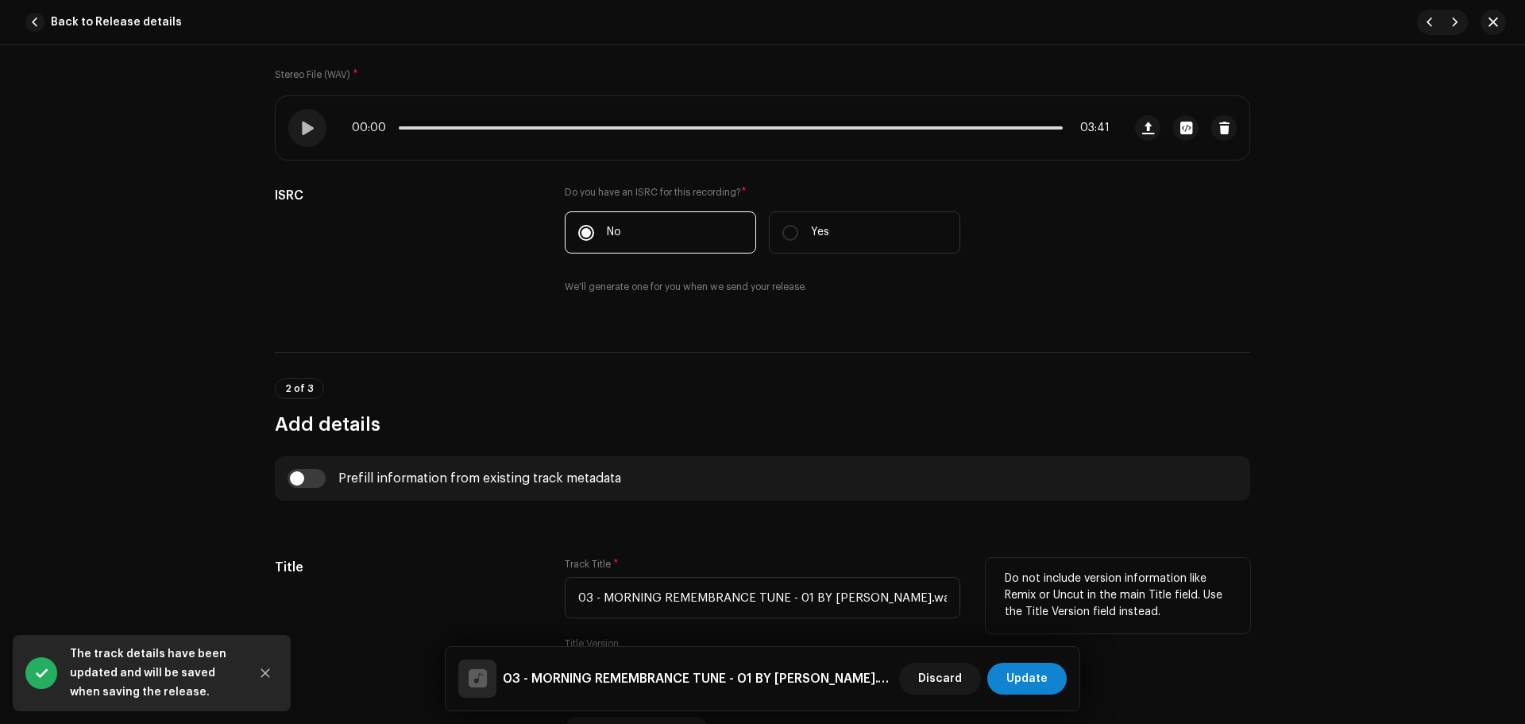
scroll to position [397, 0]
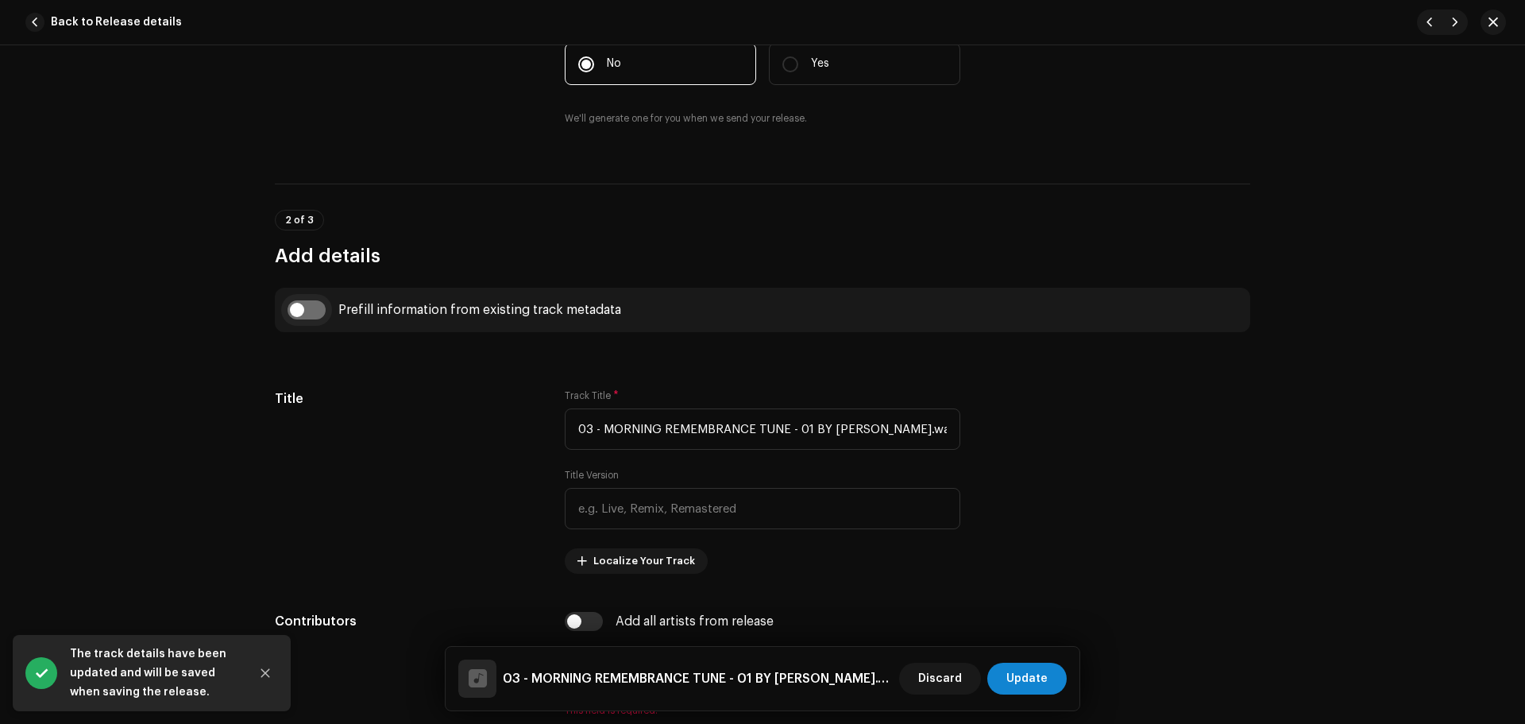
click at [314, 311] on input "checkbox" at bounding box center [306, 309] width 38 height 19
checkbox input "true"
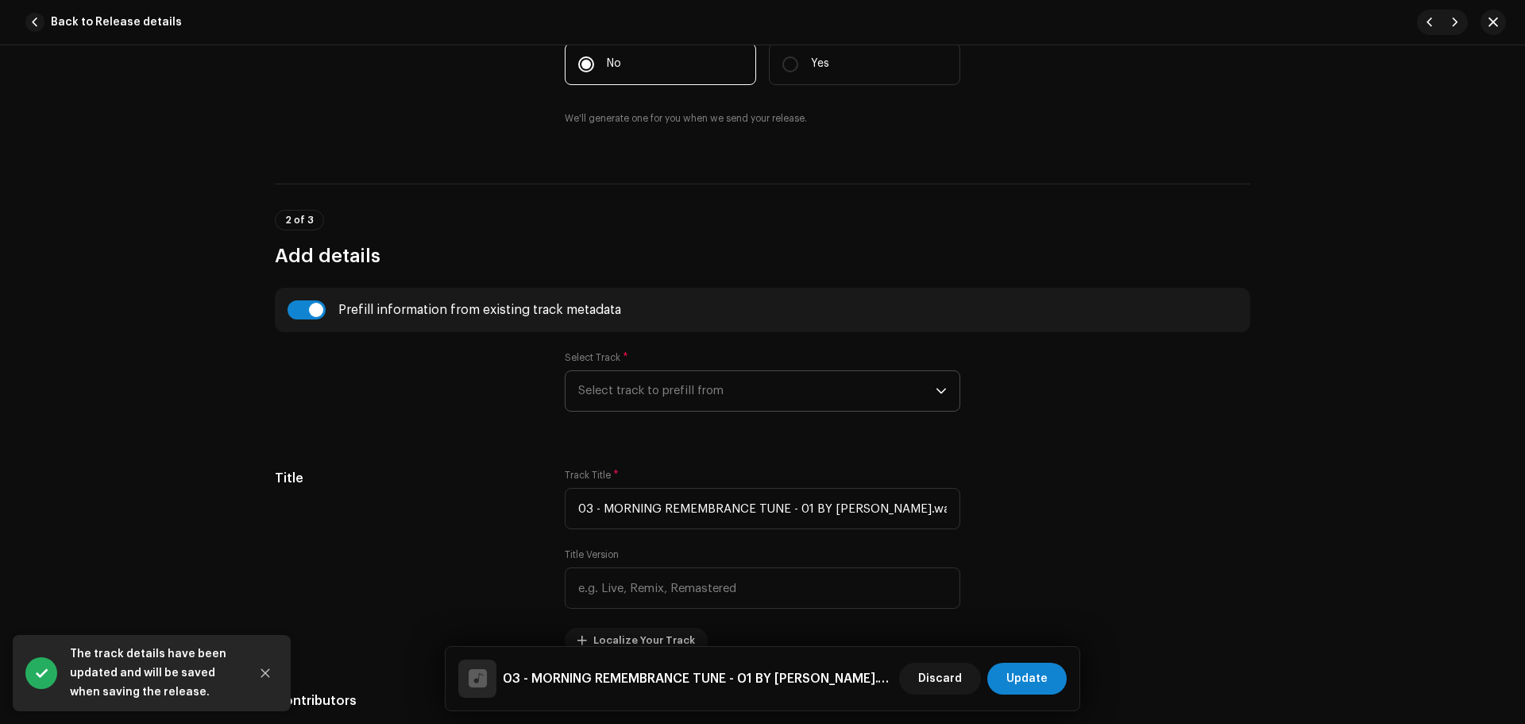
click at [717, 399] on span "Select track to prefill from" at bounding box center [756, 391] width 357 height 40
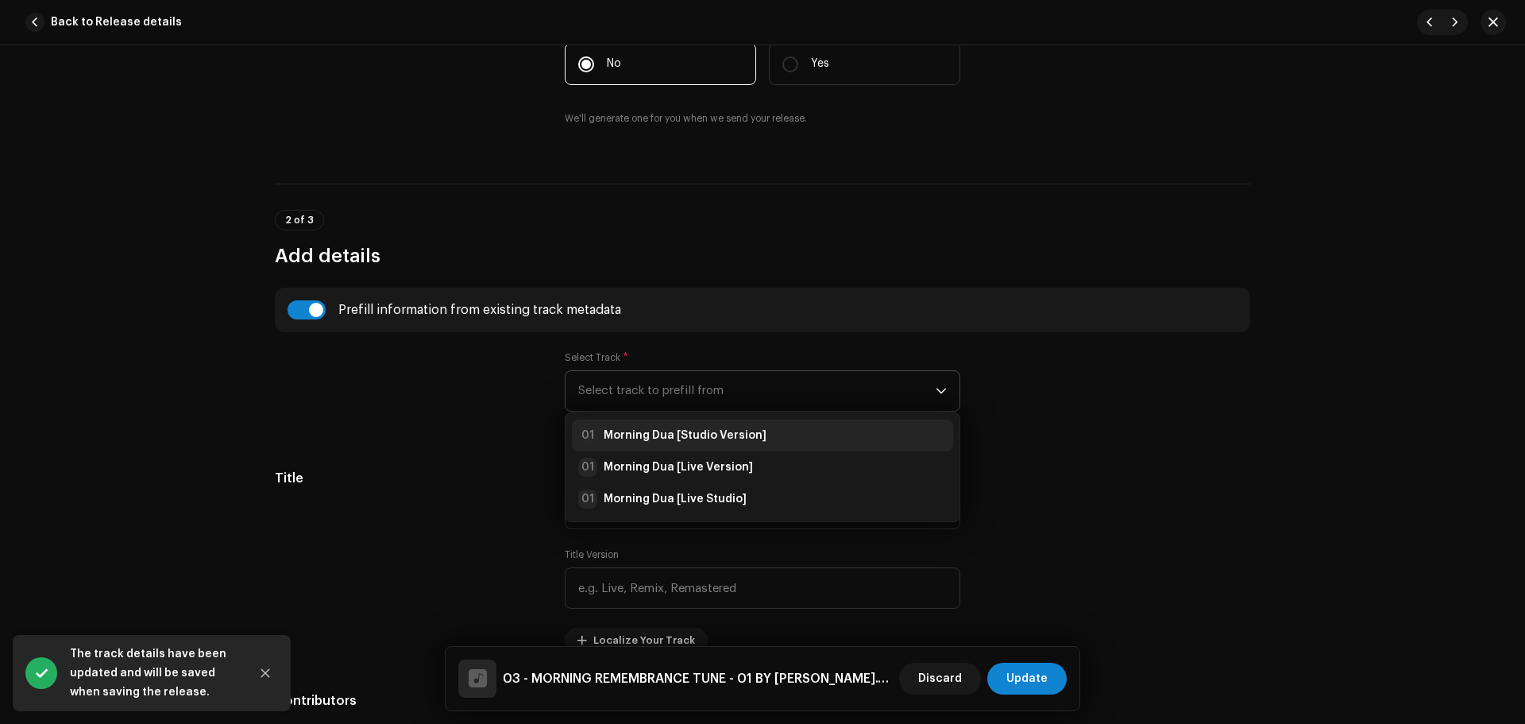
click at [701, 447] on li "01 Morning Dua [Studio Version]" at bounding box center [762, 435] width 381 height 32
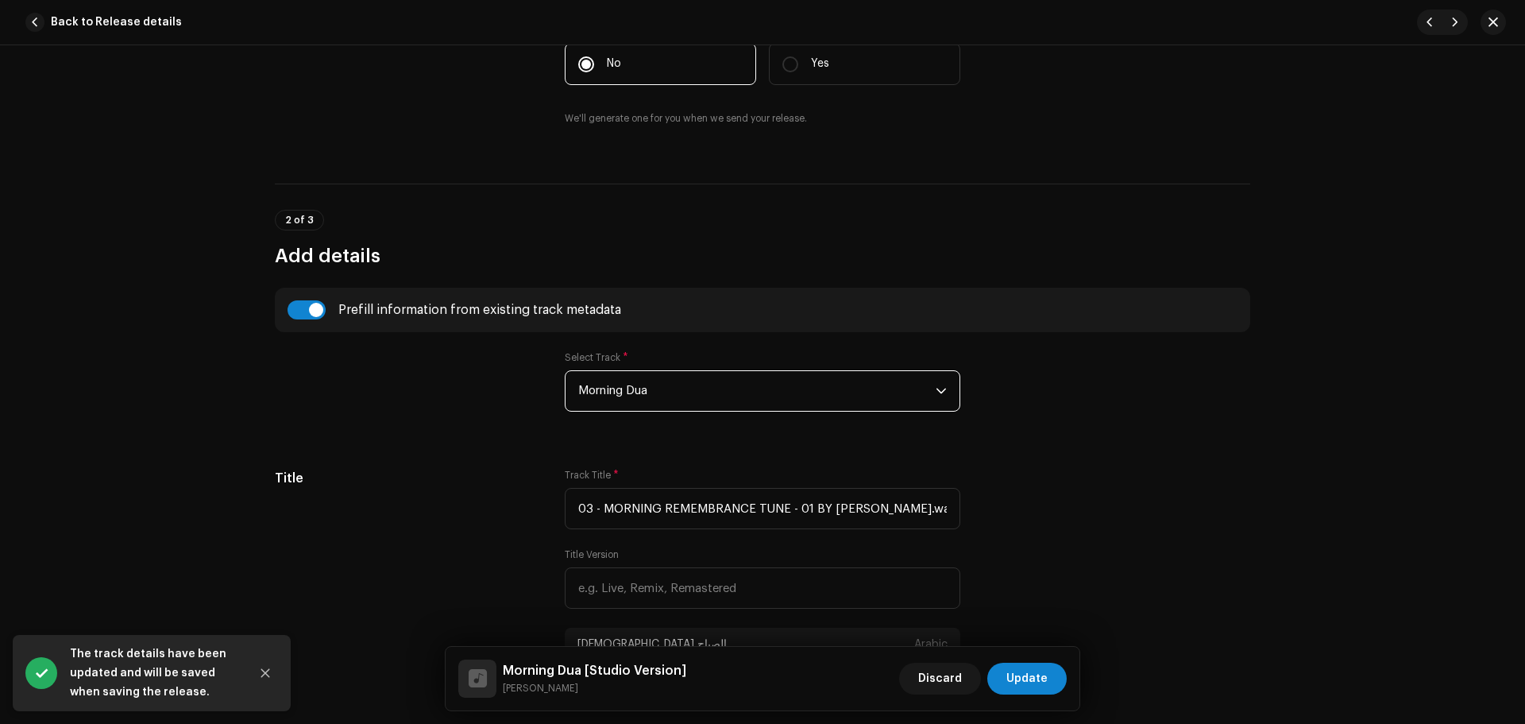
type input "Morning Dua"
type input "Studio Version"
radio input "true"
type input "Zikrullah TV"
checkbox input "true"
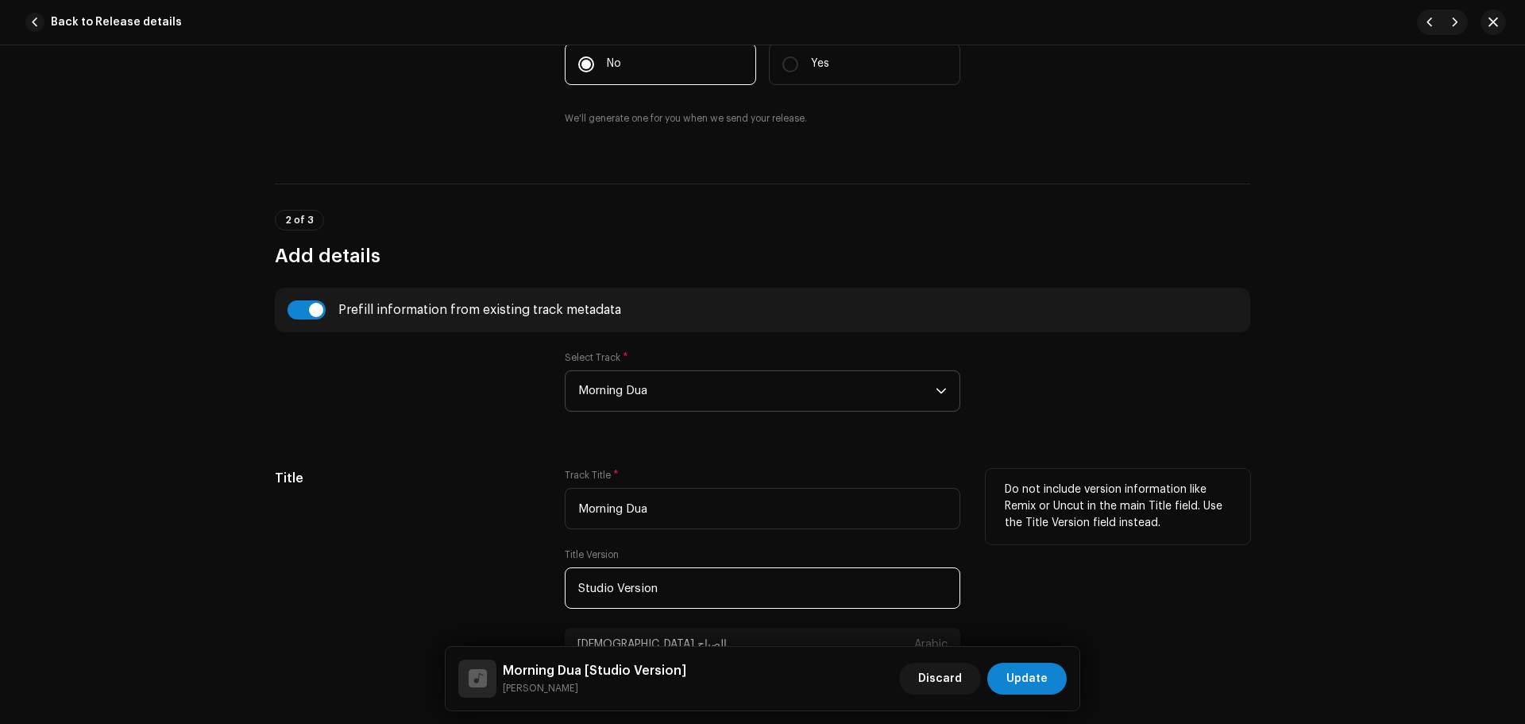
paste input "Unplugged Ses"
drag, startPoint x: 685, startPoint y: 596, endPoint x: 334, endPoint y: 567, distance: 352.3
click at [334, 567] on div "Title Track Title * Morning Dua Title Version Unplugged Session دعاء الصباح Ara…" at bounding box center [762, 584] width 975 height 230
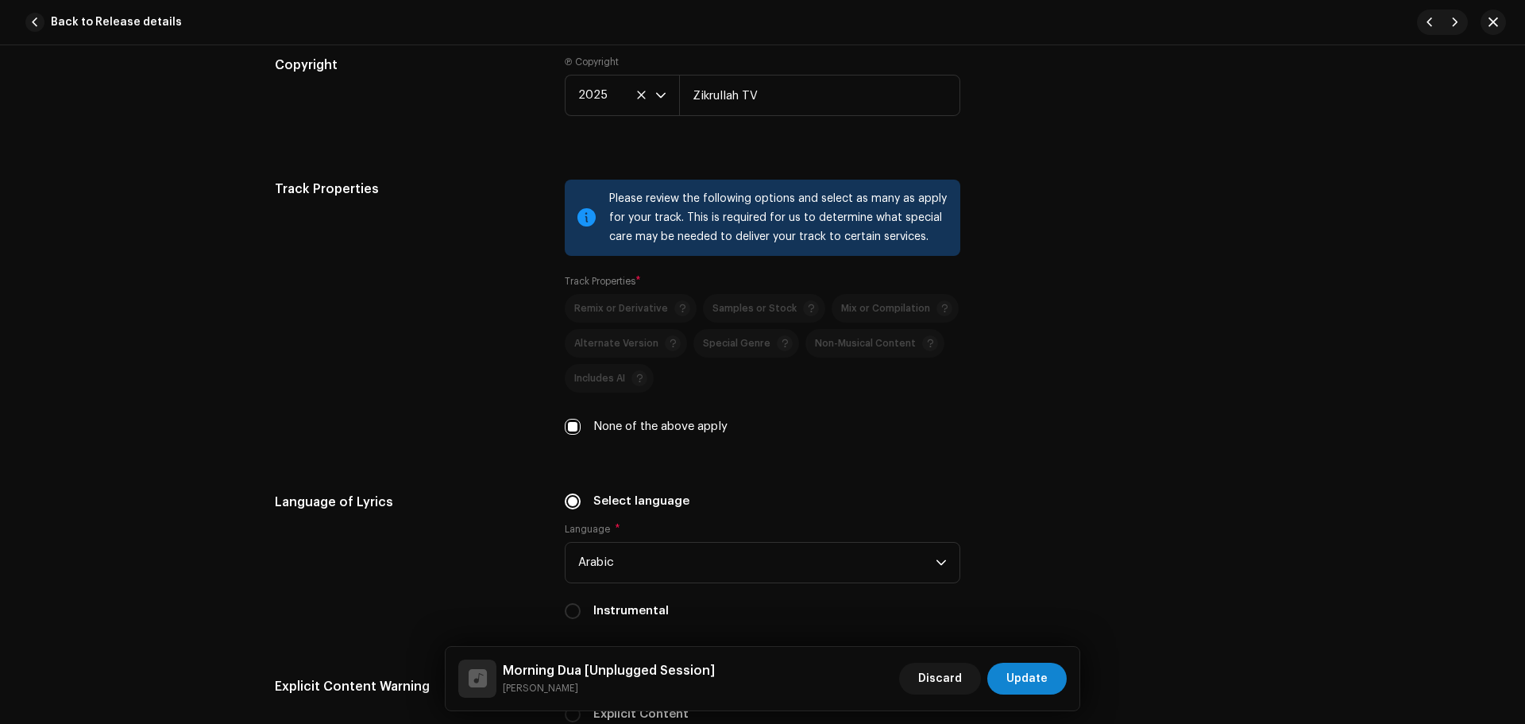
scroll to position [2700, 0]
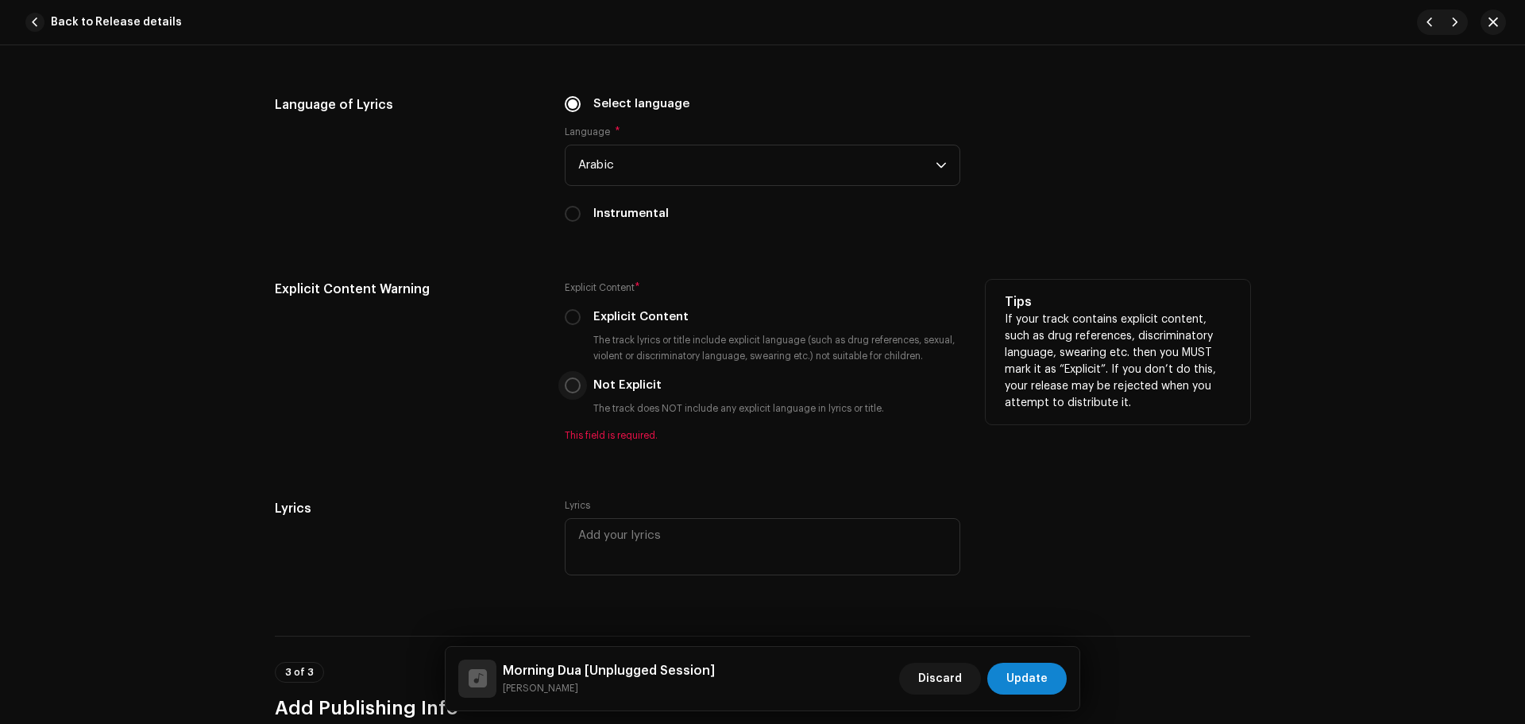
type input "Unplugged Session"
click at [570, 377] on input "Not Explicit" at bounding box center [573, 385] width 16 height 16
radio input "true"
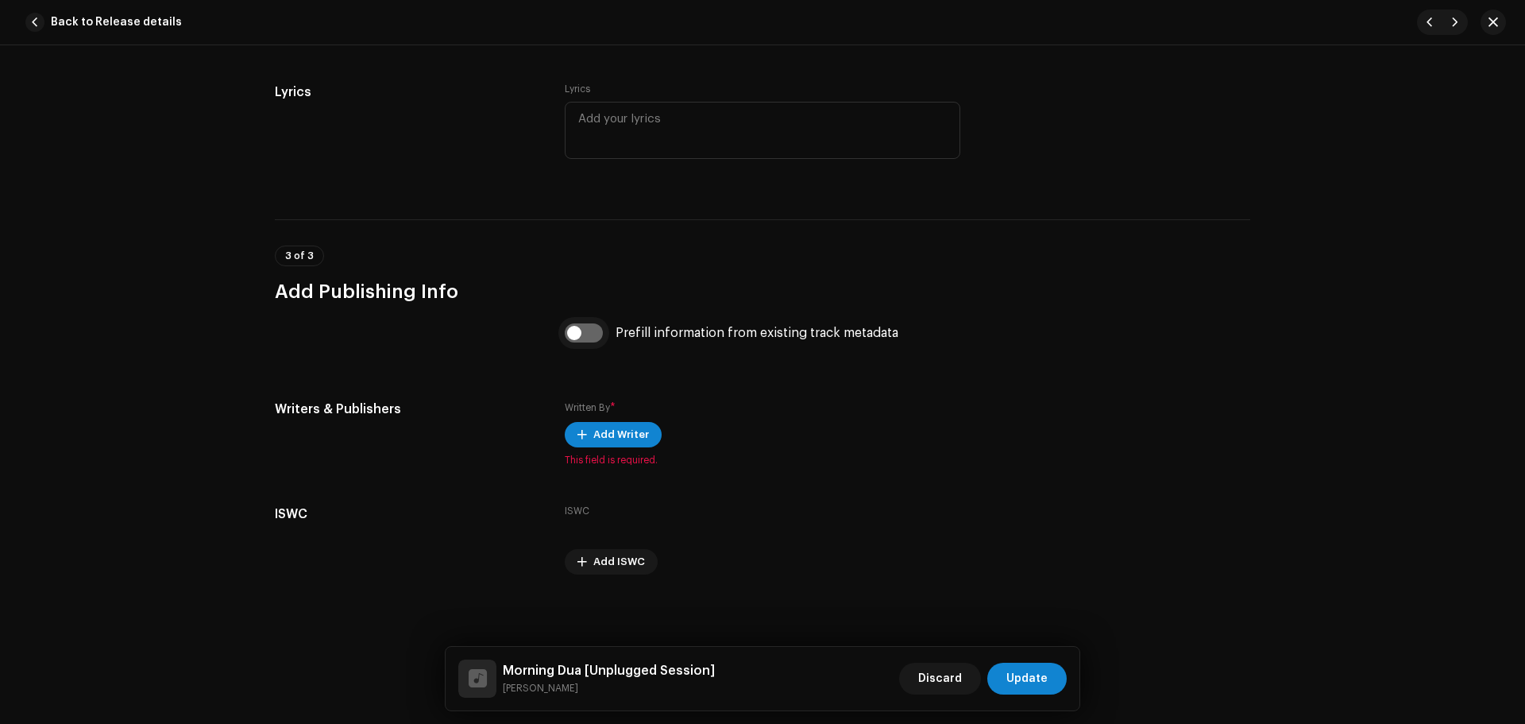
click at [577, 329] on input "checkbox" at bounding box center [584, 332] width 38 height 19
checkbox input "true"
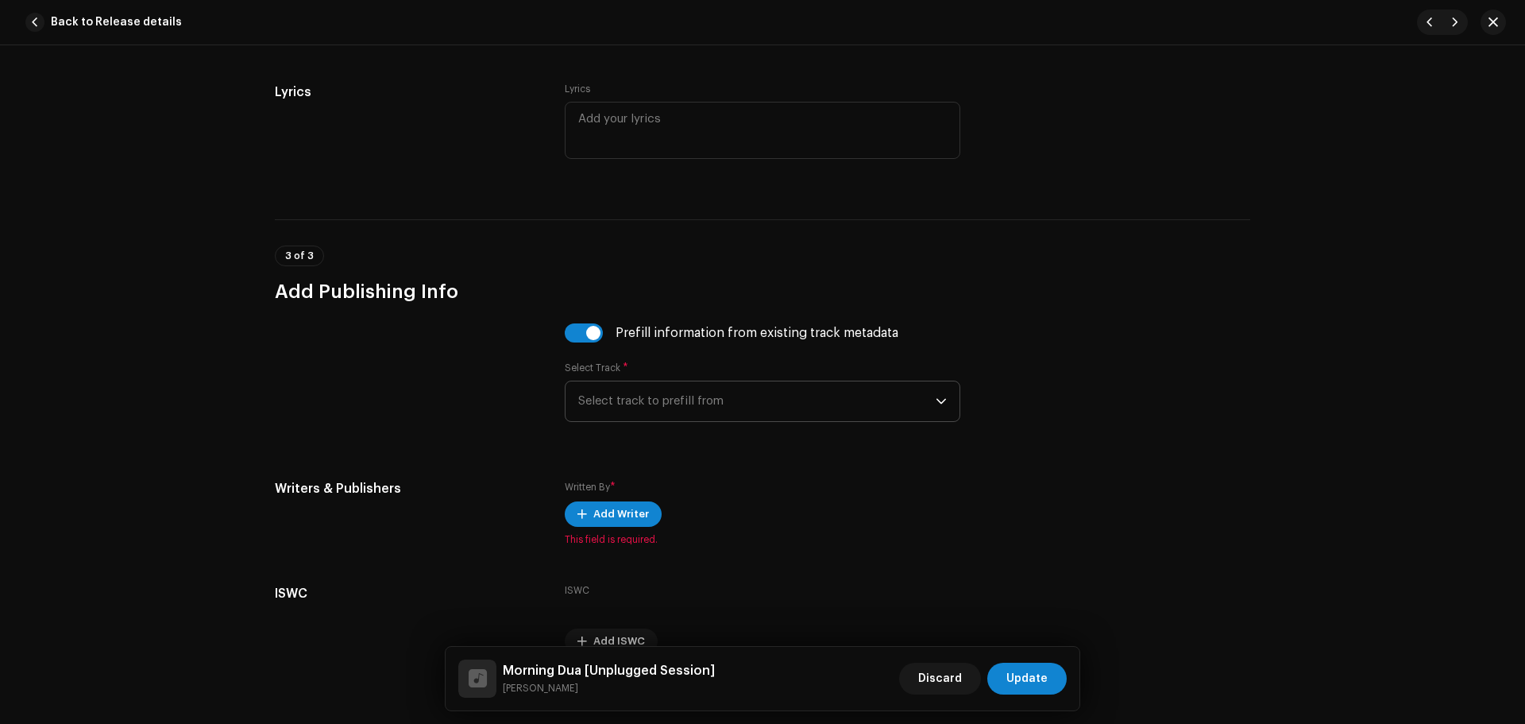
click at [700, 401] on span "Select track to prefill from" at bounding box center [756, 401] width 357 height 40
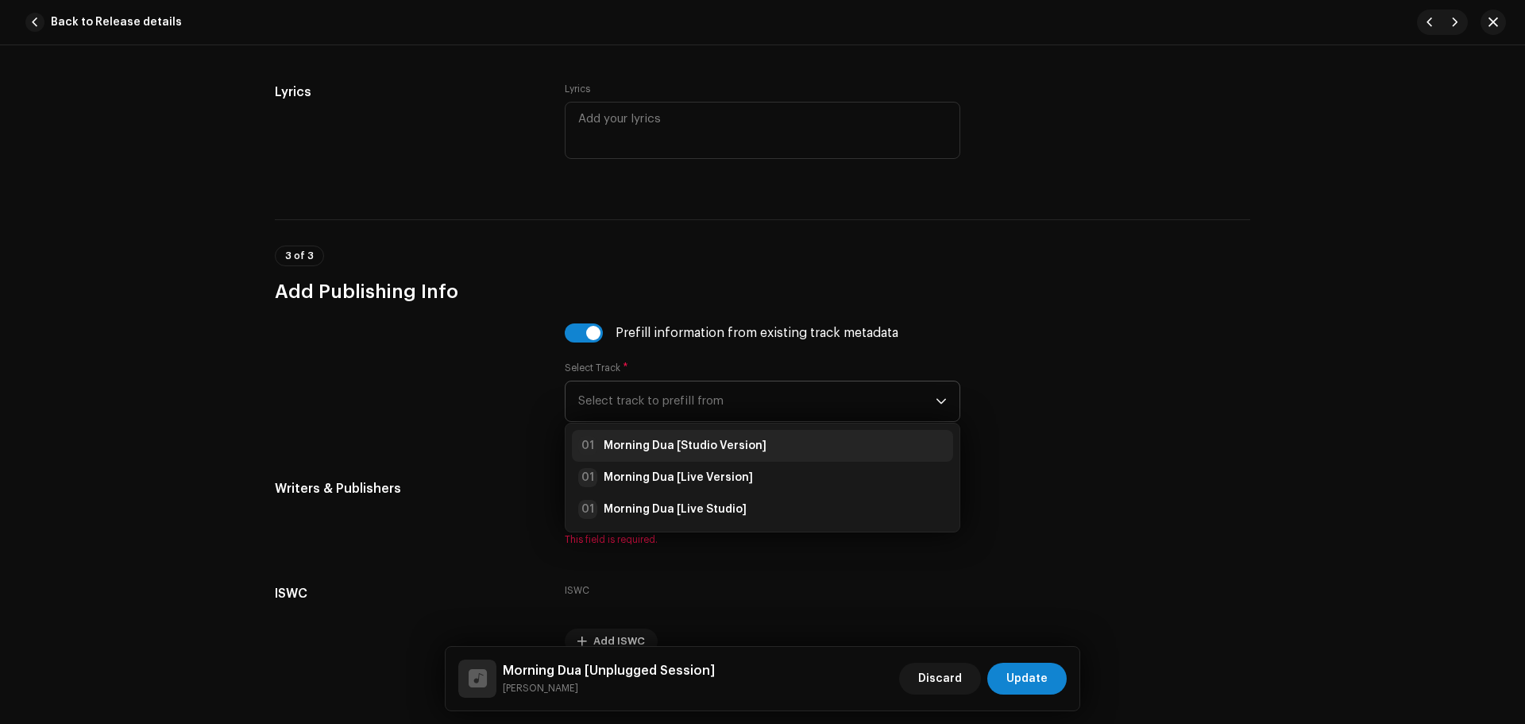
click at [711, 442] on strong "Morning Dua [Studio Version]" at bounding box center [685, 446] width 163 height 16
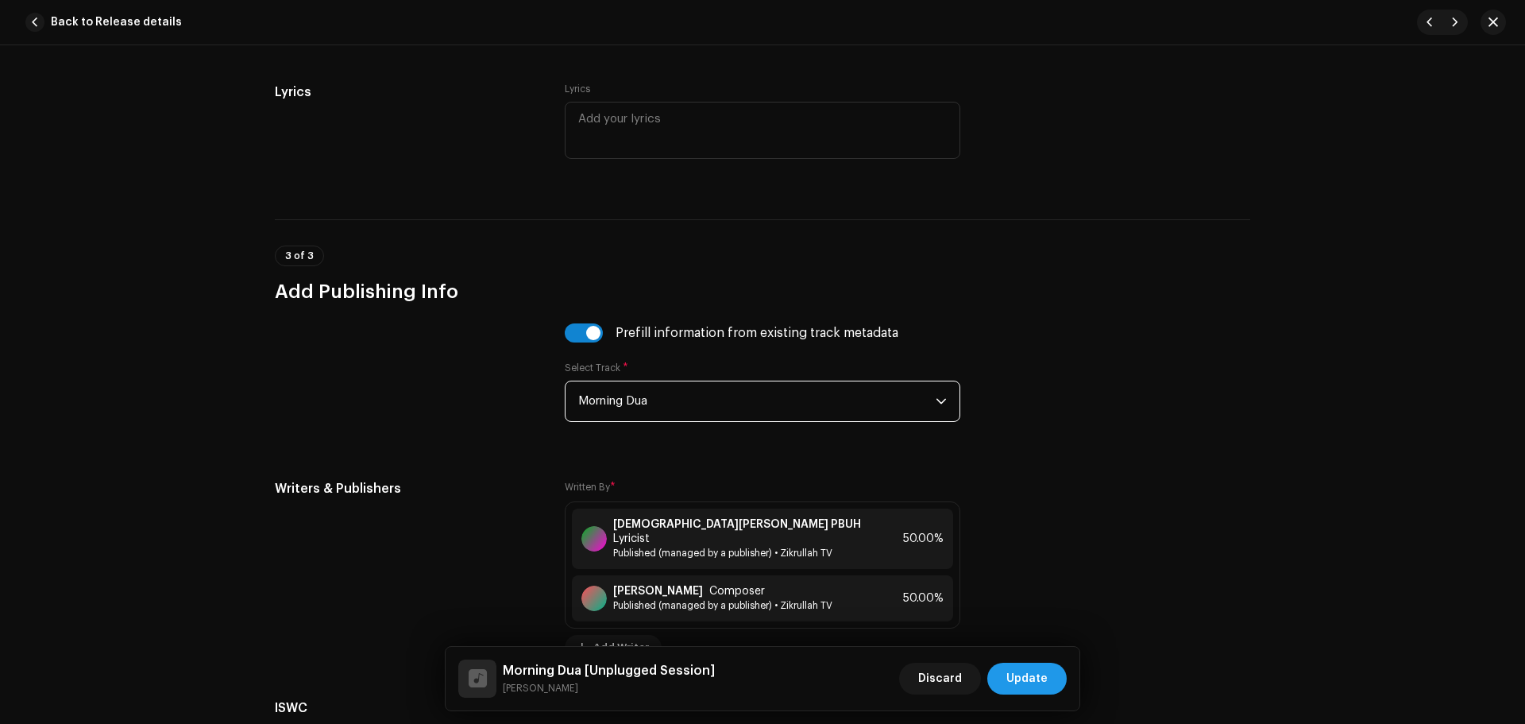
click at [1043, 680] on span "Update" at bounding box center [1026, 678] width 41 height 32
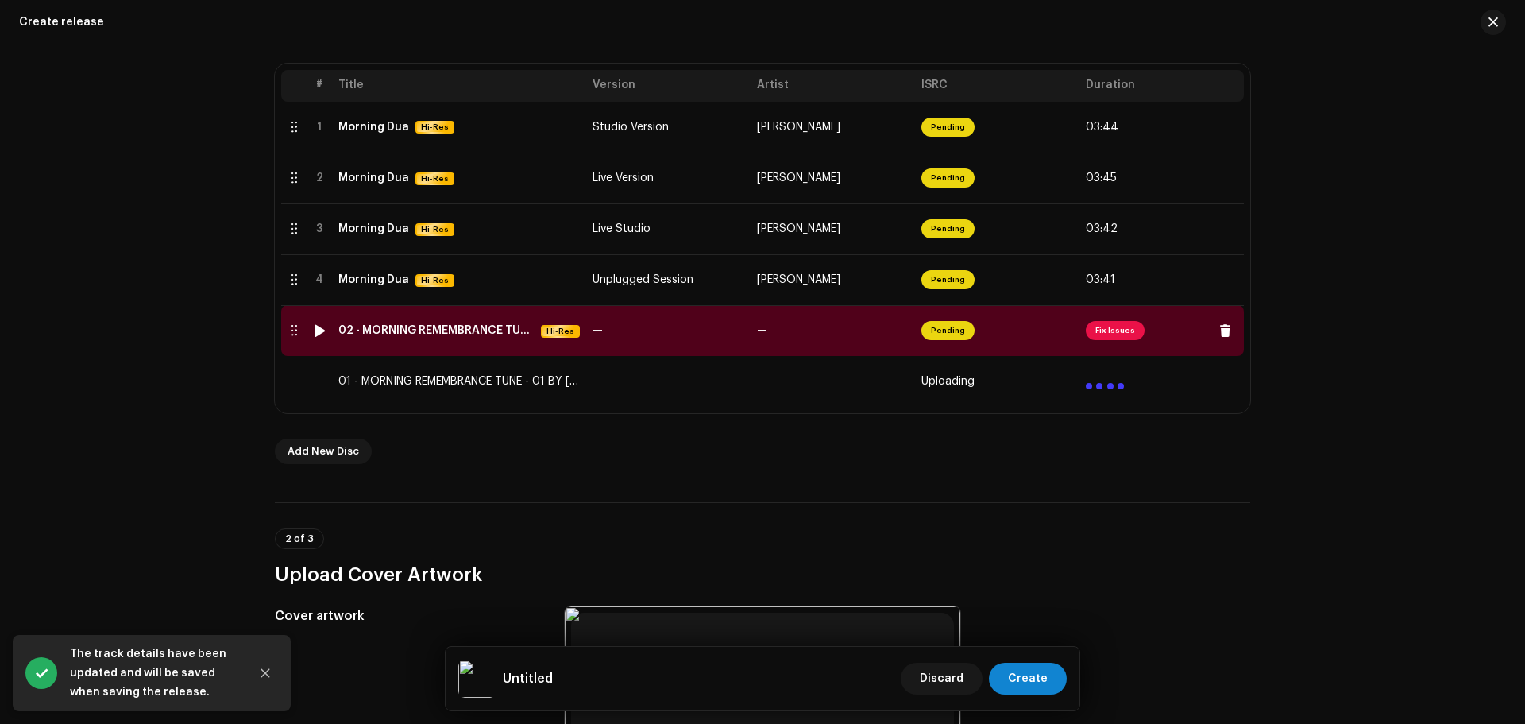
click at [1117, 326] on span "Fix Issues" at bounding box center [1115, 330] width 59 height 19
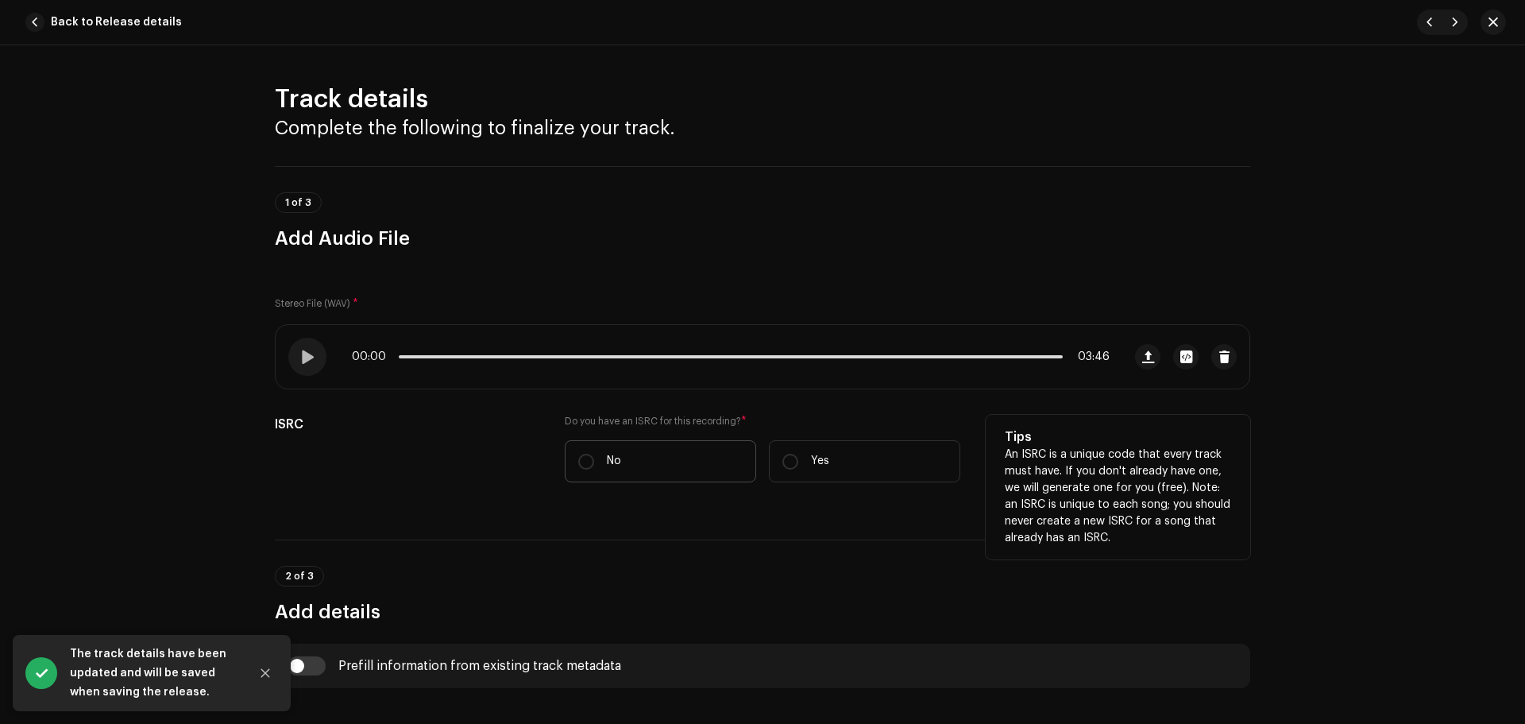
click at [678, 447] on label "No" at bounding box center [660, 461] width 191 height 42
click at [594, 453] on input "No" at bounding box center [586, 461] width 16 height 16
radio input "true"
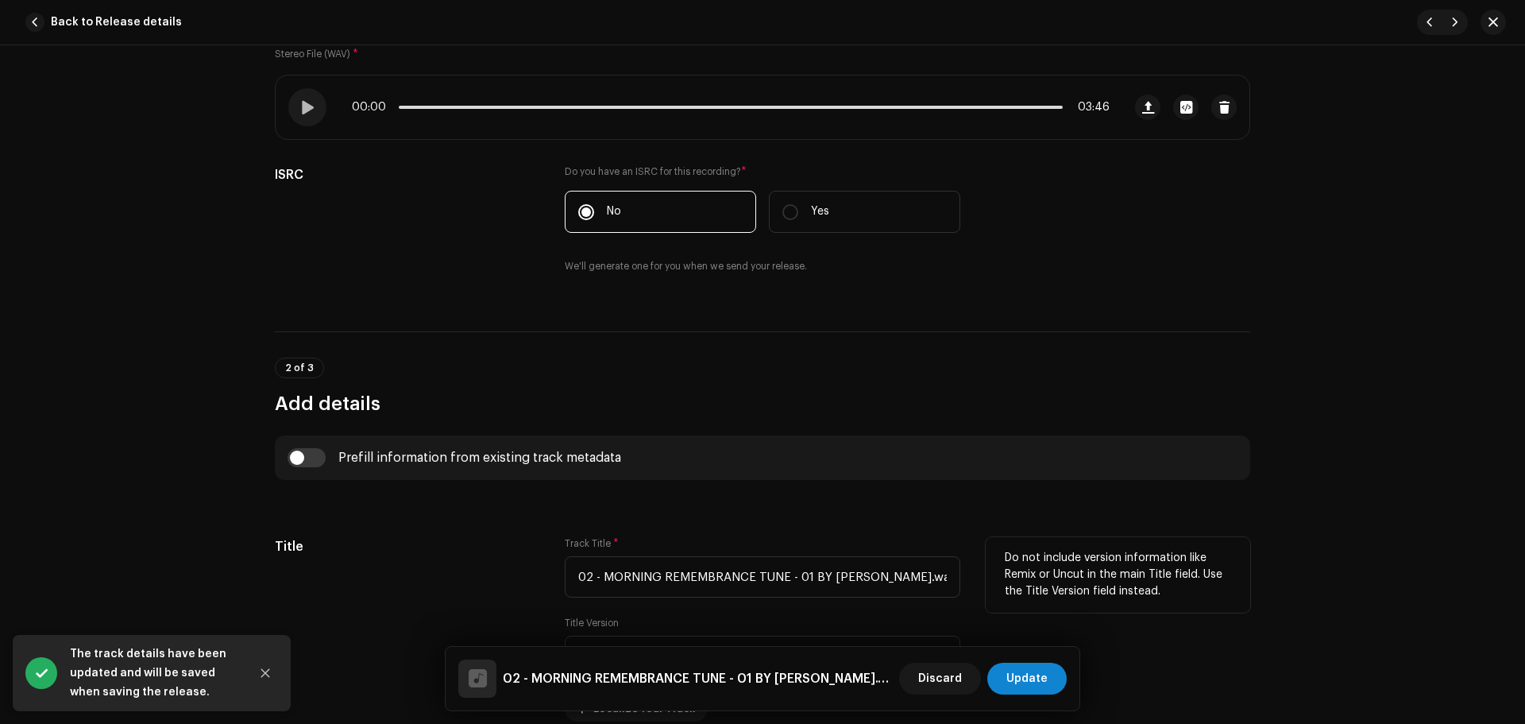
scroll to position [397, 0]
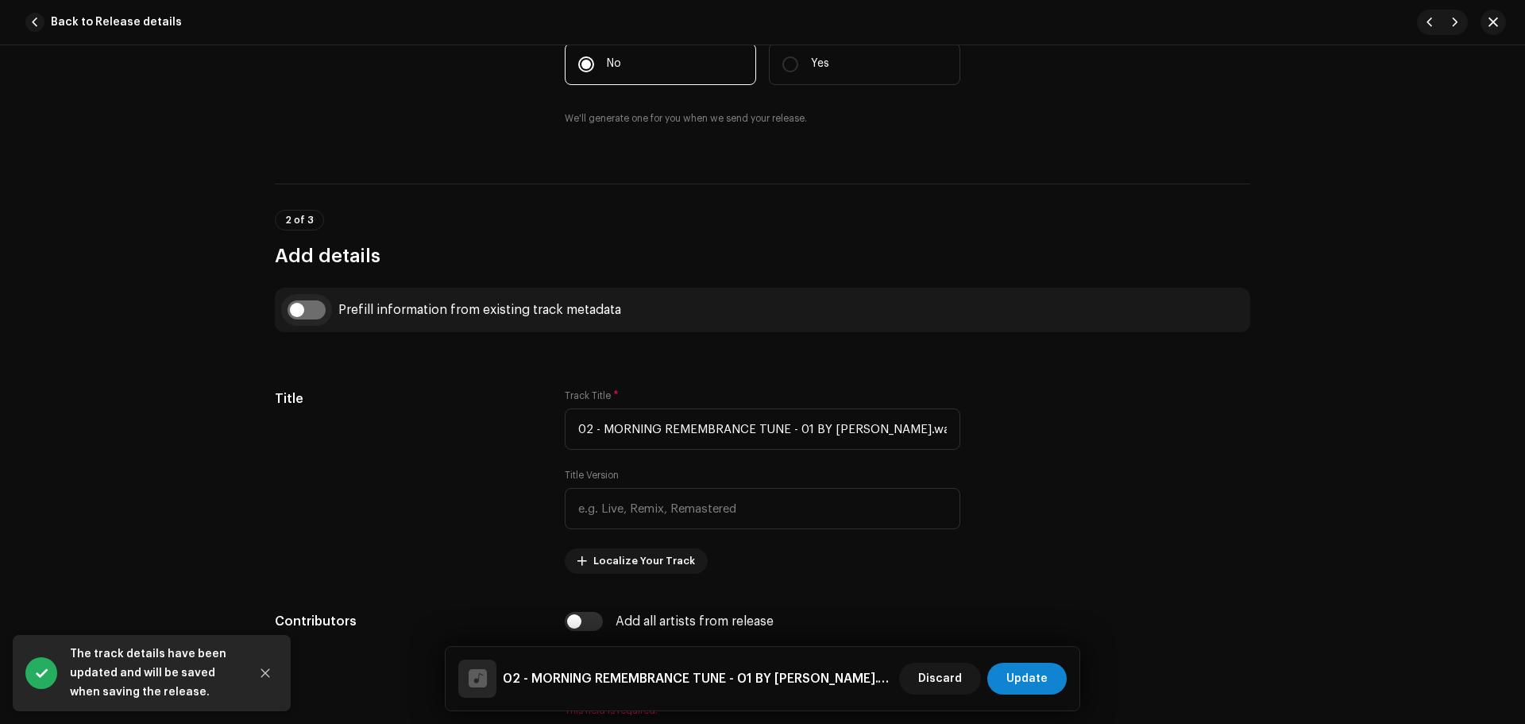
click at [303, 309] on input "checkbox" at bounding box center [306, 309] width 38 height 19
checkbox input "true"
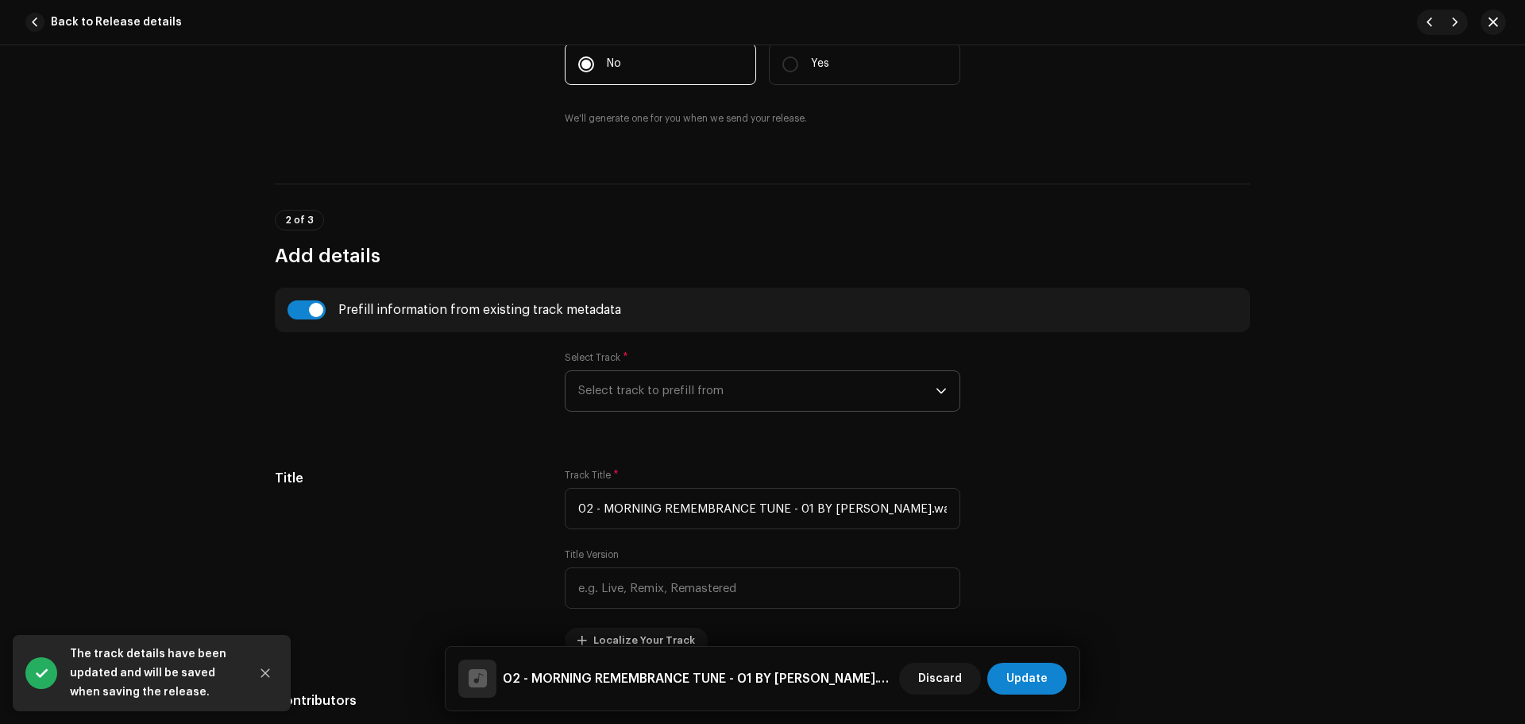
click at [735, 379] on span "Select track to prefill from" at bounding box center [756, 391] width 357 height 40
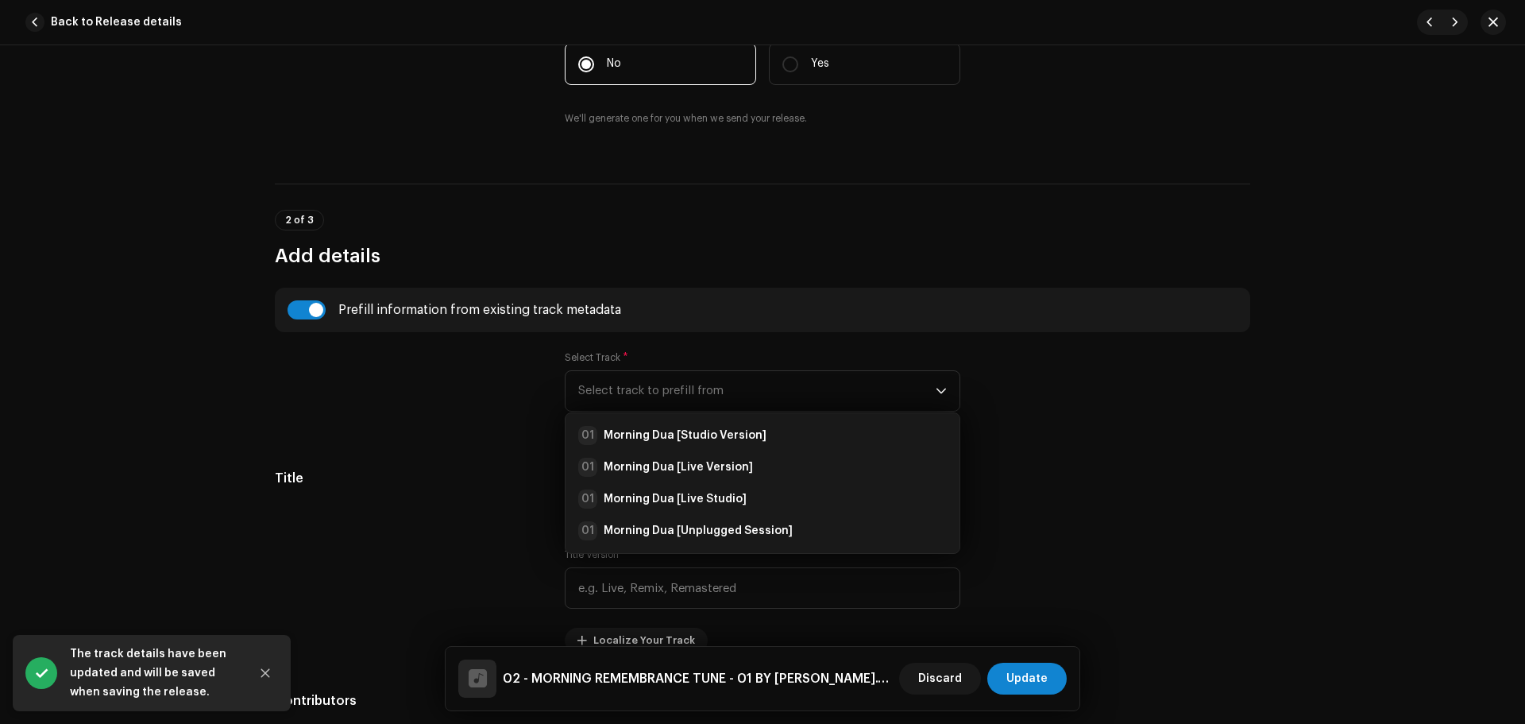
click at [739, 411] on div "Select Track * Select track to prefill from 01 Morning Dua [Studio Version] 01 …" at bounding box center [763, 390] width 396 height 79
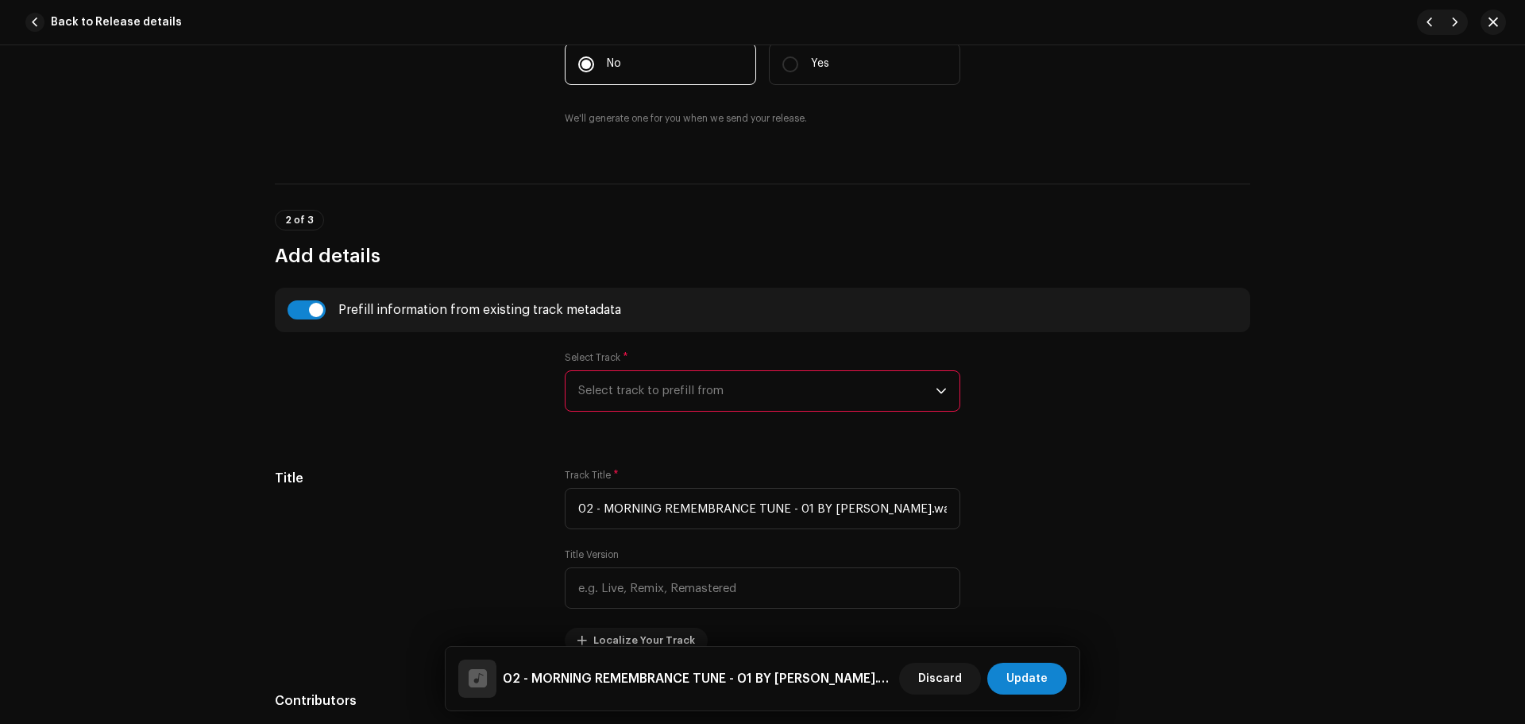
click at [743, 396] on span "Select track to prefill from" at bounding box center [756, 391] width 357 height 40
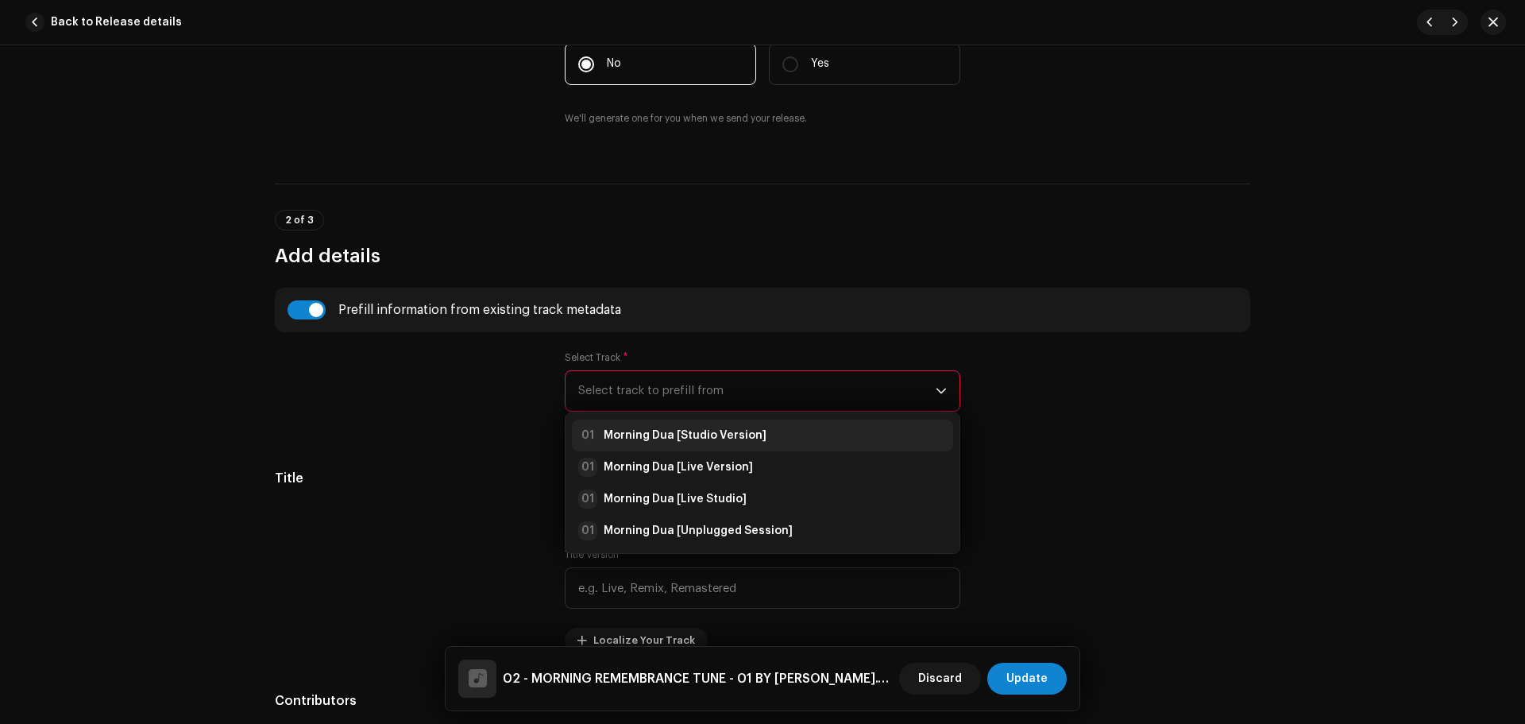
click at [747, 439] on strong "Morning Dua [Studio Version]" at bounding box center [685, 435] width 163 height 16
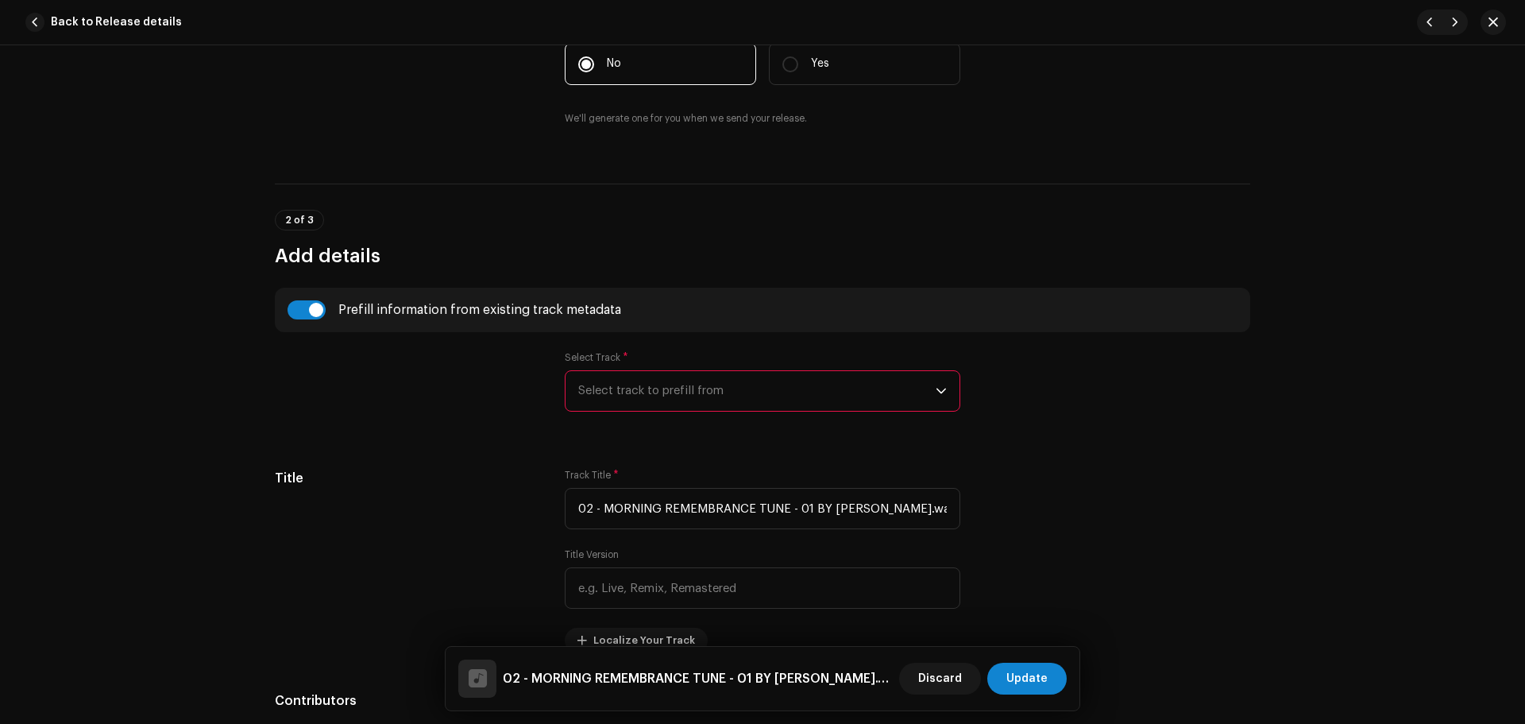
type input "Morning Dua"
type input "Studio Version"
radio input "true"
type input "Zikrullah TV"
checkbox input "true"
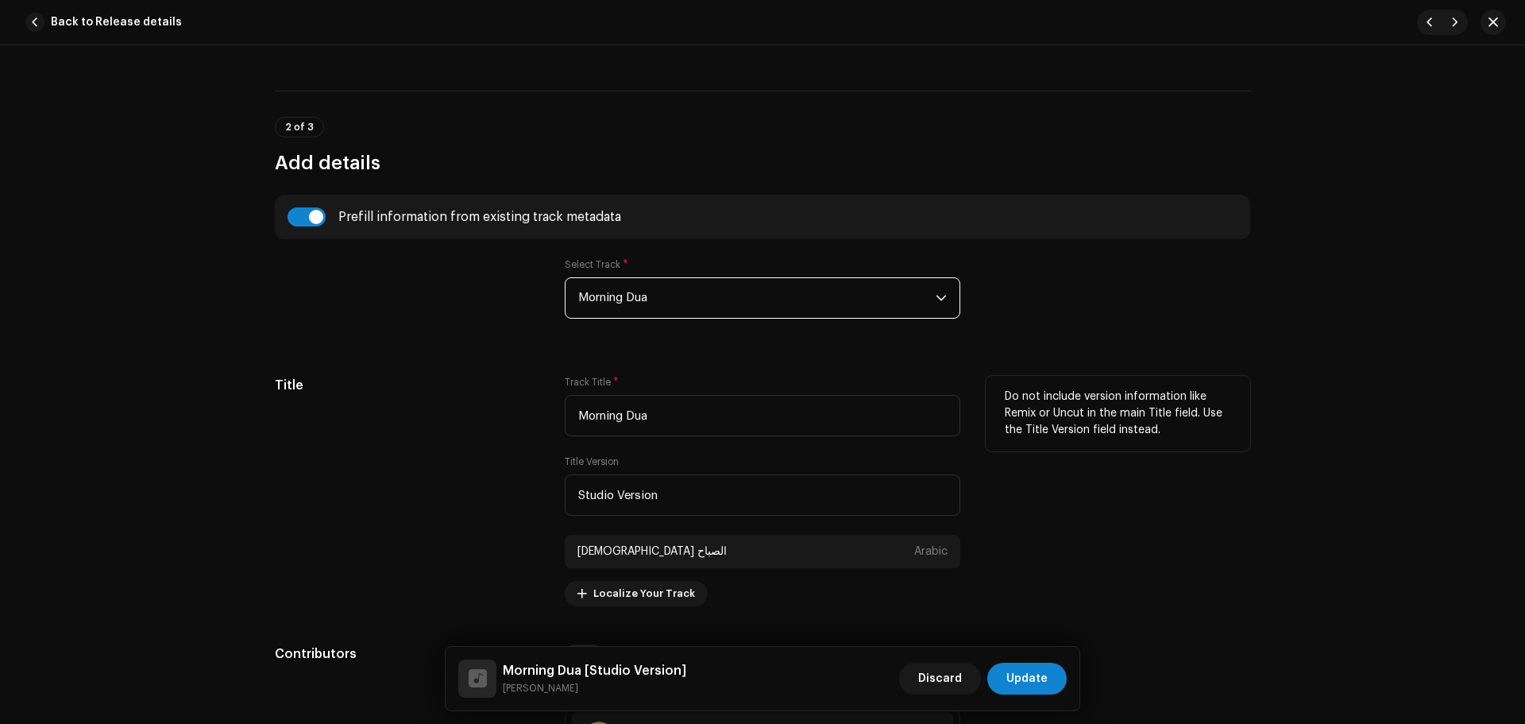
scroll to position [635, 0]
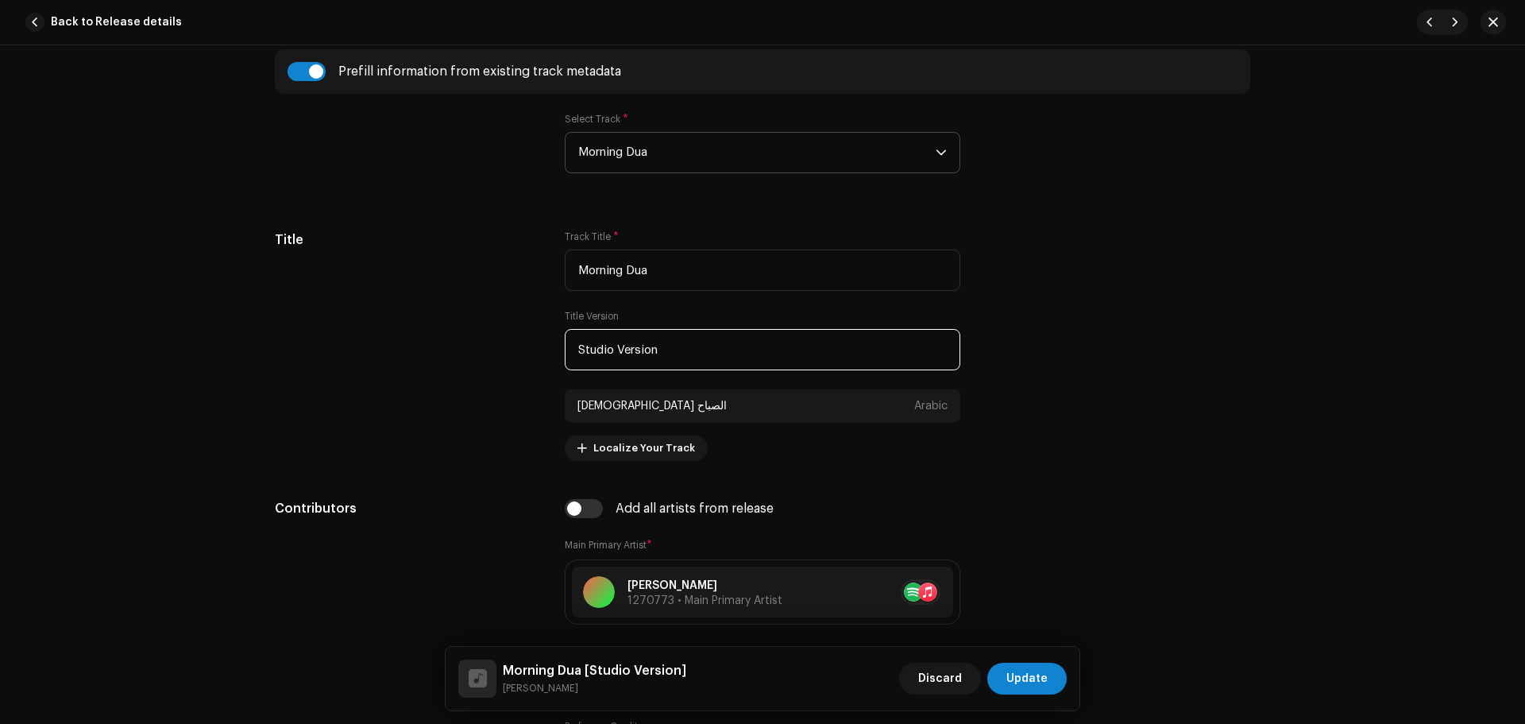
paste input "Live Stage"
drag, startPoint x: 720, startPoint y: 355, endPoint x: 267, endPoint y: 350, distance: 452.7
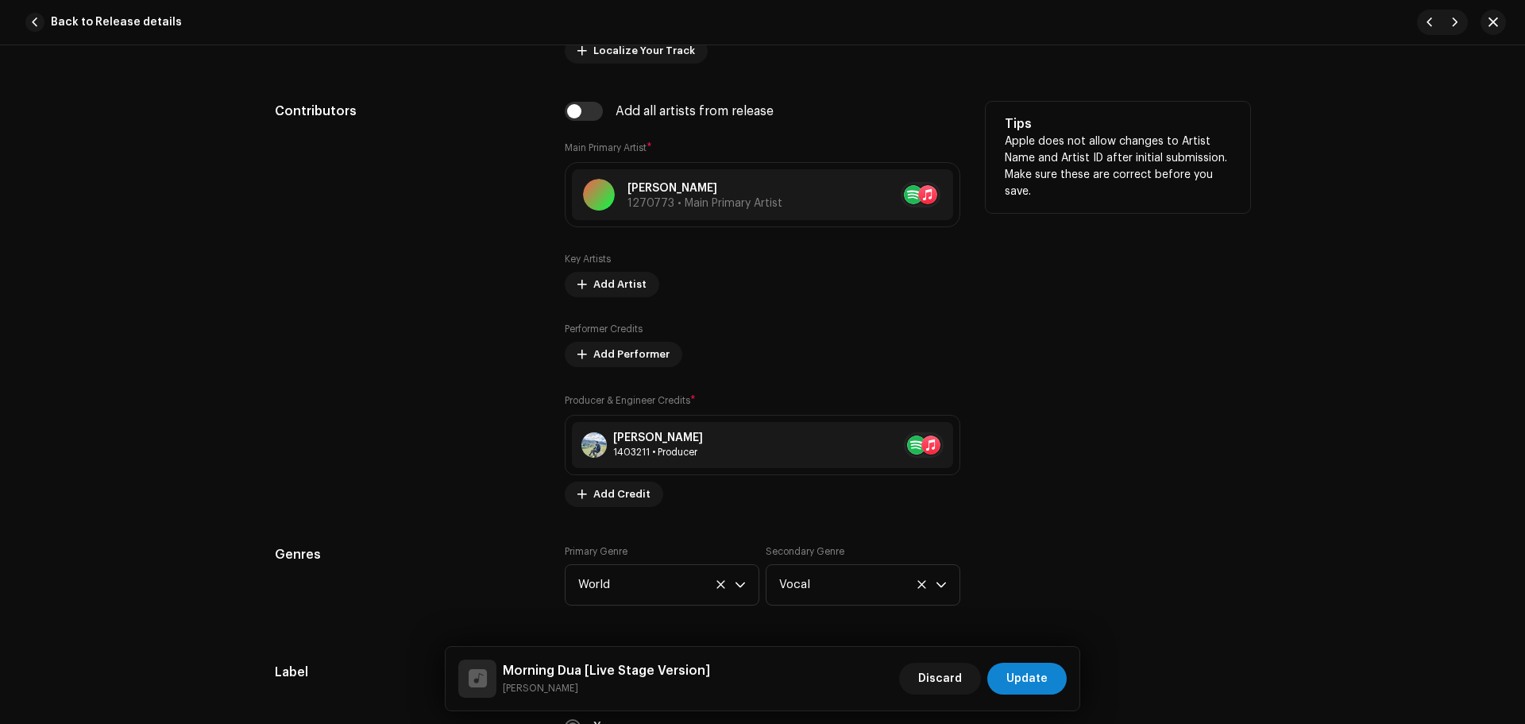
scroll to position [1430, 0]
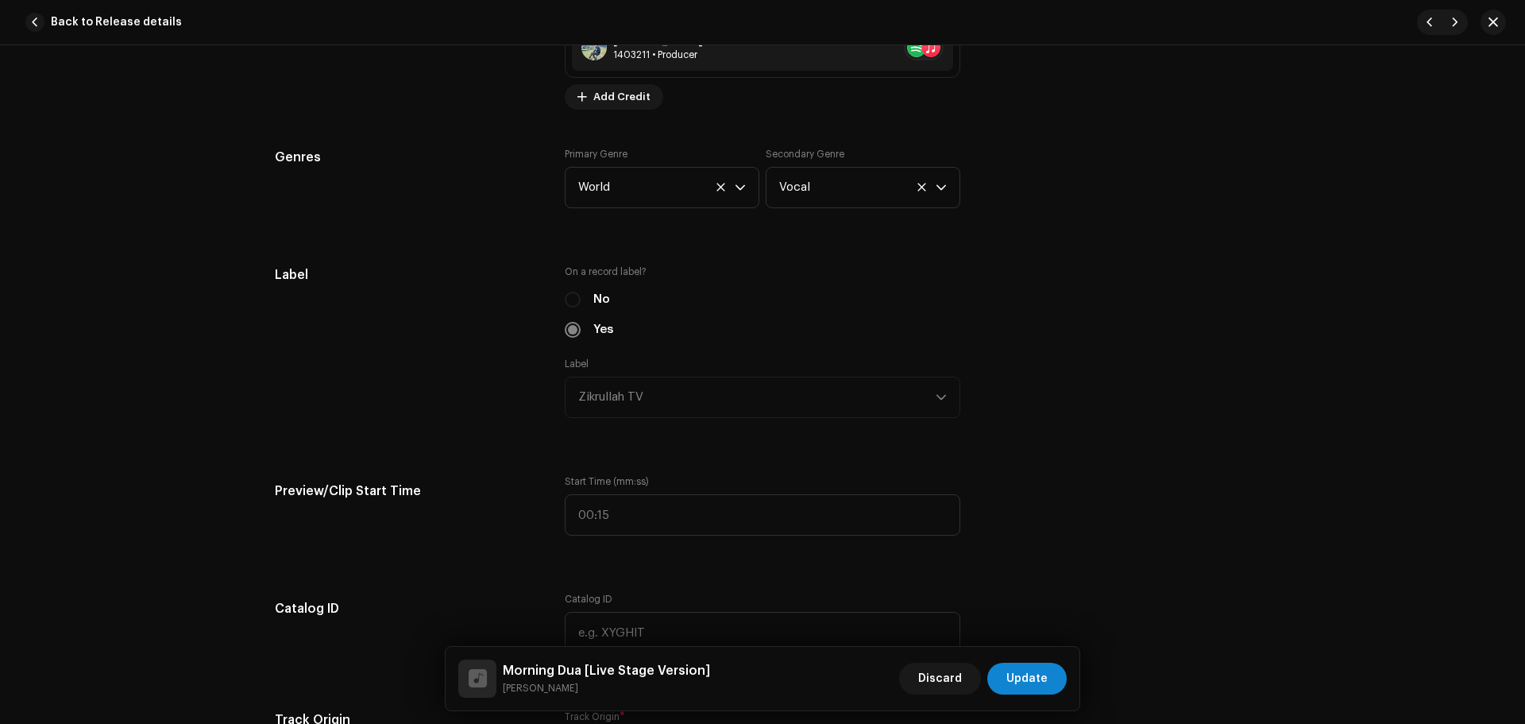
type input "Live Stage Version"
click at [392, 349] on div "Label" at bounding box center [407, 351] width 264 height 172
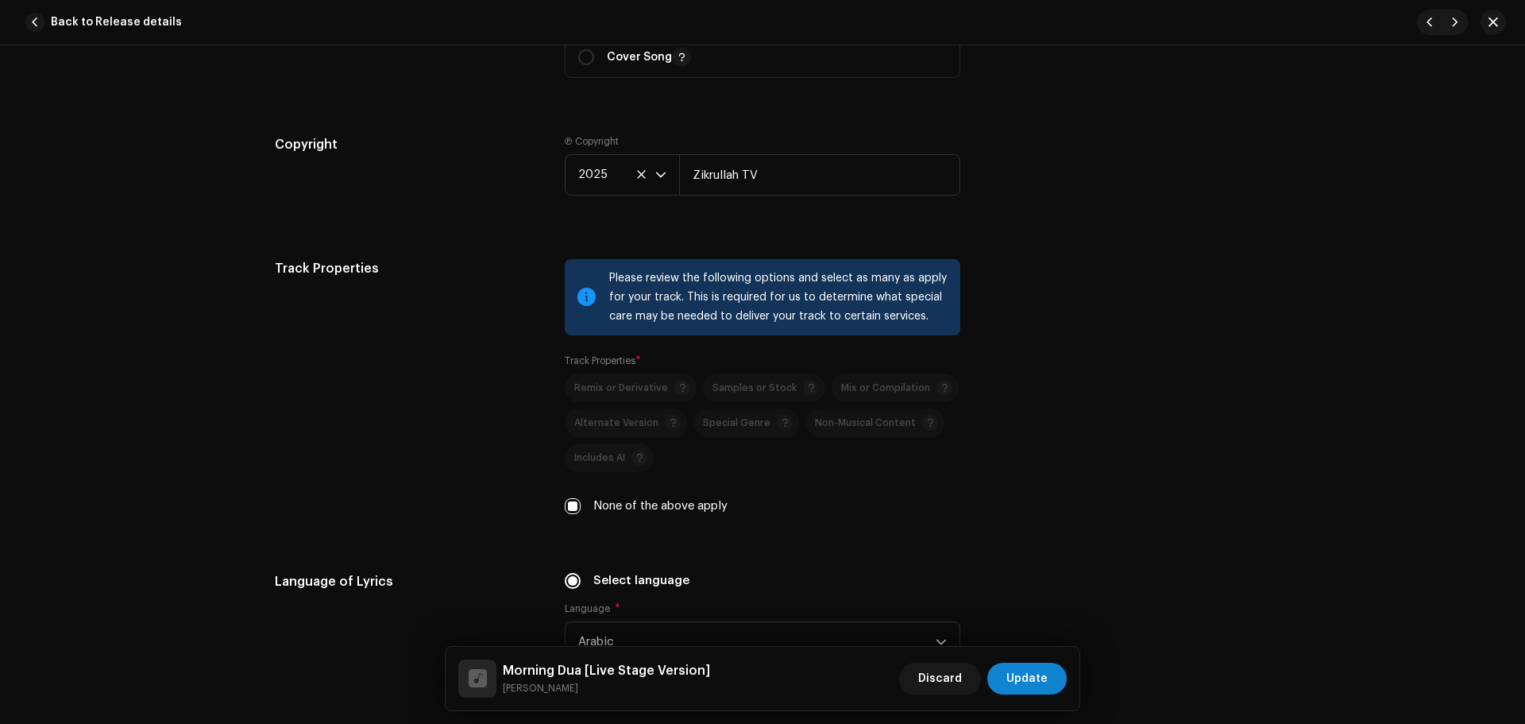
scroll to position [2541, 0]
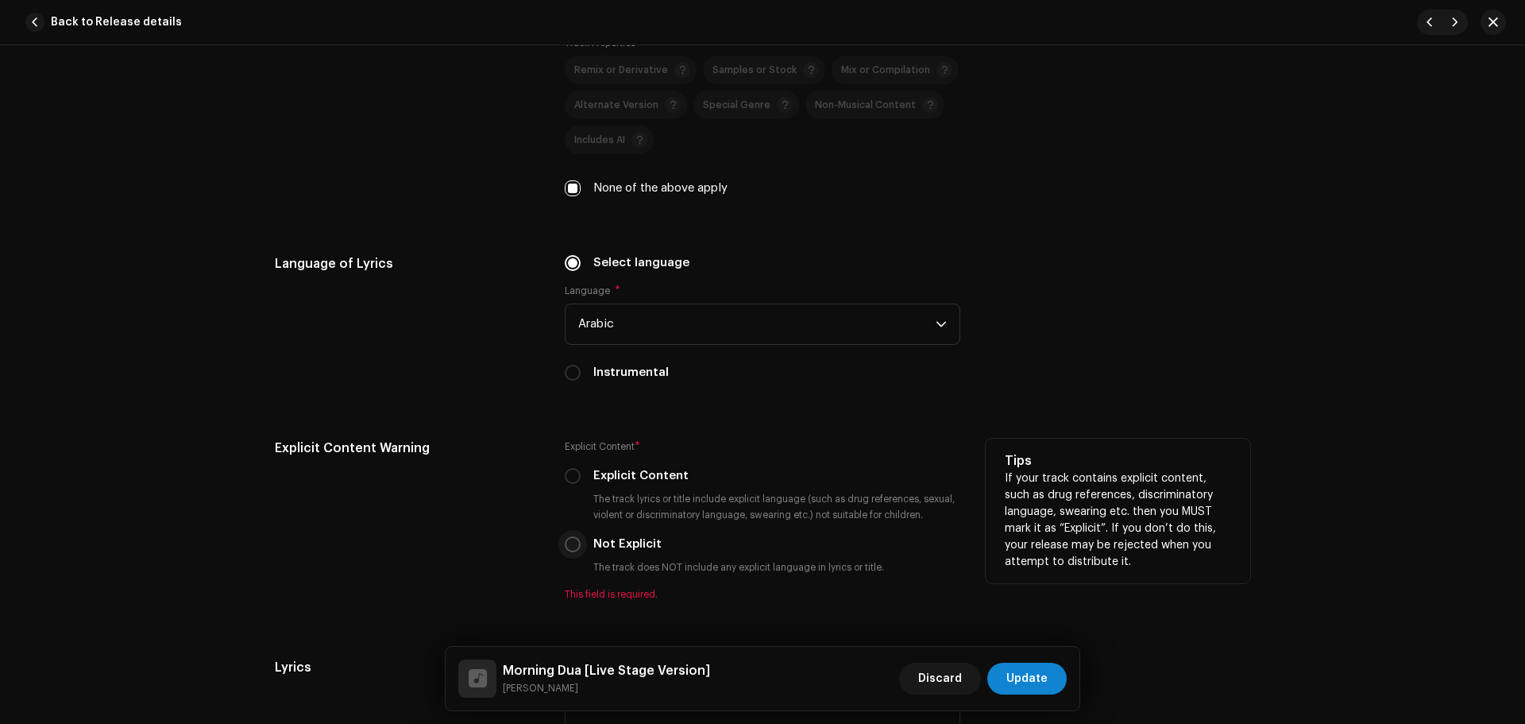
click at [566, 538] on input "Not Explicit" at bounding box center [573, 544] width 16 height 16
radio input "true"
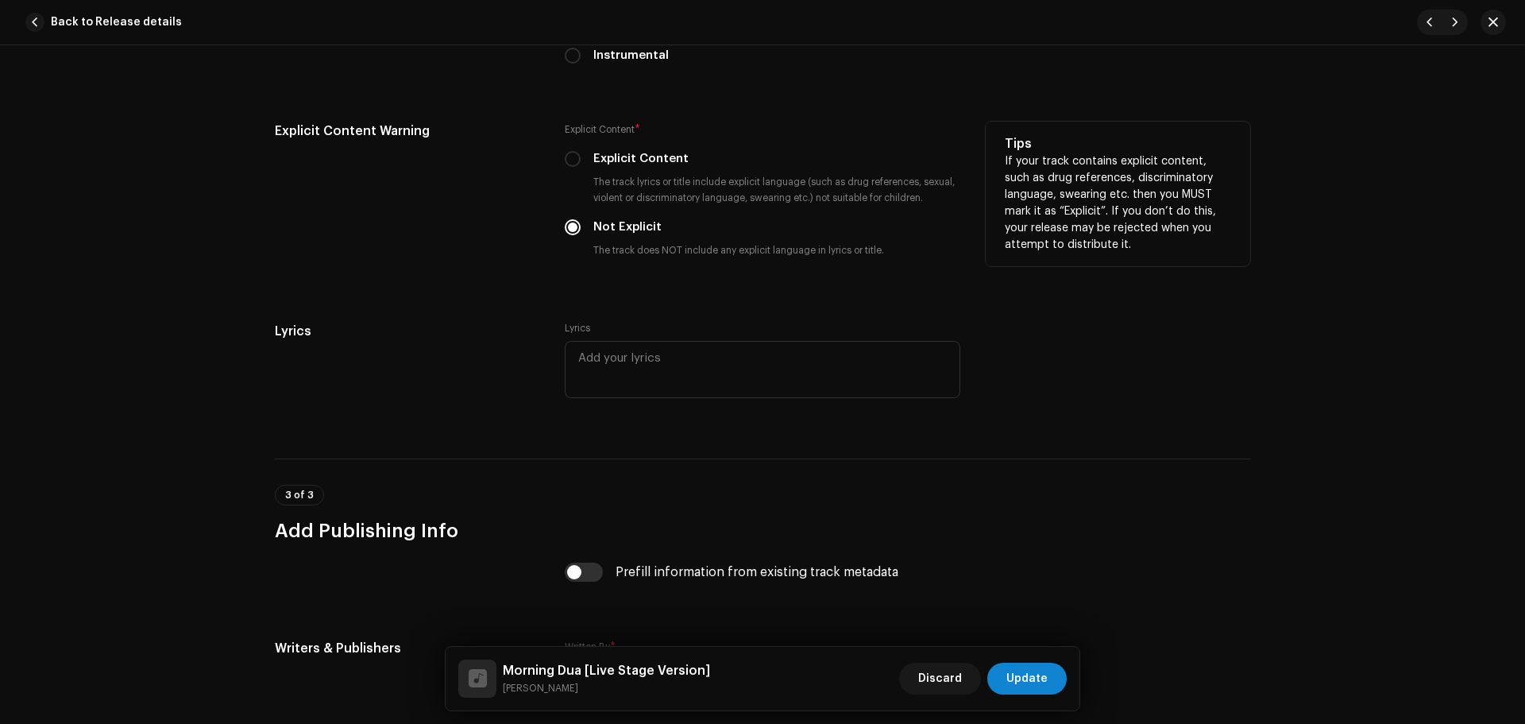
scroll to position [2939, 0]
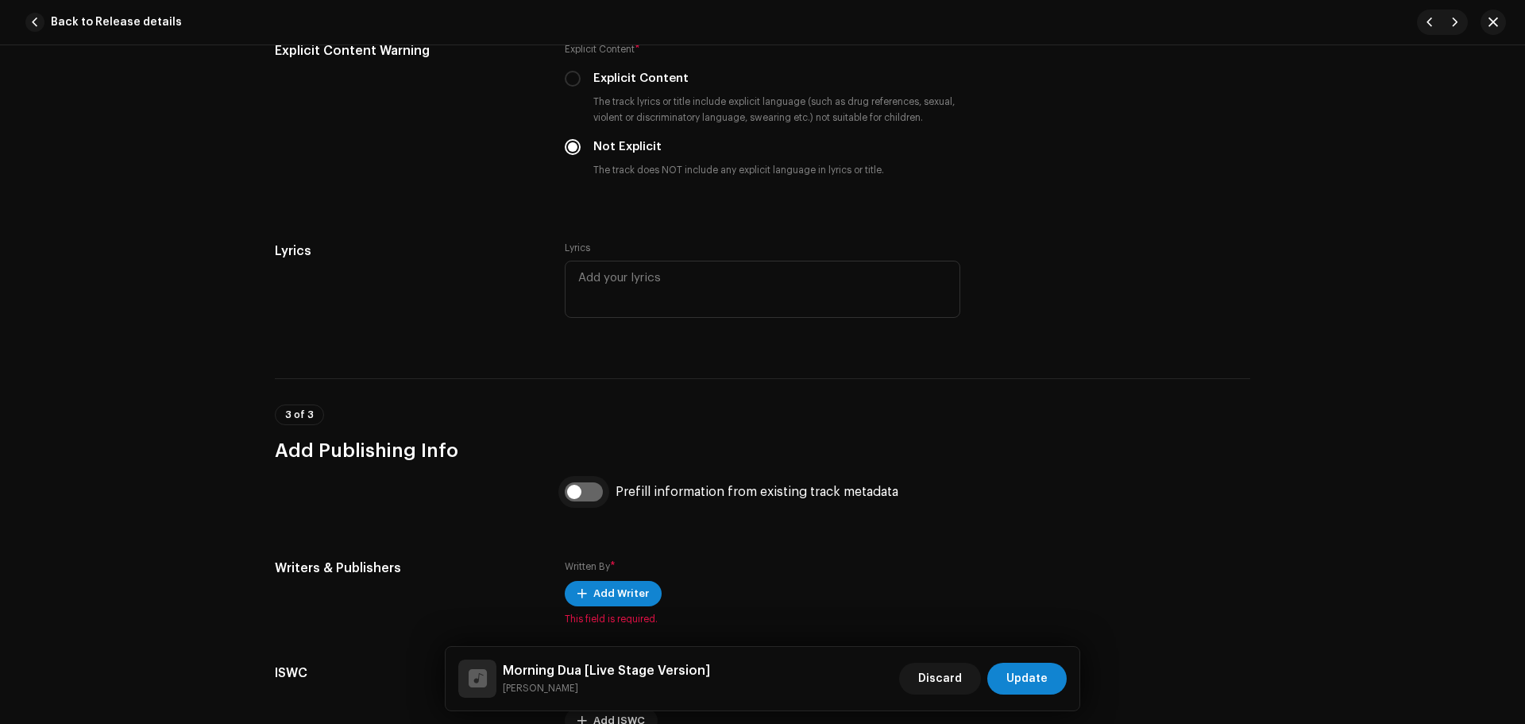
click at [581, 487] on input "checkbox" at bounding box center [584, 491] width 38 height 19
checkbox input "true"
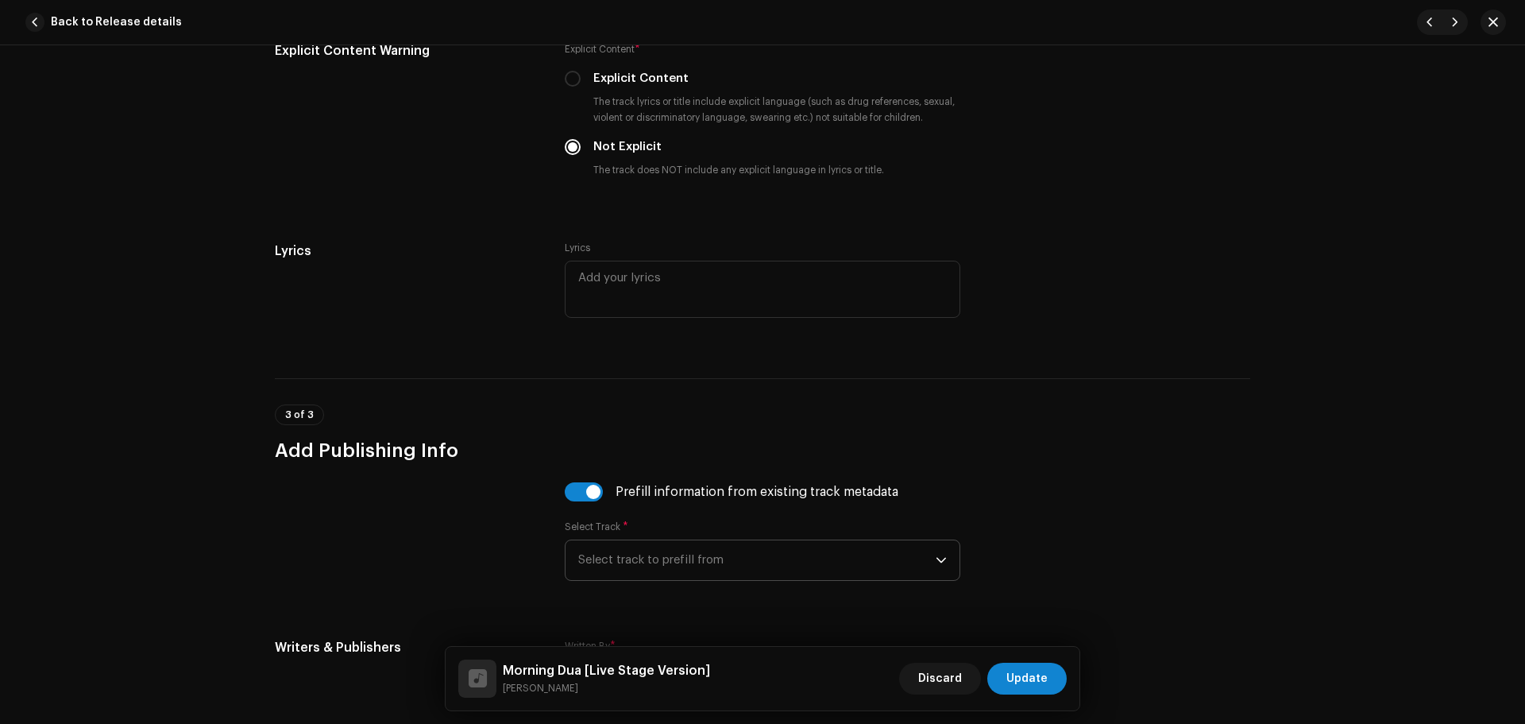
drag, startPoint x: 715, startPoint y: 546, endPoint x: 720, endPoint y: 554, distance: 8.6
click at [716, 548] on span "Select track to prefill from" at bounding box center [756, 560] width 357 height 40
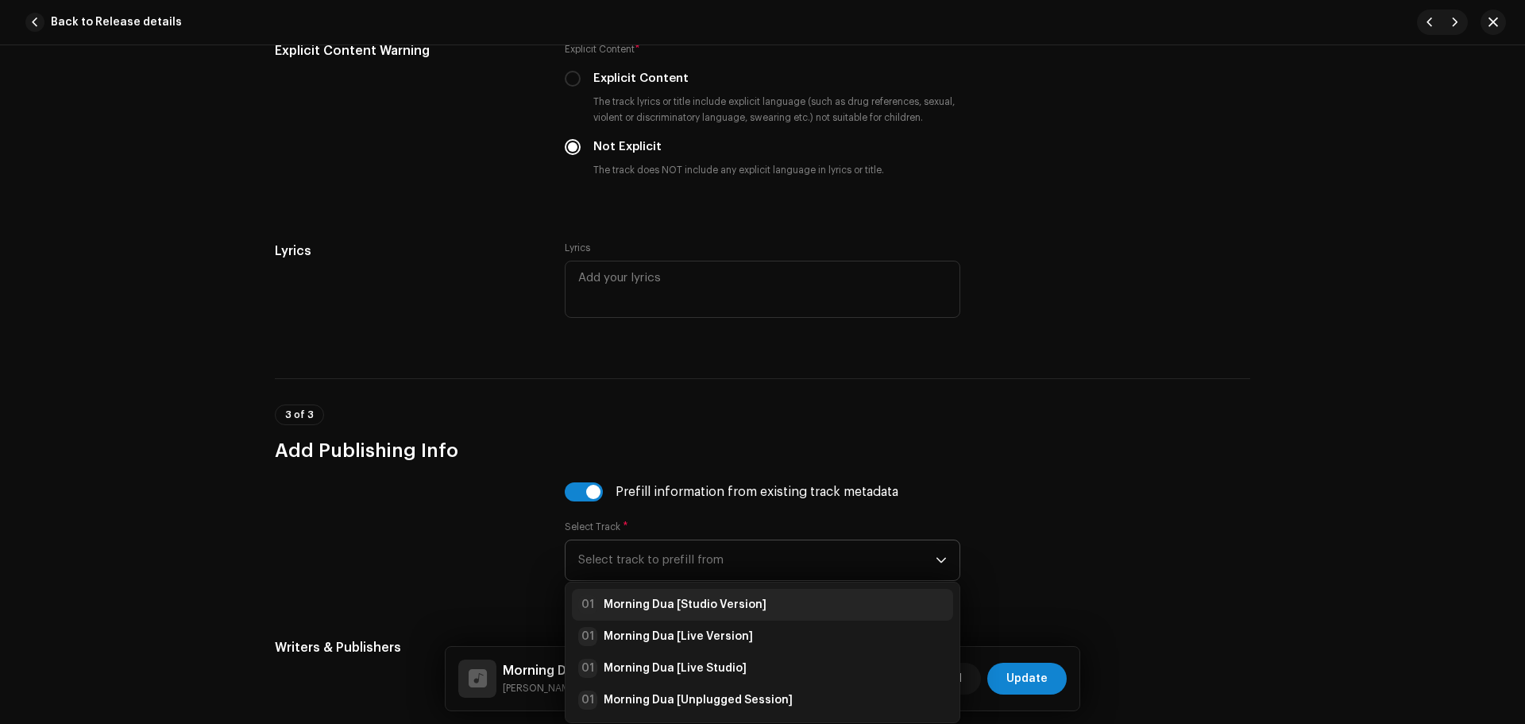
click at [731, 604] on strong "Morning Dua [Studio Version]" at bounding box center [685, 604] width 163 height 16
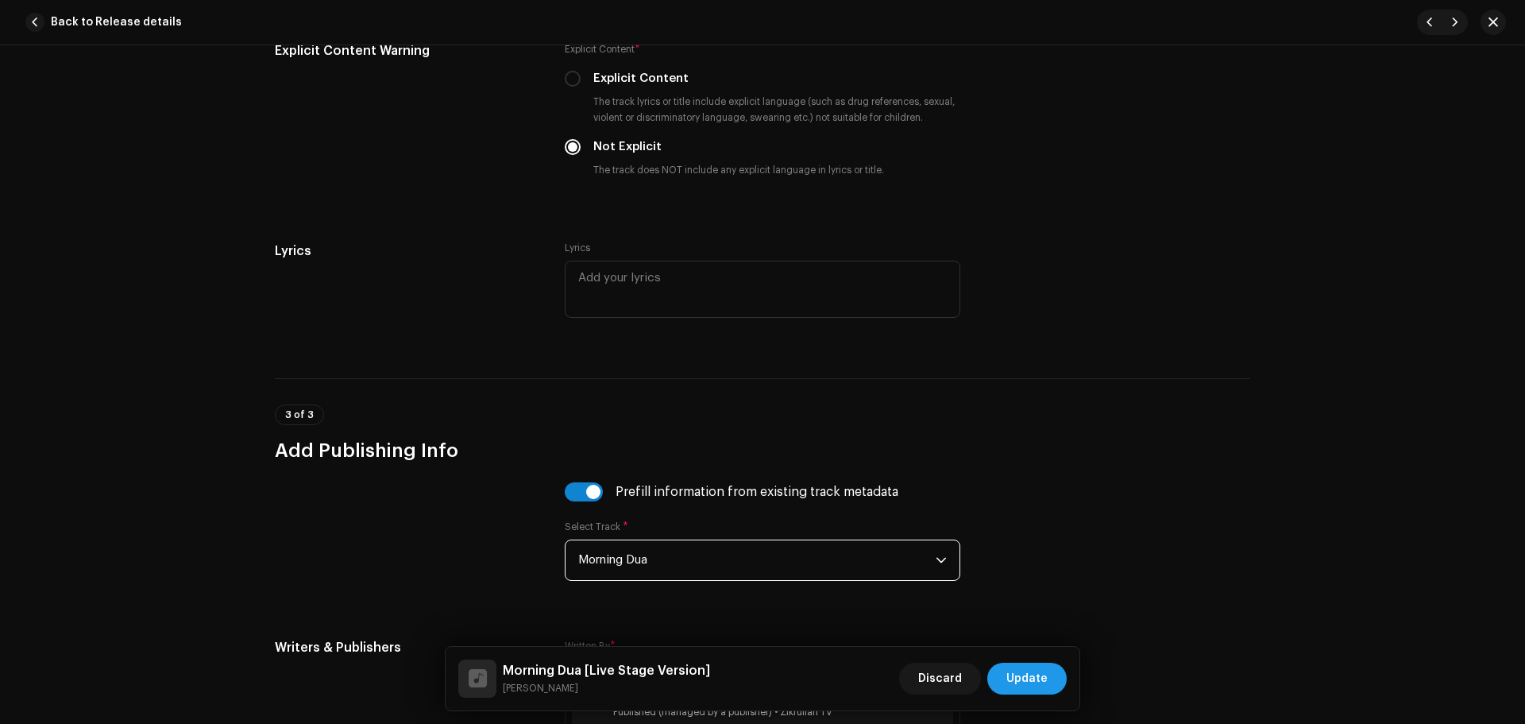
click at [1055, 677] on button "Update" at bounding box center [1026, 678] width 79 height 32
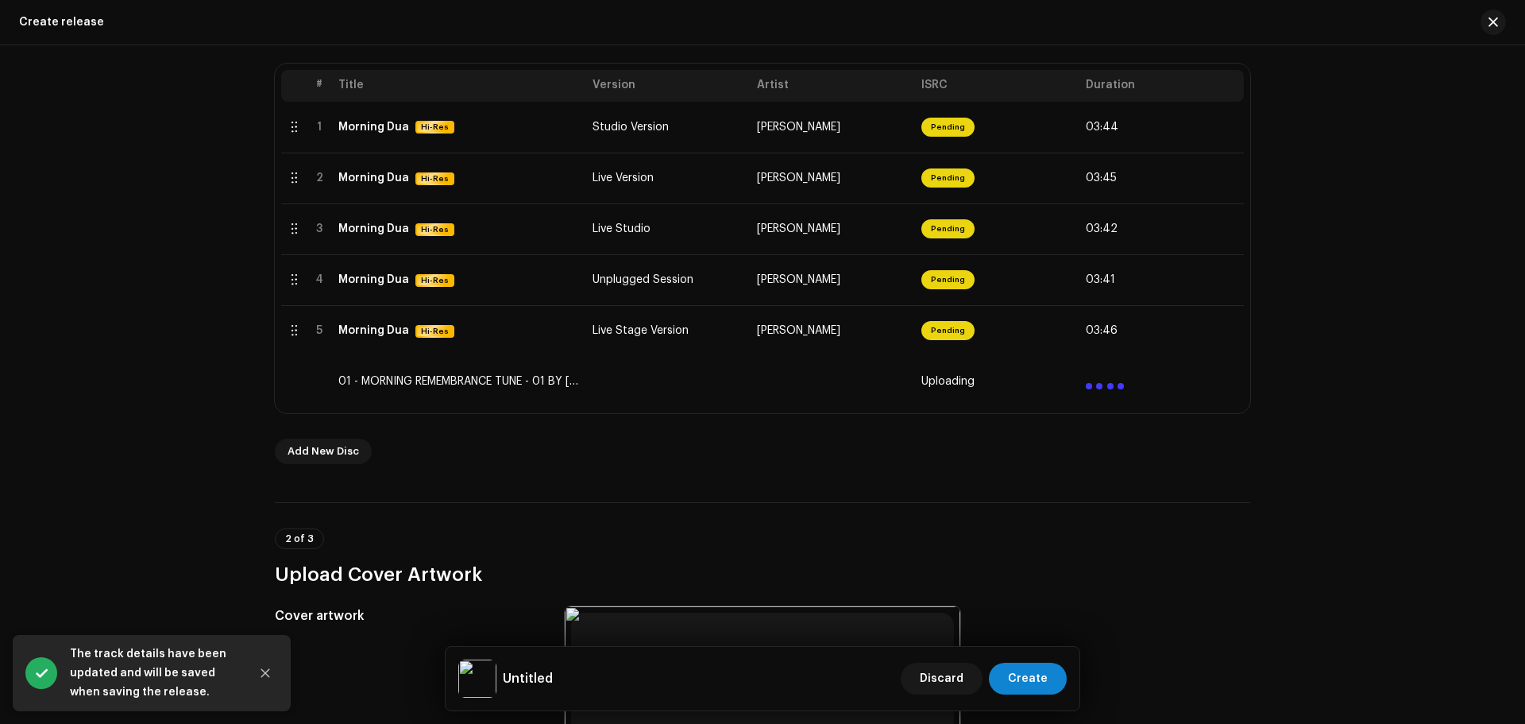
click at [188, 438] on div "Create a new release We’ll guide you through everything — from track selection …" at bounding box center [762, 384] width 1525 height 678
click at [266, 669] on icon "Close" at bounding box center [265, 672] width 11 height 11
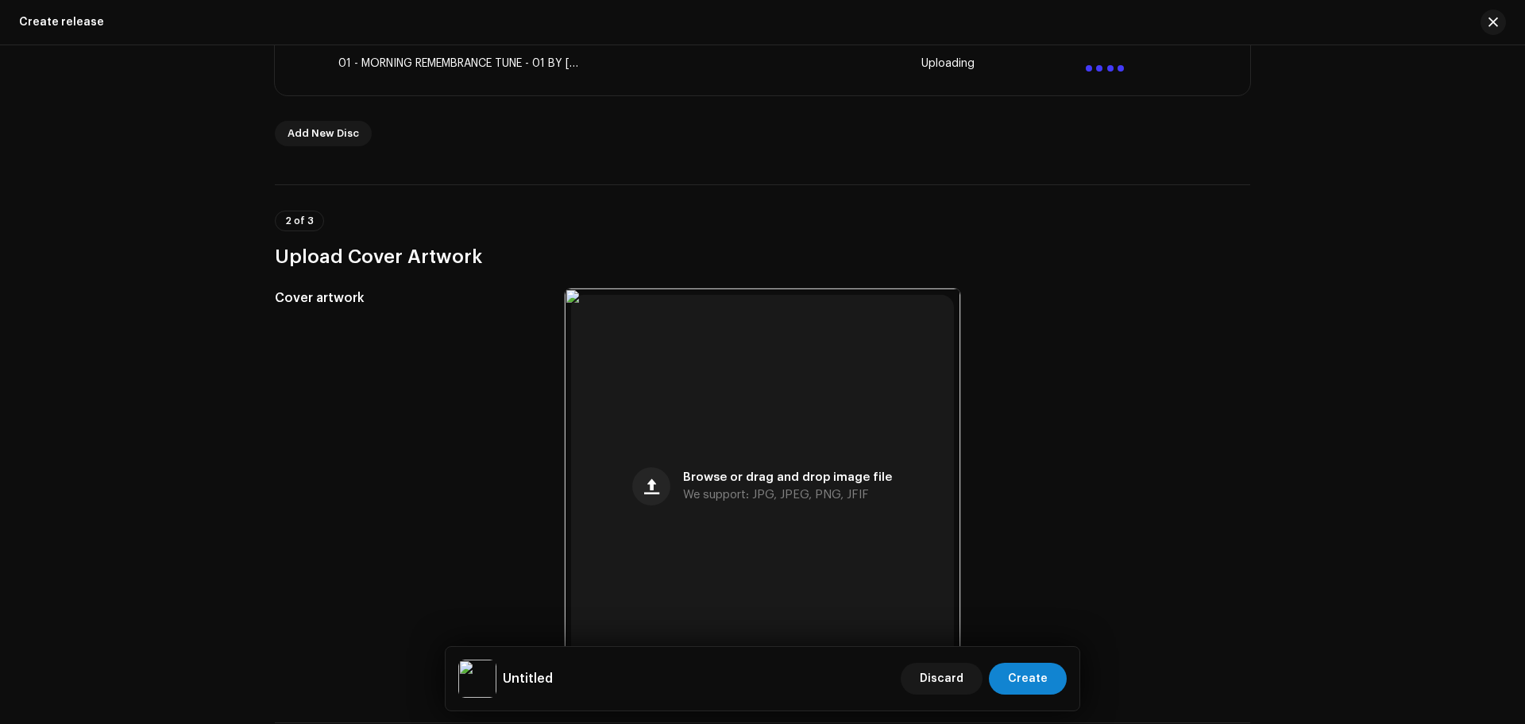
scroll to position [1032, 0]
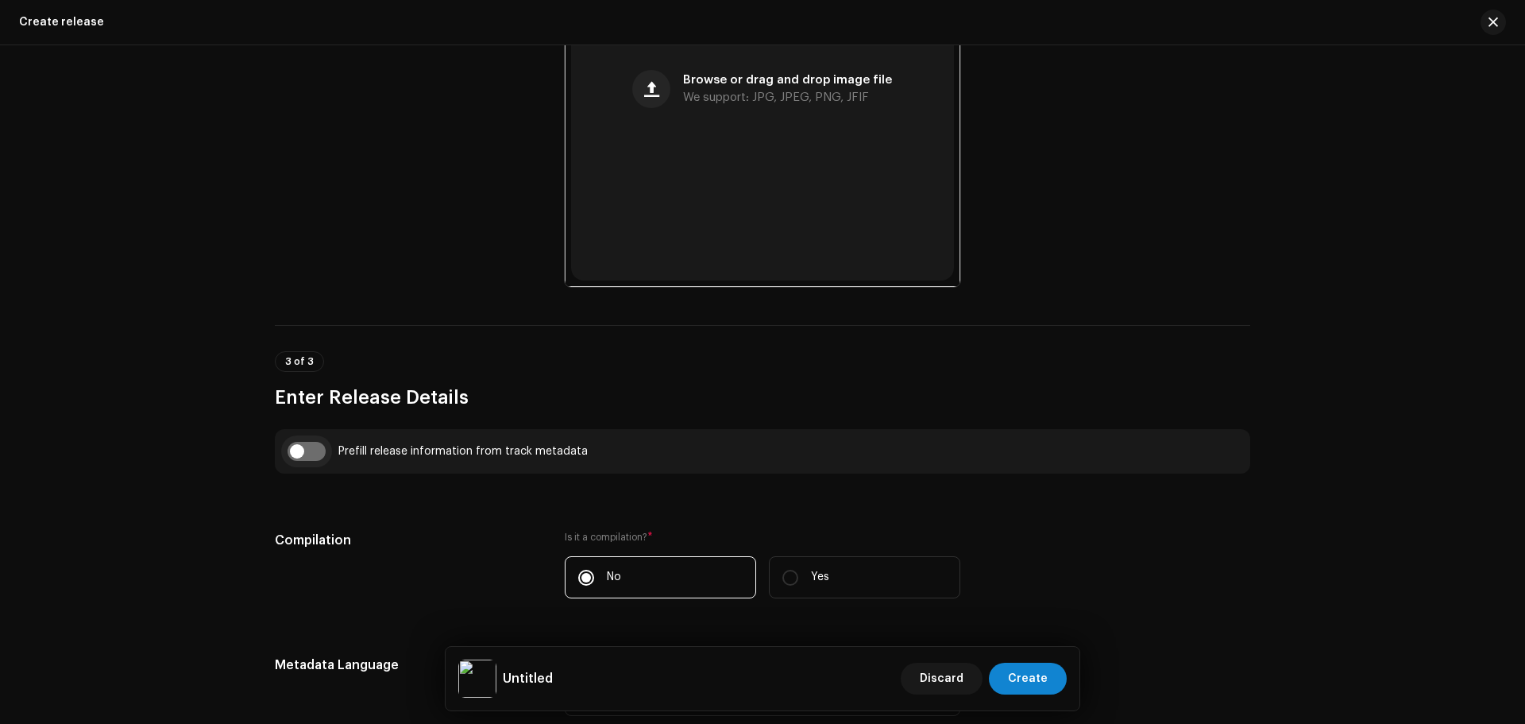
click at [304, 442] on input "checkbox" at bounding box center [306, 451] width 38 height 19
checkbox input "true"
click at [656, 529] on span "Select track to prefill from" at bounding box center [756, 532] width 357 height 40
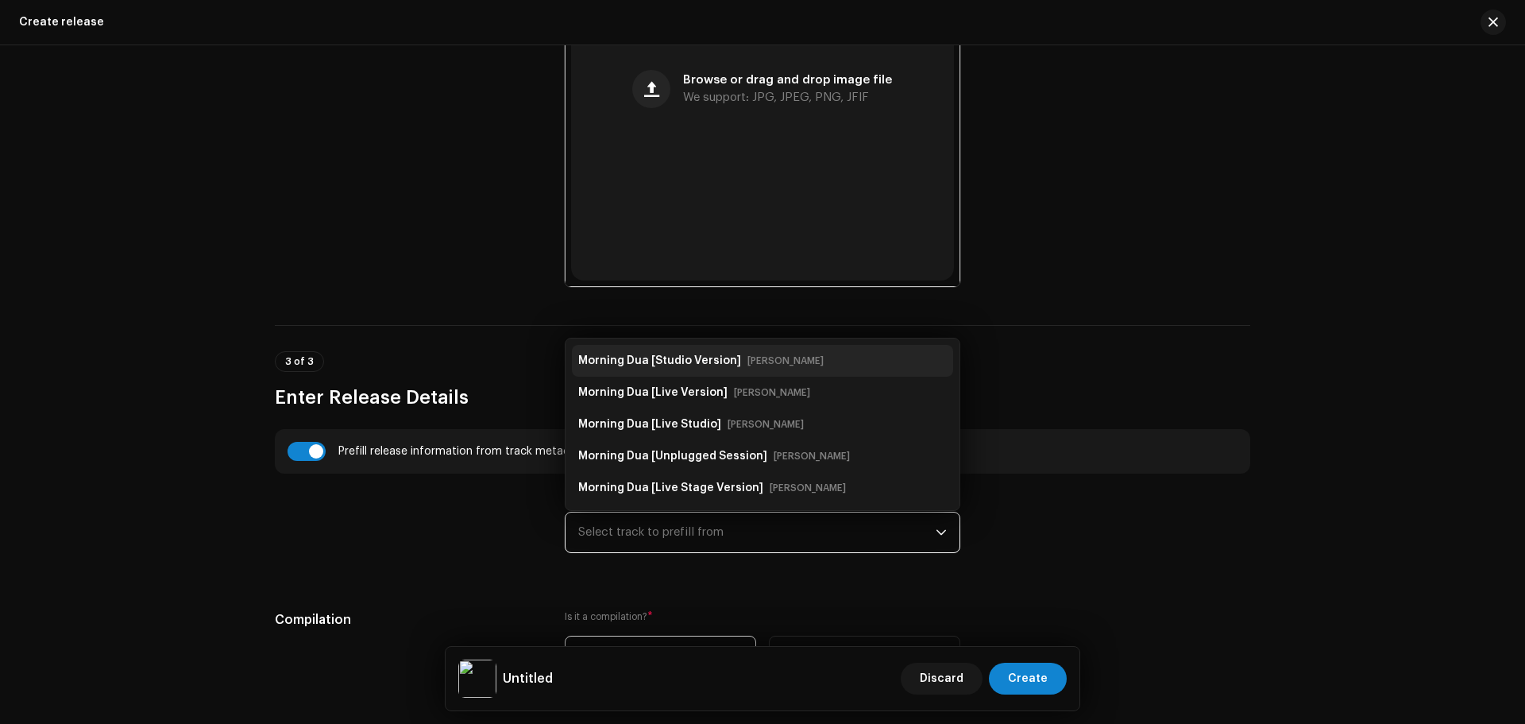
click at [713, 356] on strong "Morning Dua [Studio Version]" at bounding box center [659, 360] width 163 height 25
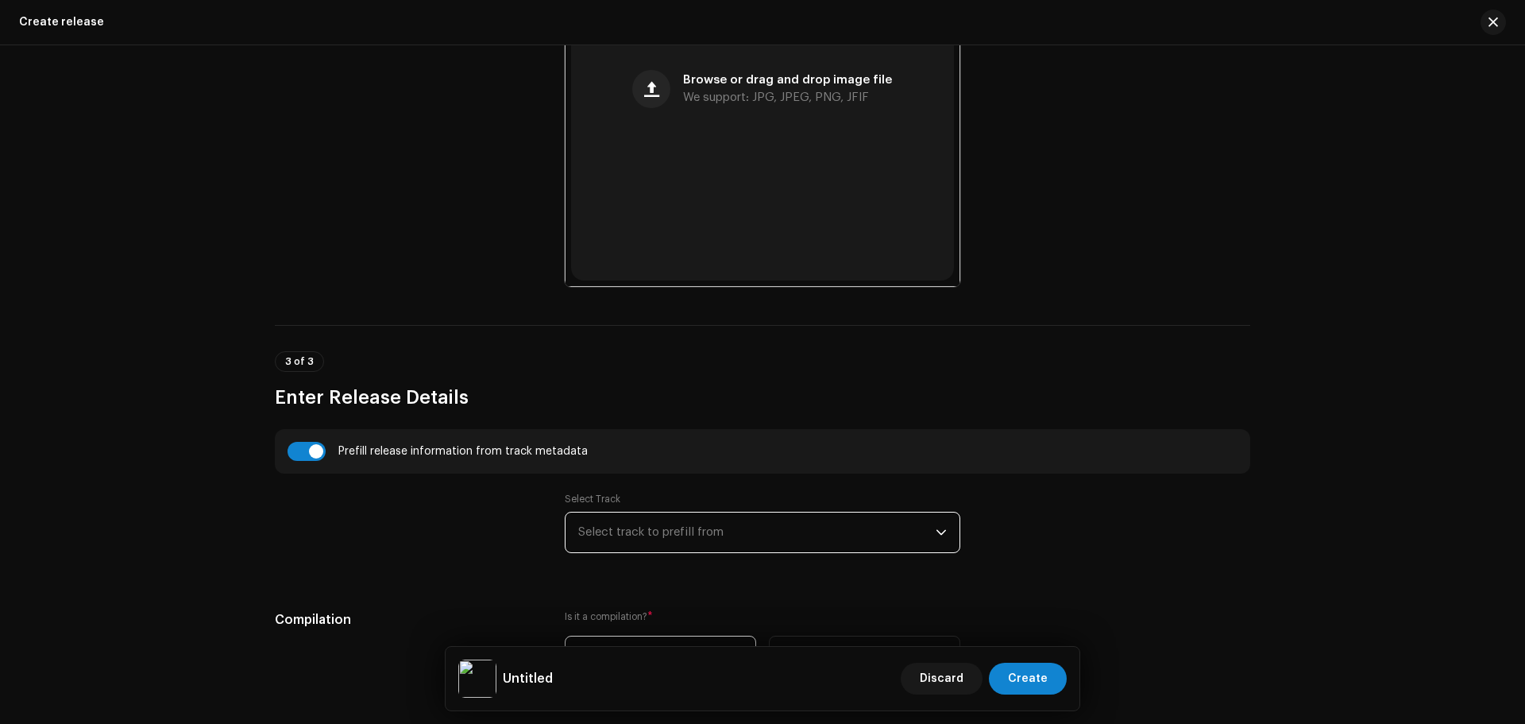
type input "Morning Dua"
type input "Studio Version"
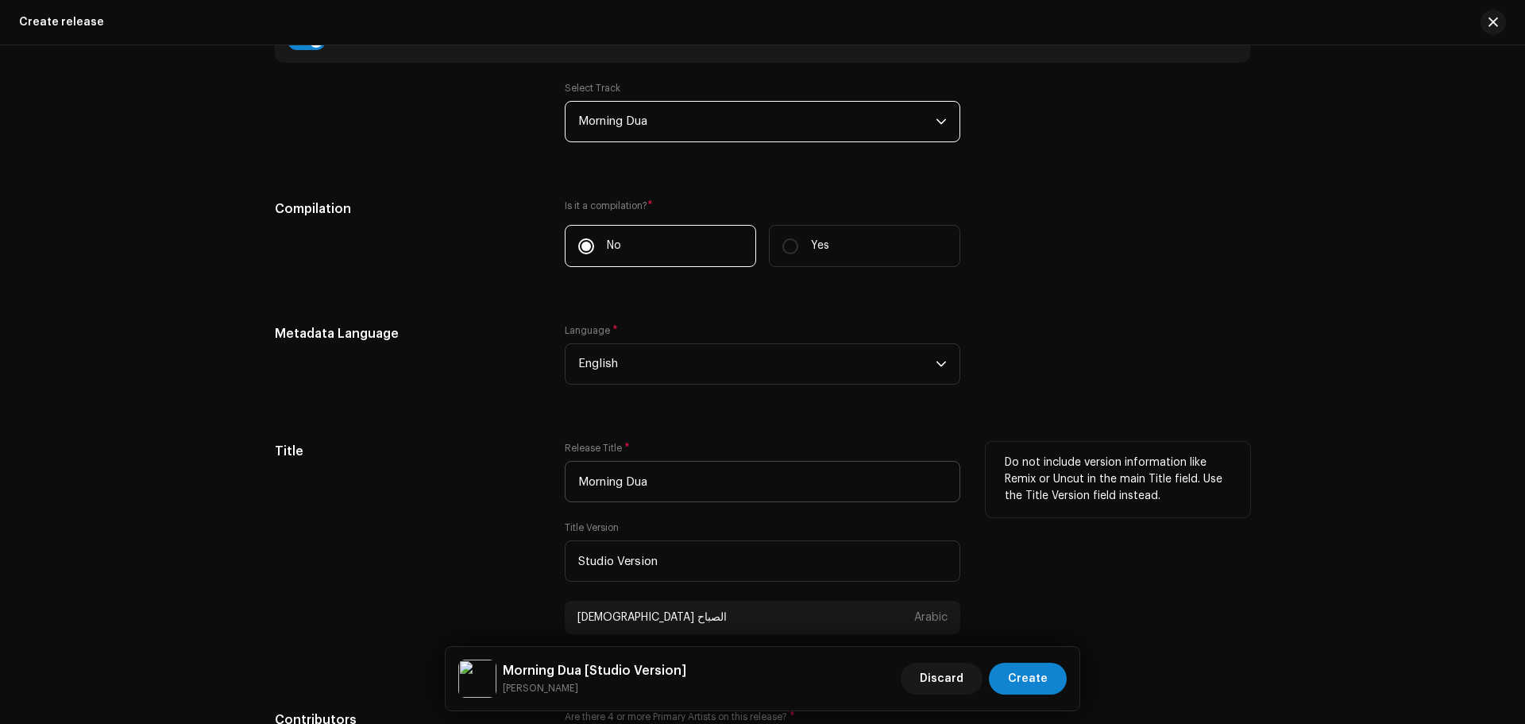
scroll to position [1588, 0]
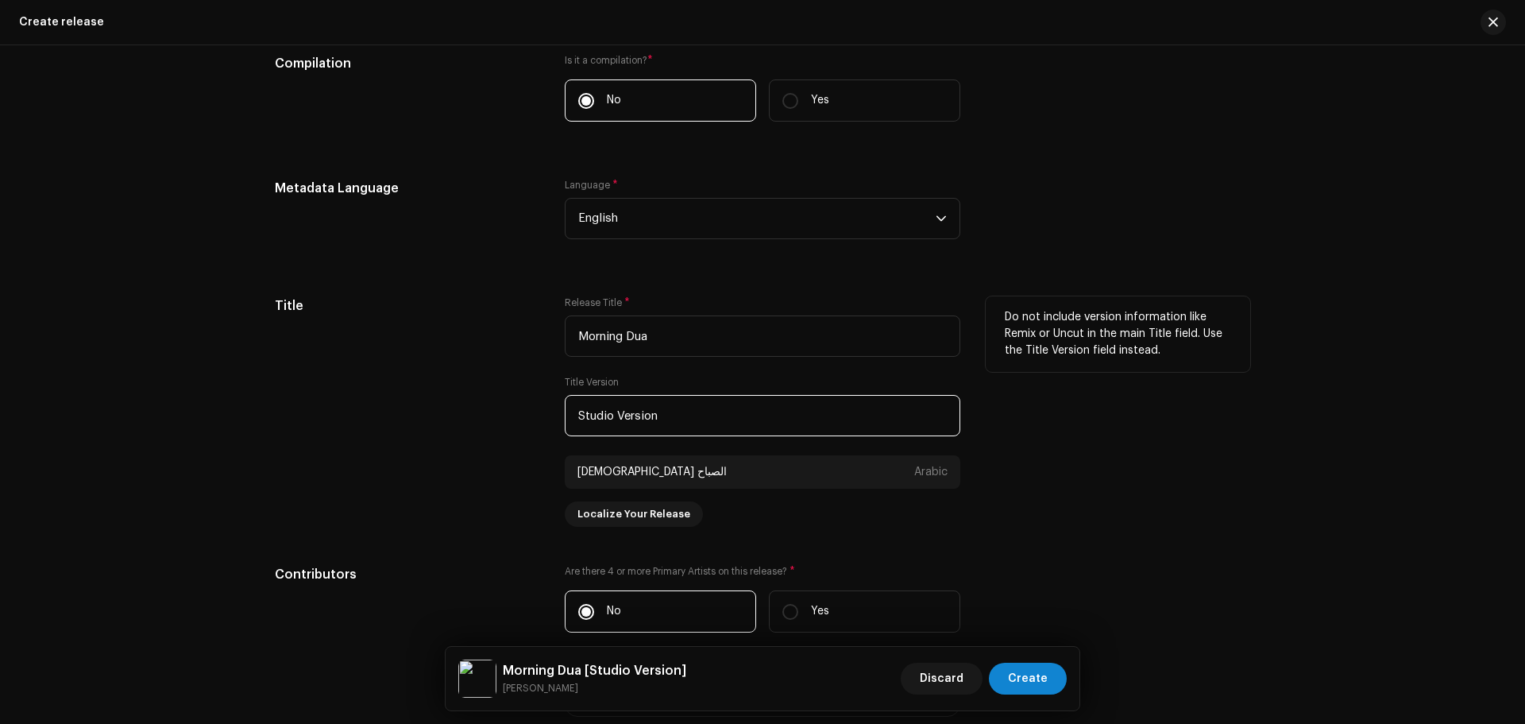
drag, startPoint x: 683, startPoint y: 413, endPoint x: 484, endPoint y: 413, distance: 198.5
click at [484, 413] on div "Title Release Title * Morning Dua Title Version Studio Version دعاء الصباح Arab…" at bounding box center [762, 411] width 975 height 230
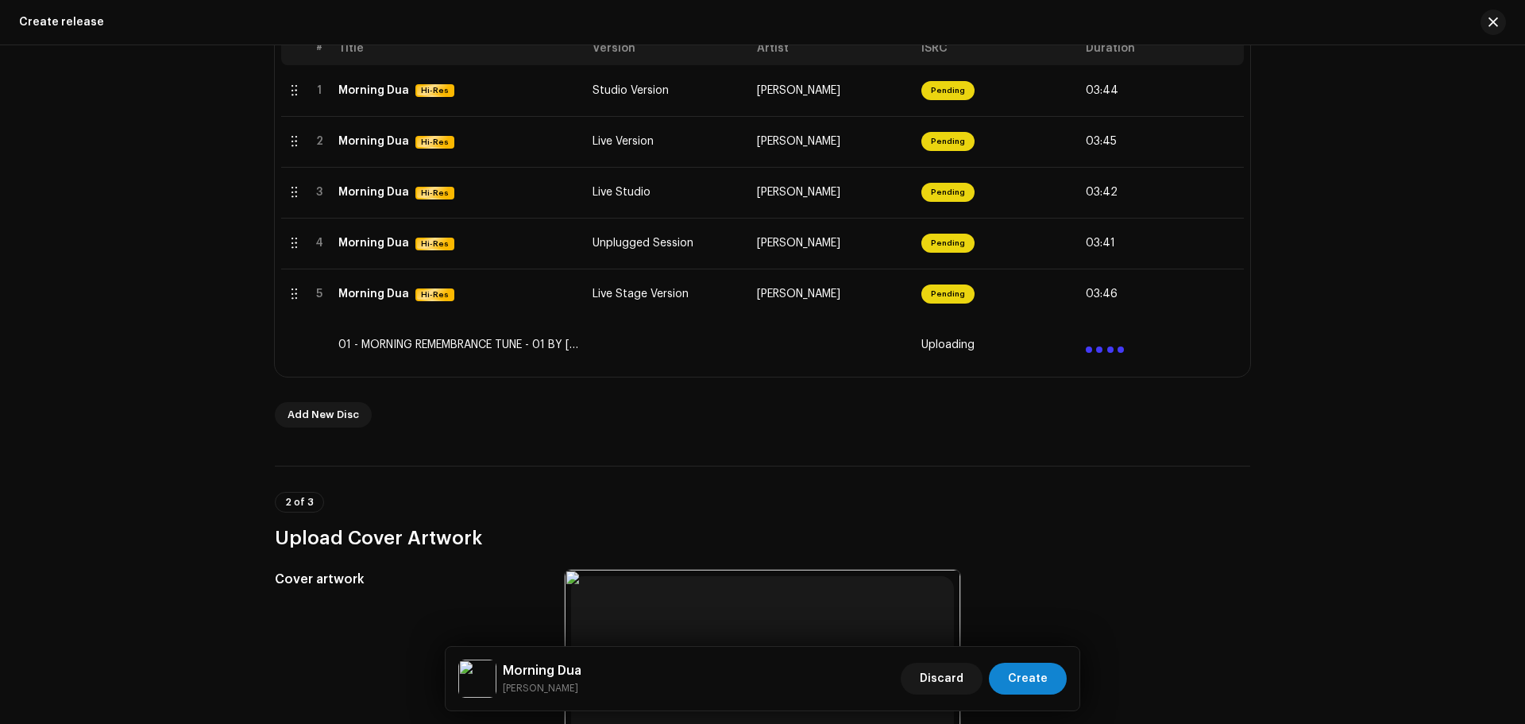
scroll to position [318, 0]
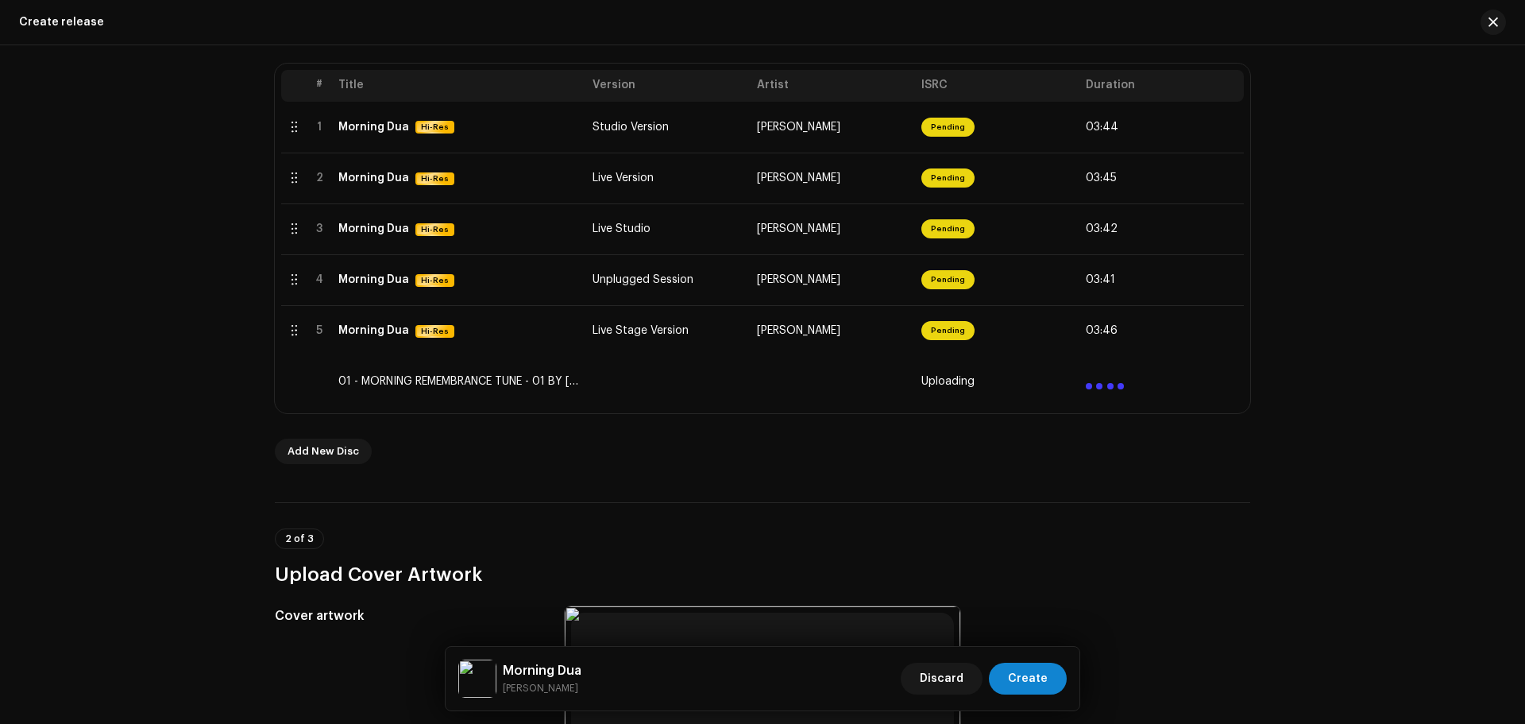
click at [176, 238] on div "Create a new release We’ll guide you through everything — from track selection …" at bounding box center [762, 384] width 1525 height 678
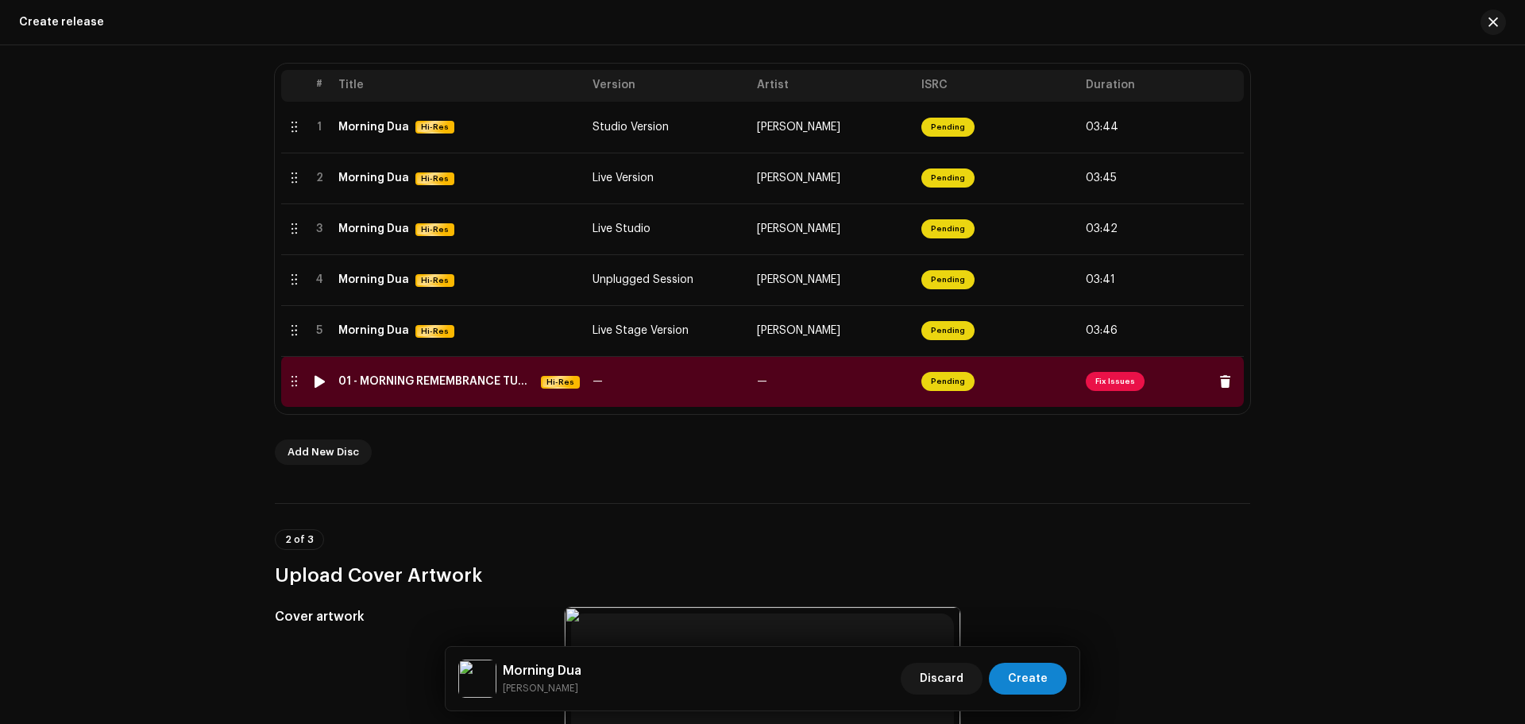
click at [1107, 388] on span "Fix Issues" at bounding box center [1115, 381] width 59 height 19
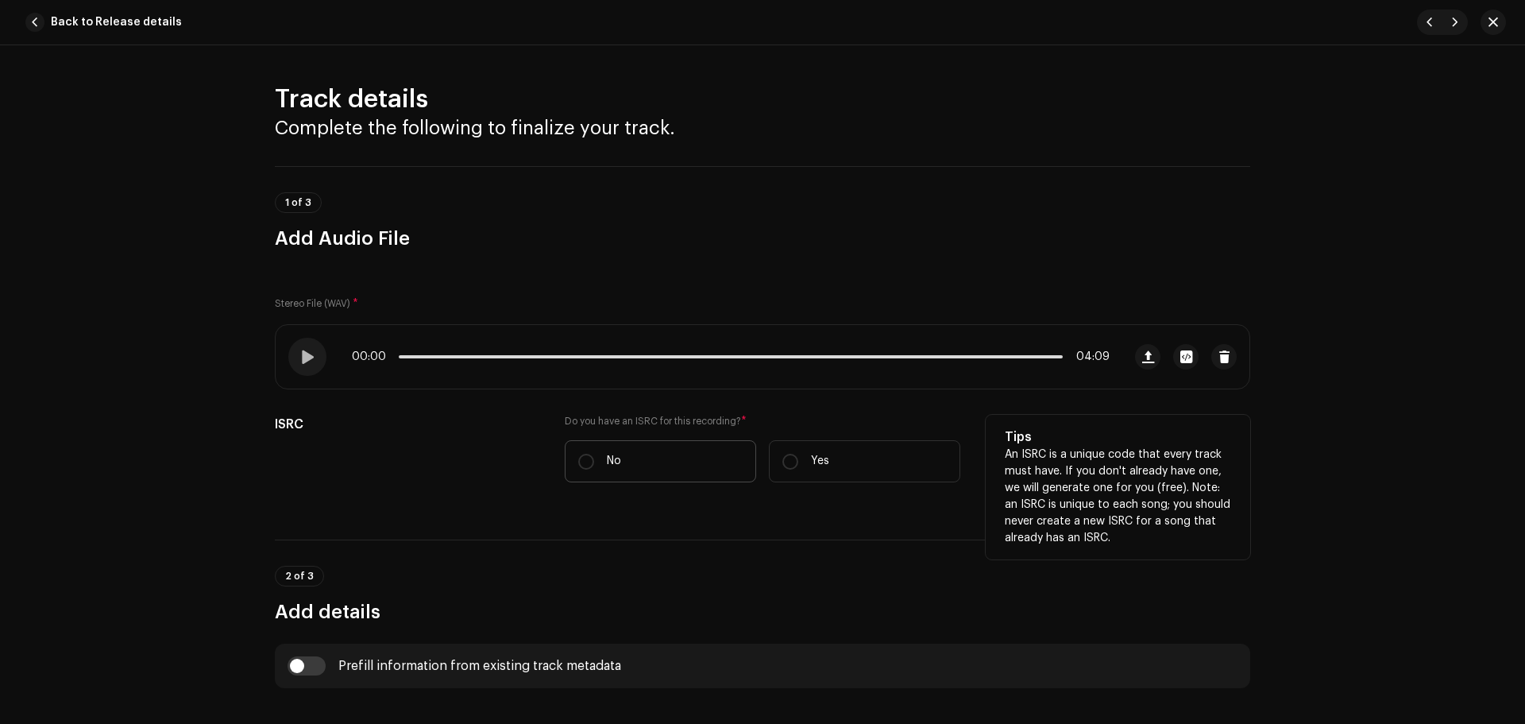
click at [587, 449] on label "No" at bounding box center [660, 461] width 191 height 42
click at [587, 453] on input "No" at bounding box center [586, 461] width 16 height 16
radio input "true"
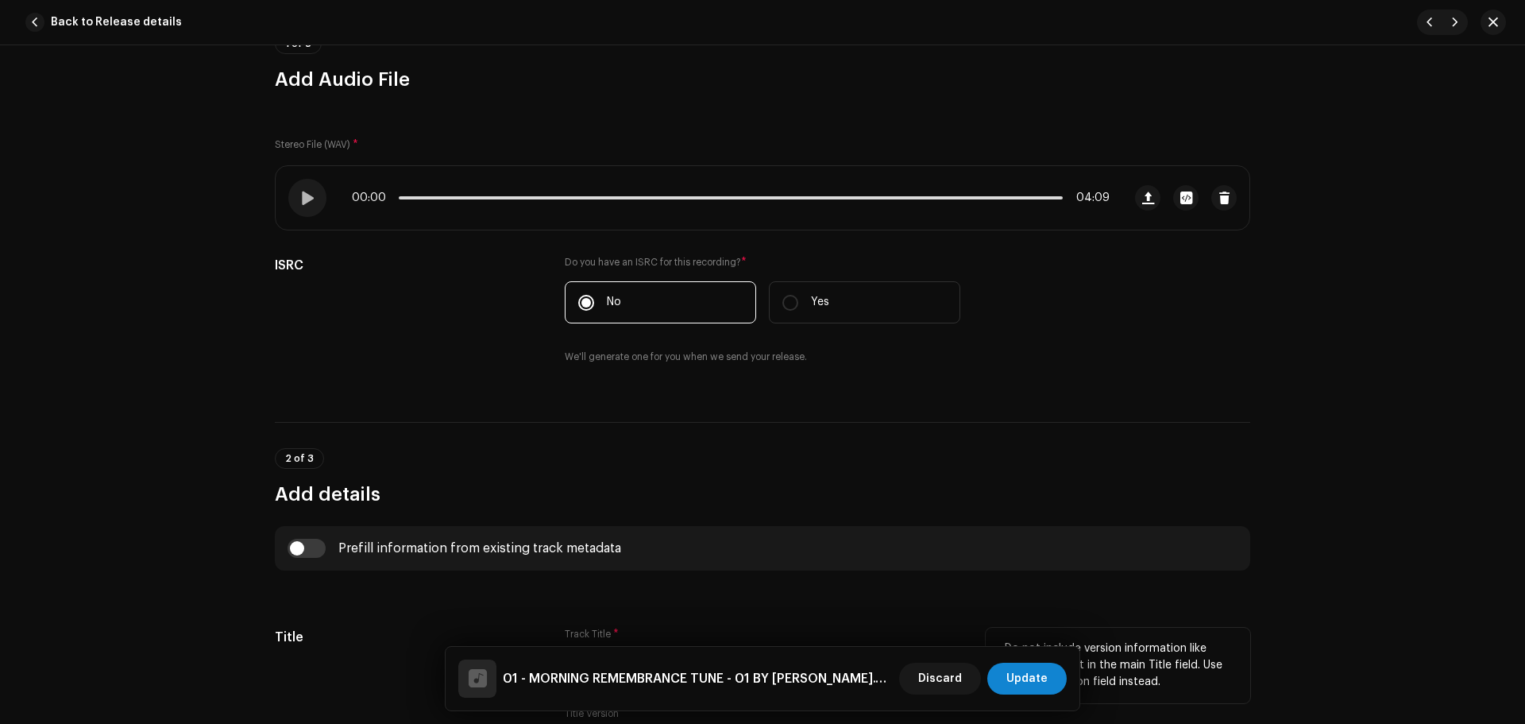
scroll to position [397, 0]
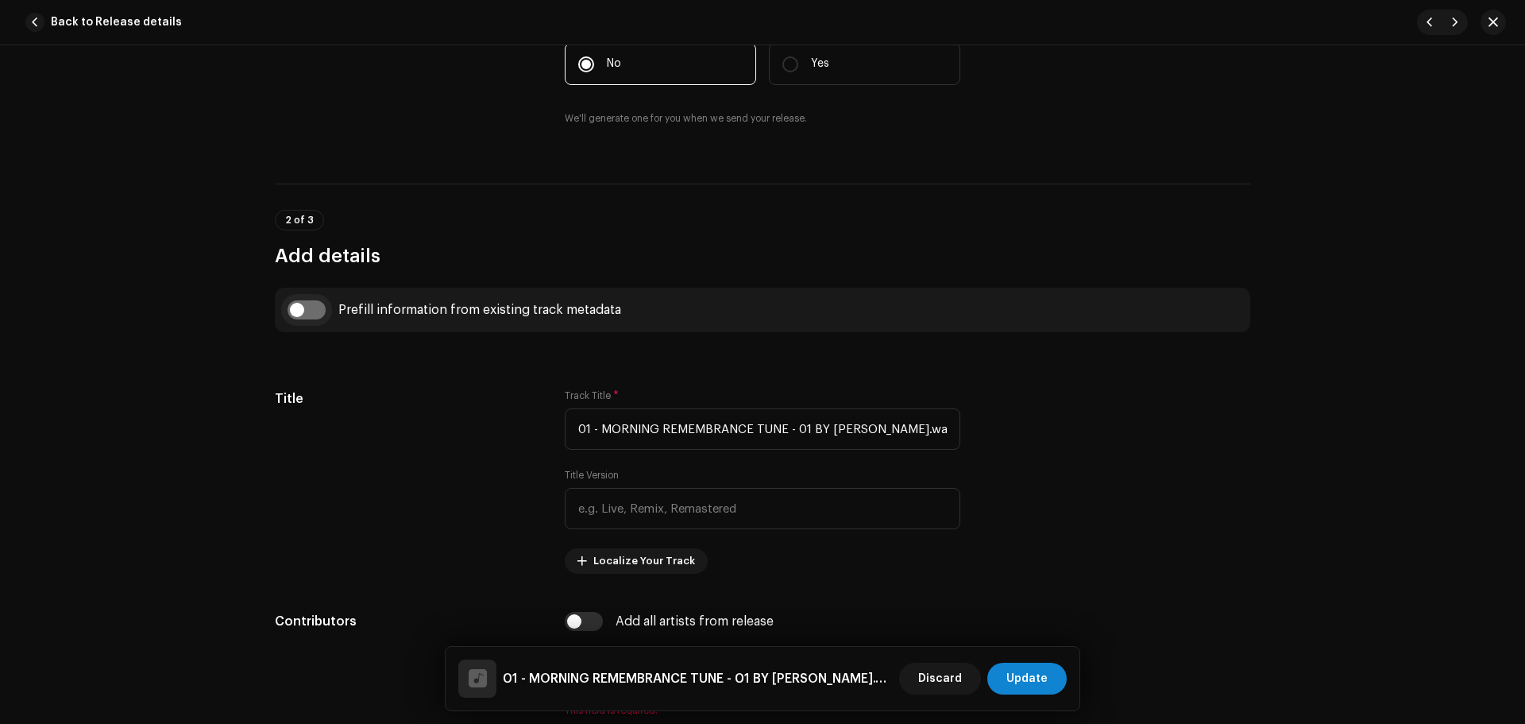
click at [306, 316] on input "checkbox" at bounding box center [306, 309] width 38 height 19
checkbox input "true"
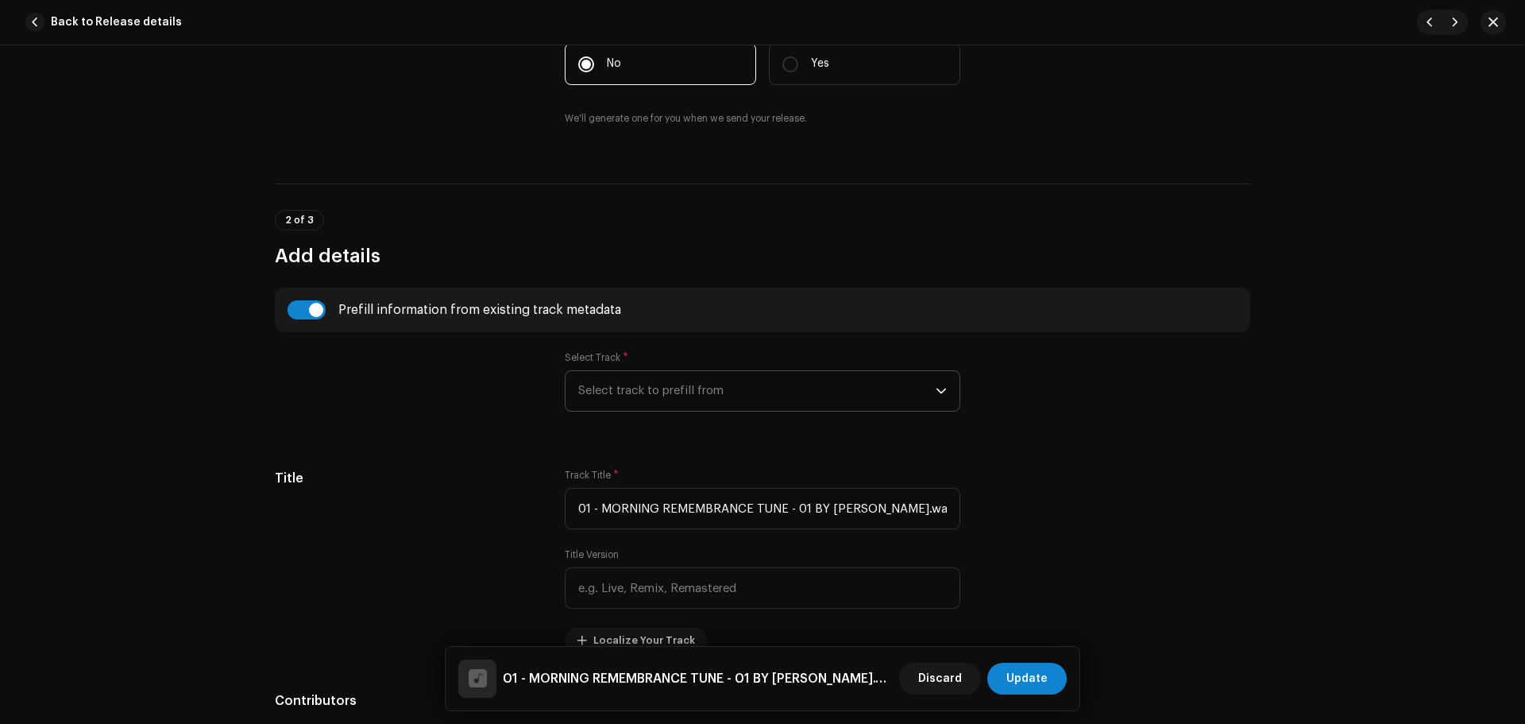
click at [721, 402] on span "Select track to prefill from" at bounding box center [756, 391] width 357 height 40
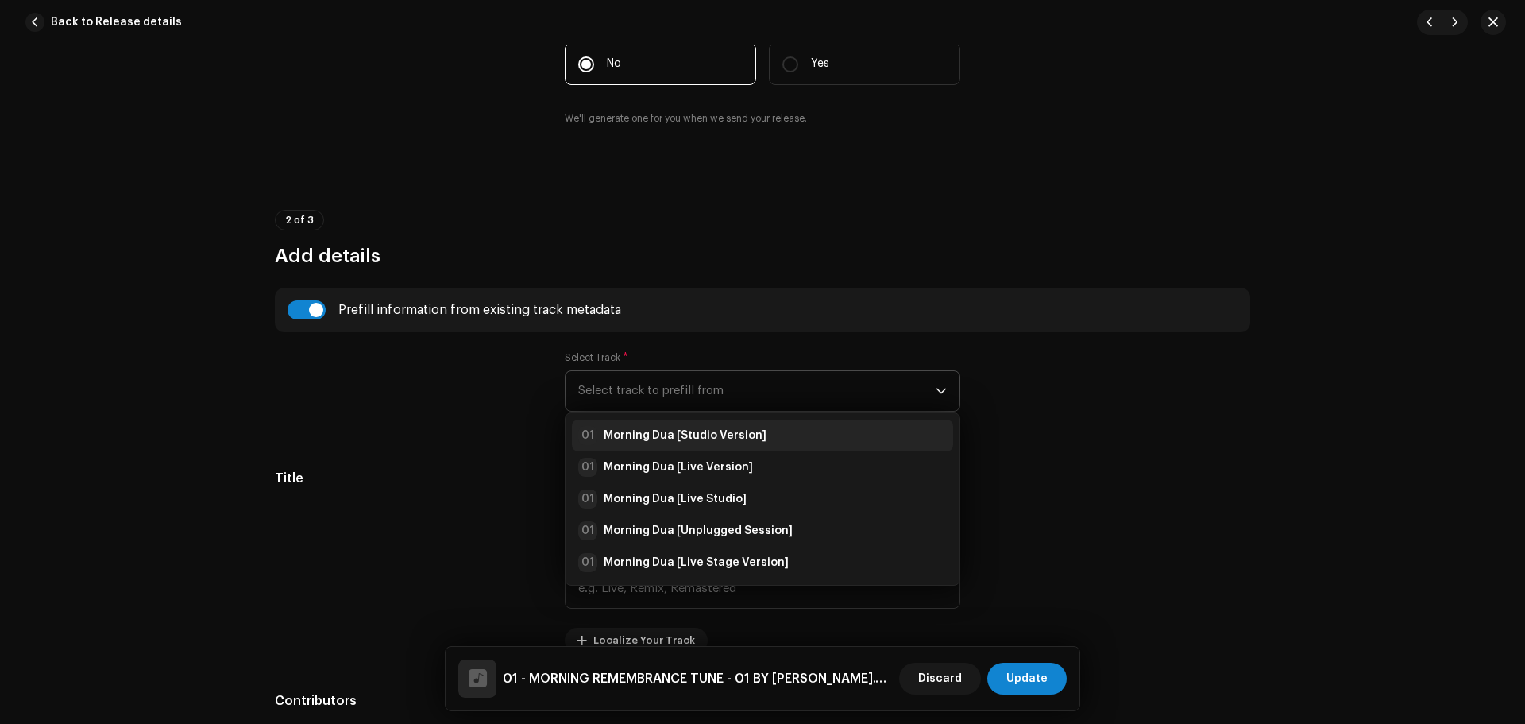
click at [716, 444] on div "01 Morning Dua [Studio Version]" at bounding box center [672, 435] width 188 height 19
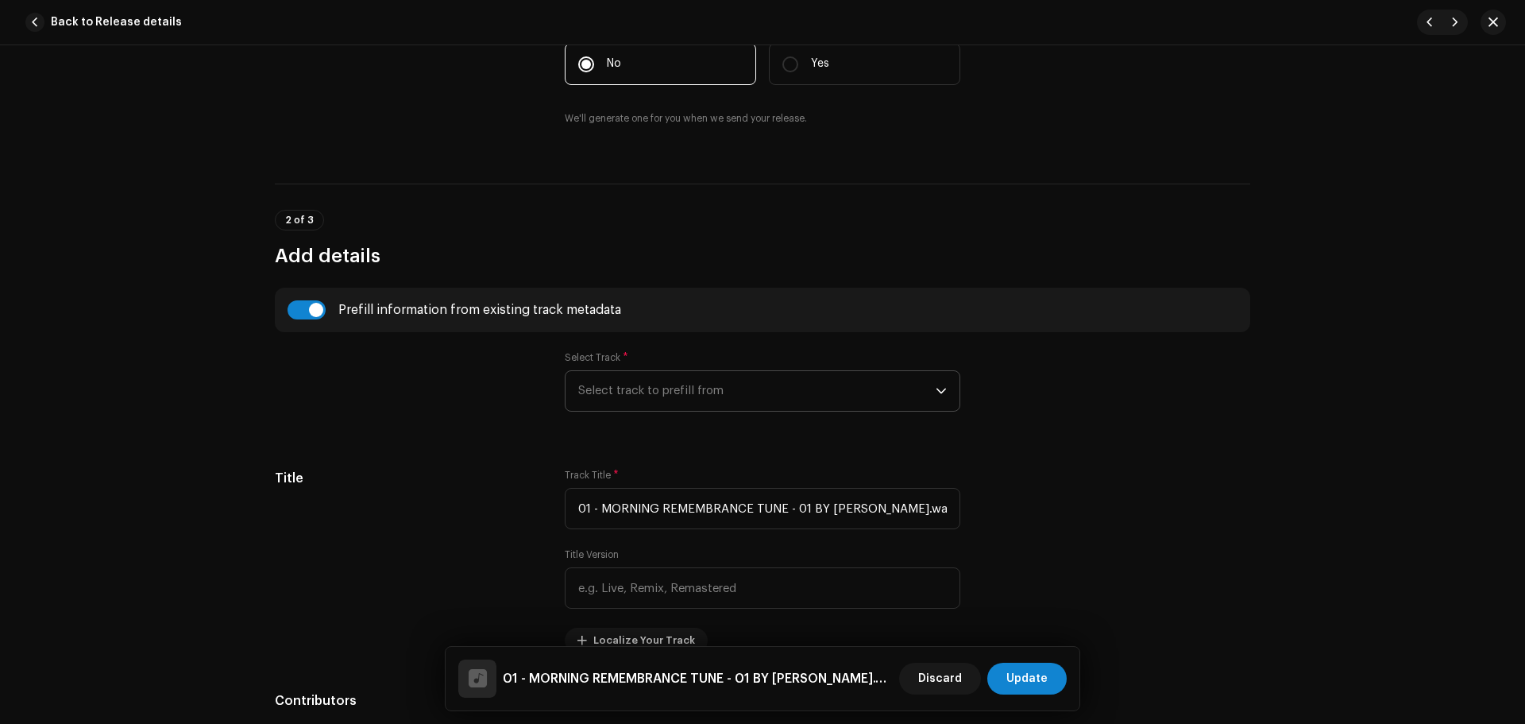
type input "Morning Dua"
type input "Studio Version"
radio input "true"
type input "Zikrullah TV"
checkbox input "true"
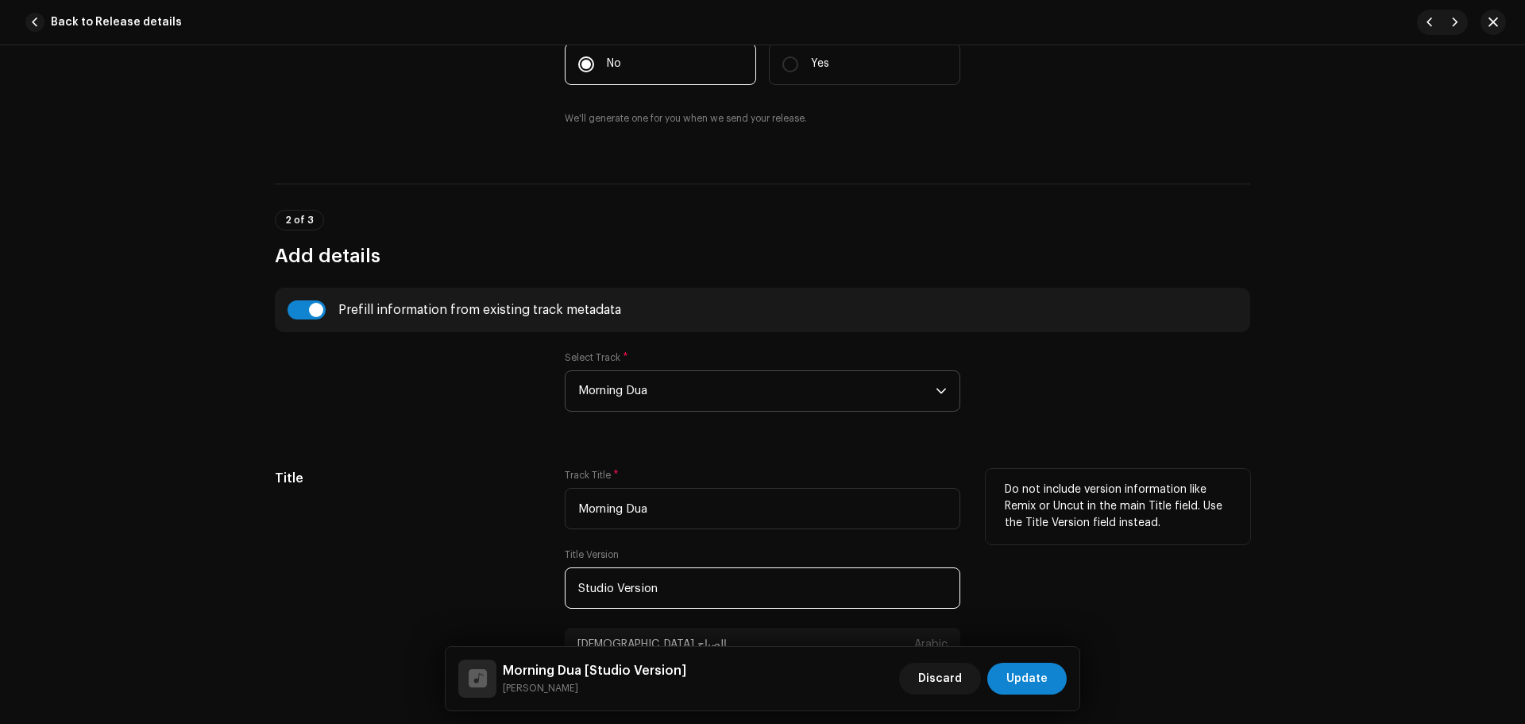
drag, startPoint x: 640, startPoint y: 590, endPoint x: 412, endPoint y: 592, distance: 227.9
click at [413, 594] on div "Title Track Title * Morning Dua Title Version Studio Version دعاء الصباح Arabic…" at bounding box center [762, 584] width 975 height 230
paste input "Acoustic"
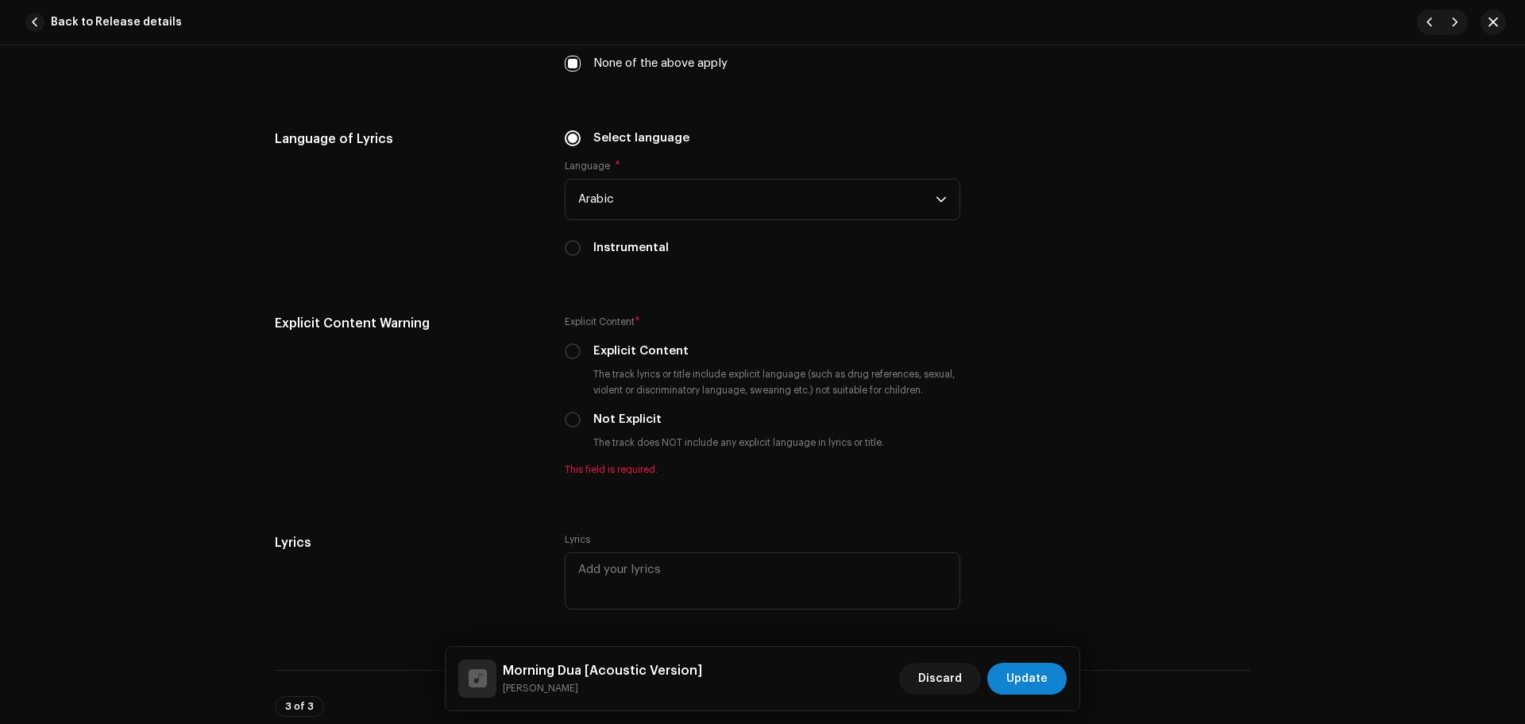
scroll to position [2780, 0]
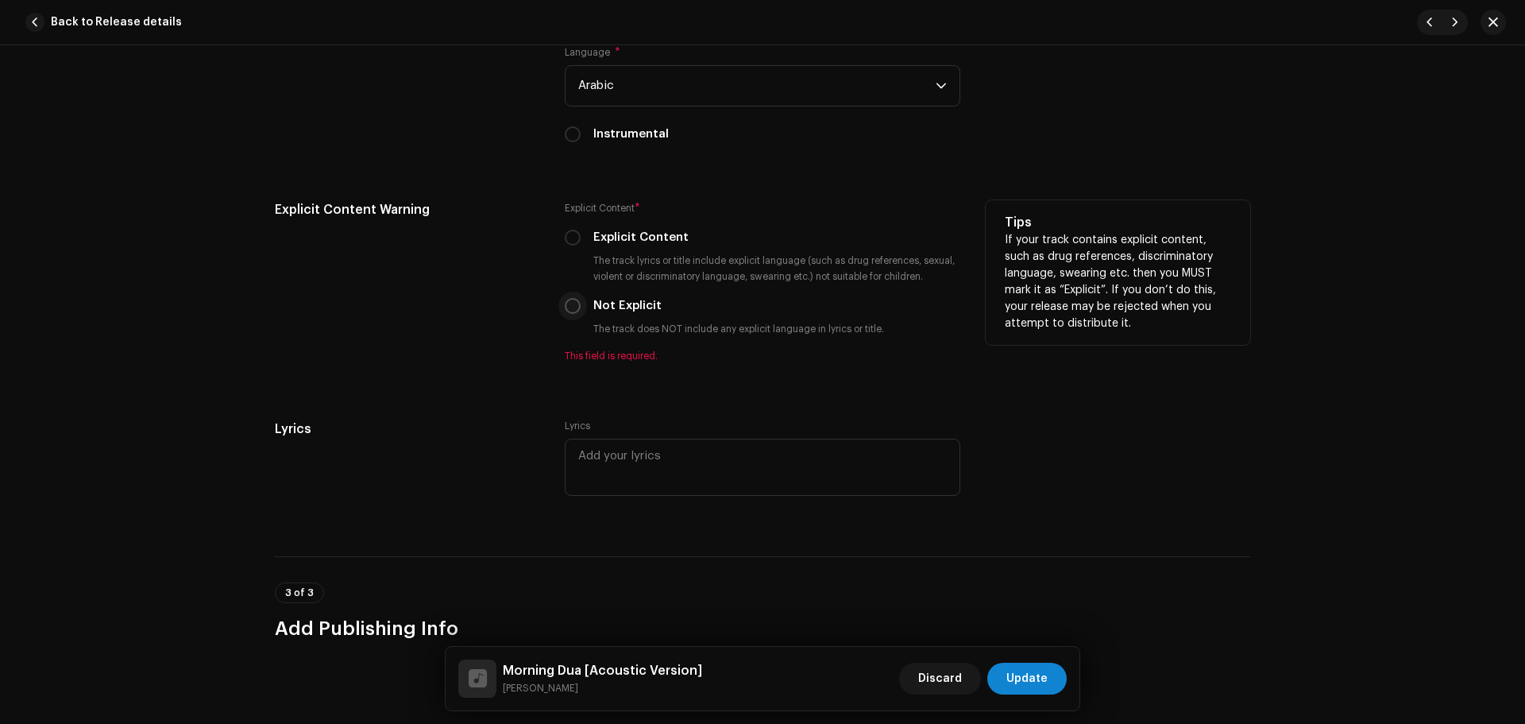
type input "Acoustic Version"
click at [566, 306] on input "Not Explicit" at bounding box center [573, 306] width 16 height 16
radio input "true"
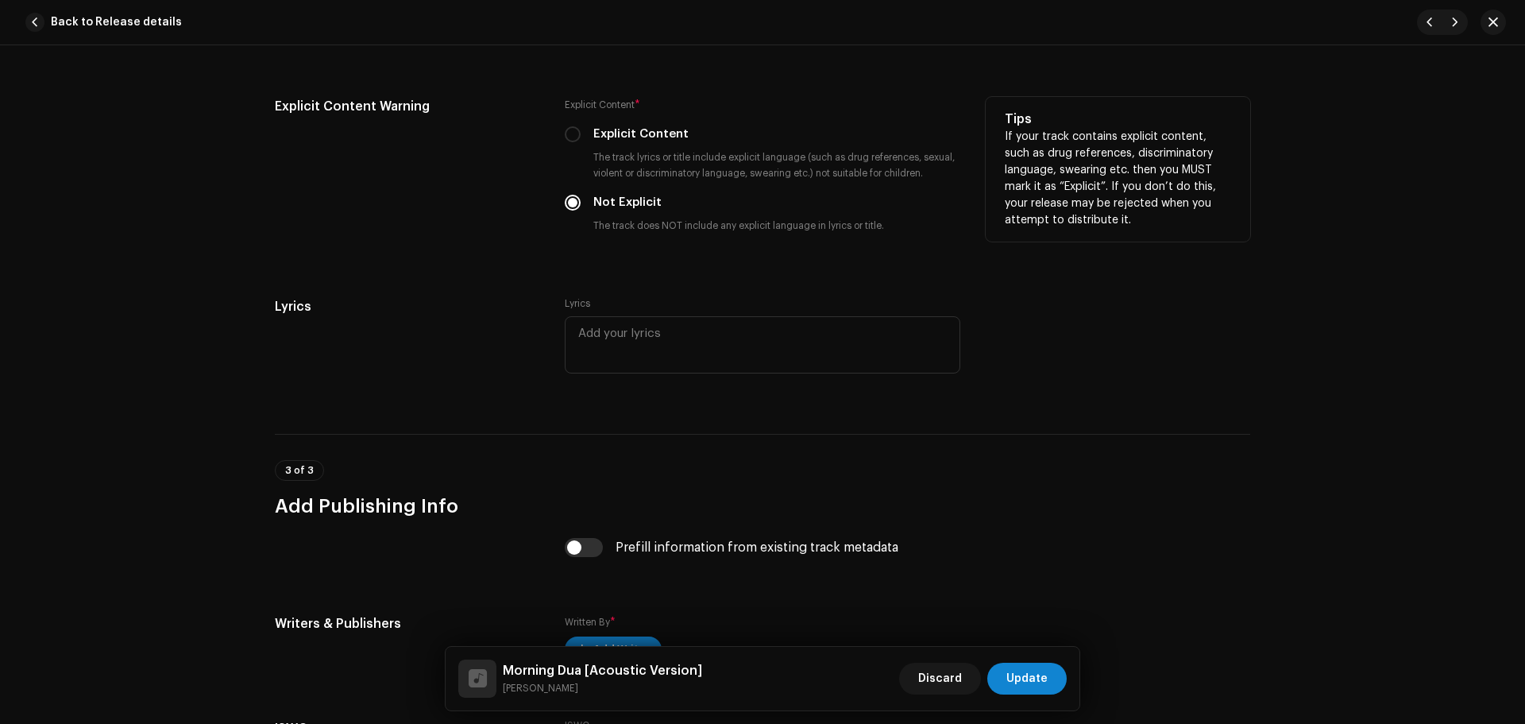
scroll to position [3018, 0]
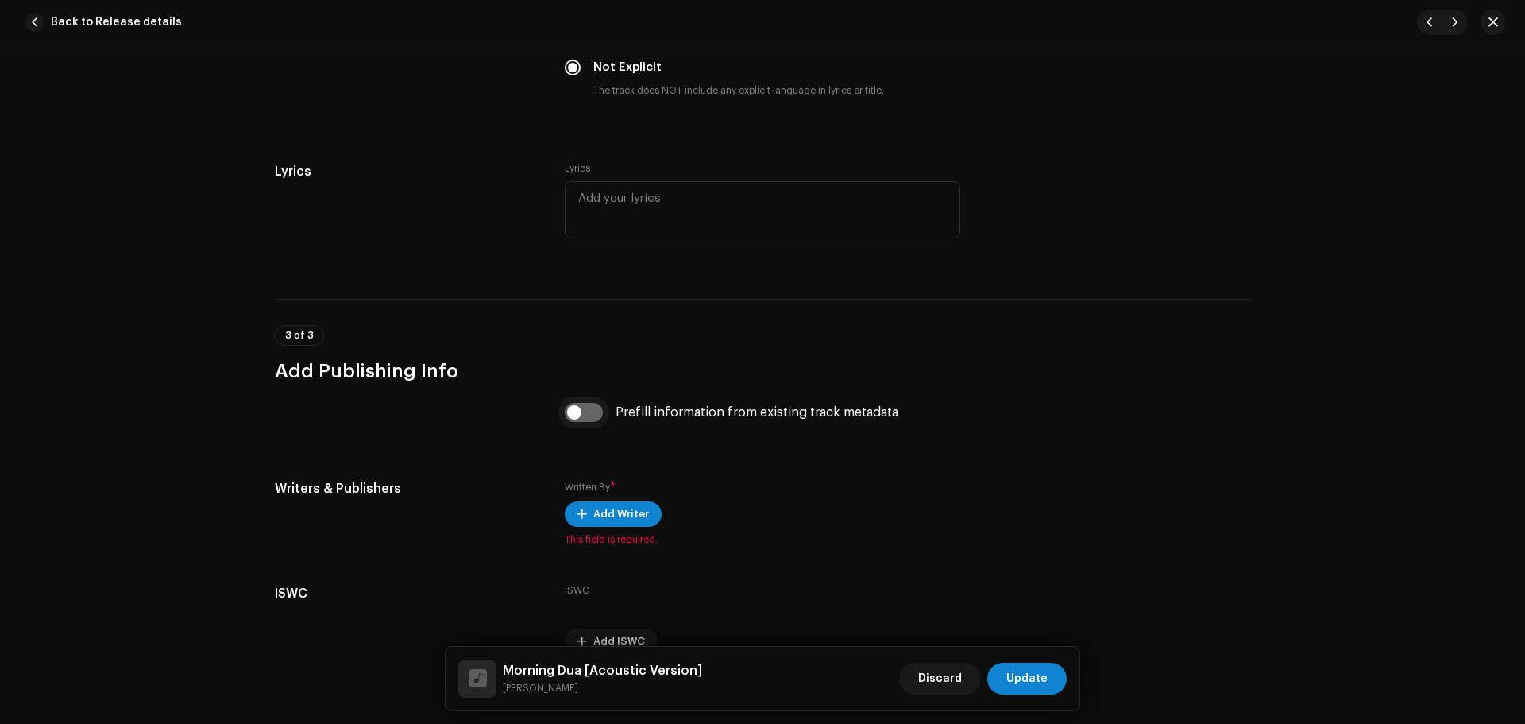
click at [585, 411] on input "checkbox" at bounding box center [584, 412] width 38 height 19
checkbox input "true"
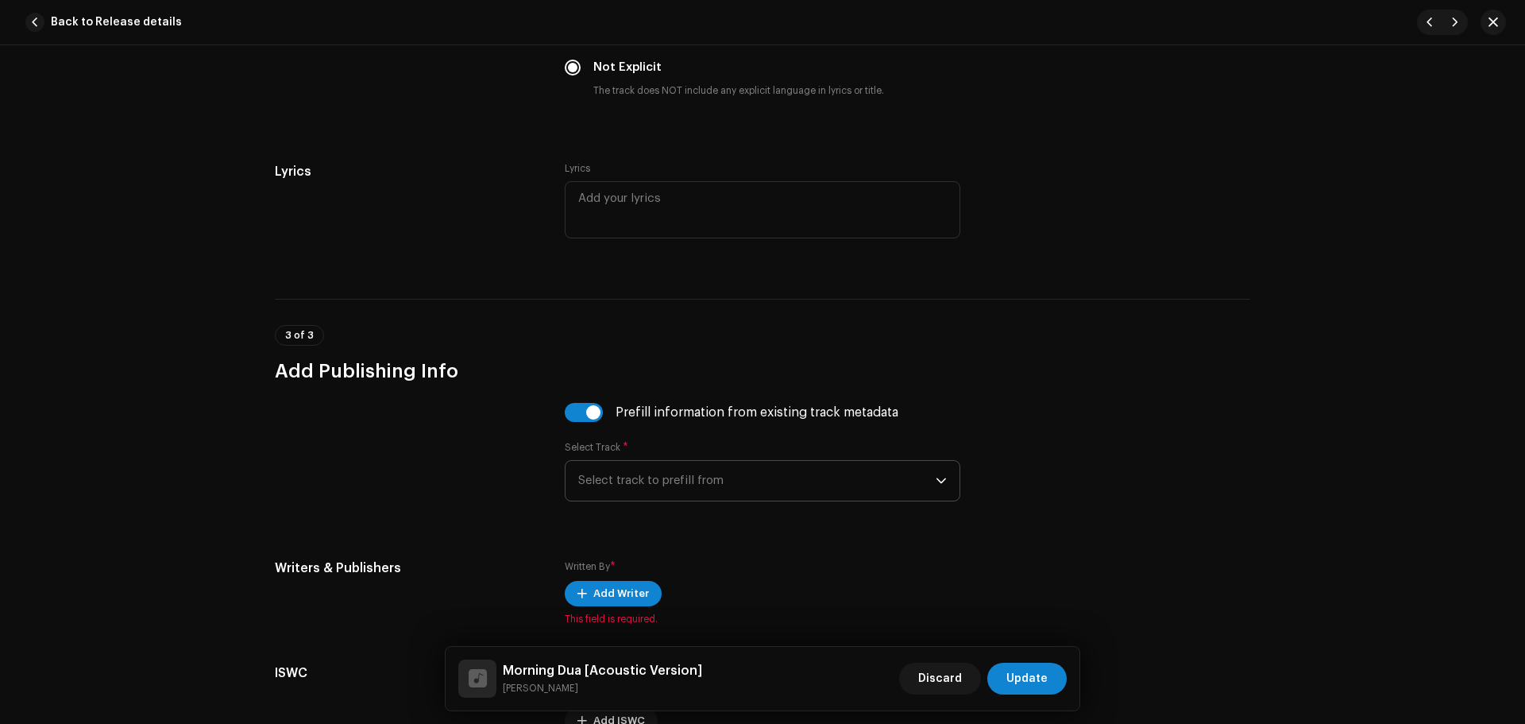
click at [706, 463] on span "Select track to prefill from" at bounding box center [756, 481] width 357 height 40
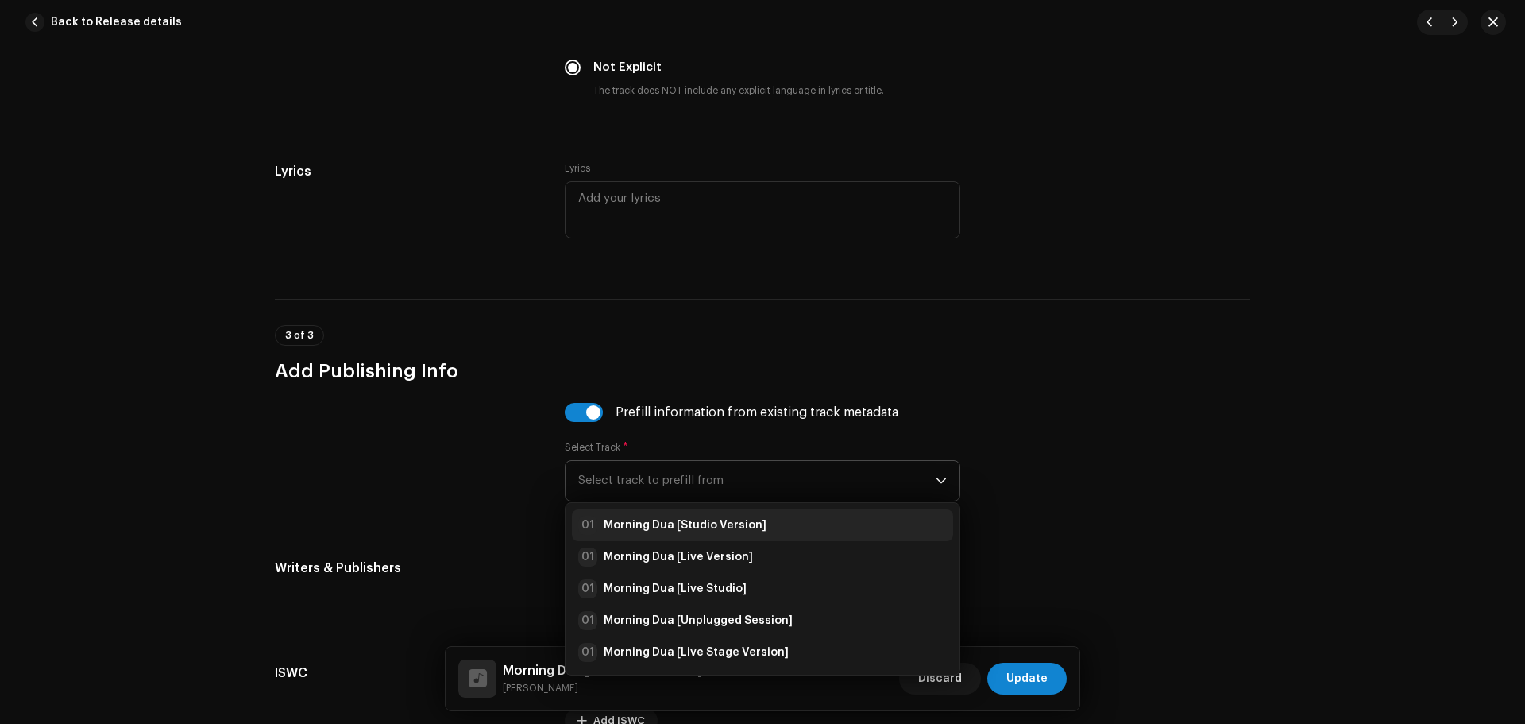
drag, startPoint x: 731, startPoint y: 519, endPoint x: 1030, endPoint y: 678, distance: 338.2
click at [731, 521] on strong "Morning Dua [Studio Version]" at bounding box center [685, 525] width 163 height 16
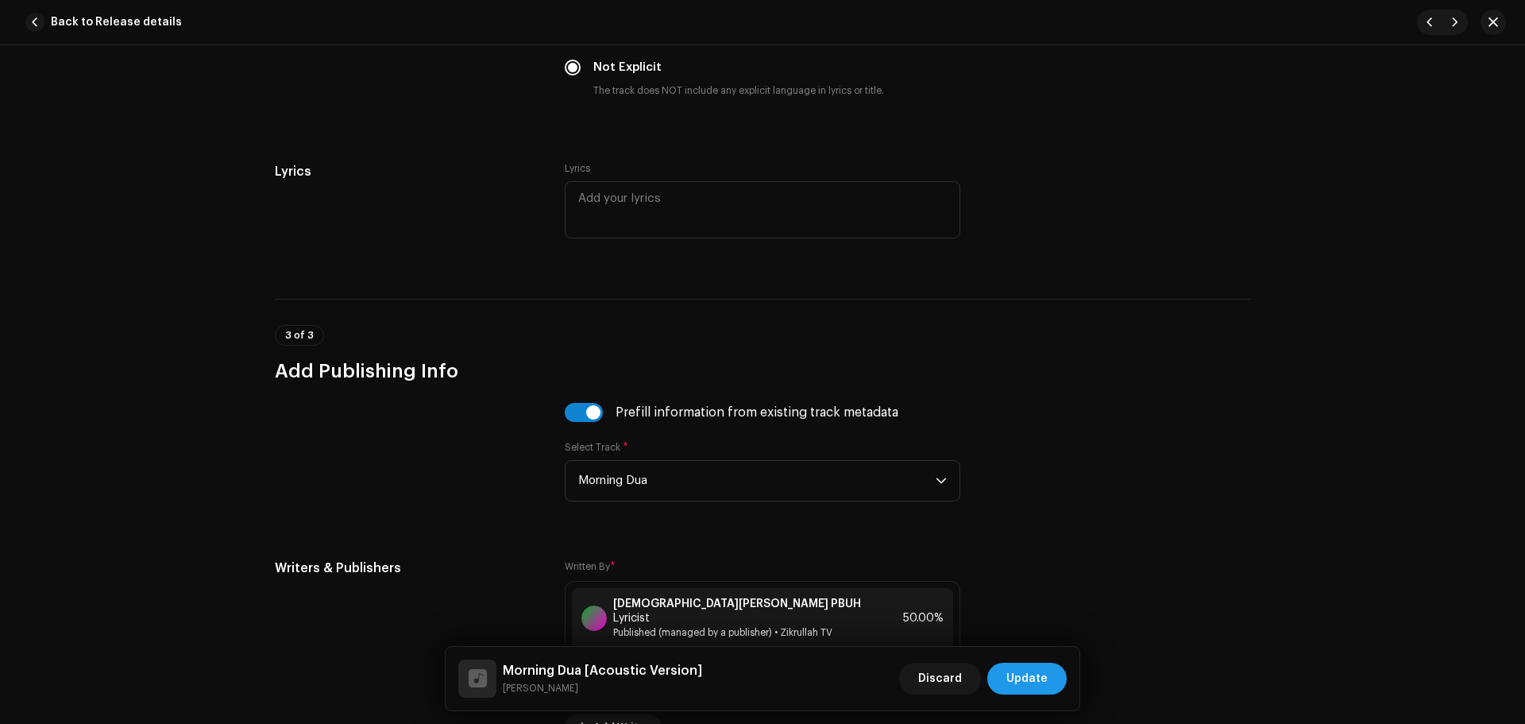
click at [1038, 685] on span "Update" at bounding box center [1026, 678] width 41 height 32
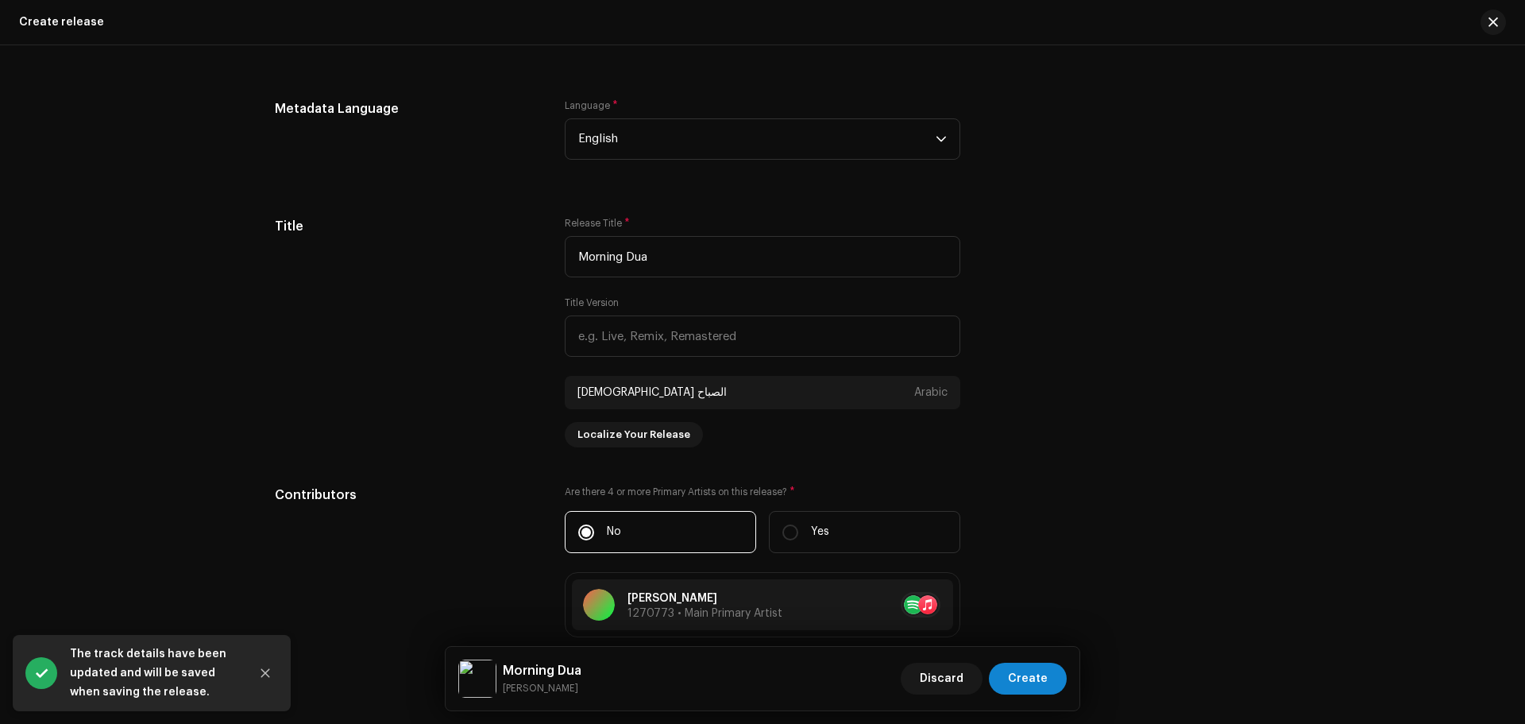
scroll to position [1747, 0]
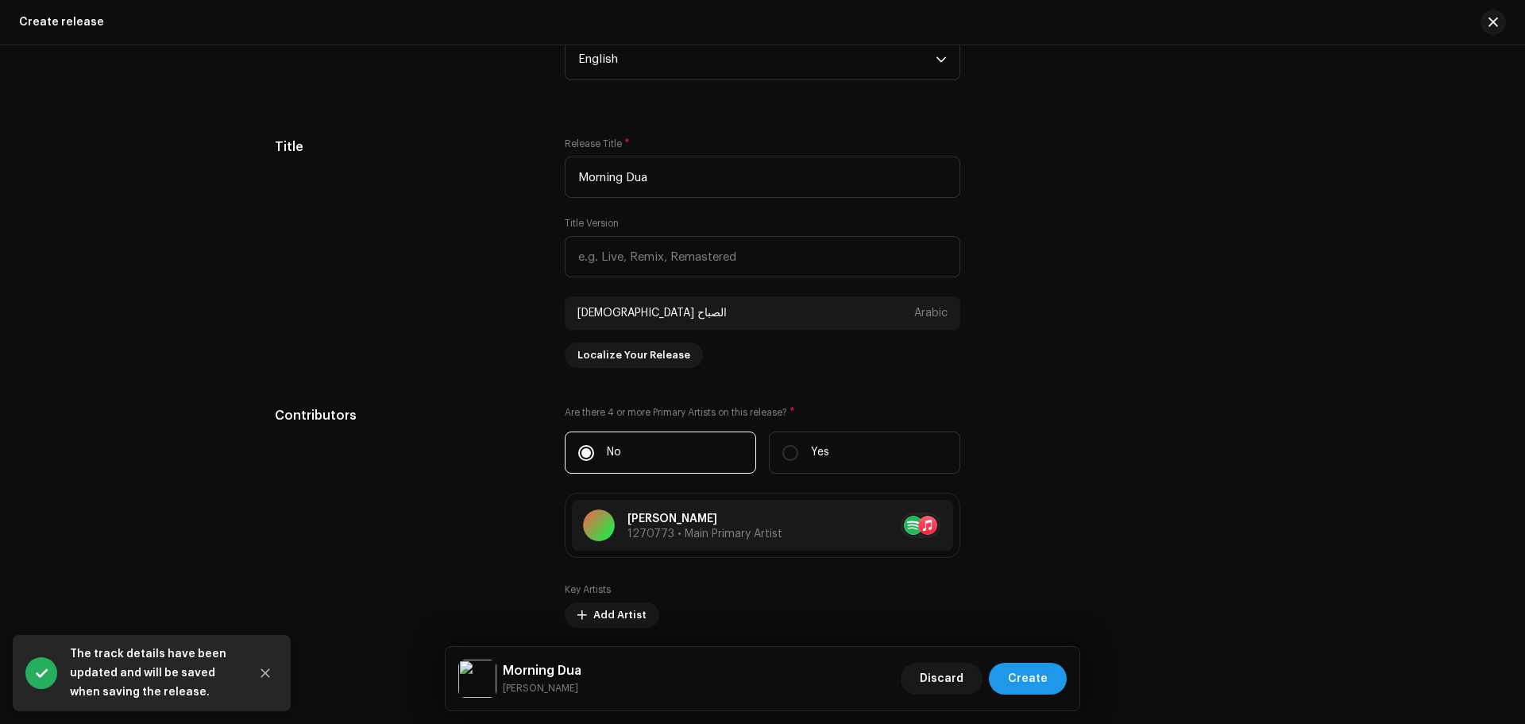
click at [1021, 678] on span "Create" at bounding box center [1028, 678] width 40 height 32
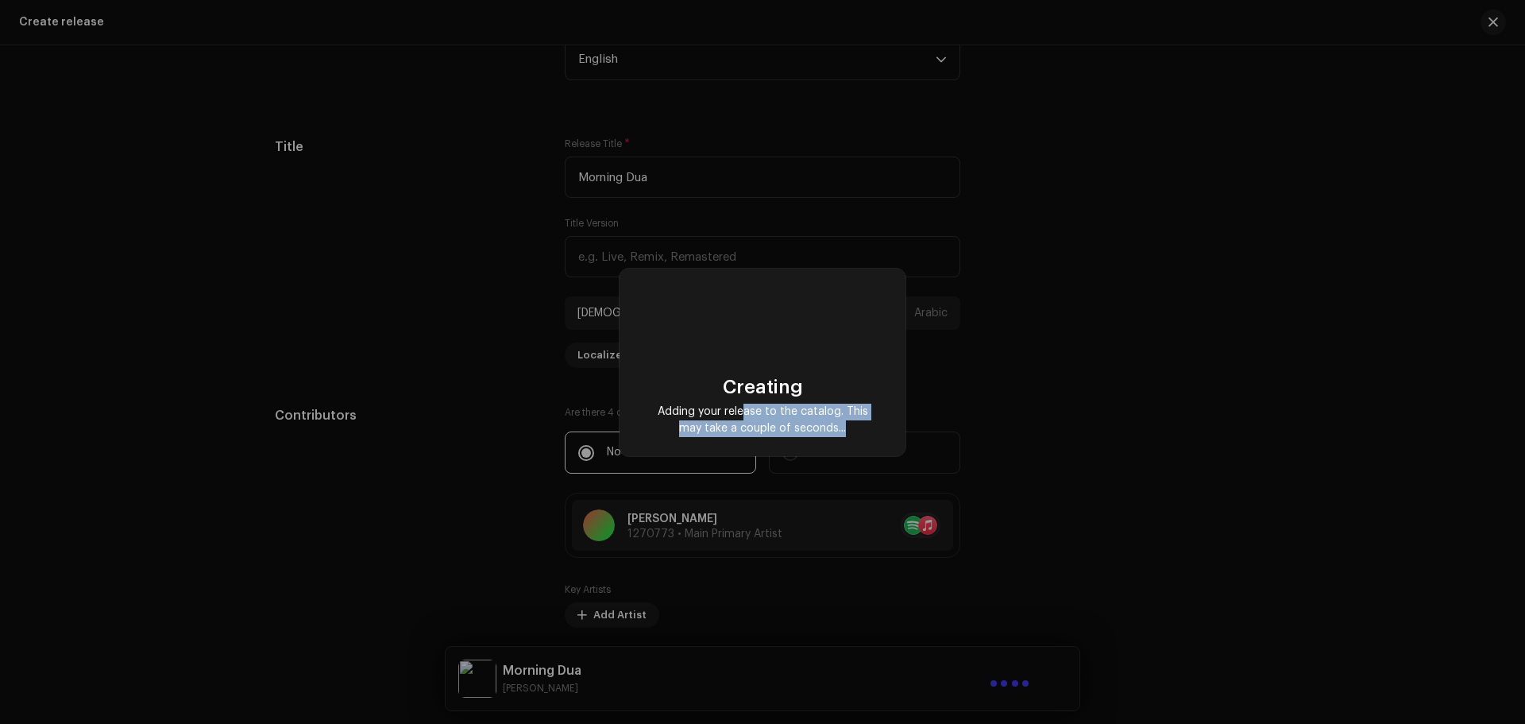
drag, startPoint x: 846, startPoint y: 420, endPoint x: 729, endPoint y: 394, distance: 119.7
click at [735, 398] on div "Creating Adding your release to the catalog. This may take a couple of seconds.…" at bounding box center [762, 406] width 222 height 60
click at [720, 381] on div "Creating Adding your release to the catalog. This may take a couple of seconds.…" at bounding box center [762, 406] width 222 height 60
drag, startPoint x: 720, startPoint y: 381, endPoint x: 850, endPoint y: 438, distance: 141.9
click at [850, 438] on div "Creating Adding your release to the catalog. This may take a couple of seconds.…" at bounding box center [762, 361] width 286 height 187
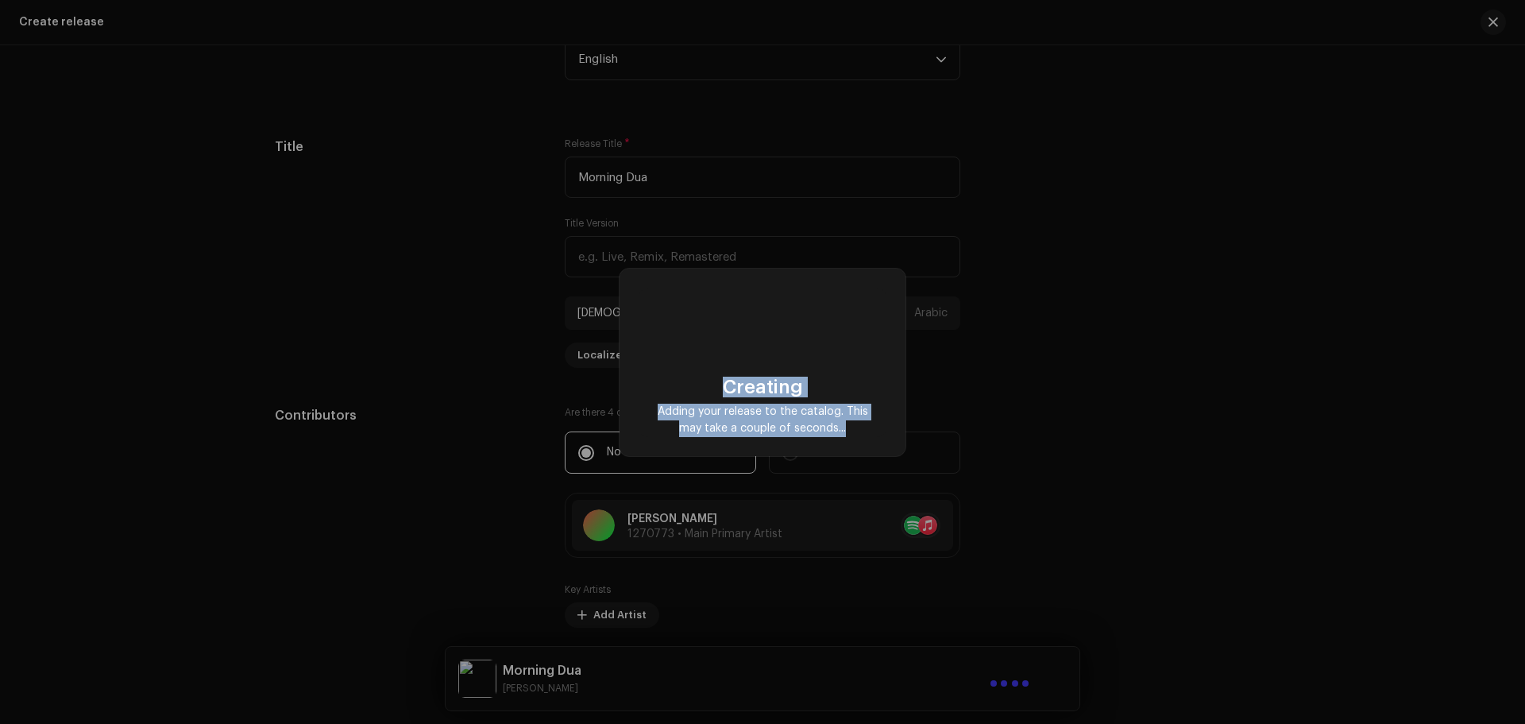
click at [850, 438] on div "Creating Adding your release to the catalog. This may take a couple of seconds.…" at bounding box center [762, 361] width 286 height 187
drag, startPoint x: 852, startPoint y: 427, endPoint x: 687, endPoint y: 377, distance: 172.6
click at [687, 377] on div "Creating Adding your release to the catalog. This may take a couple of seconds.…" at bounding box center [762, 406] width 222 height 60
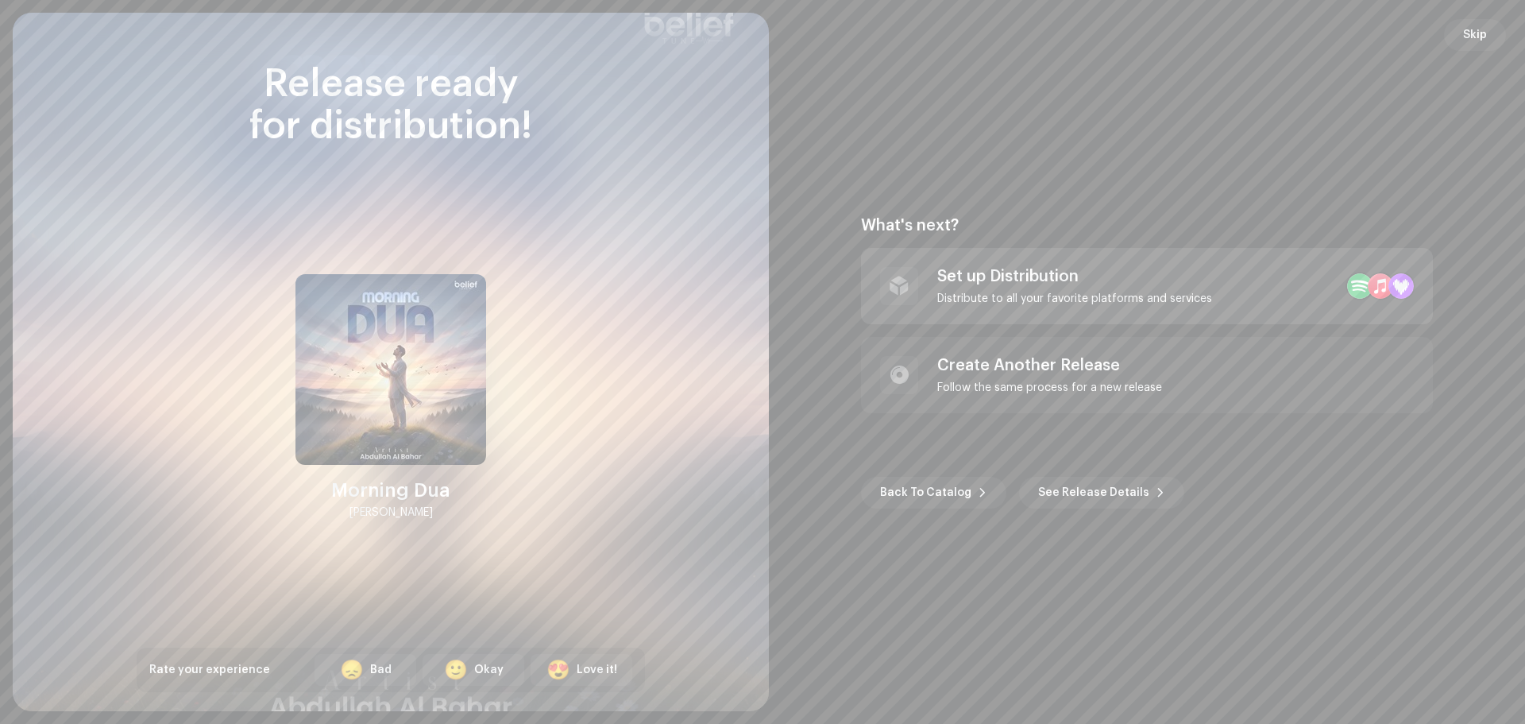
click at [923, 281] on div "Set up Distribution Distribute to all your favorite platforms and services" at bounding box center [1046, 286] width 332 height 38
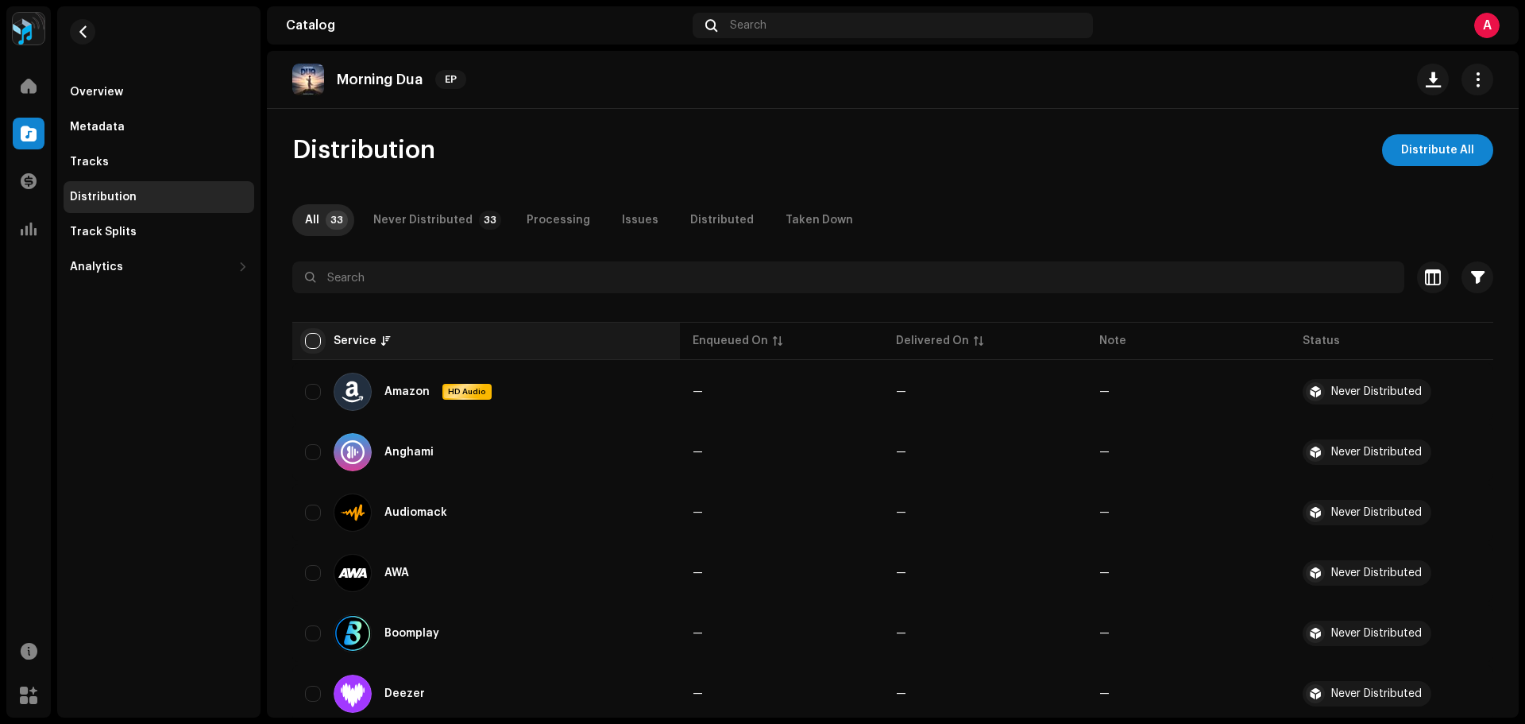
click at [313, 342] on input "checkbox" at bounding box center [313, 341] width 16 height 16
checkbox input "true"
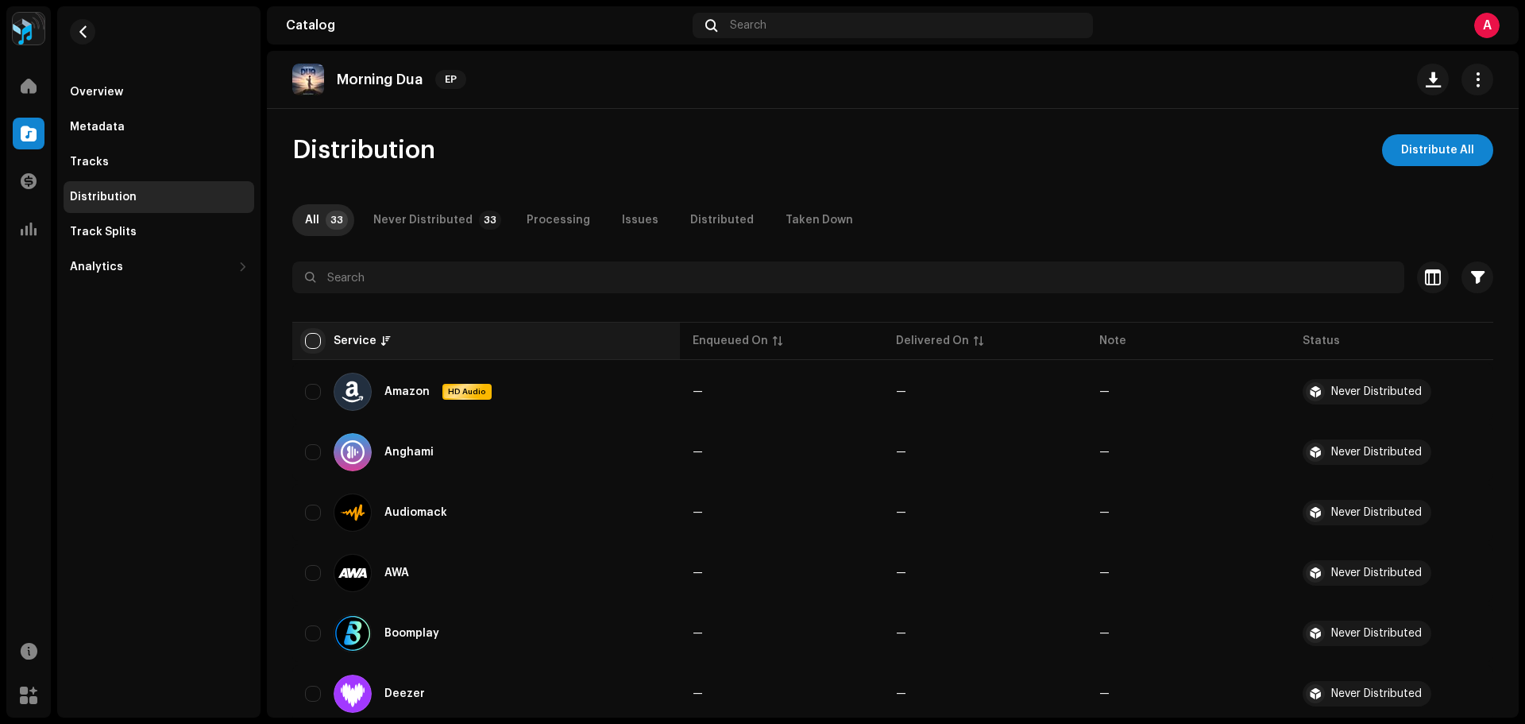
checkbox input "true"
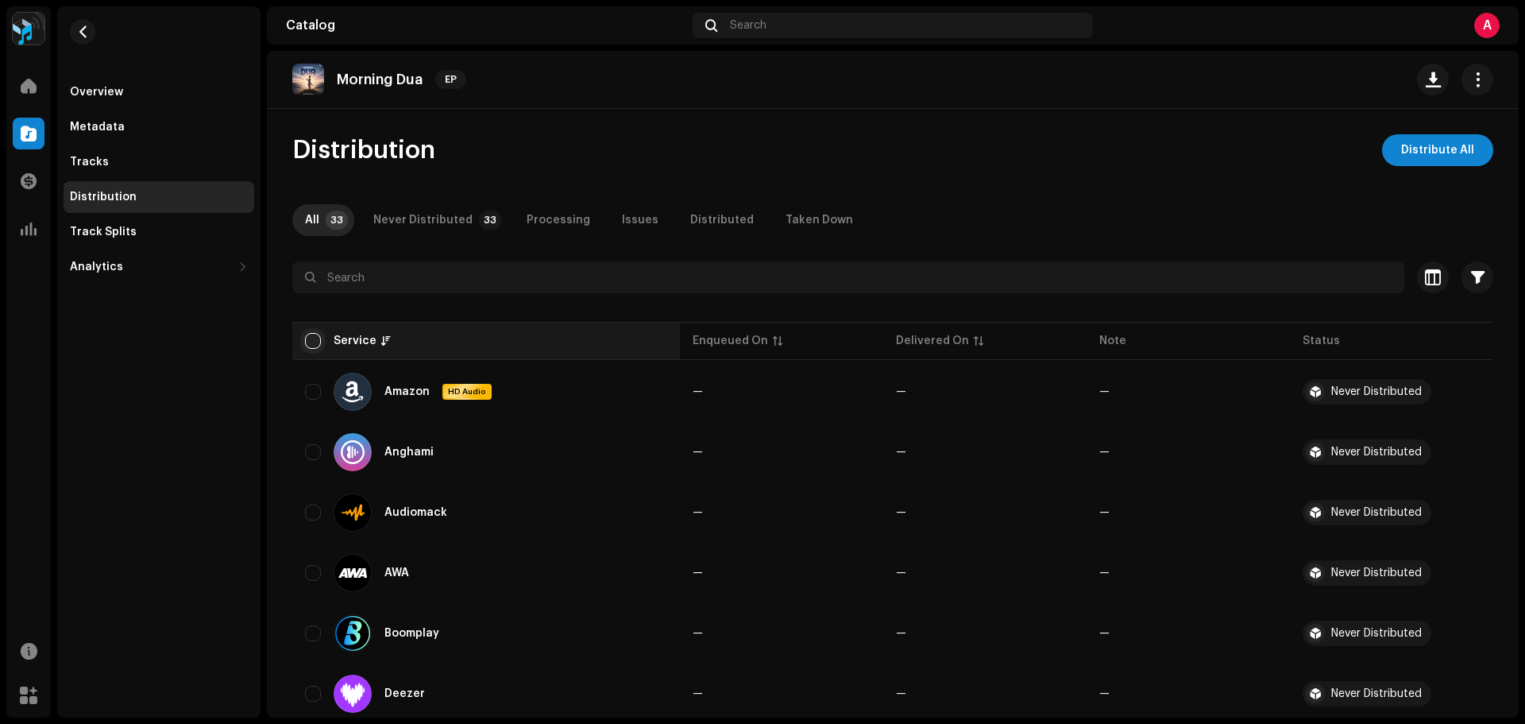
checkbox input "true"
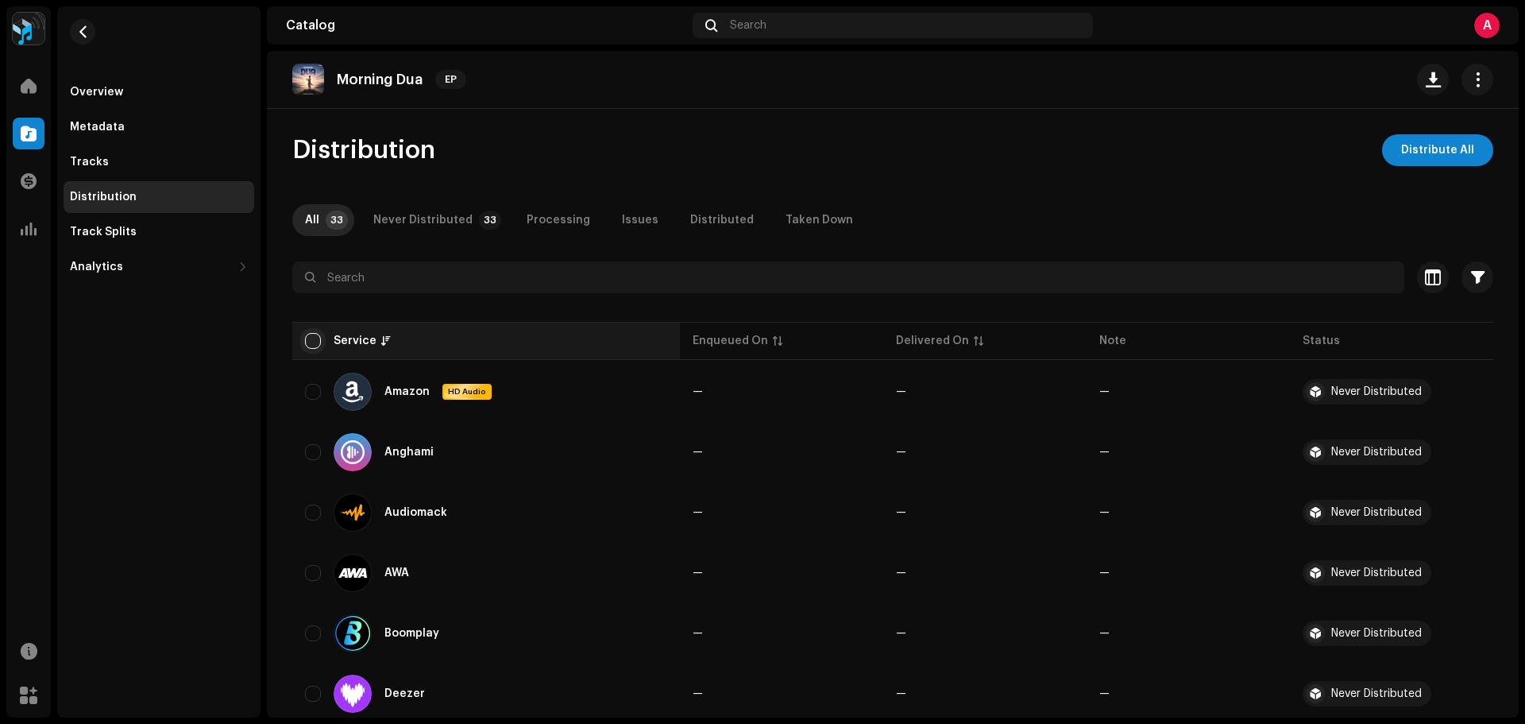
checkbox input "true"
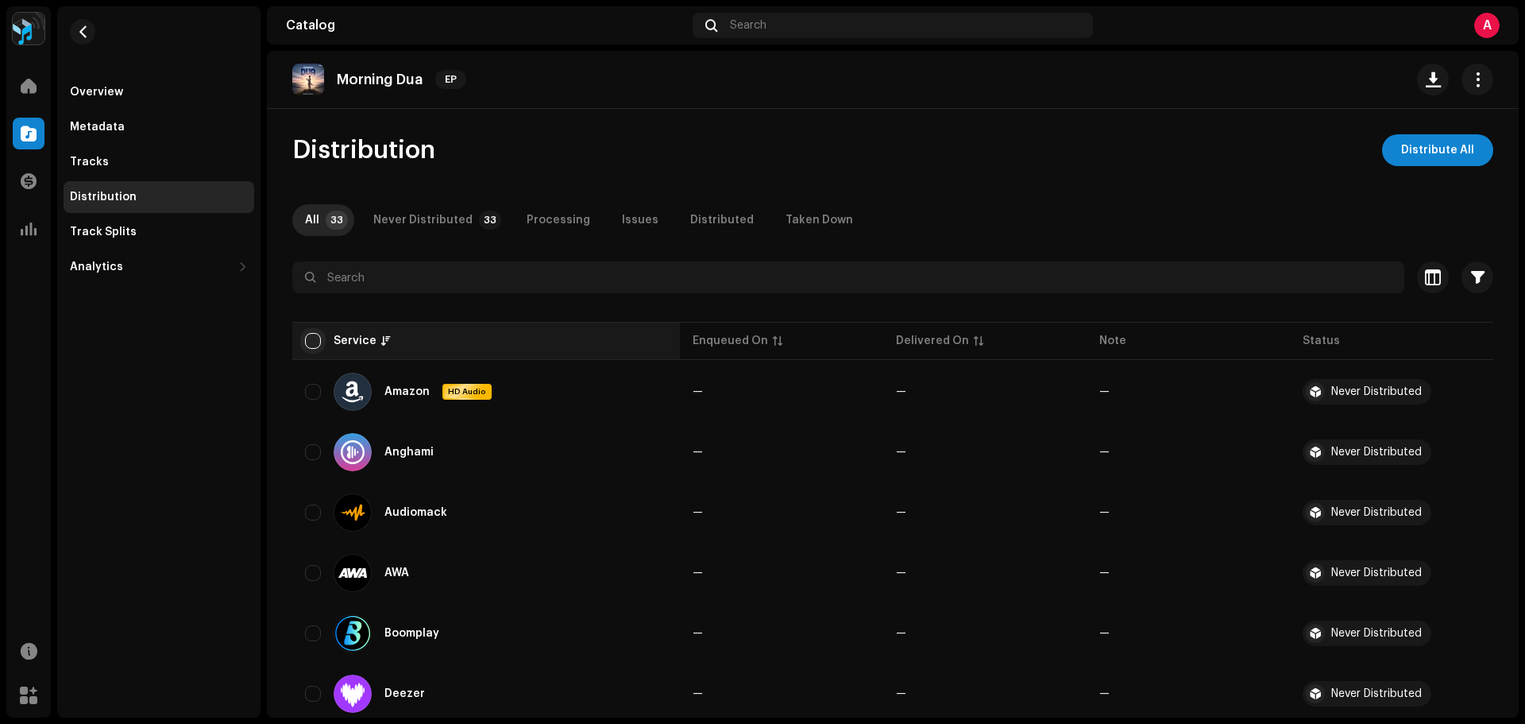
checkbox input "true"
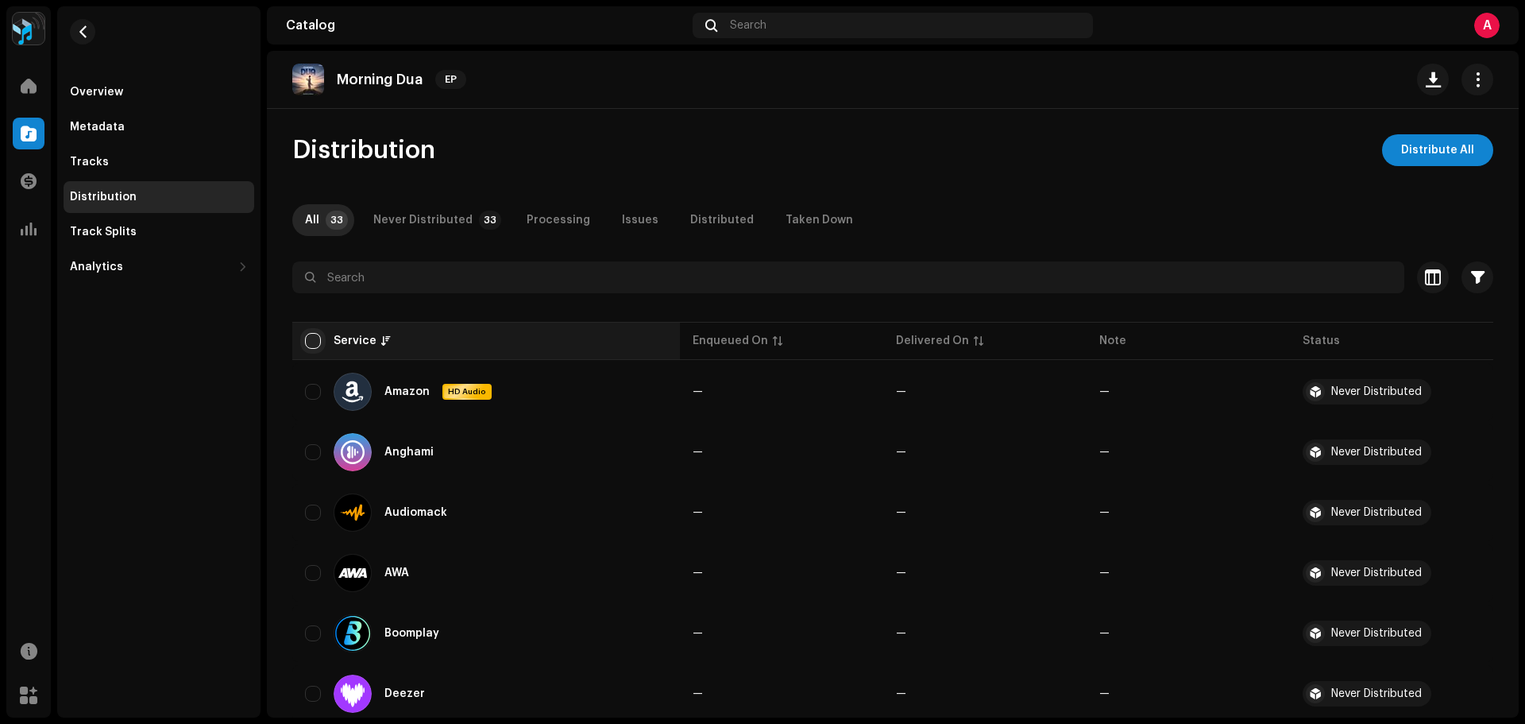
checkbox input "true"
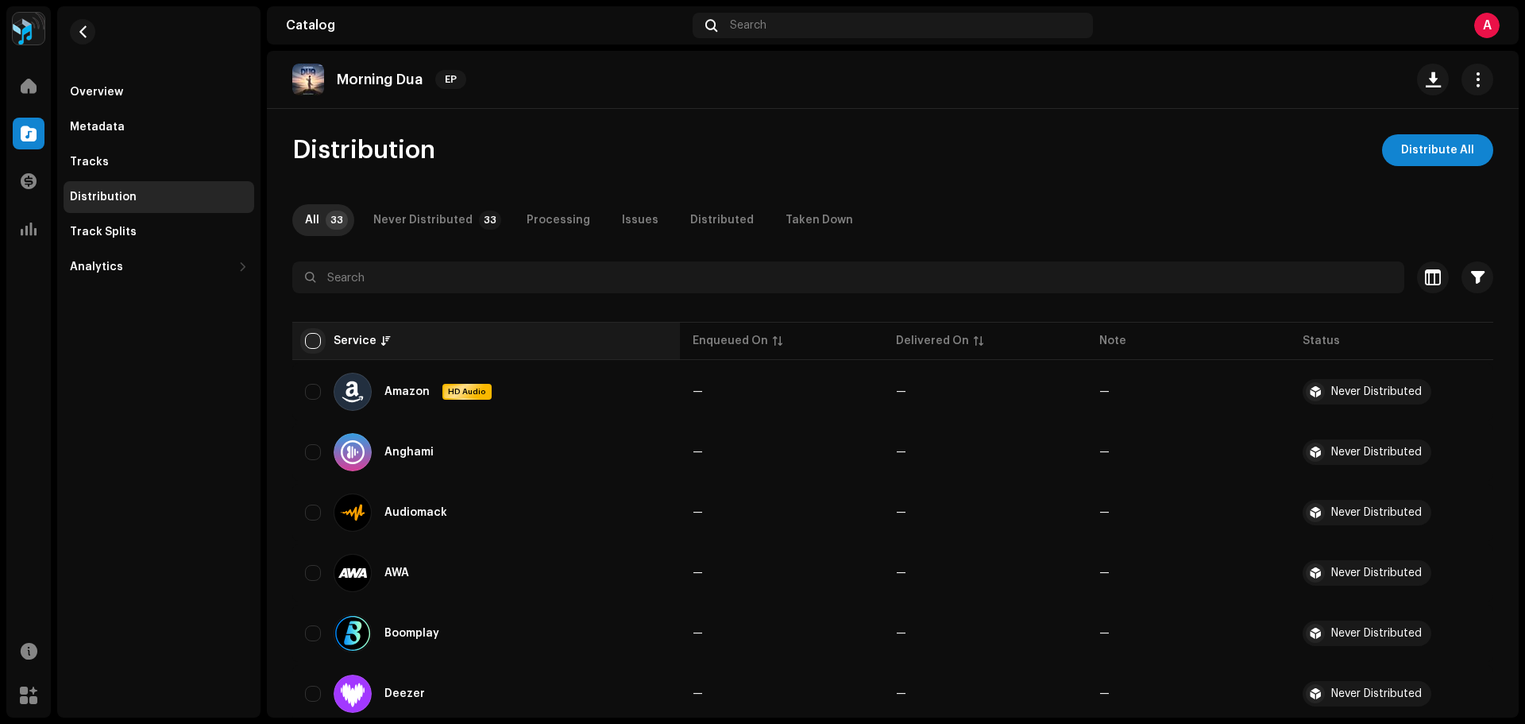
checkbox input "true"
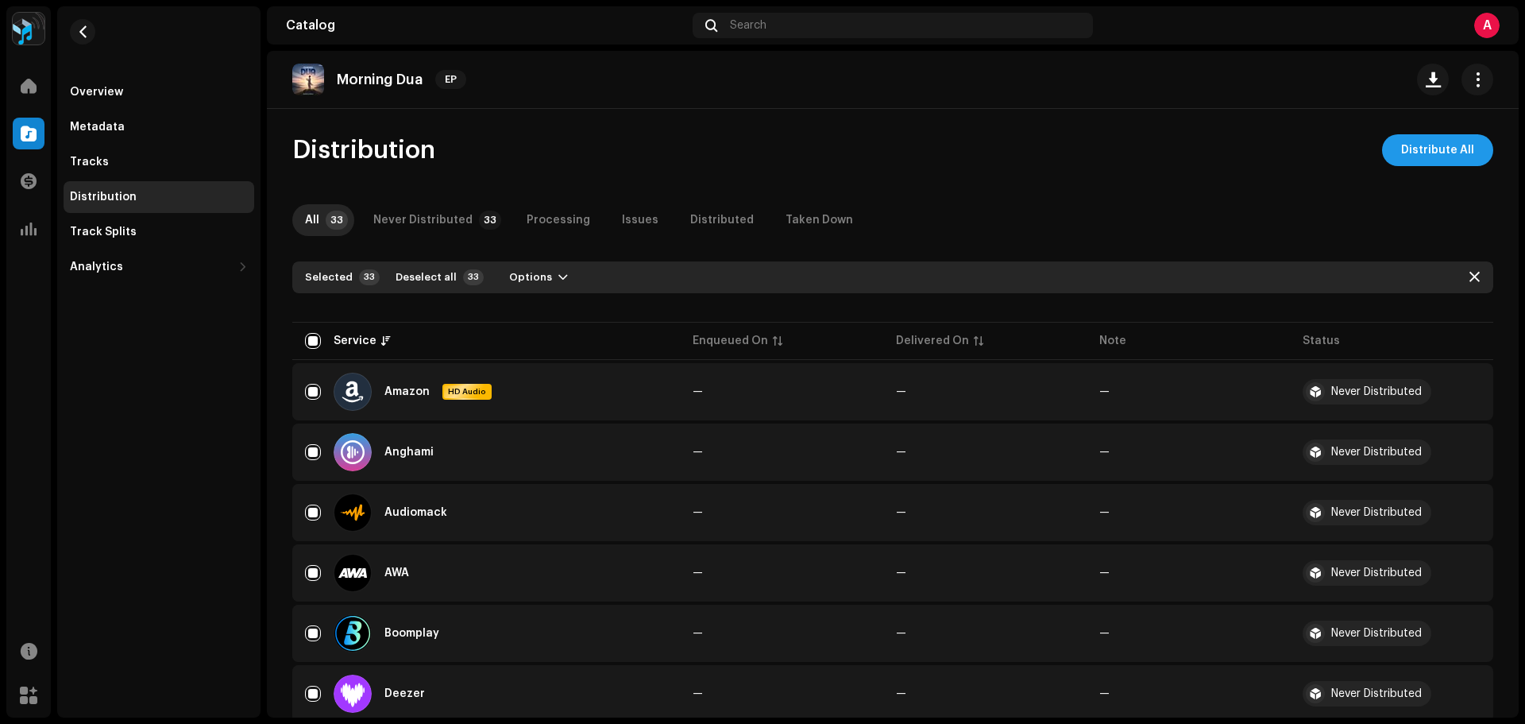
click at [1403, 155] on span "Distribute All" at bounding box center [1437, 150] width 73 height 32
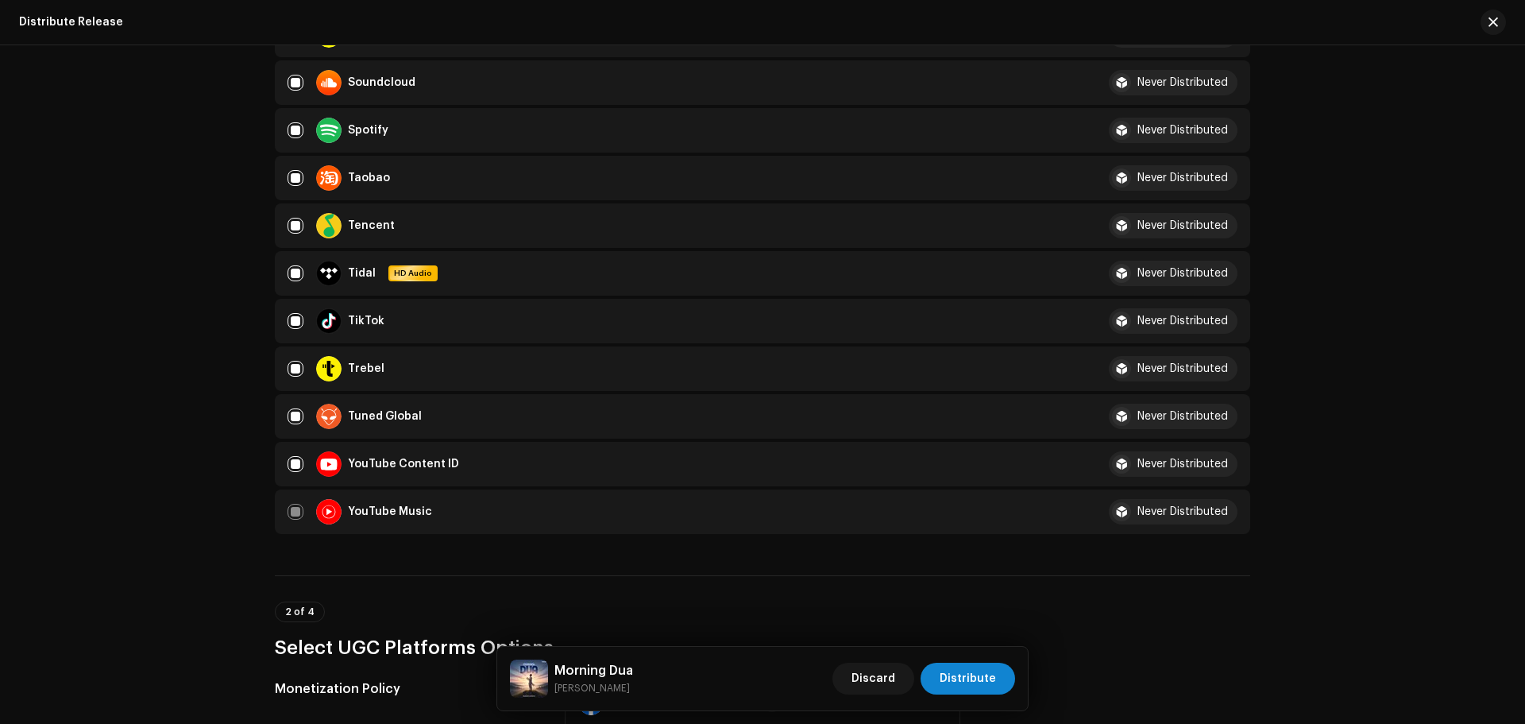
scroll to position [1827, 0]
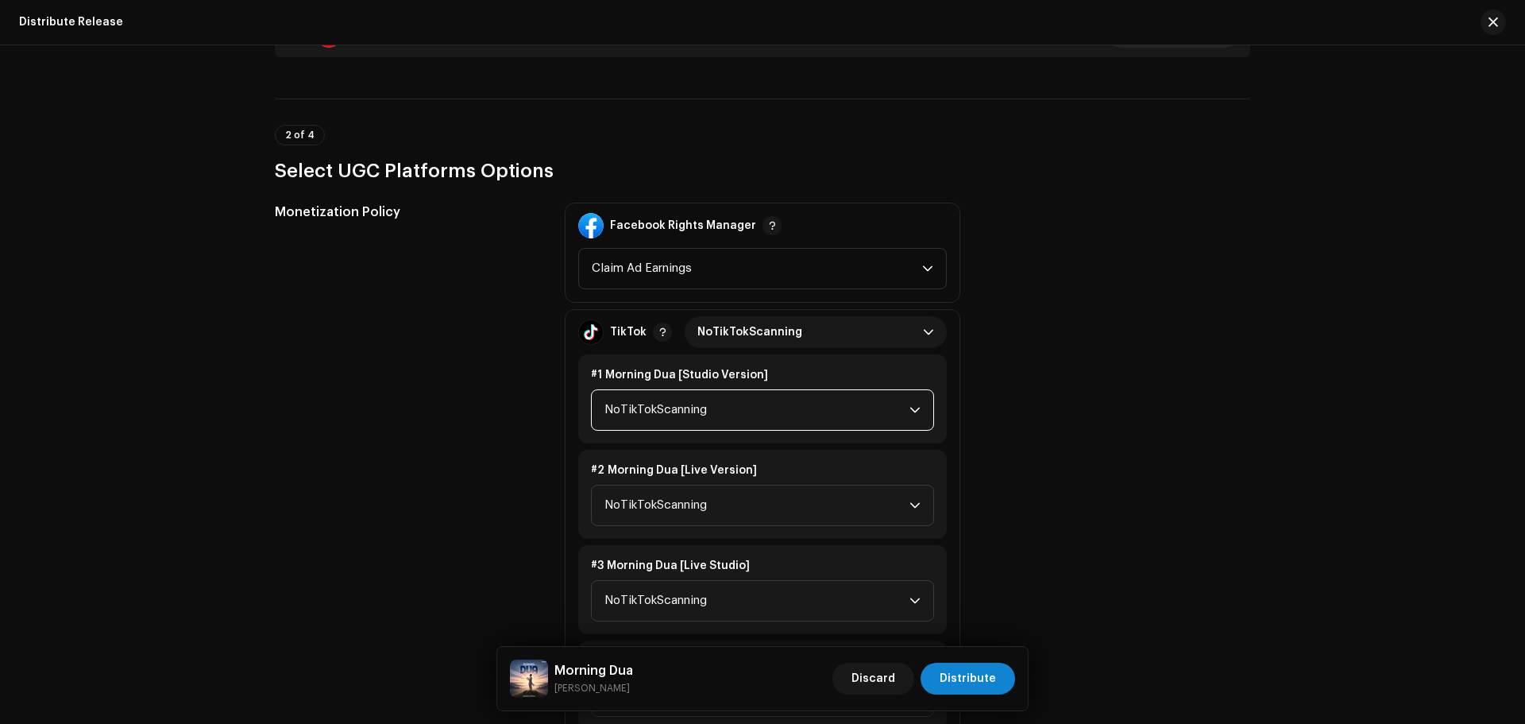
click at [727, 398] on span "NoTikTokScanning" at bounding box center [756, 410] width 305 height 40
click at [645, 512] on span "Monetize" at bounding box center [630, 518] width 52 height 16
click at [667, 499] on span "NoTikTokScanning" at bounding box center [756, 505] width 305 height 40
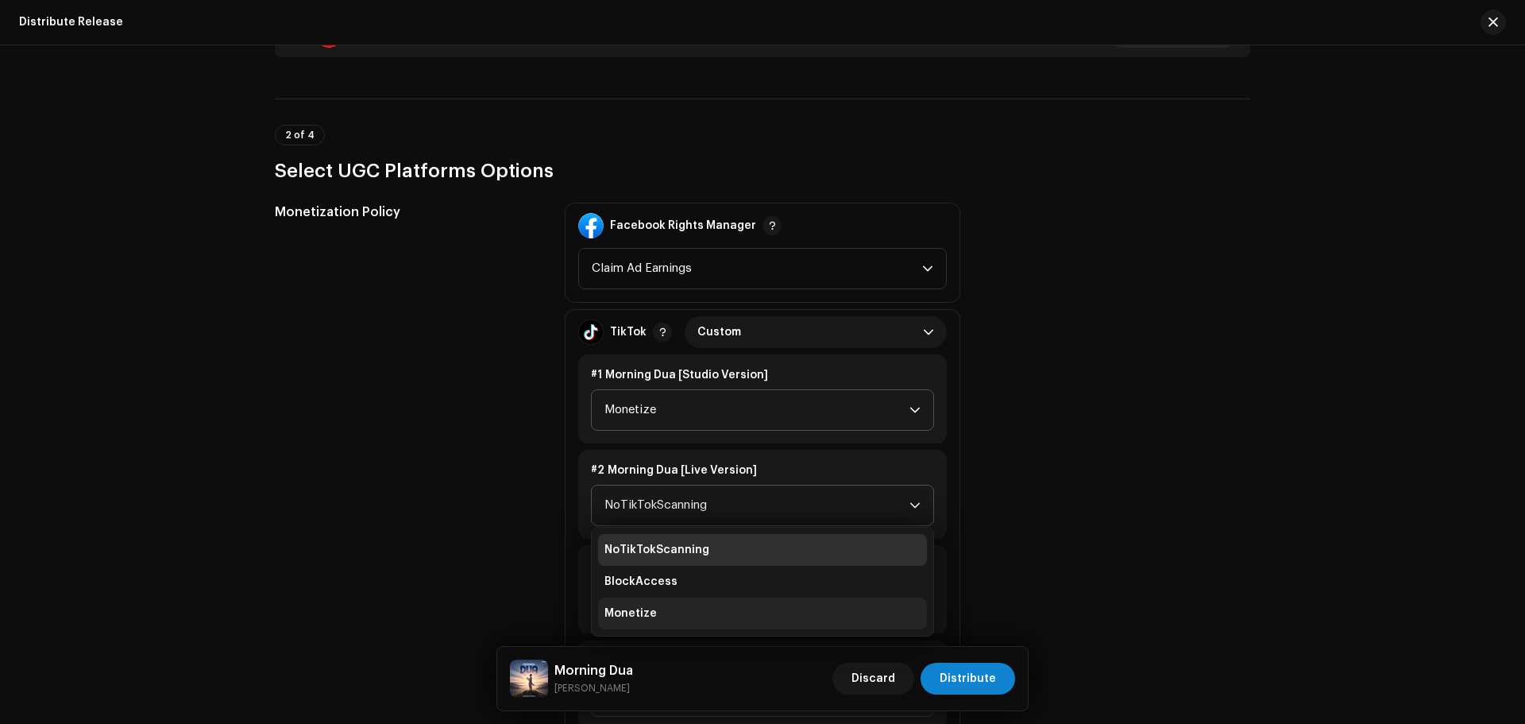
click at [650, 606] on span "Monetize" at bounding box center [630, 613] width 52 height 16
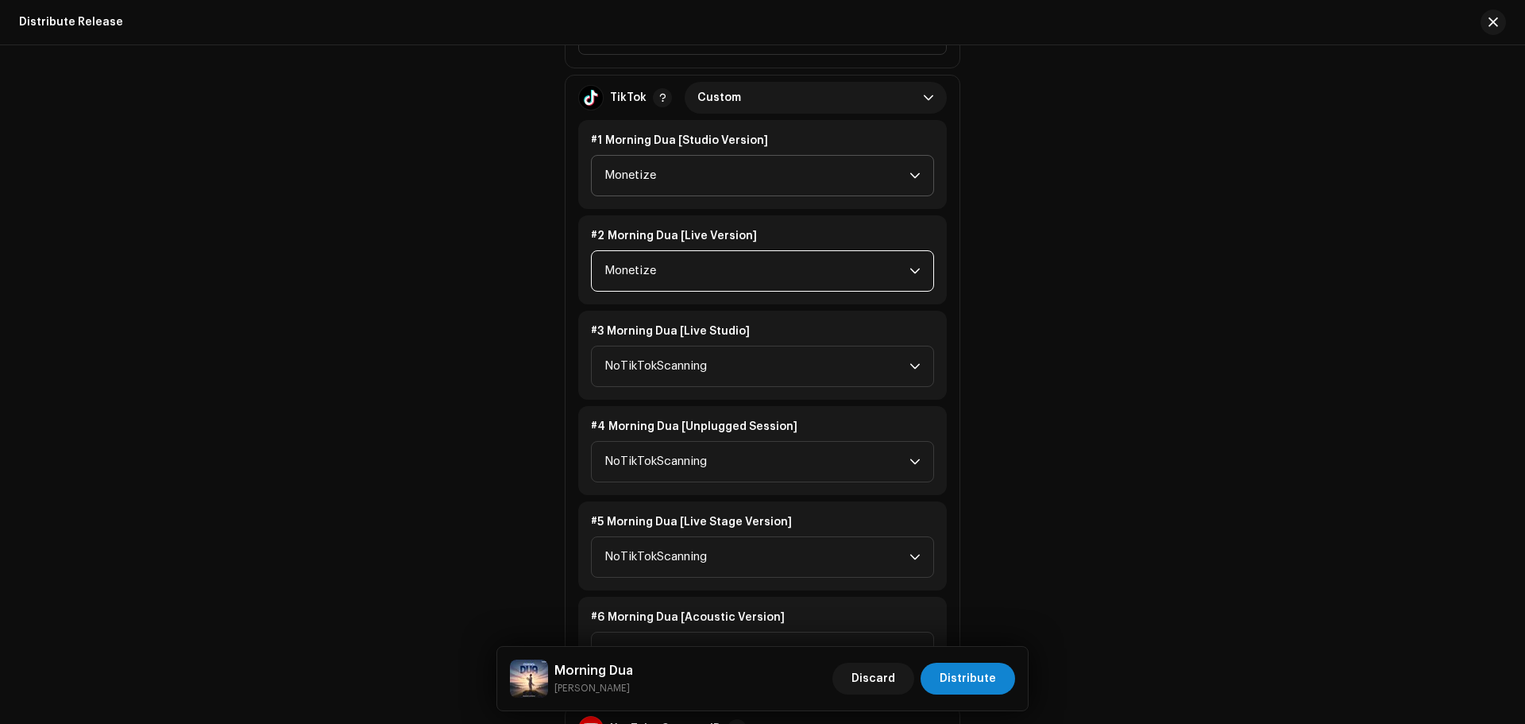
scroll to position [2065, 0]
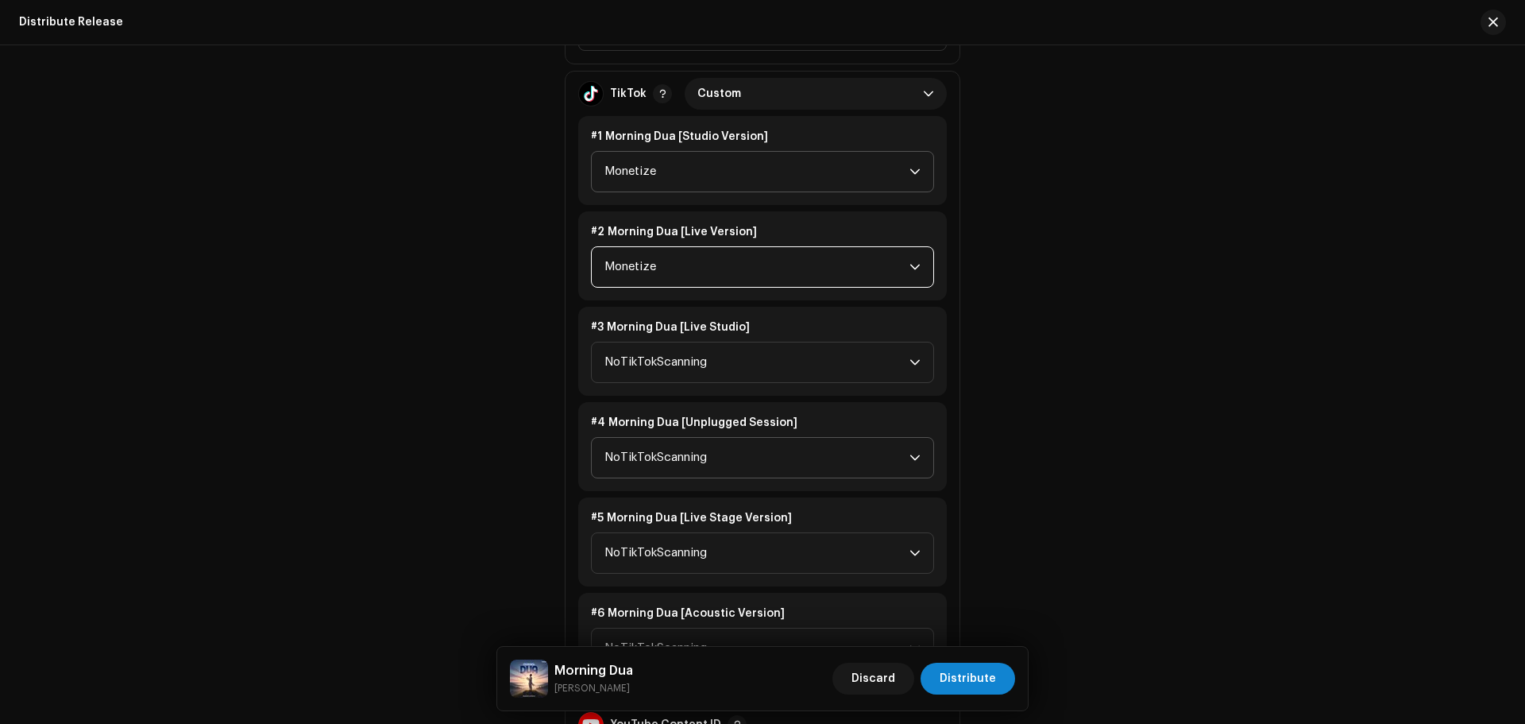
click at [671, 468] on span "NoTikTokScanning" at bounding box center [756, 458] width 305 height 40
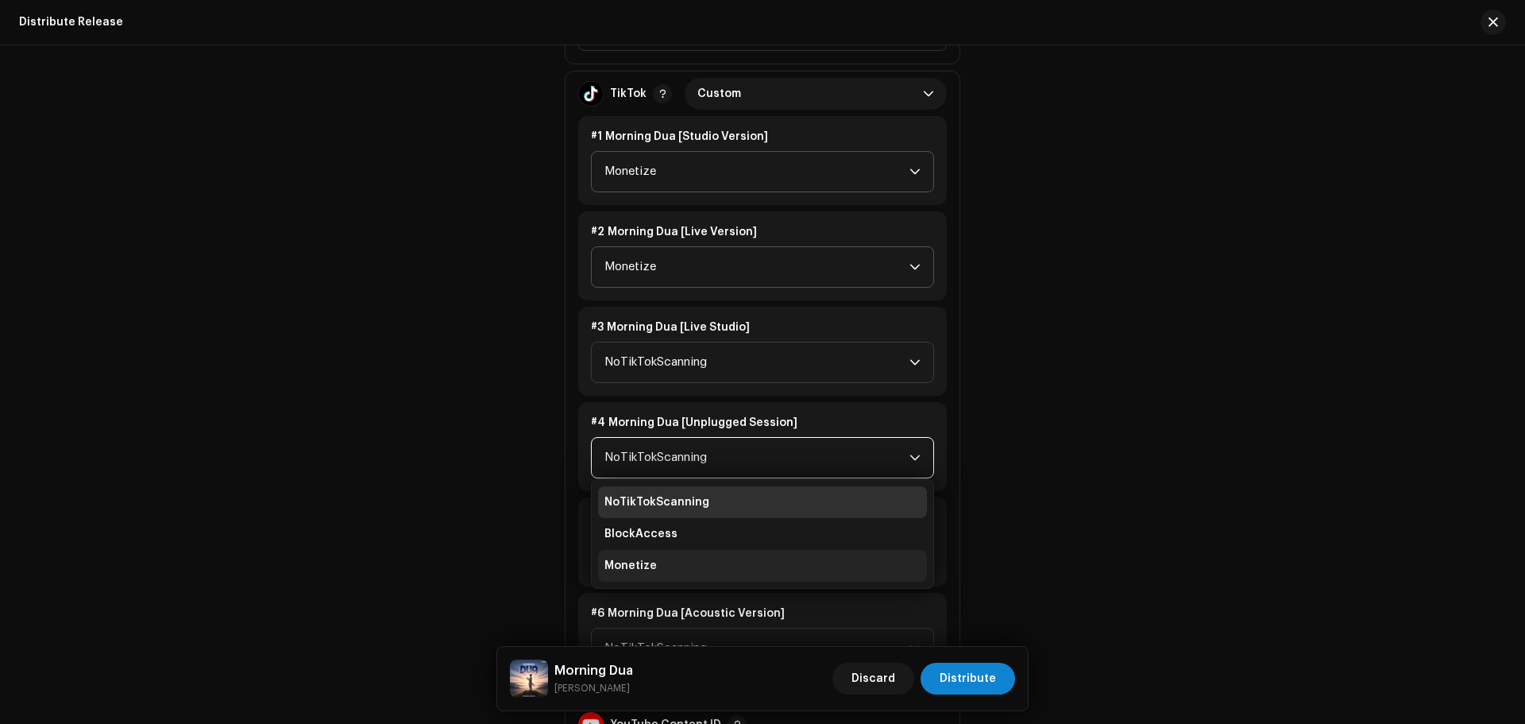
click at [623, 573] on span "Monetize" at bounding box center [630, 566] width 52 height 16
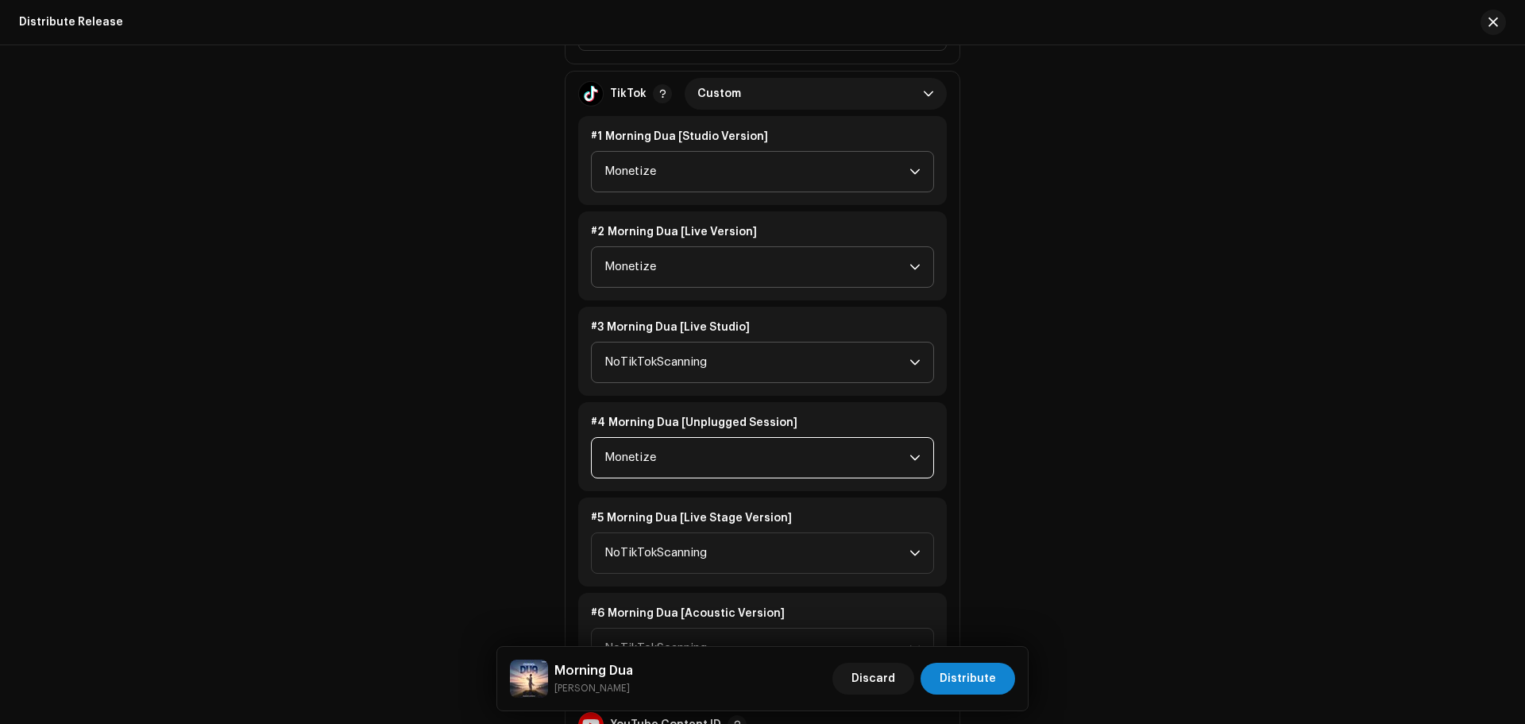
click at [681, 351] on span "NoTikTokScanning" at bounding box center [756, 362] width 305 height 40
click at [672, 467] on li "Monetize" at bounding box center [762, 470] width 329 height 32
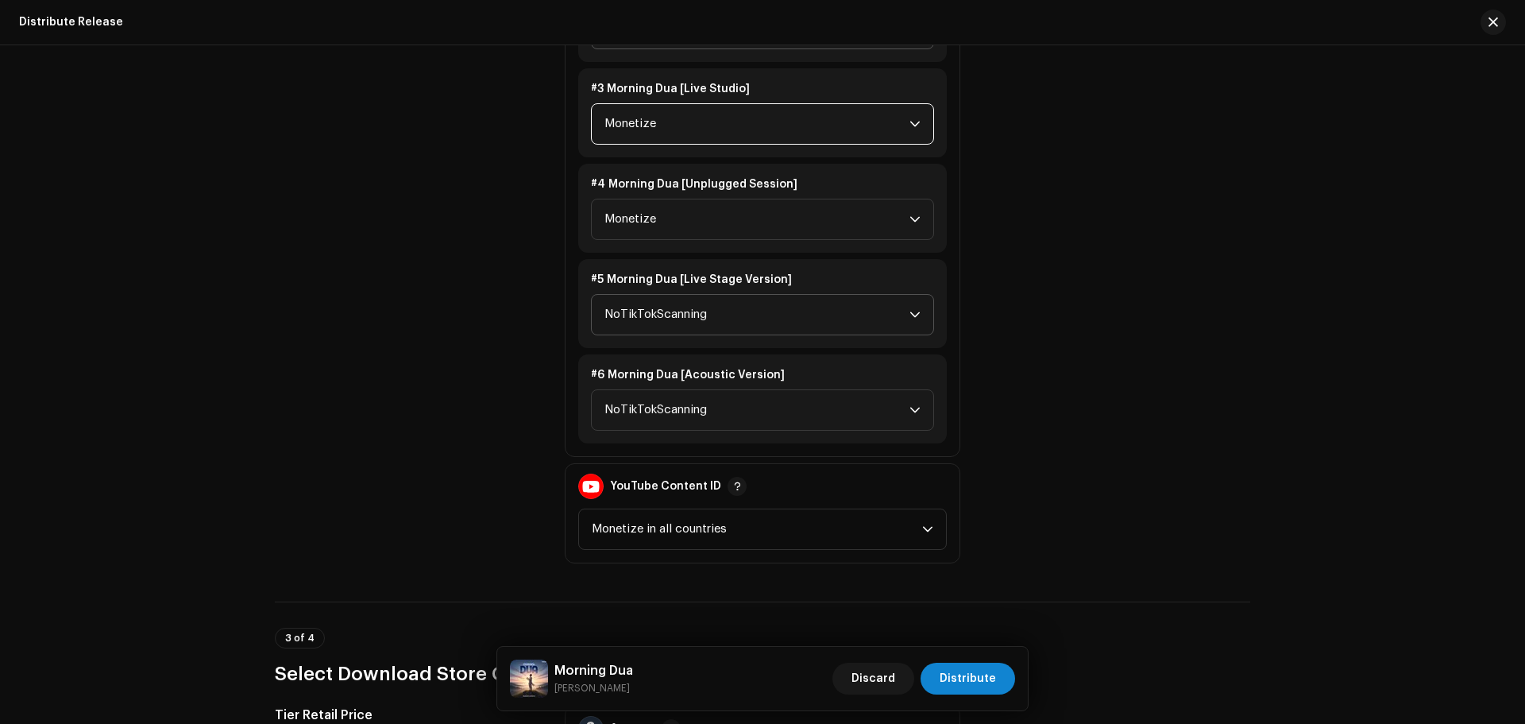
click at [653, 331] on span "NoTikTokScanning" at bounding box center [756, 315] width 305 height 40
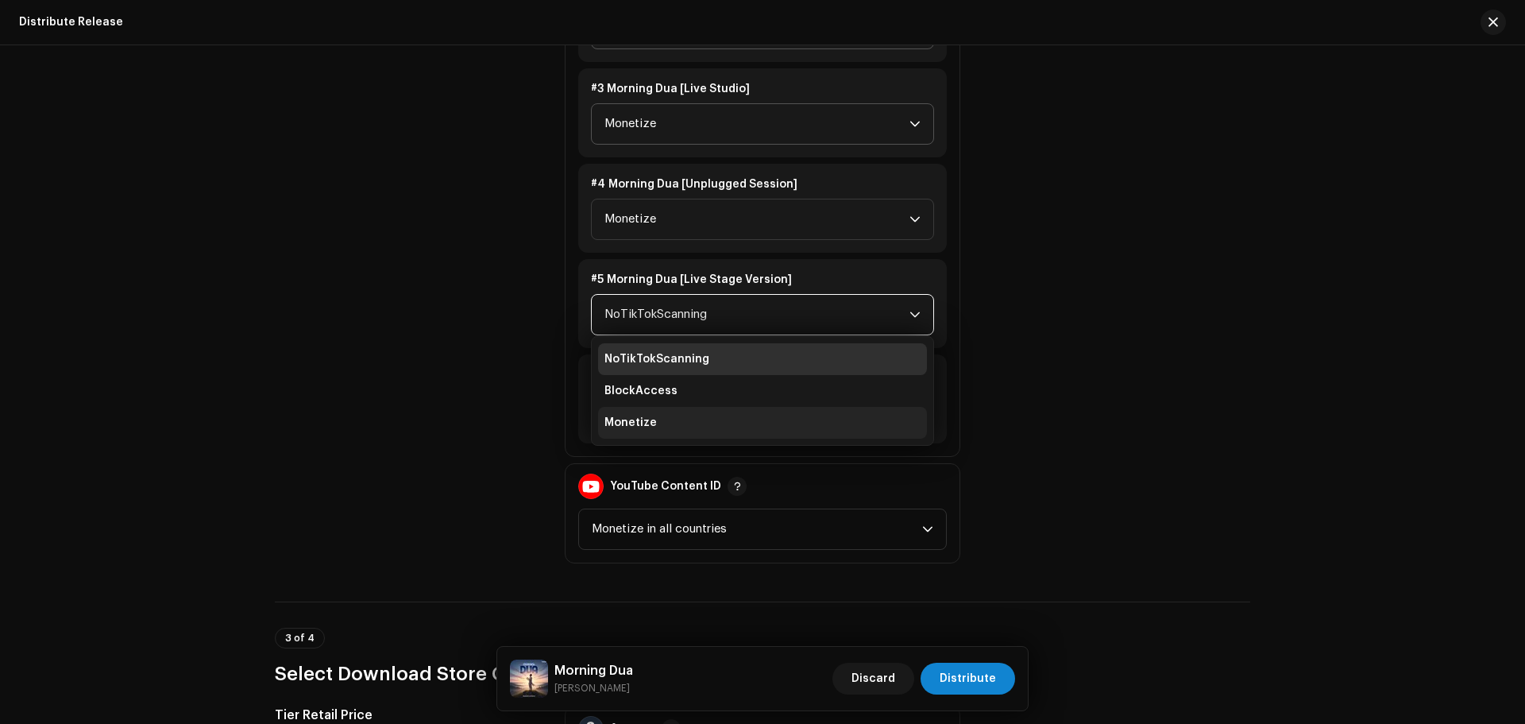
click at [631, 416] on span "Monetize" at bounding box center [630, 423] width 52 height 16
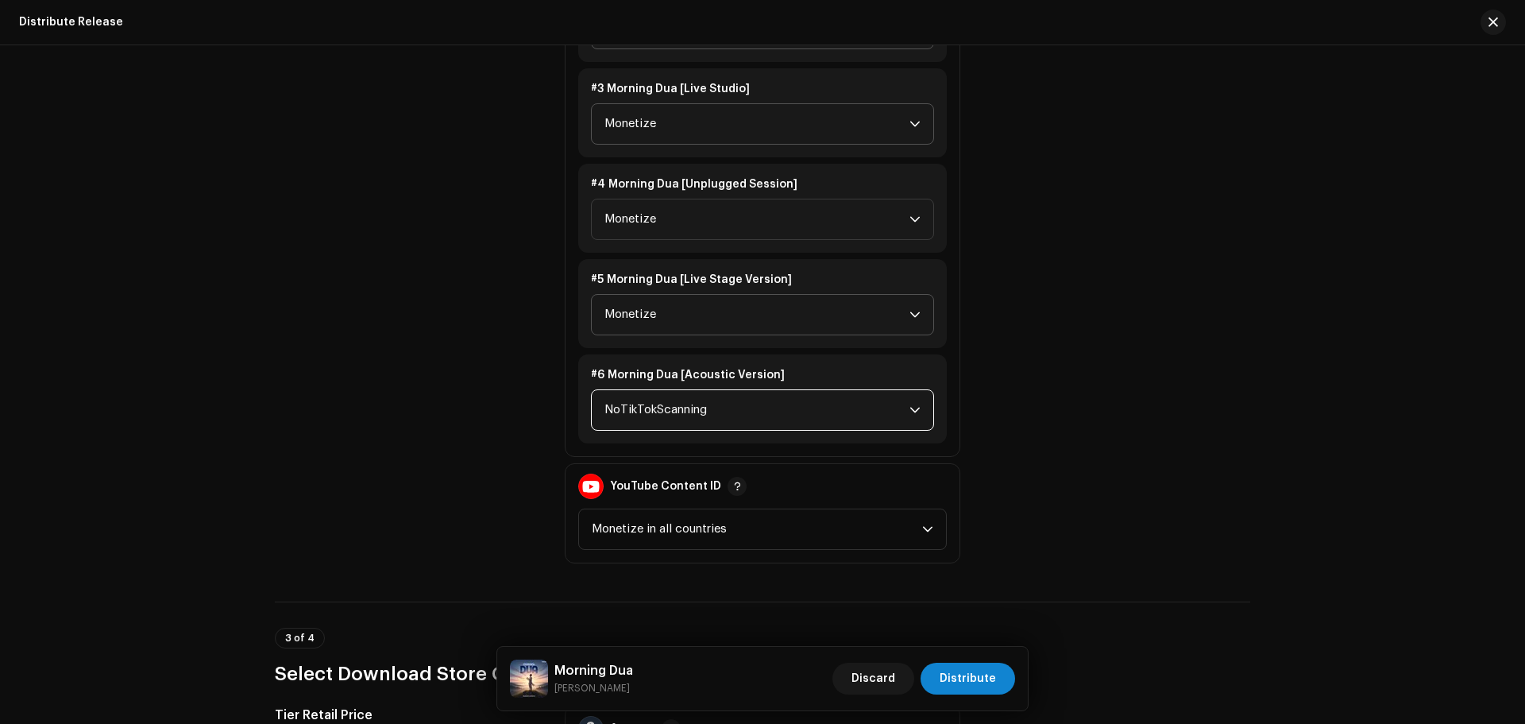
click at [662, 419] on span "NoTikTokScanning" at bounding box center [756, 410] width 305 height 40
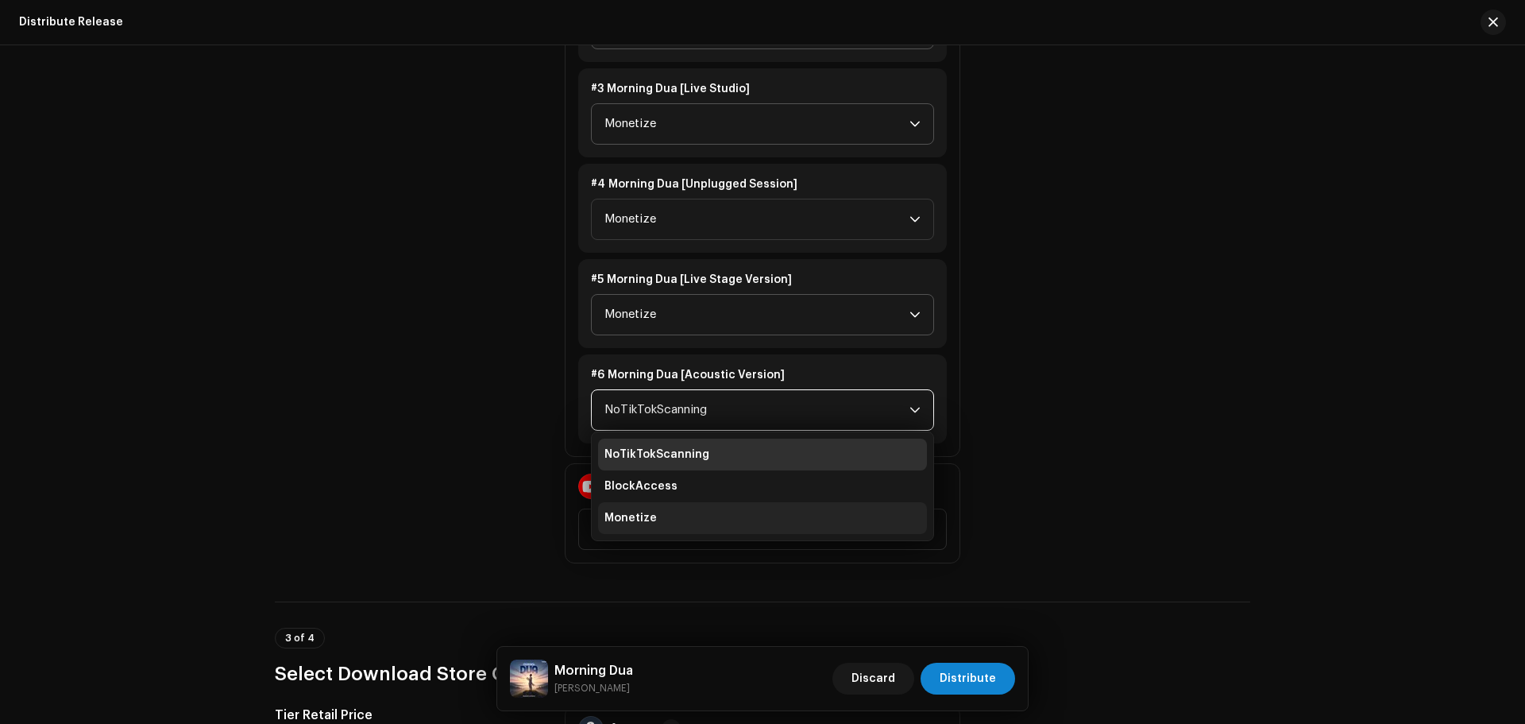
click at [655, 514] on li "Monetize" at bounding box center [762, 518] width 329 height 32
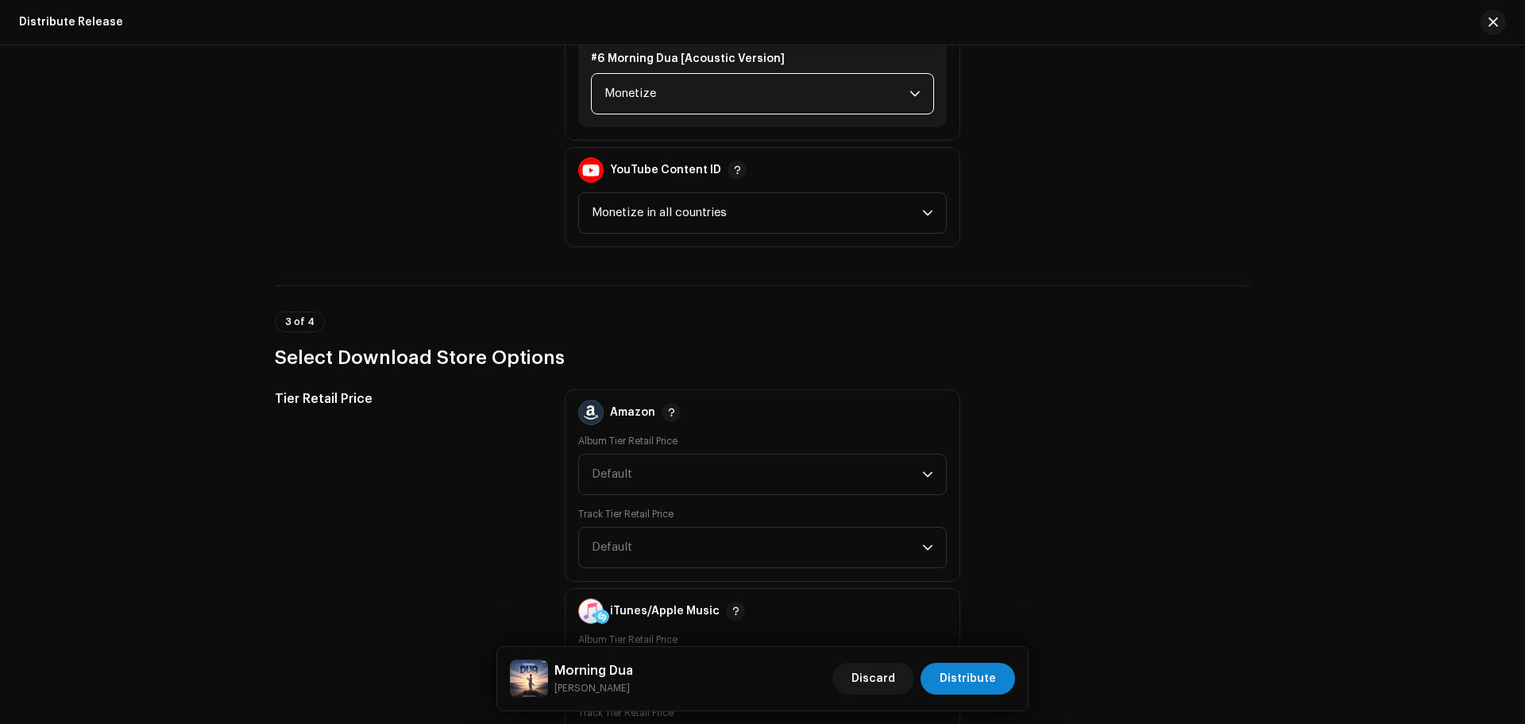
scroll to position [2621, 0]
click at [970, 670] on span "Distribute" at bounding box center [968, 678] width 56 height 32
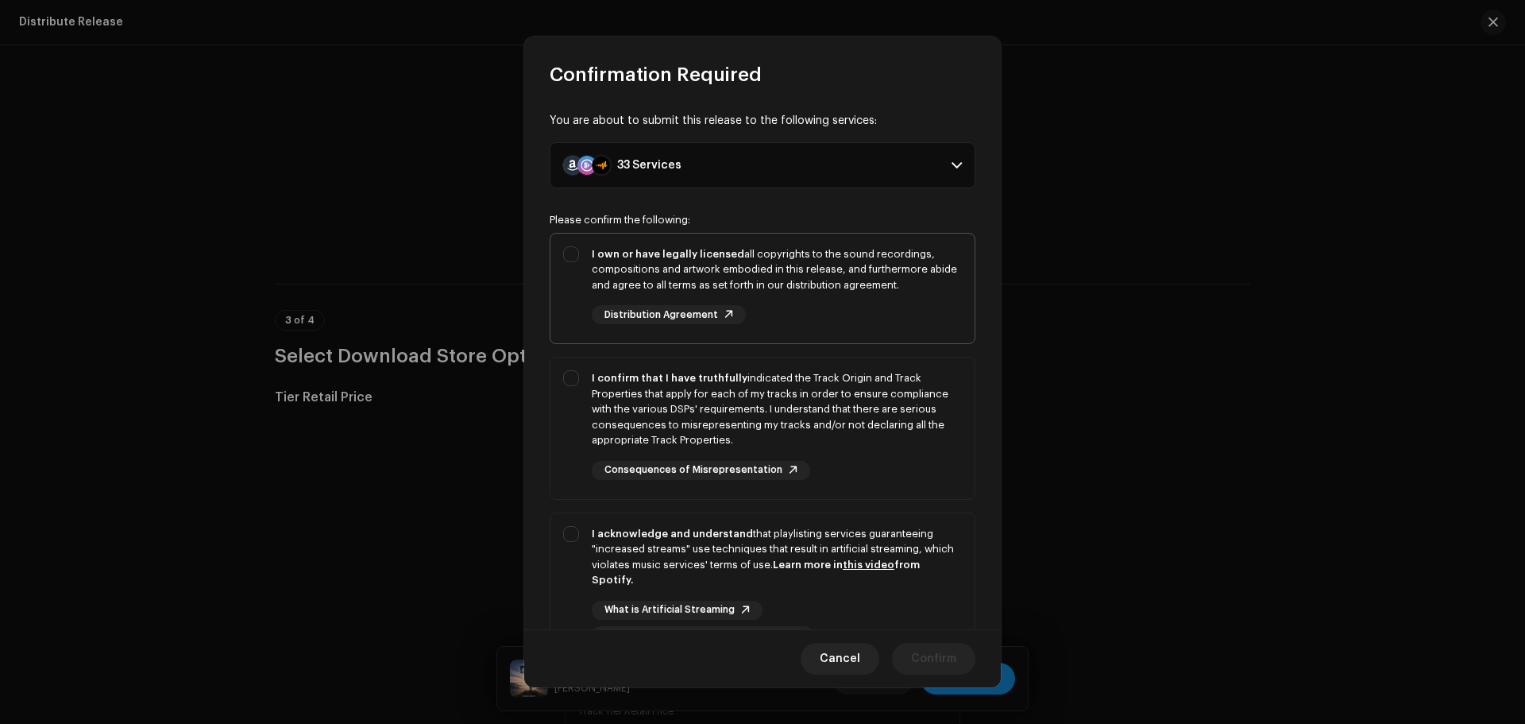
click at [796, 288] on div "I own or have legally licensed all copyrights to the sound recordings, composit…" at bounding box center [777, 269] width 370 height 47
checkbox input "true"
drag, startPoint x: 850, startPoint y: 416, endPoint x: 894, endPoint y: 527, distance: 119.0
click at [850, 417] on div "I confirm that I have truthfully indicated the Track Origin and Track Propertie…" at bounding box center [777, 409] width 370 height 78
checkbox input "true"
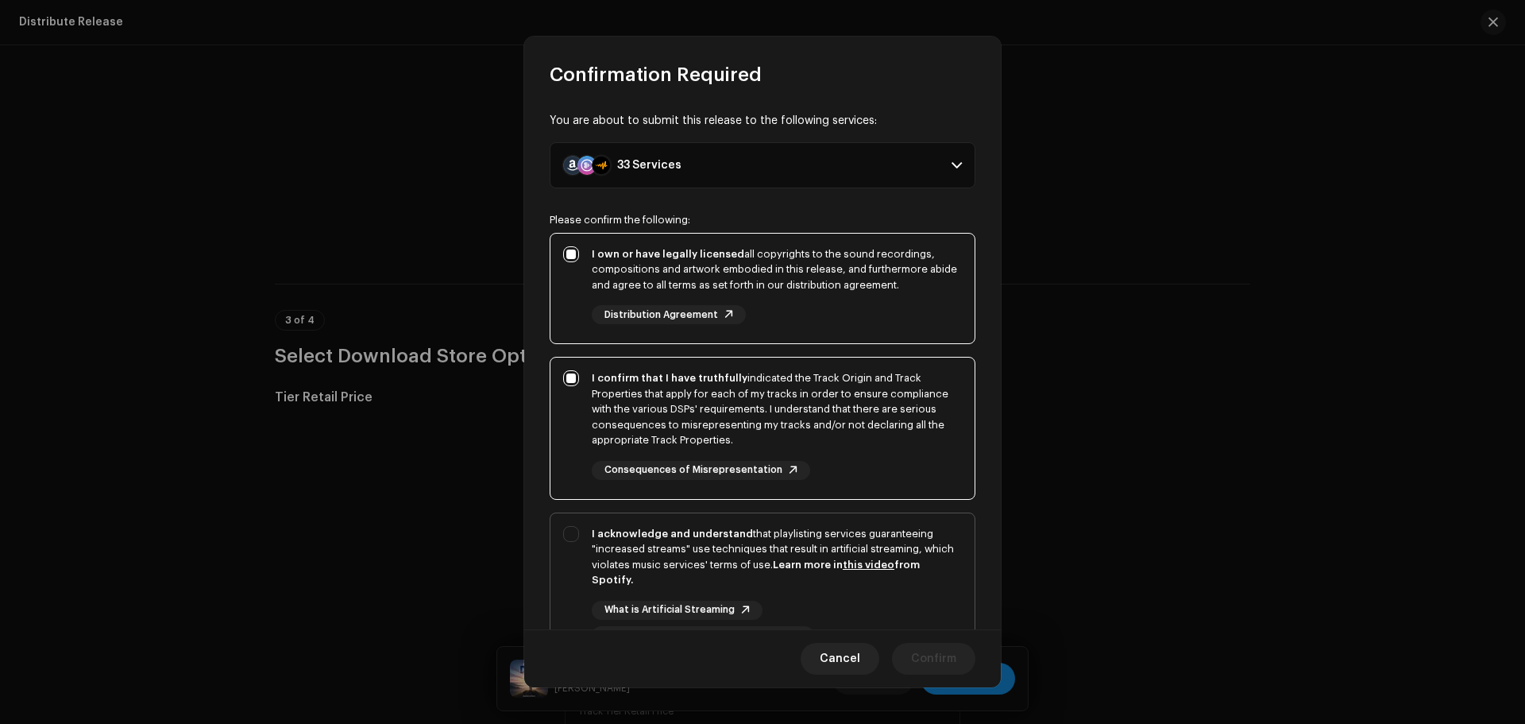
click at [914, 567] on strong "Learn more in this video from Spotify." at bounding box center [756, 572] width 328 height 26
checkbox input "true"
click at [941, 653] on span "Confirm" at bounding box center [933, 659] width 45 height 32
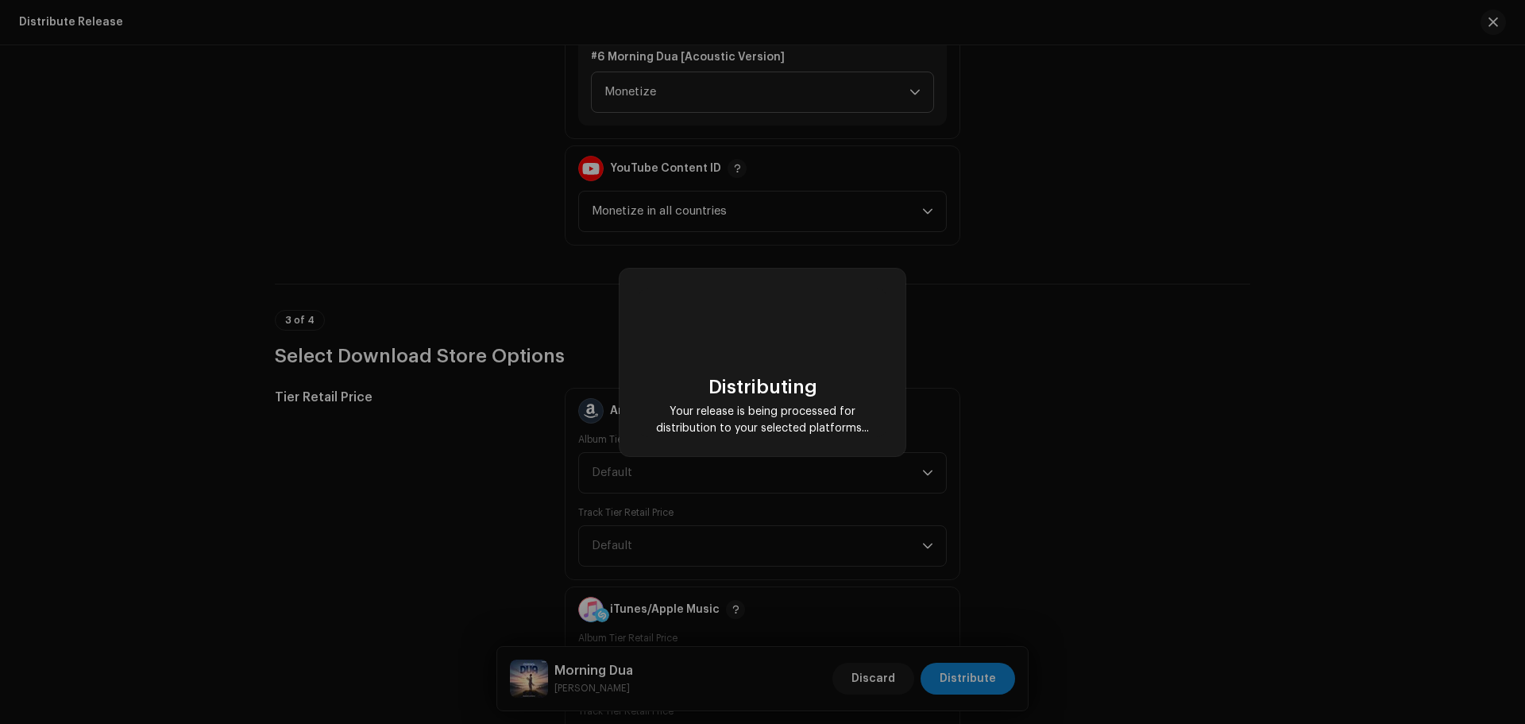
checkbox input "false"
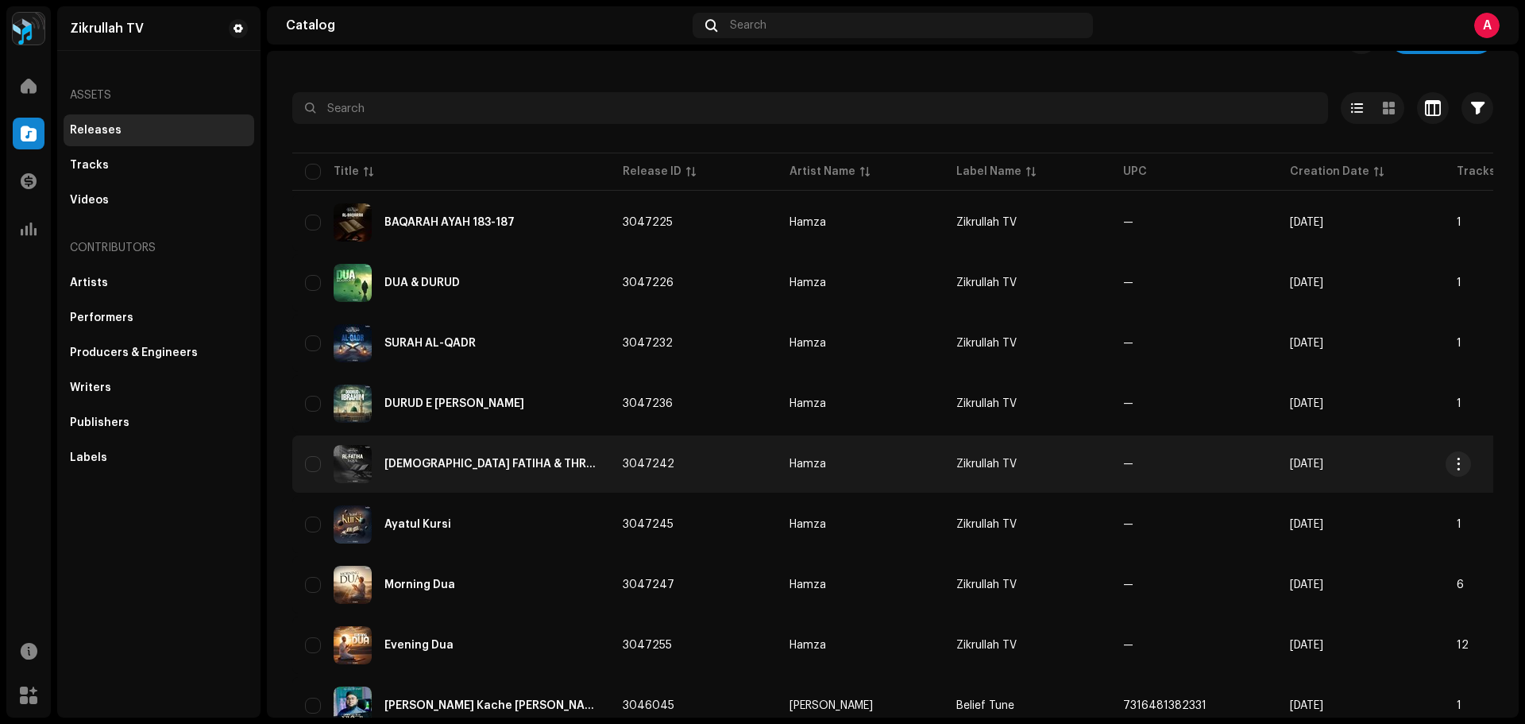
scroll to position [79, 0]
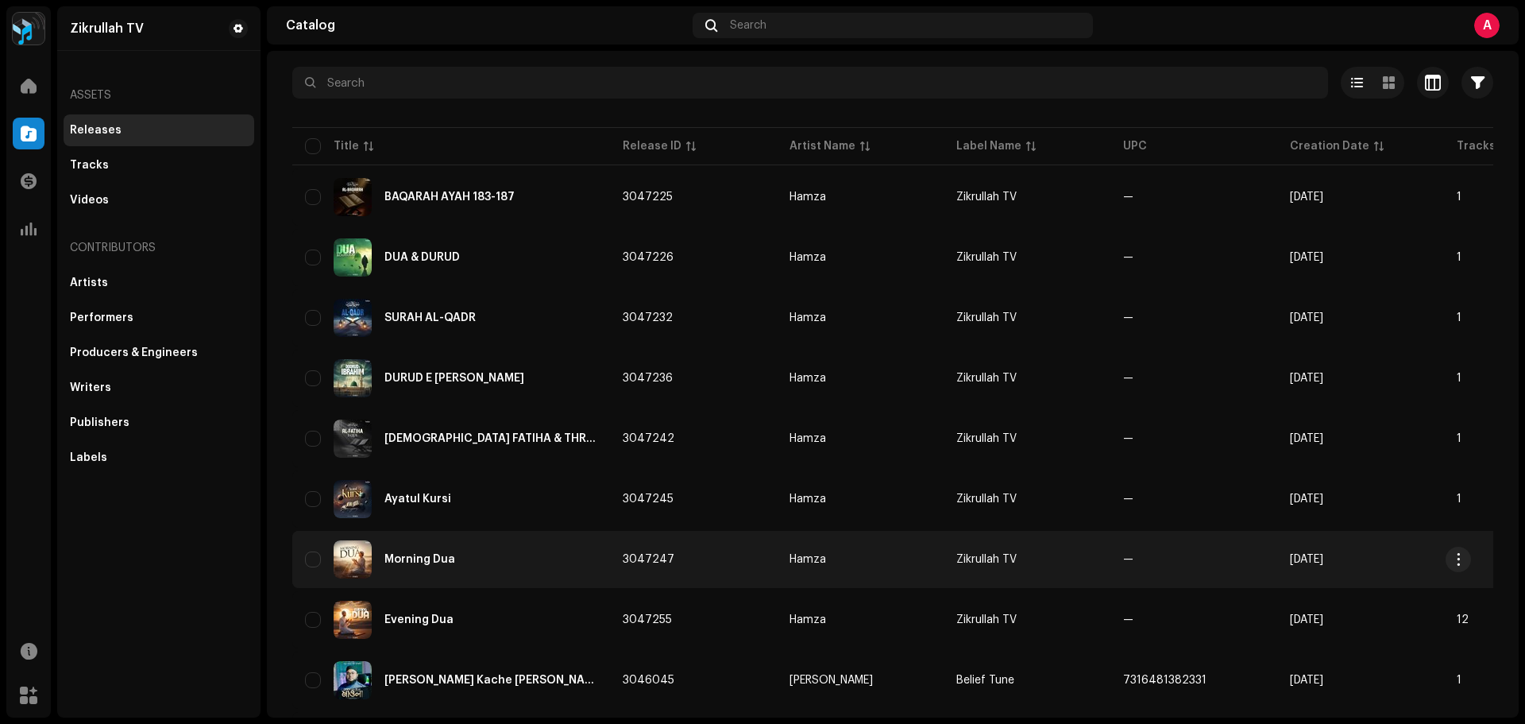
click at [438, 557] on div "Morning Dua" at bounding box center [419, 559] width 71 height 11
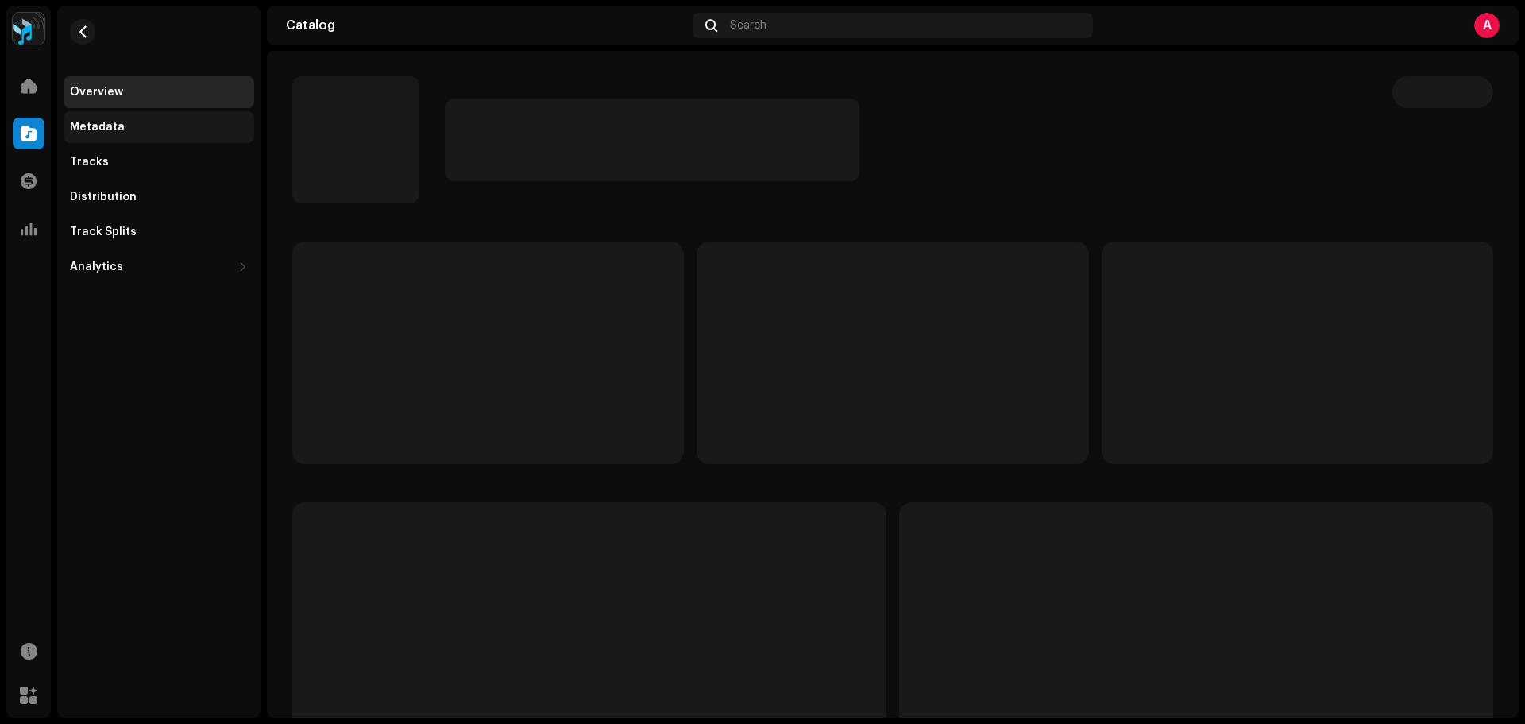
click at [111, 125] on div "Metadata" at bounding box center [97, 127] width 55 height 13
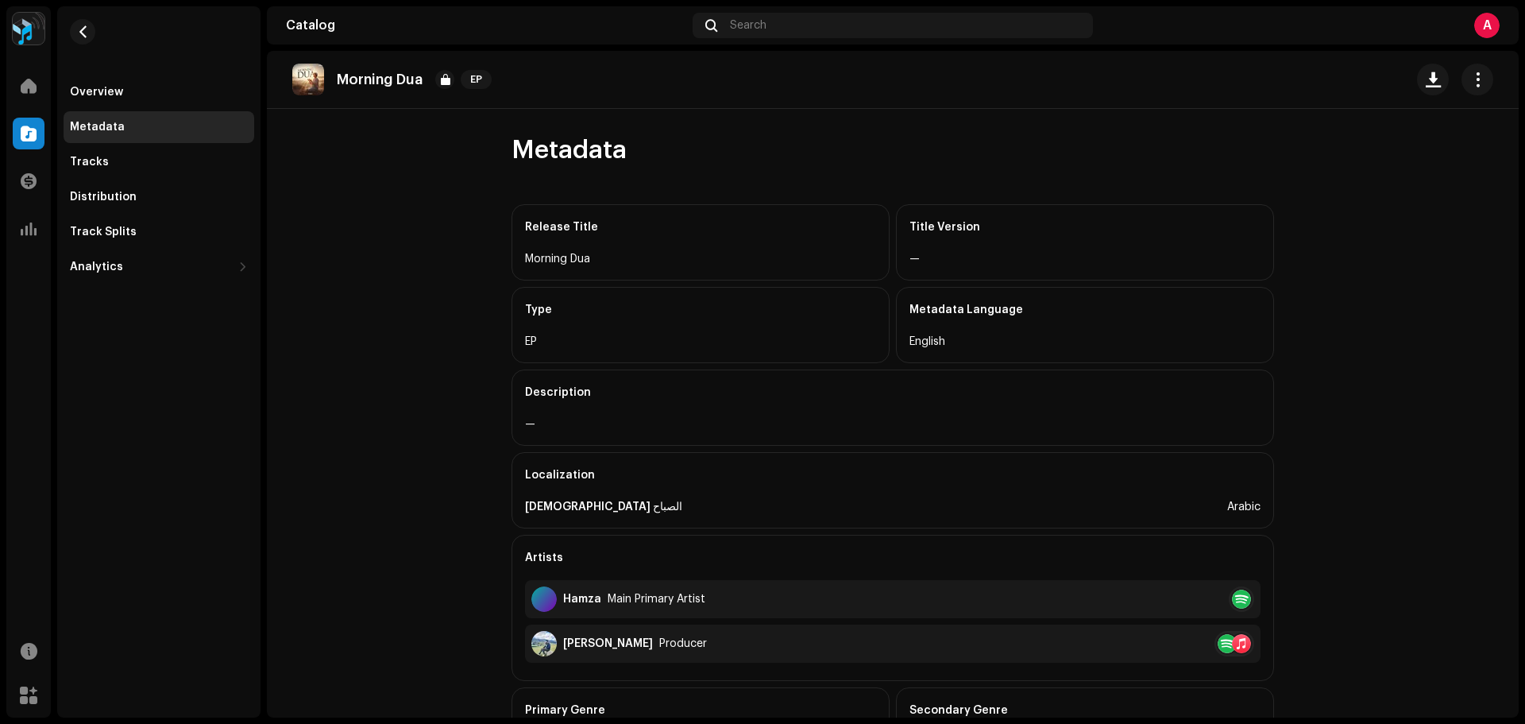
click at [563, 257] on div "Morning Dua" at bounding box center [700, 258] width 351 height 19
copy div "Morning Dua"
click at [552, 507] on div "[DEMOGRAPHIC_DATA] الصباح" at bounding box center [603, 506] width 157 height 19
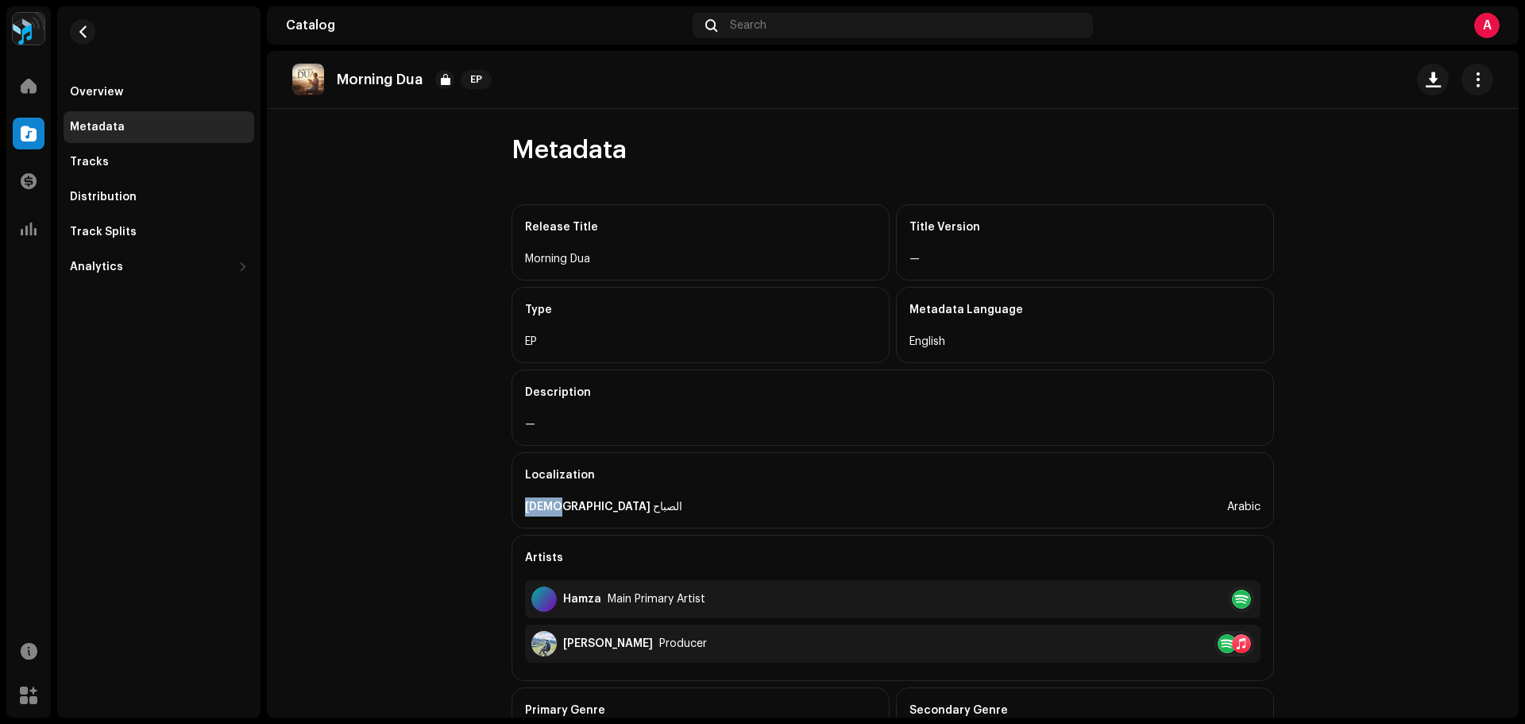
click at [552, 507] on div "[DEMOGRAPHIC_DATA] الصباح" at bounding box center [603, 506] width 157 height 19
copy div "[DEMOGRAPHIC_DATA] الصباح"
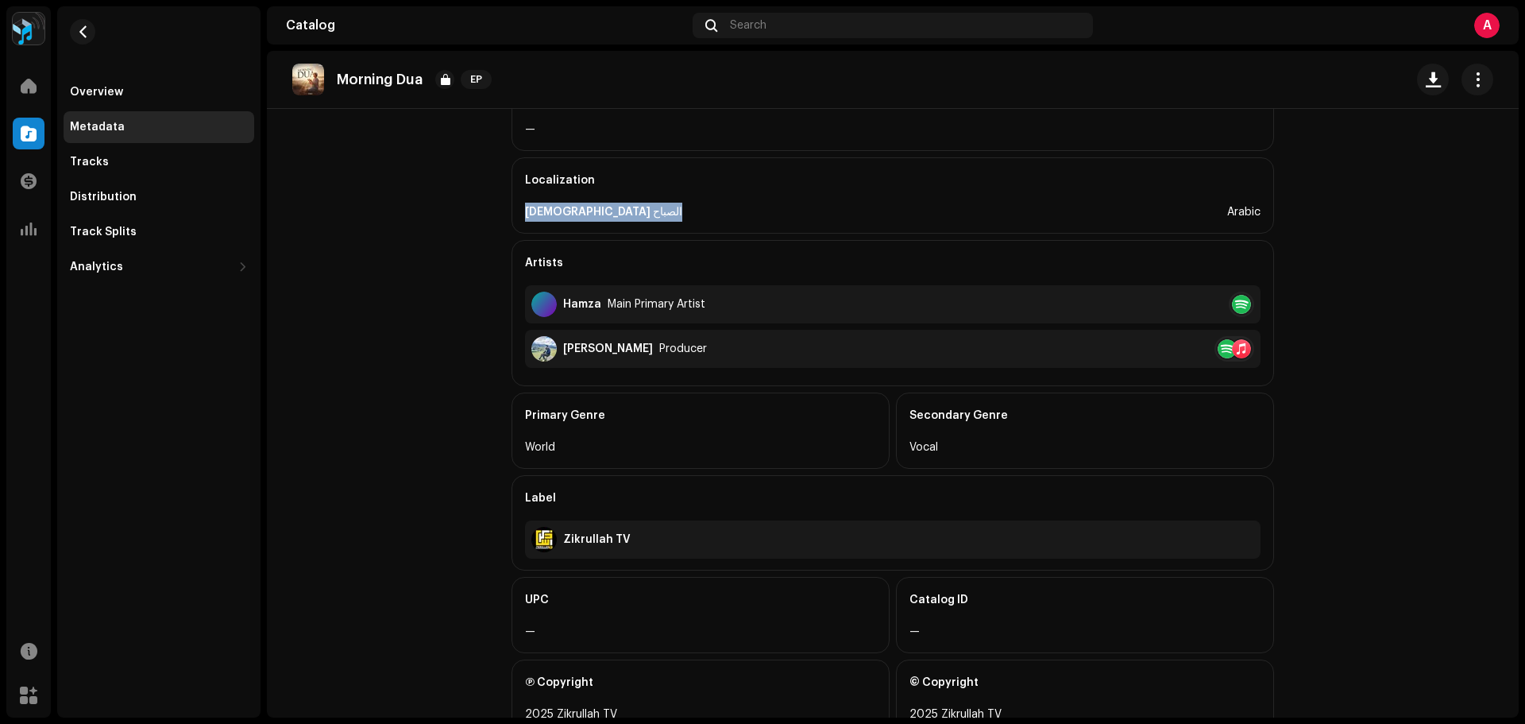
scroll to position [351, 0]
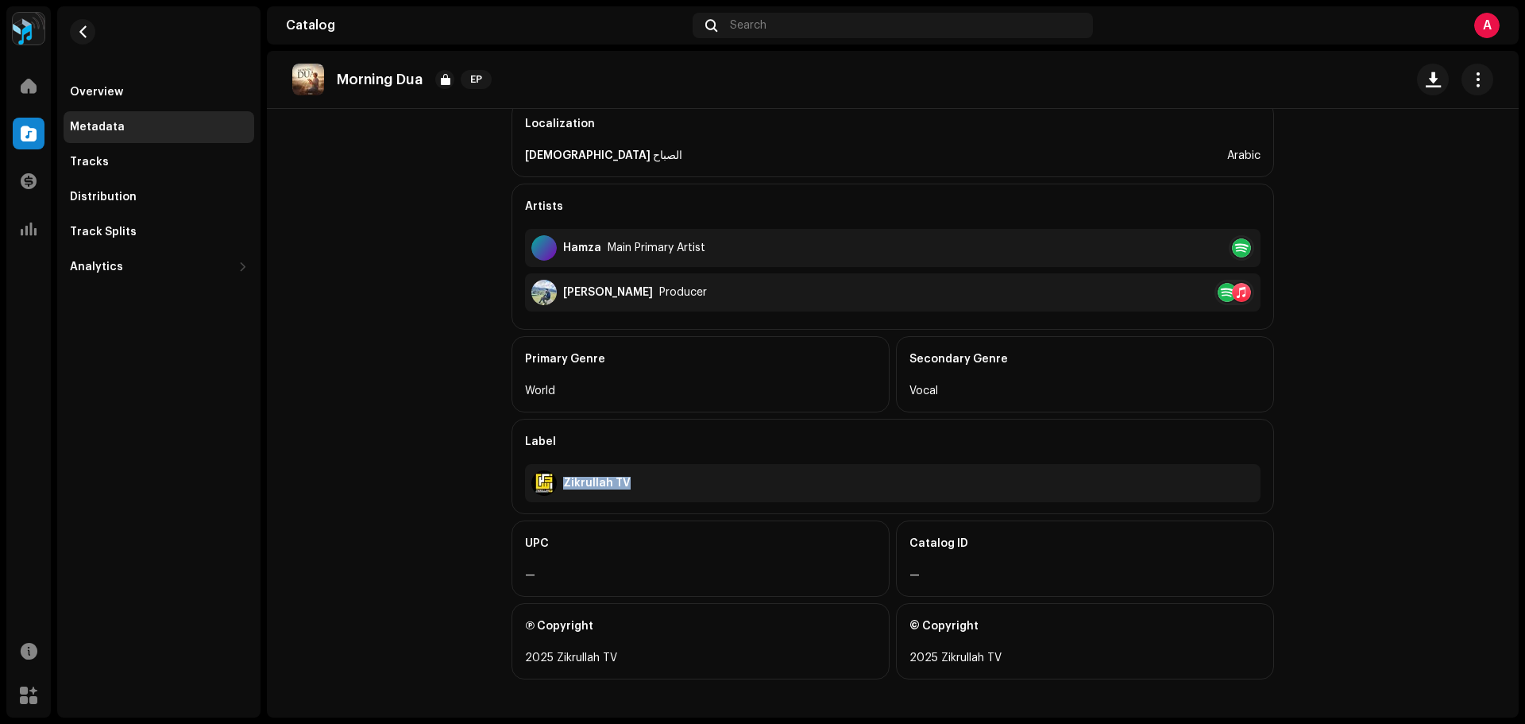
drag, startPoint x: 639, startPoint y: 480, endPoint x: 558, endPoint y: 480, distance: 80.2
click at [558, 480] on div "Zikrullah TV" at bounding box center [892, 483] width 735 height 38
copy div "Zikrullah TV"
